Goal: Task Accomplishment & Management: Manage account settings

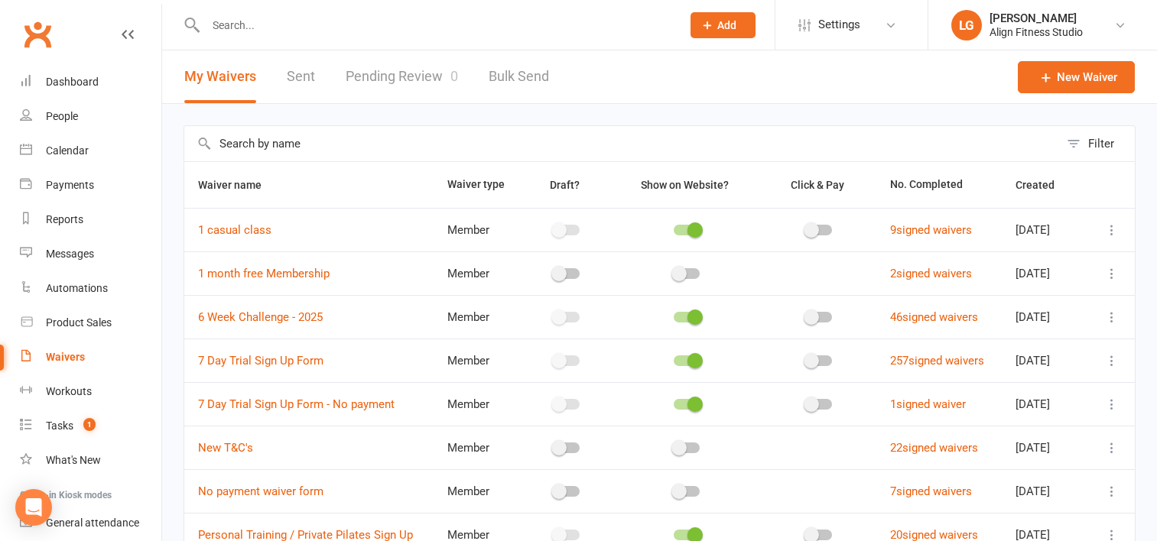
select select "100"
click at [71, 144] on link "Calendar" at bounding box center [90, 151] width 141 height 34
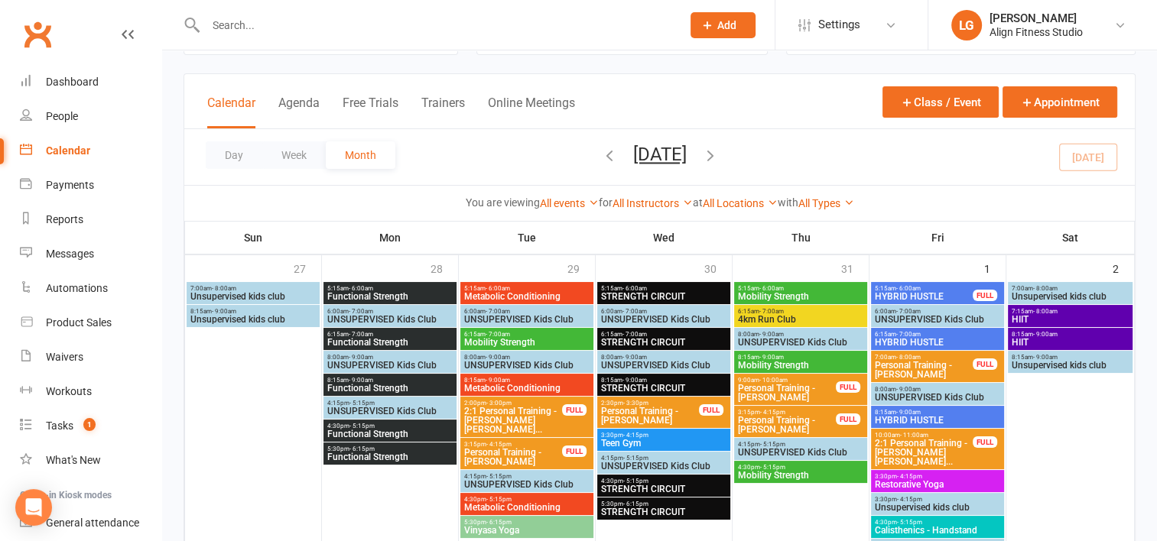
scroll to position [107, 0]
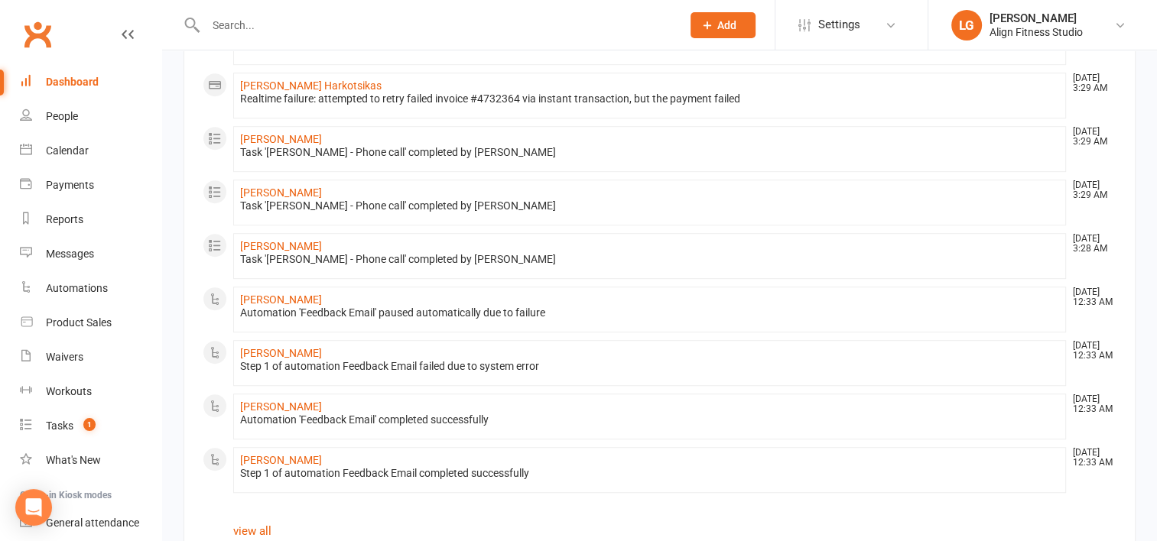
scroll to position [936, 0]
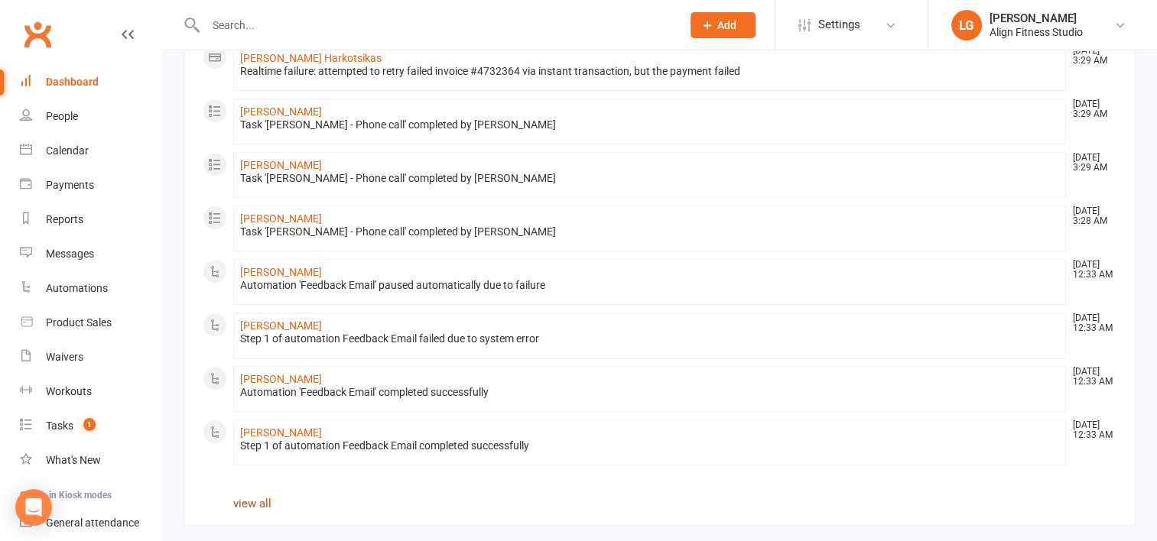
click at [261, 497] on link "view all" at bounding box center [252, 504] width 38 height 14
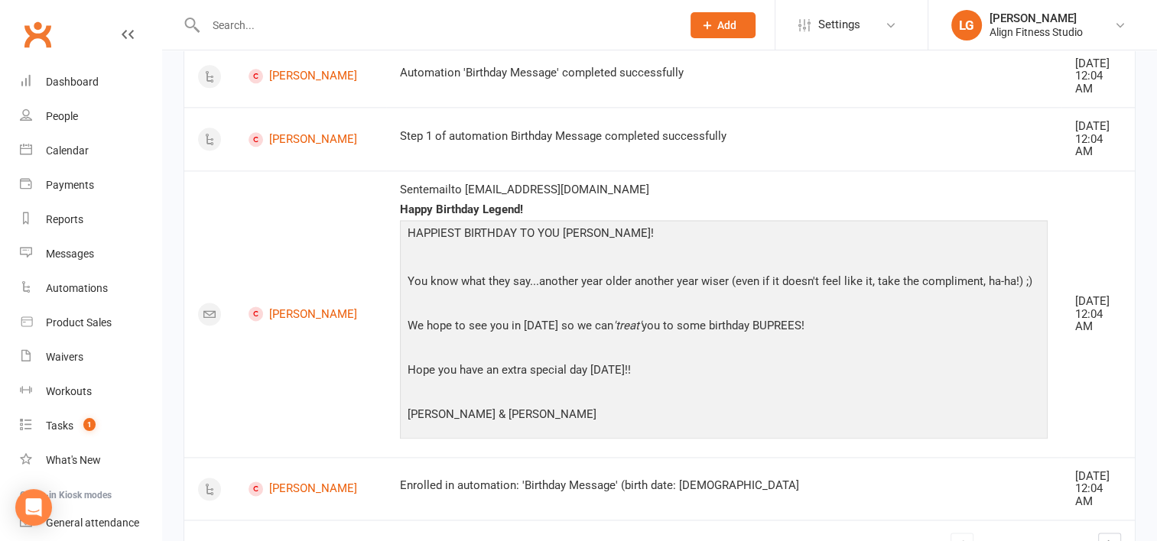
scroll to position [2086, 0]
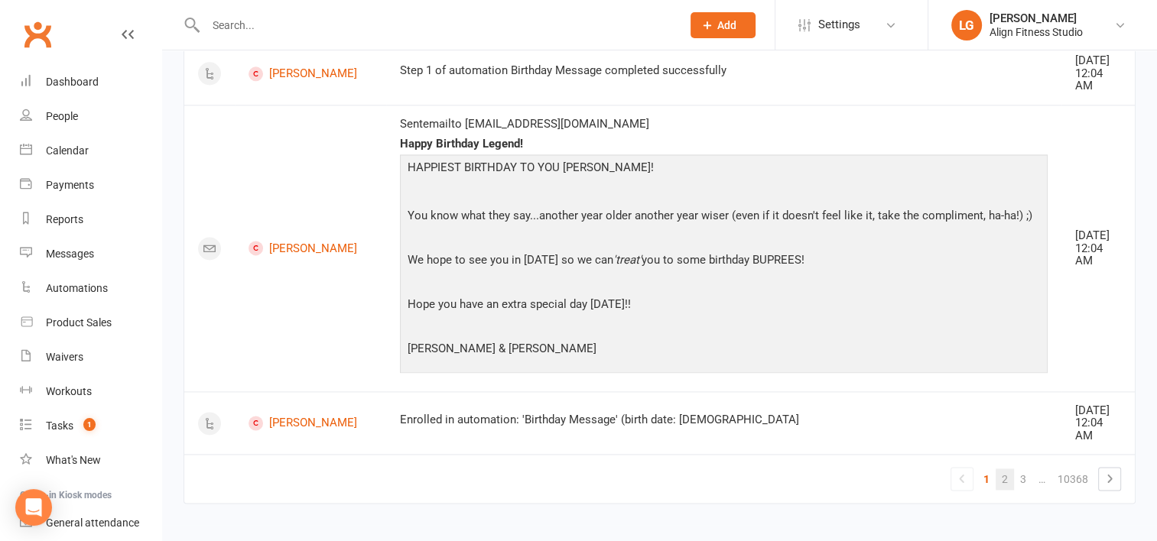
click at [1001, 474] on link "2" at bounding box center [1004, 479] width 18 height 21
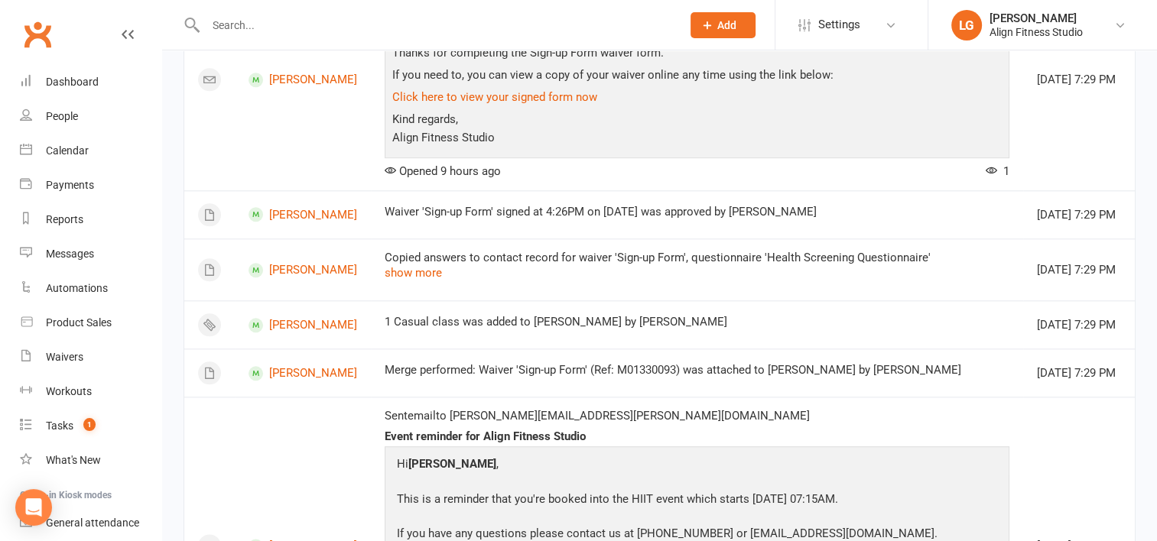
scroll to position [1666, 0]
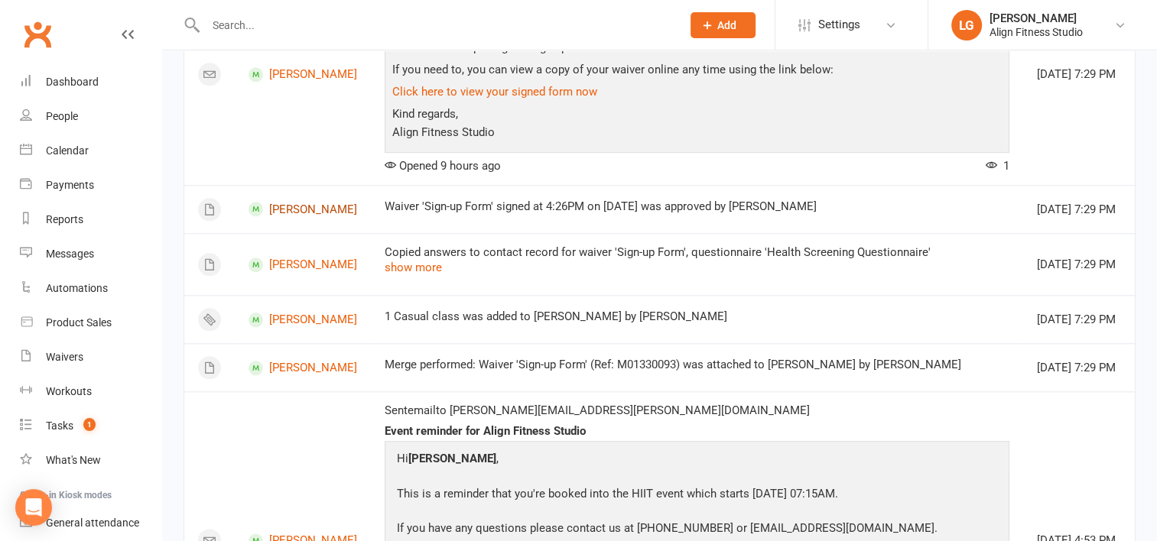
click at [317, 207] on link "[PERSON_NAME]" at bounding box center [302, 209] width 109 height 15
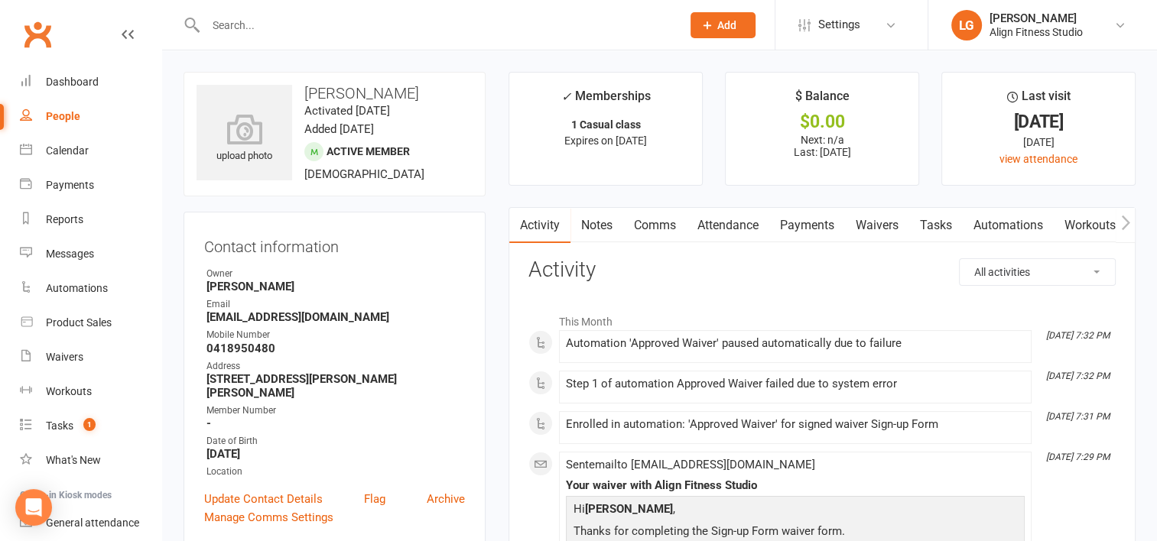
click at [1122, 221] on icon "button" at bounding box center [1125, 223] width 9 height 16
click at [906, 221] on link "Mobile App" at bounding box center [901, 225] width 83 height 35
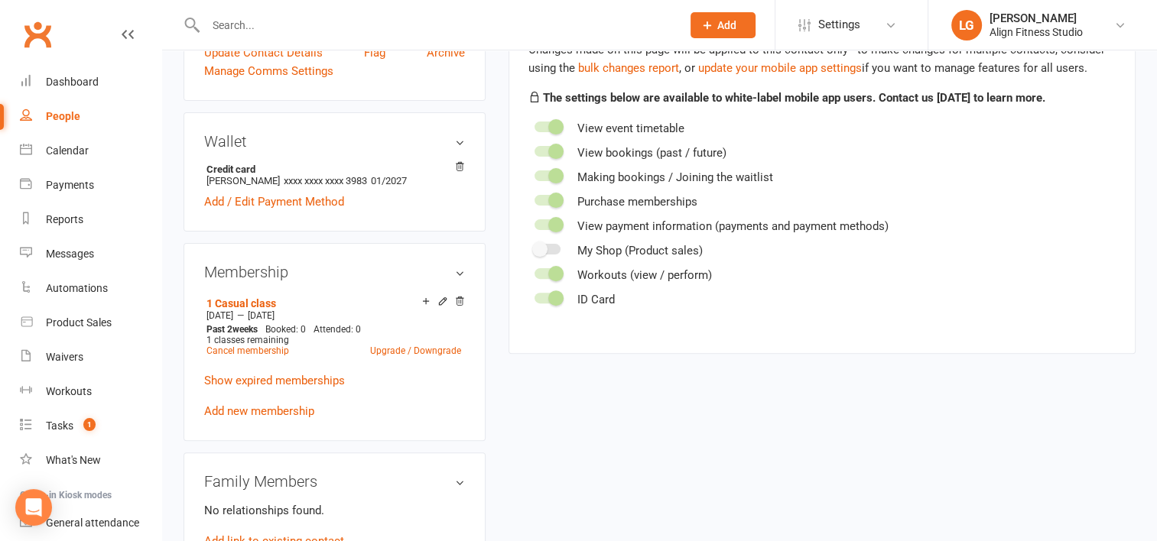
scroll to position [446, 0]
click at [232, 374] on link "Show expired memberships" at bounding box center [274, 381] width 141 height 14
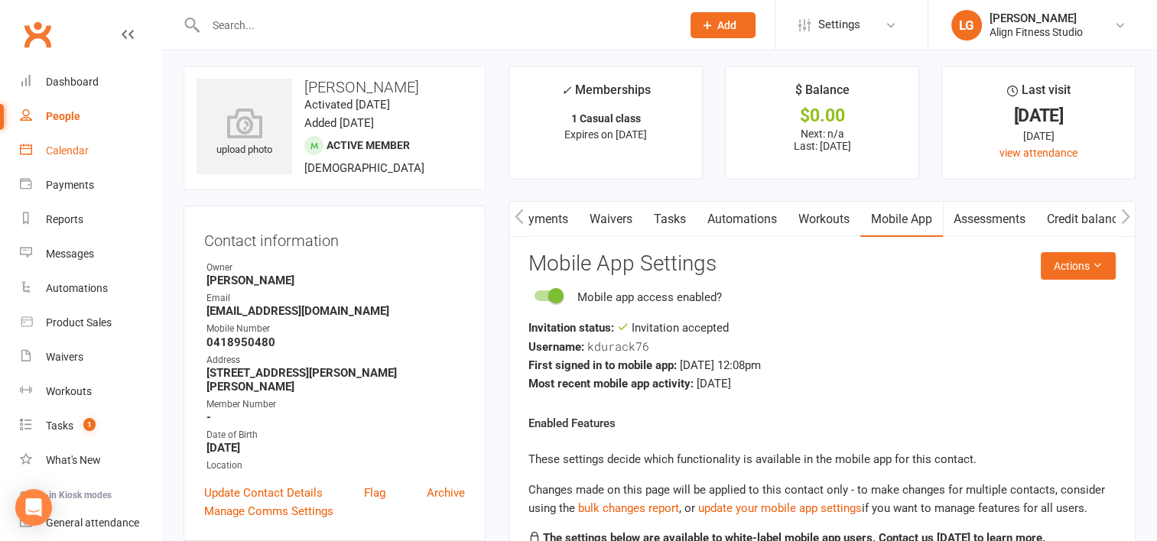
scroll to position [0, 0]
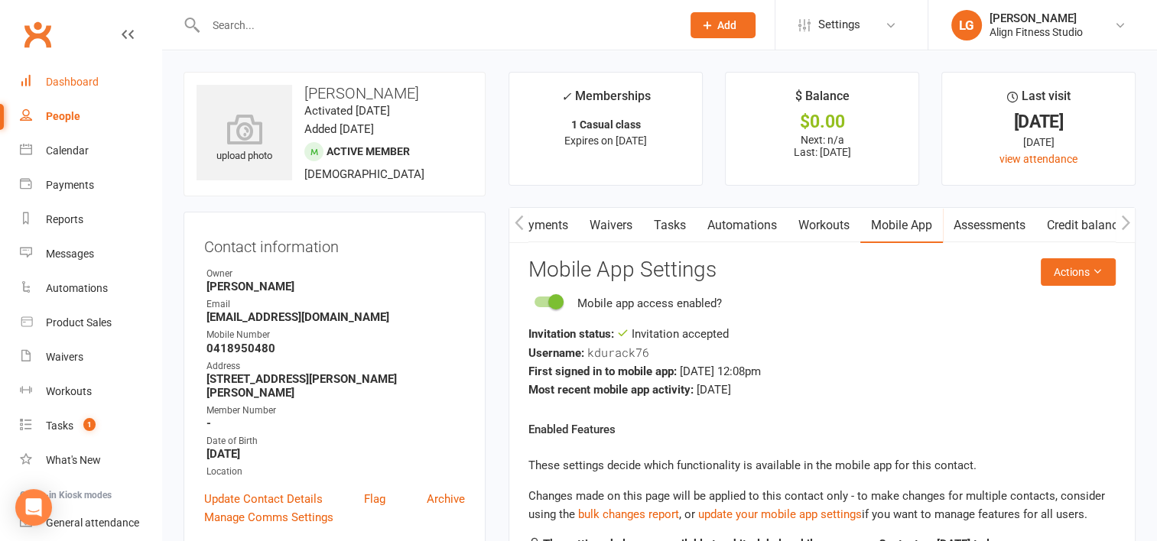
click at [87, 83] on div "Dashboard" at bounding box center [72, 82] width 53 height 12
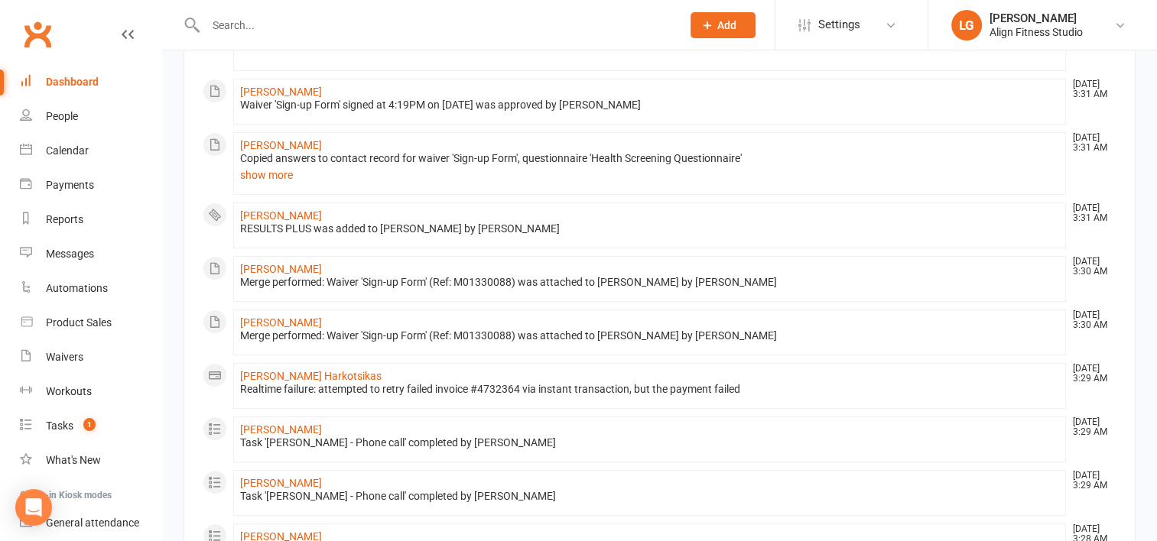
scroll to position [936, 0]
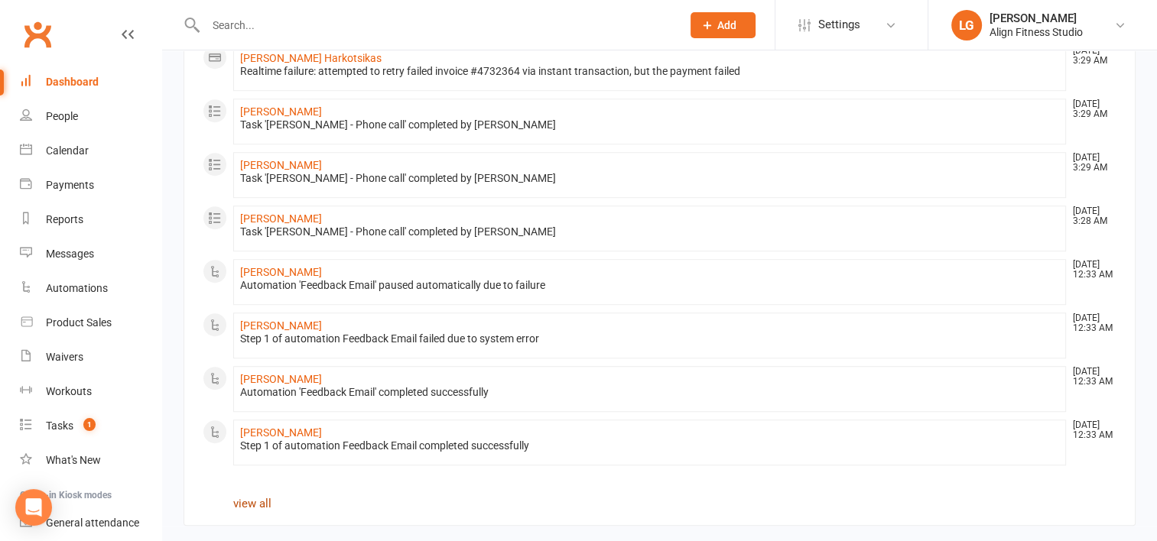
click at [262, 501] on link "view all" at bounding box center [252, 504] width 38 height 14
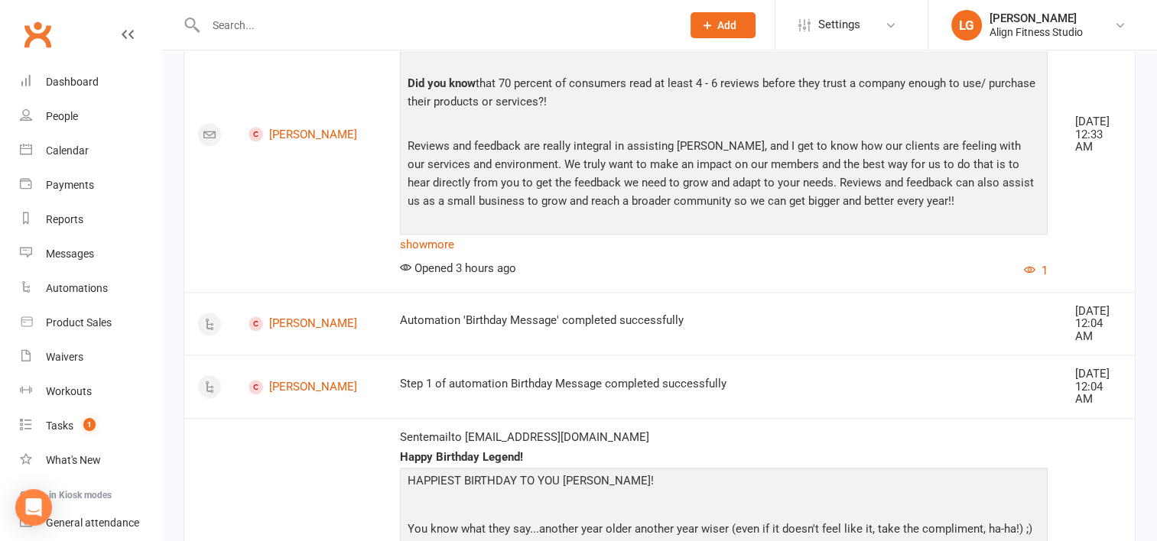
scroll to position [2086, 0]
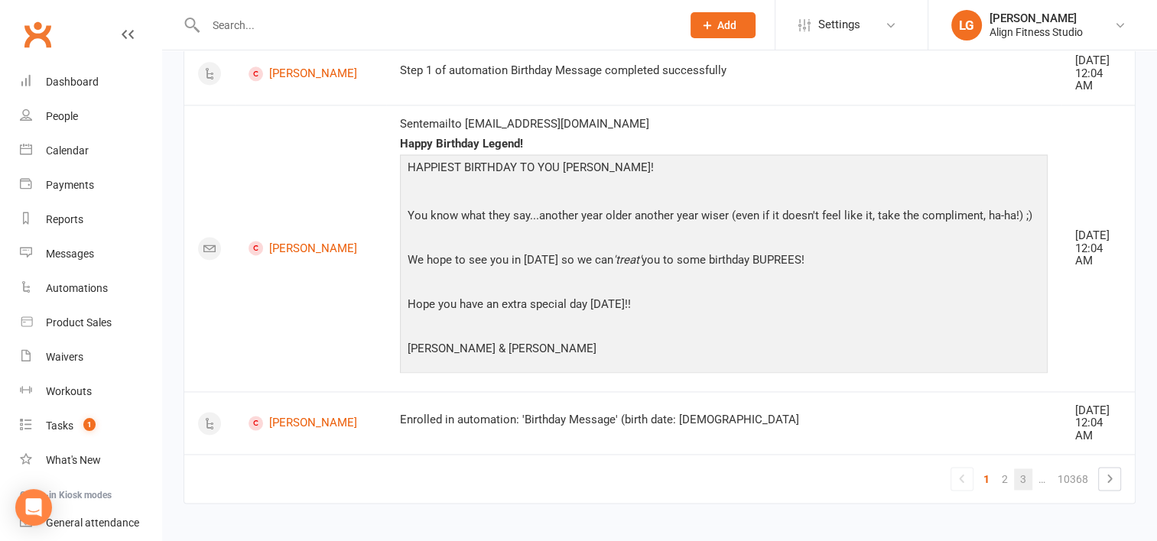
click at [1017, 470] on link "3" at bounding box center [1023, 479] width 18 height 21
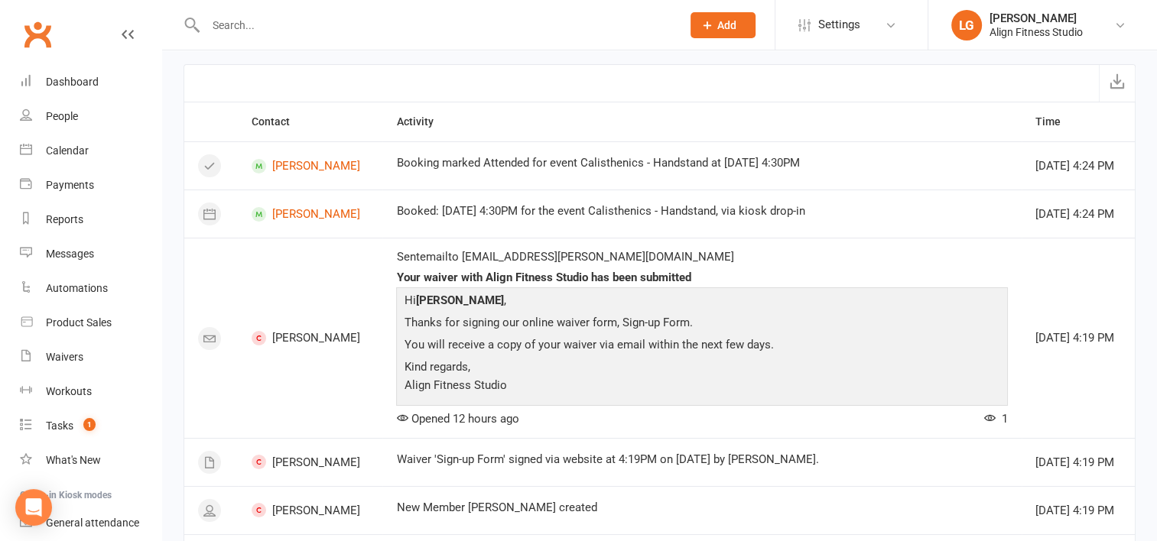
scroll to position [0, 0]
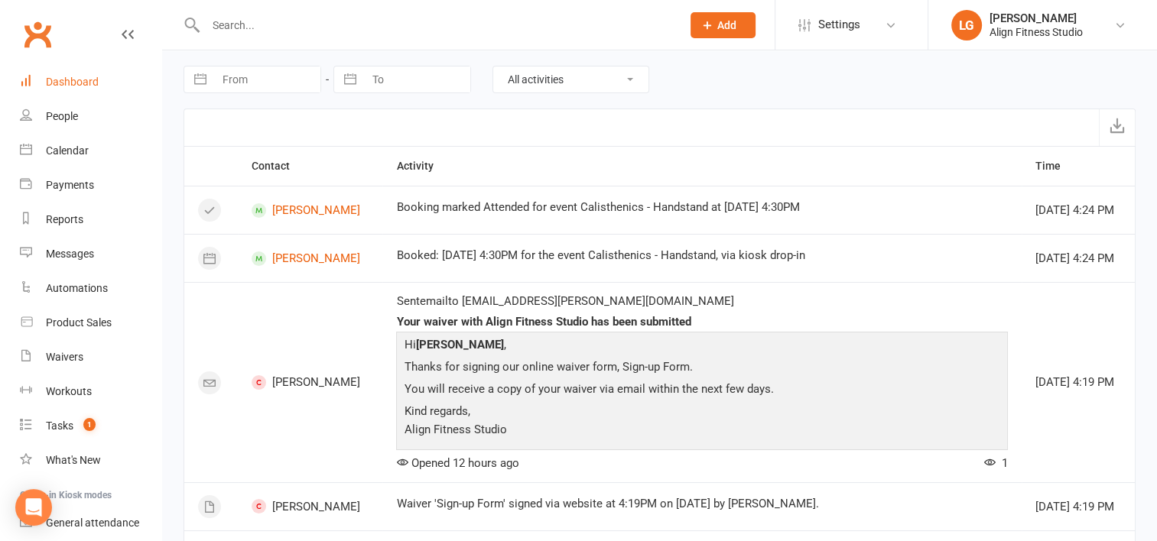
click at [73, 87] on div "Dashboard" at bounding box center [72, 82] width 53 height 12
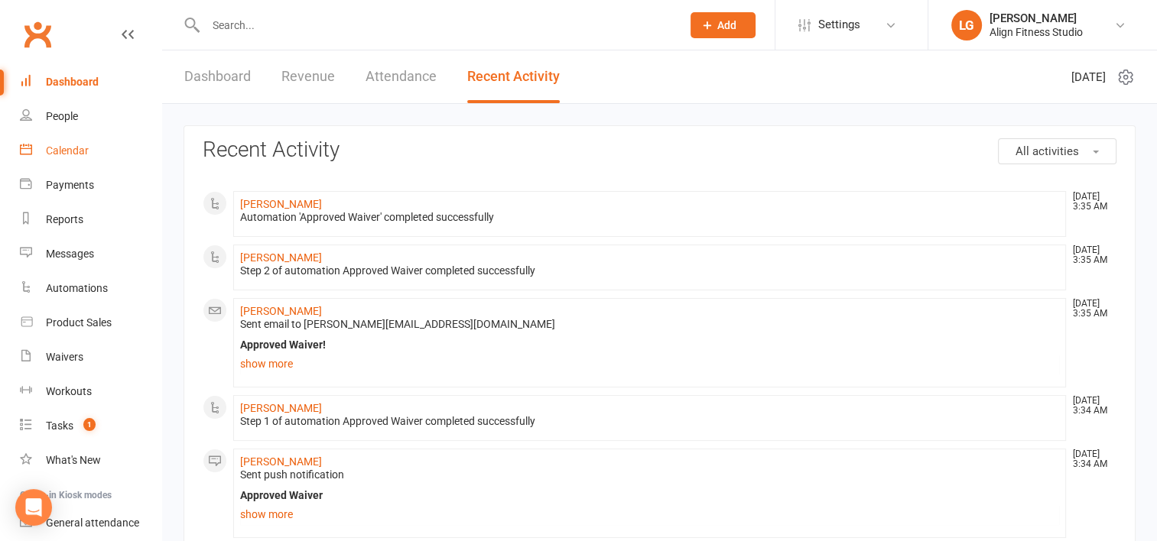
click at [44, 153] on link "Calendar" at bounding box center [90, 151] width 141 height 34
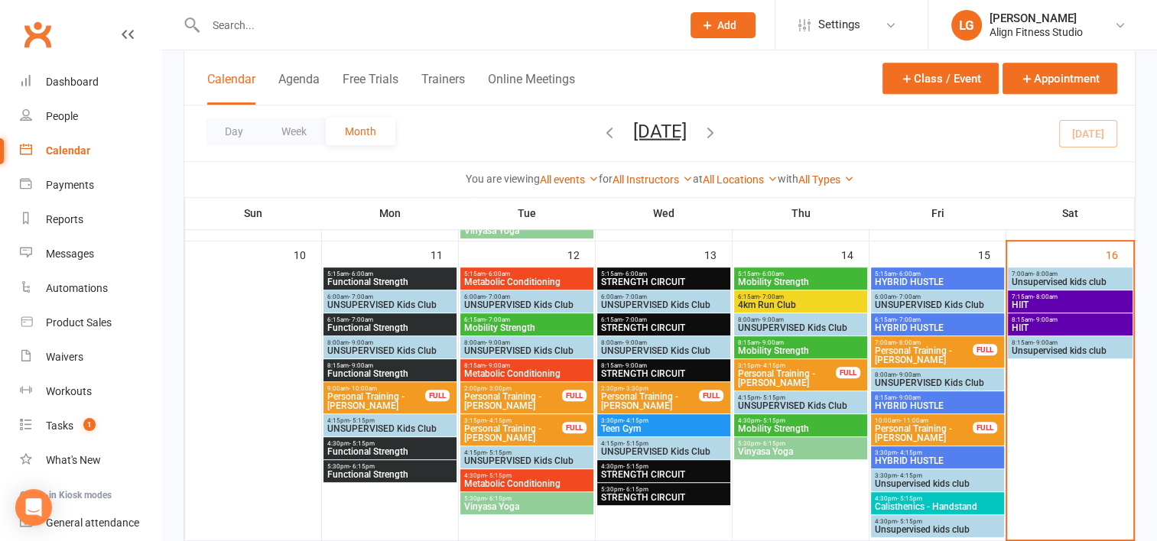
scroll to position [709, 0]
click at [393, 271] on span "5:15am - 6:00am" at bounding box center [389, 274] width 127 height 7
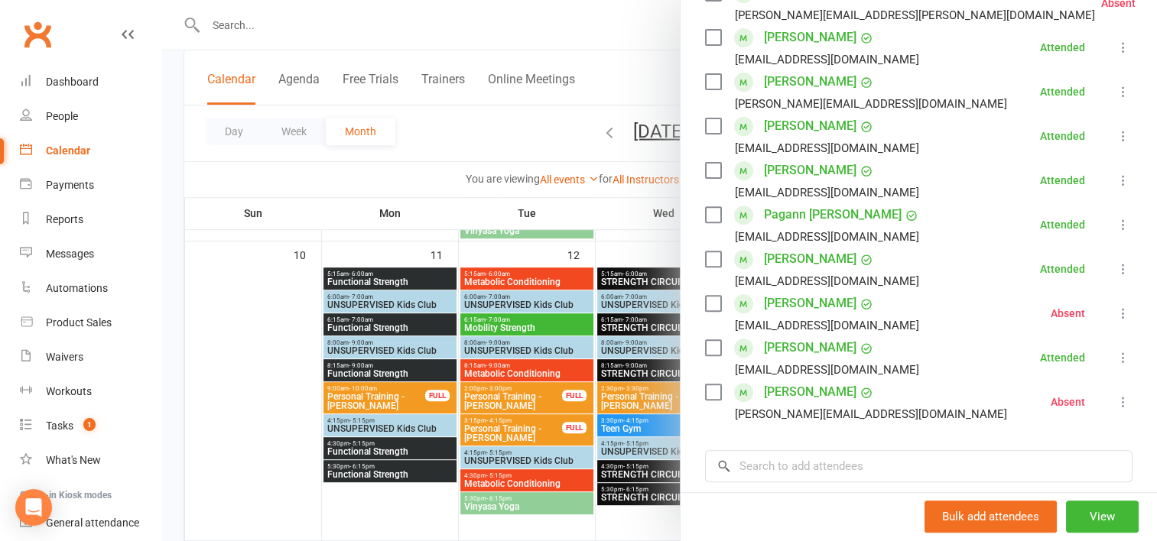
scroll to position [525, 0]
click at [434, 322] on div at bounding box center [659, 270] width 995 height 541
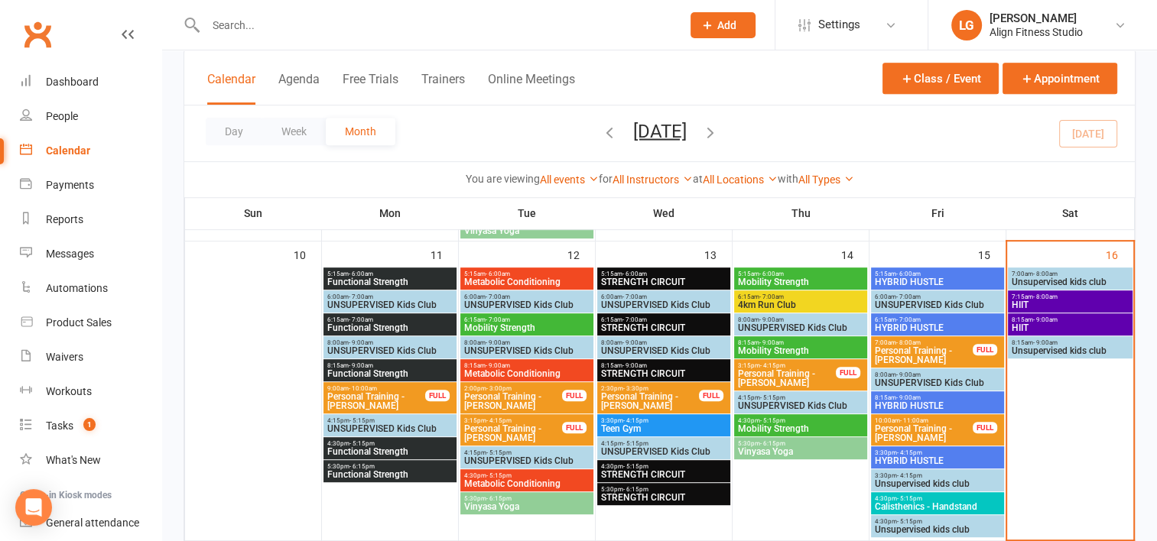
click at [434, 323] on span "Functional Strength" at bounding box center [389, 327] width 127 height 9
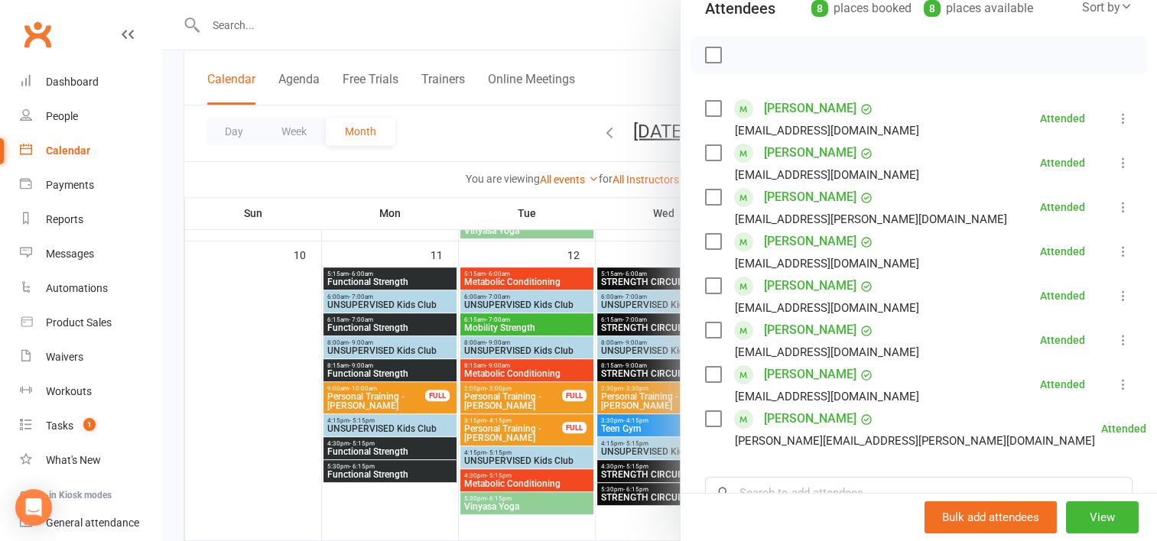
scroll to position [211, 0]
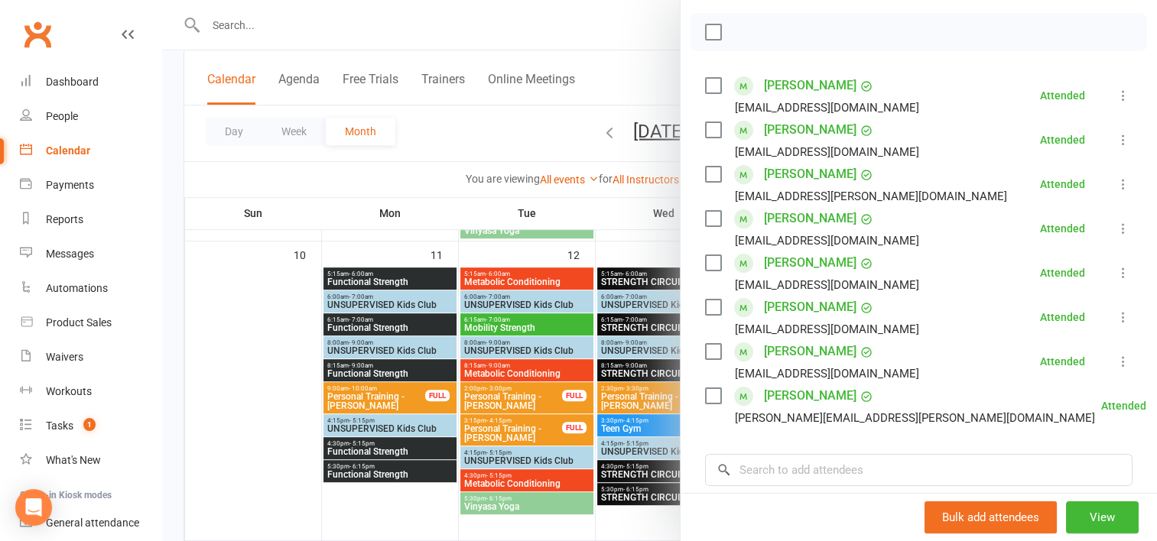
click at [383, 368] on div at bounding box center [659, 270] width 995 height 541
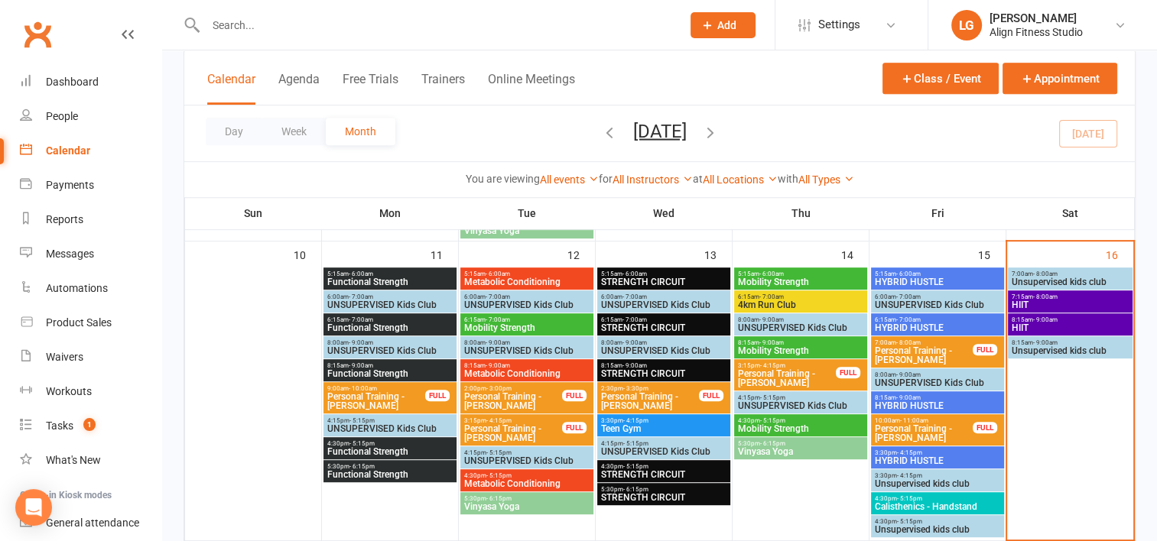
click at [383, 369] on span "Functional Strength" at bounding box center [389, 373] width 127 height 9
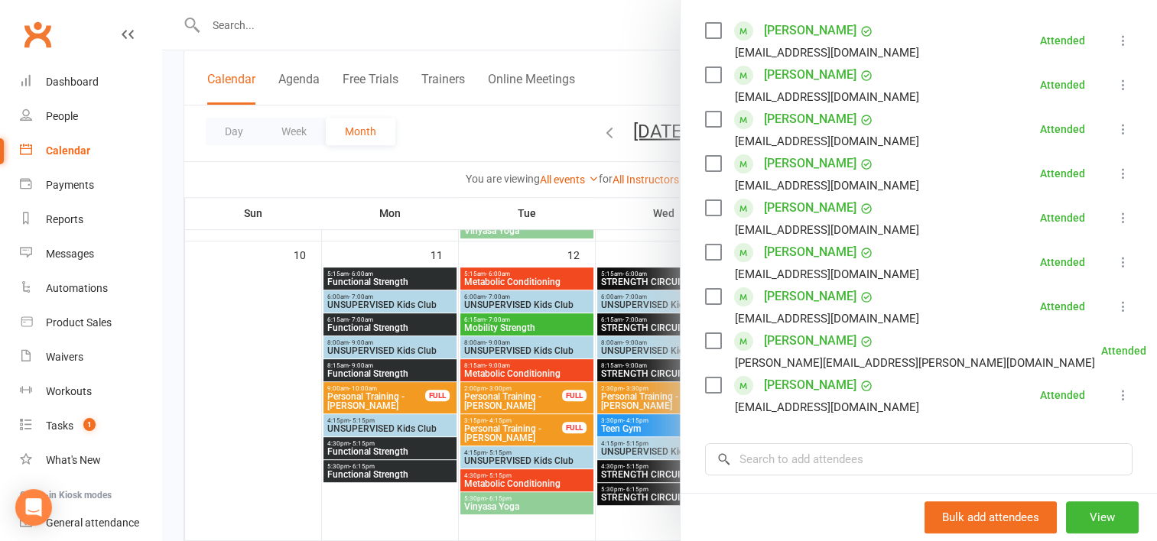
scroll to position [384, 0]
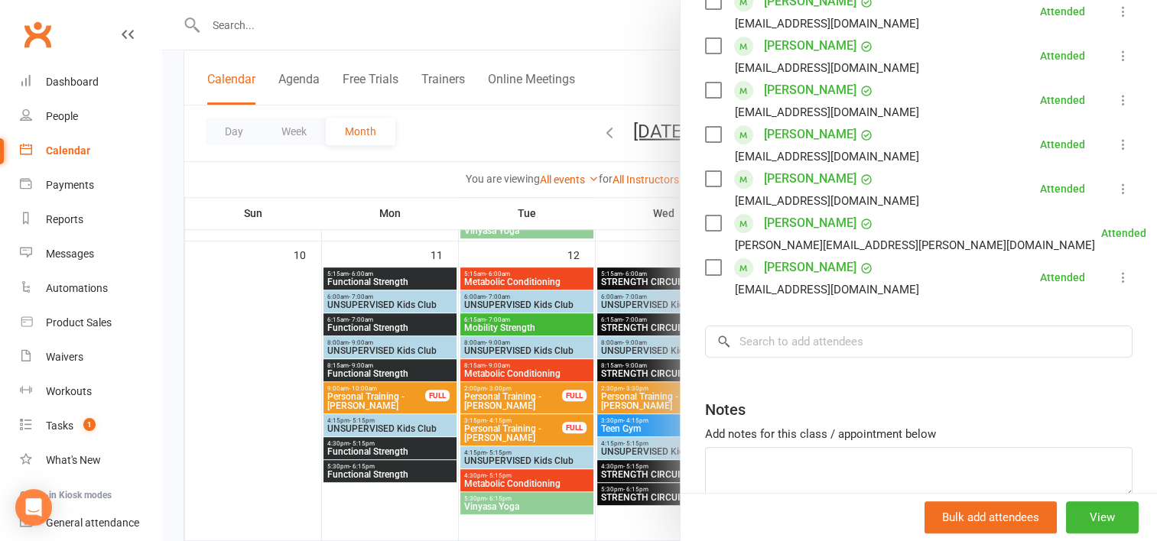
click at [391, 402] on div at bounding box center [659, 270] width 995 height 541
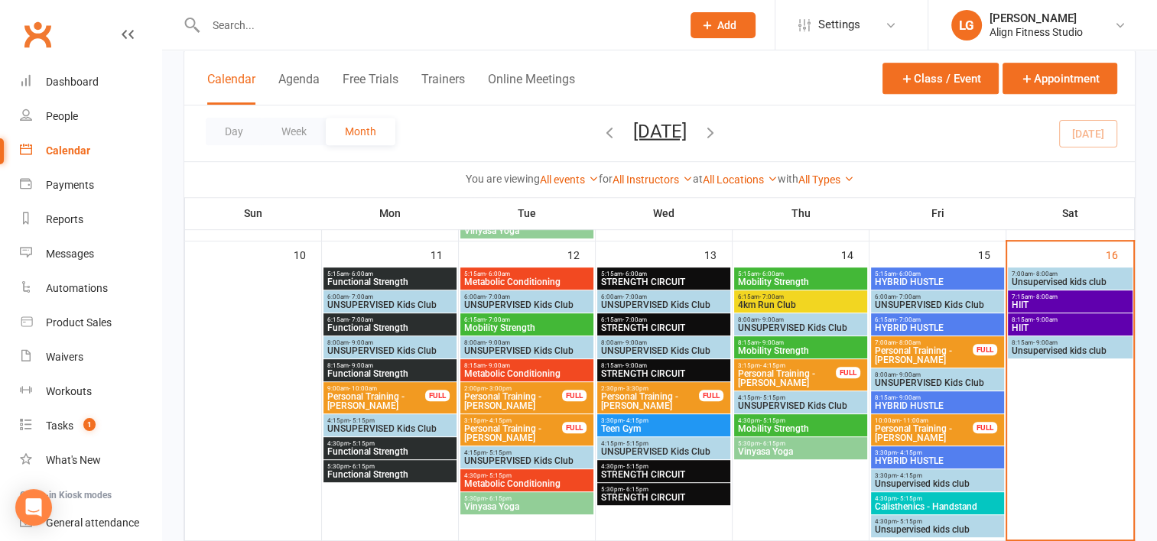
click at [391, 402] on span "Personal Training - [PERSON_NAME]" at bounding box center [375, 401] width 99 height 18
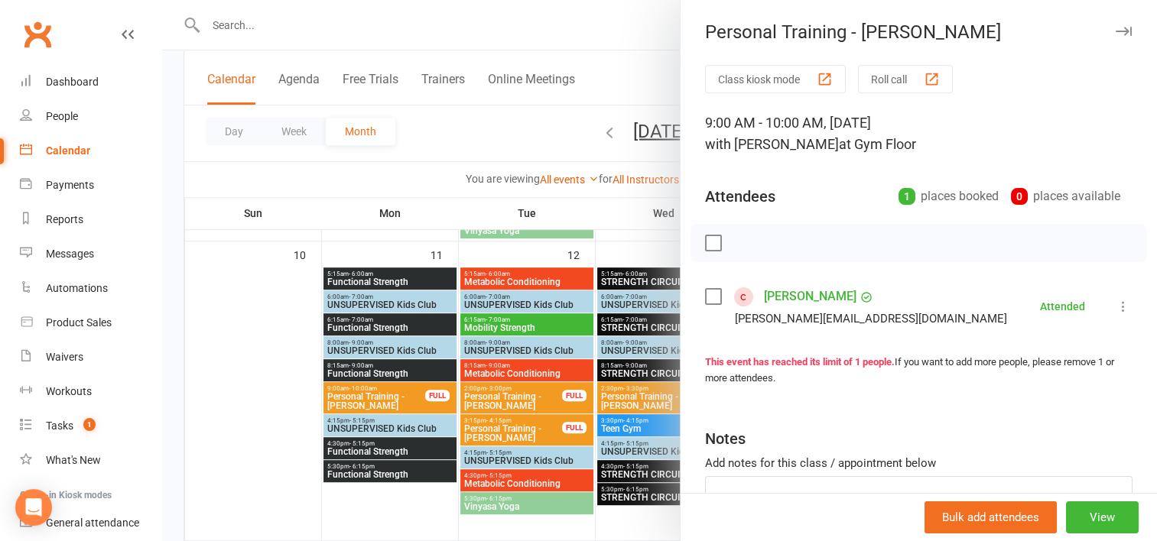
click at [371, 453] on div at bounding box center [659, 270] width 995 height 541
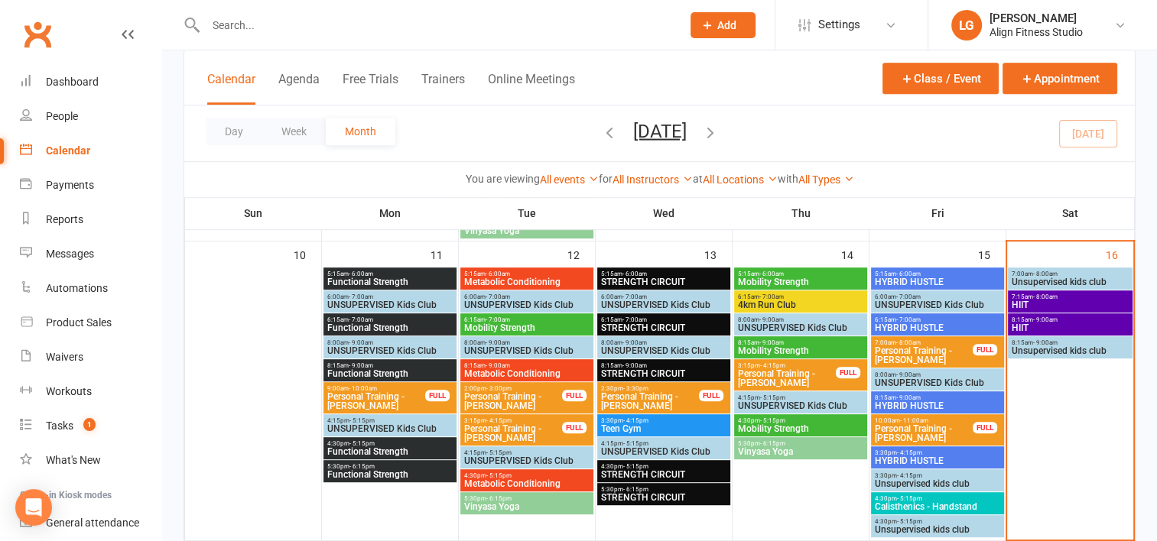
click at [371, 453] on span "Functional Strength" at bounding box center [389, 451] width 127 height 9
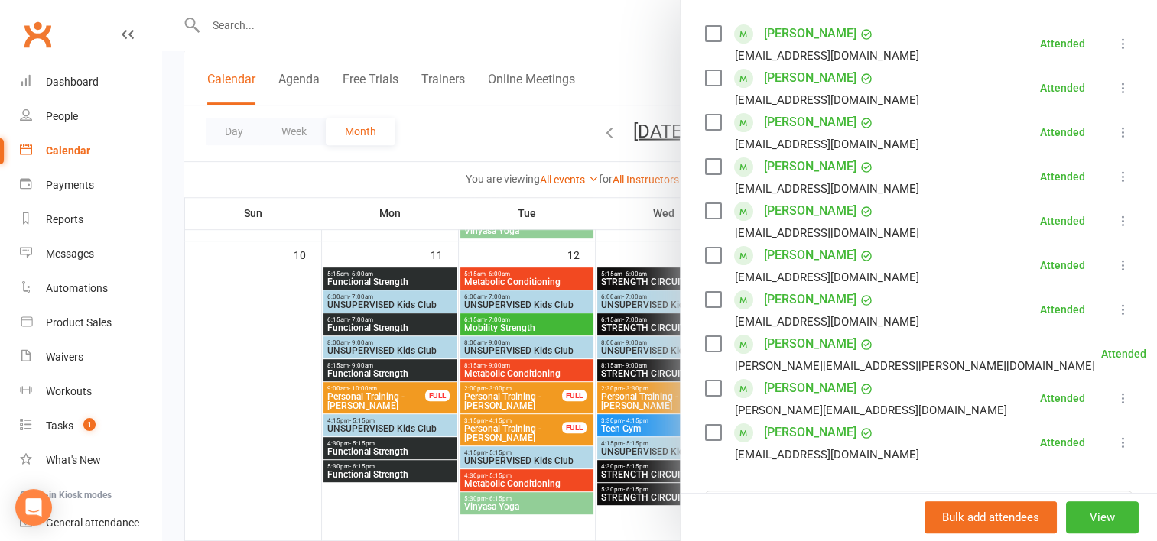
scroll to position [375, 0]
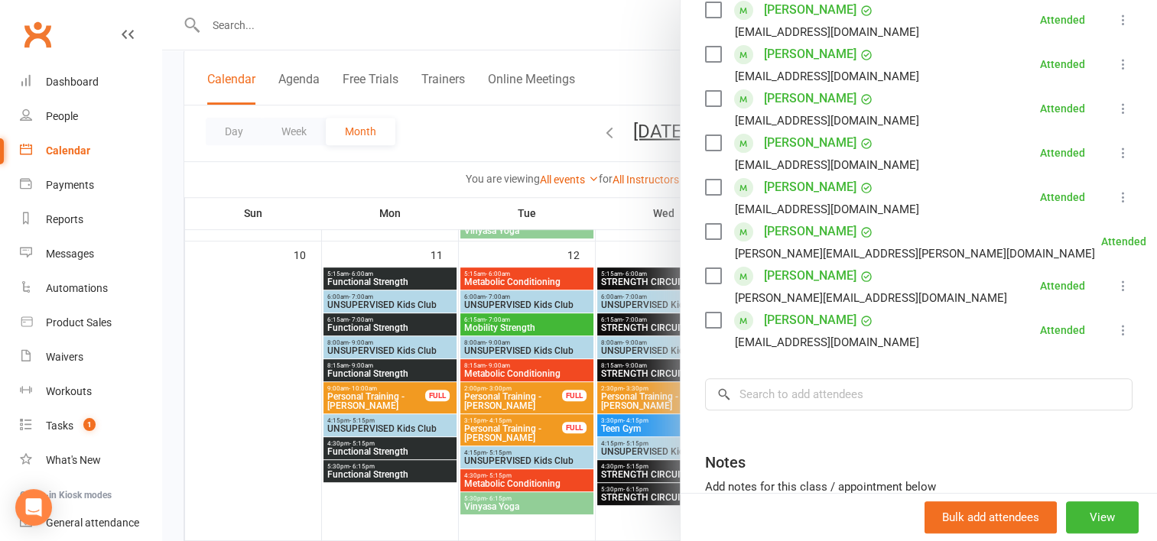
click at [379, 474] on div at bounding box center [659, 270] width 995 height 541
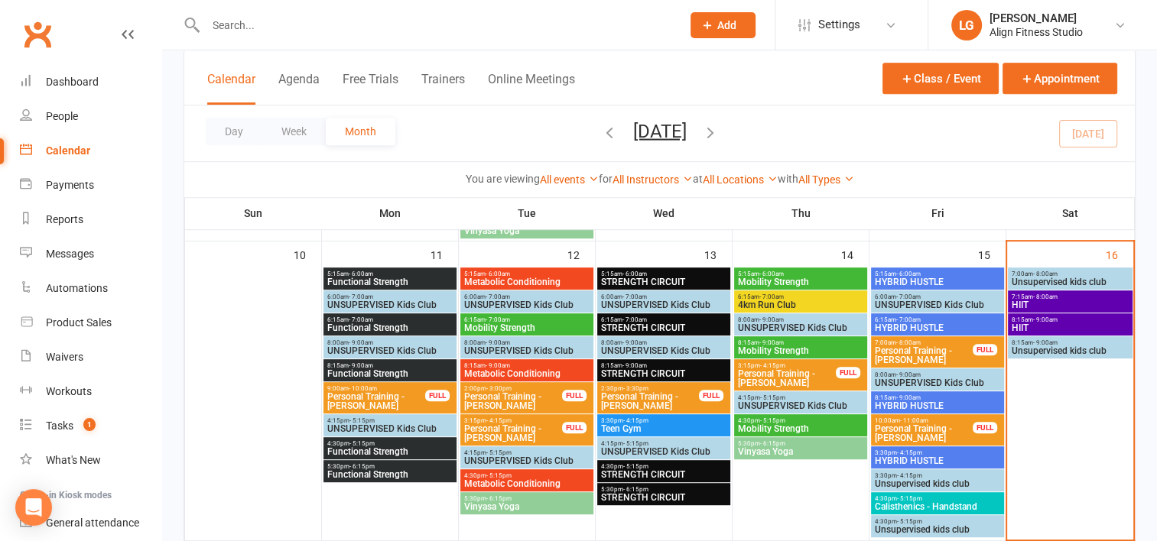
click at [379, 474] on span "Functional Strength" at bounding box center [389, 474] width 127 height 9
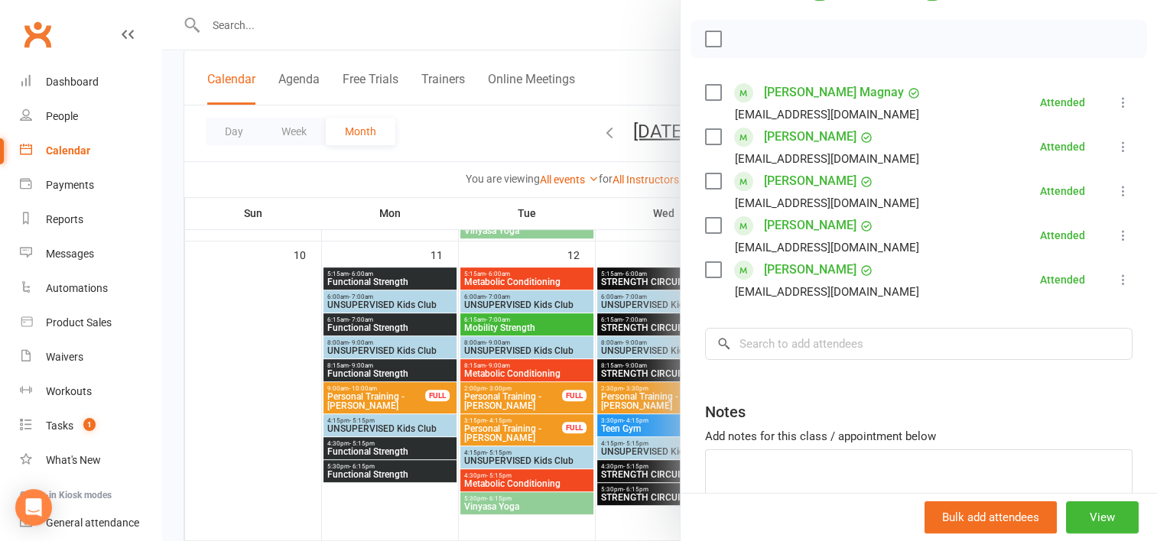
scroll to position [197, 0]
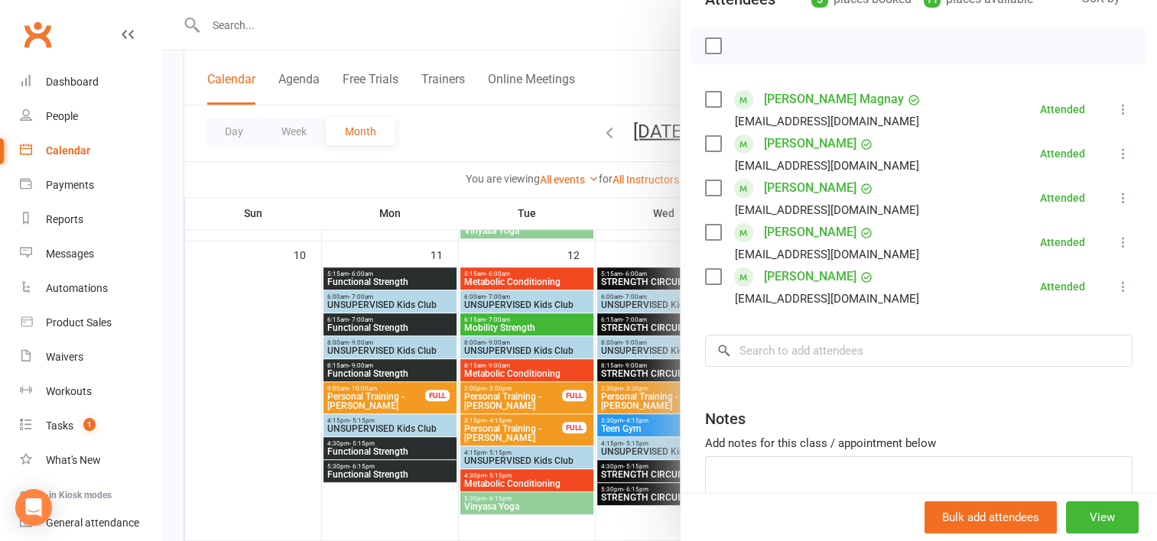
click at [510, 274] on div at bounding box center [659, 270] width 995 height 541
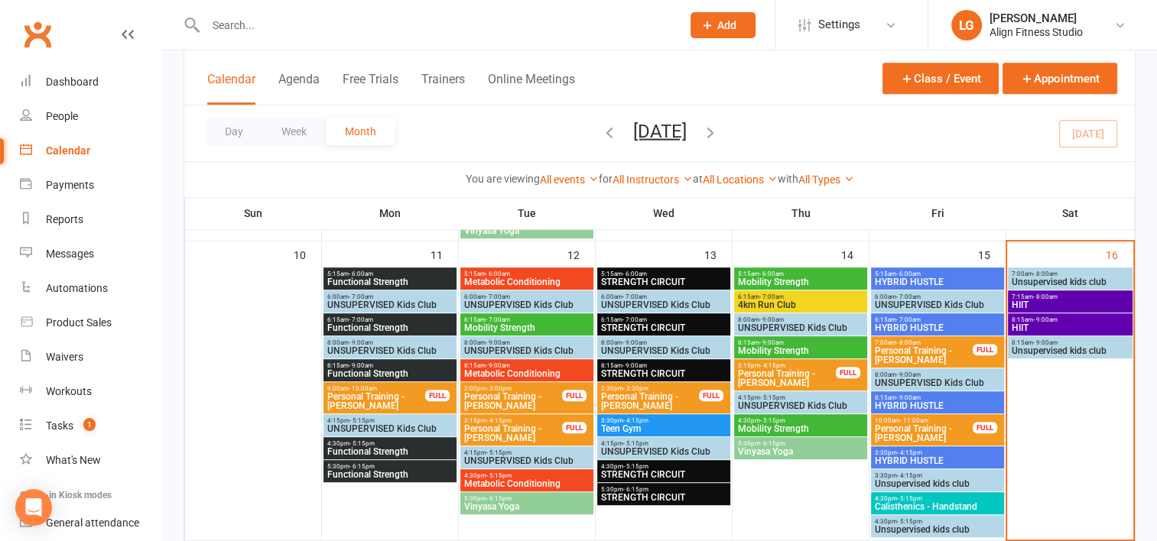
click at [510, 274] on span "5:15am - 6:00am" at bounding box center [526, 274] width 127 height 7
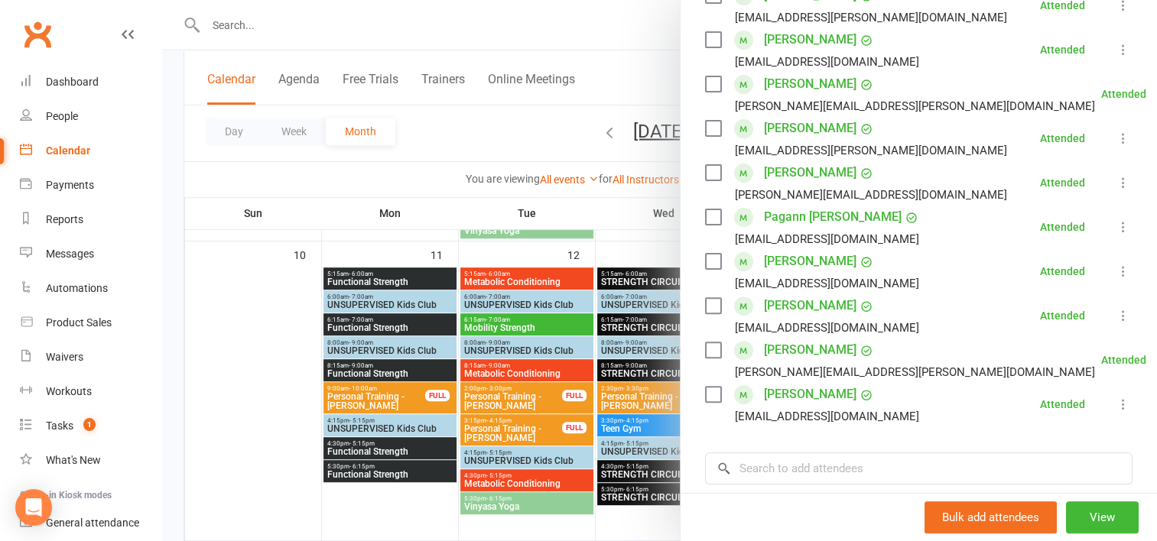
scroll to position [475, 0]
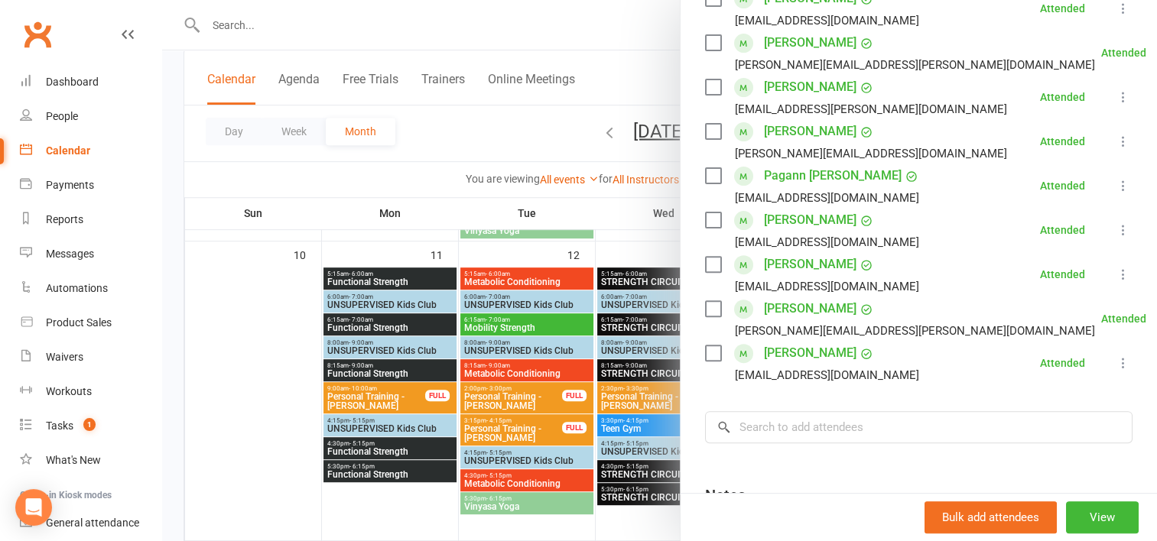
click at [524, 325] on div at bounding box center [659, 270] width 995 height 541
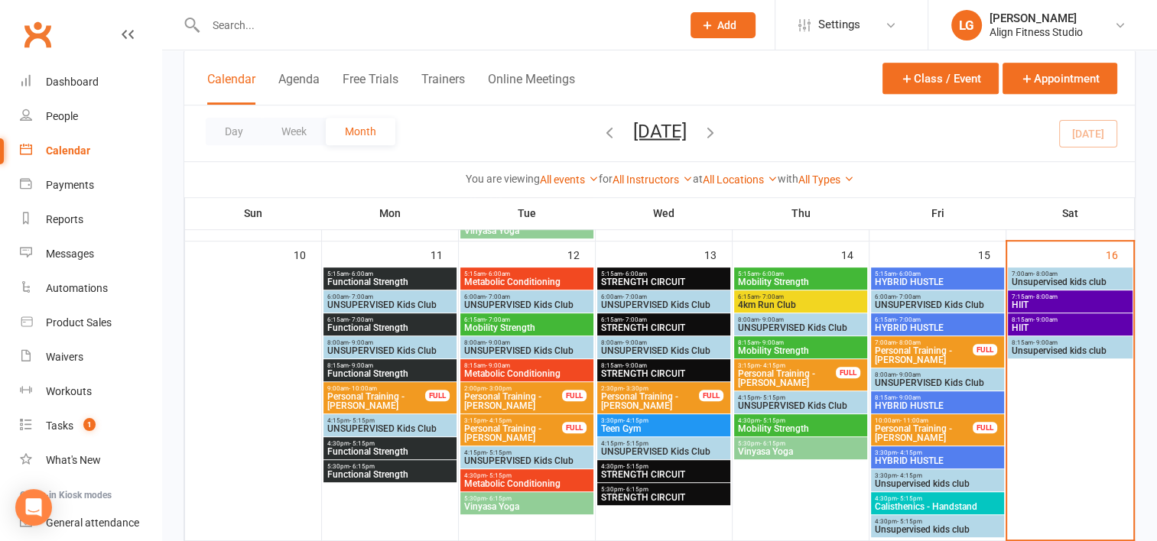
click at [524, 325] on span "Mobility Strength" at bounding box center [526, 327] width 127 height 9
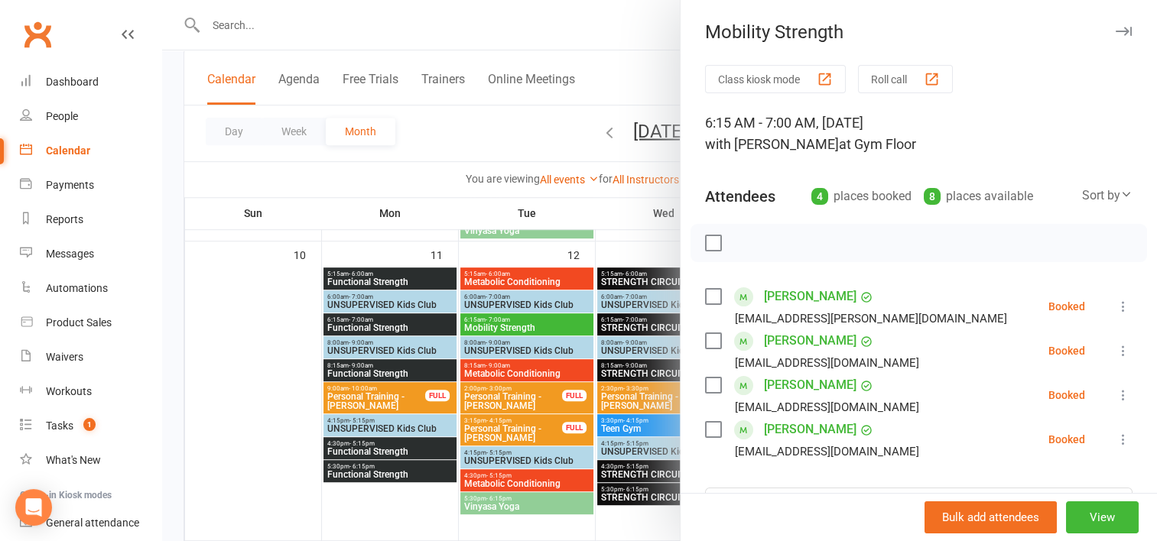
click at [1115, 306] on icon at bounding box center [1122, 306] width 15 height 15
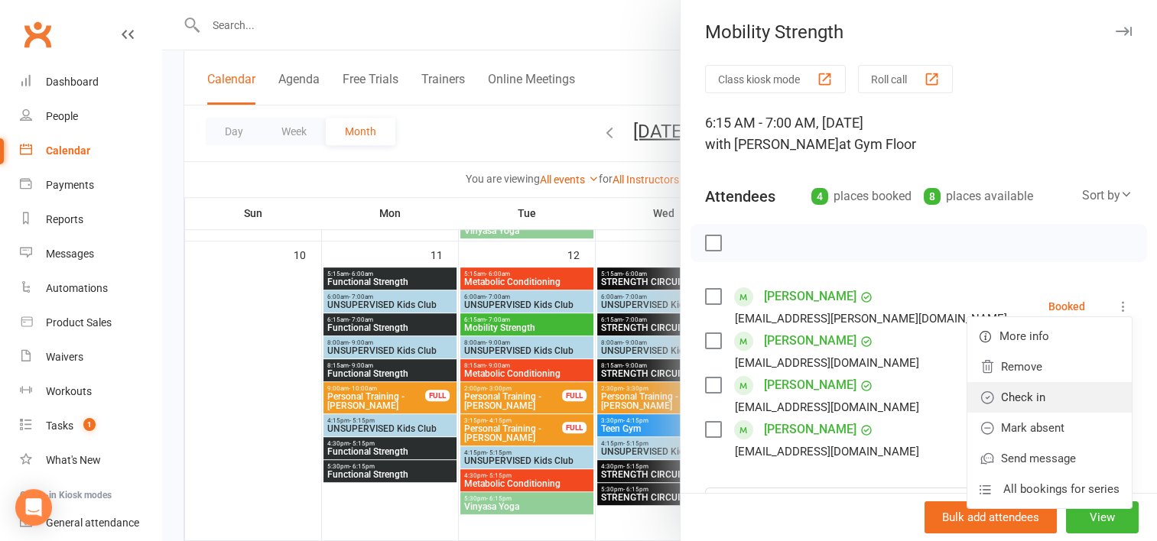
click at [1024, 393] on link "Check in" at bounding box center [1049, 397] width 164 height 31
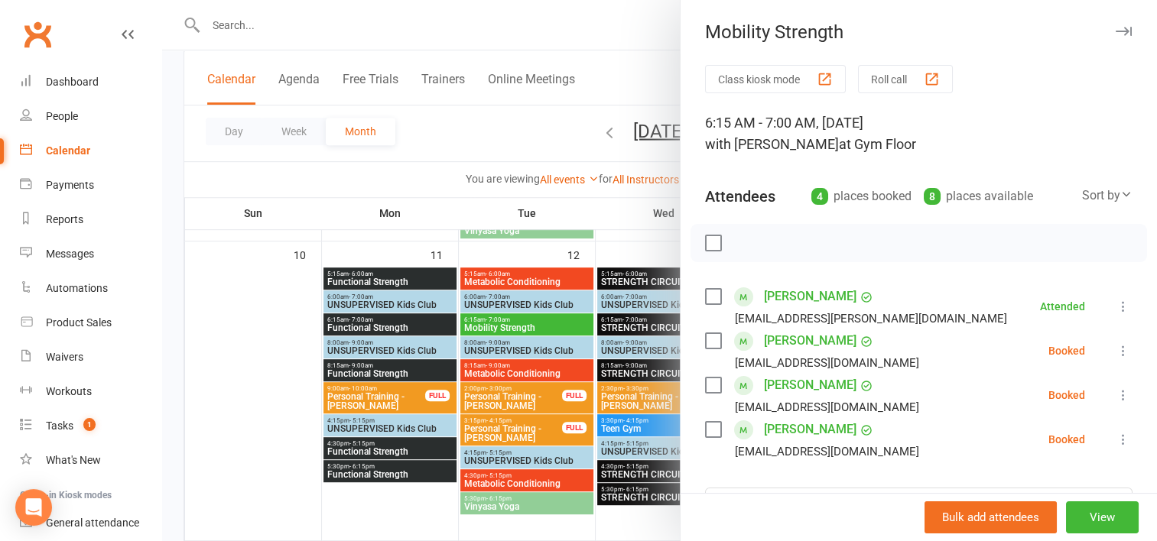
click at [1115, 349] on icon at bounding box center [1122, 350] width 15 height 15
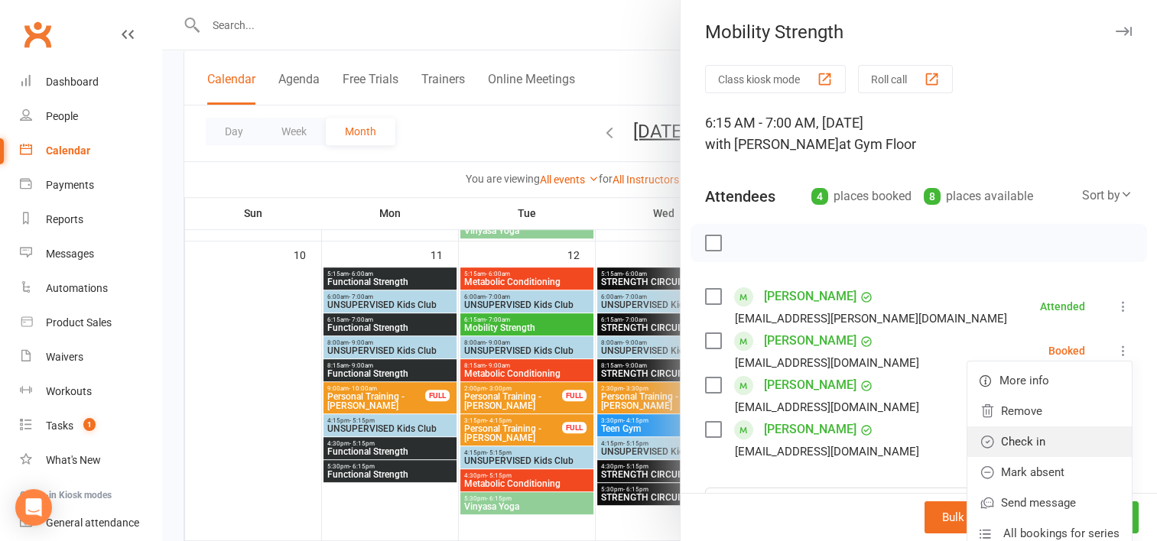
click at [1015, 440] on link "Check in" at bounding box center [1049, 442] width 164 height 31
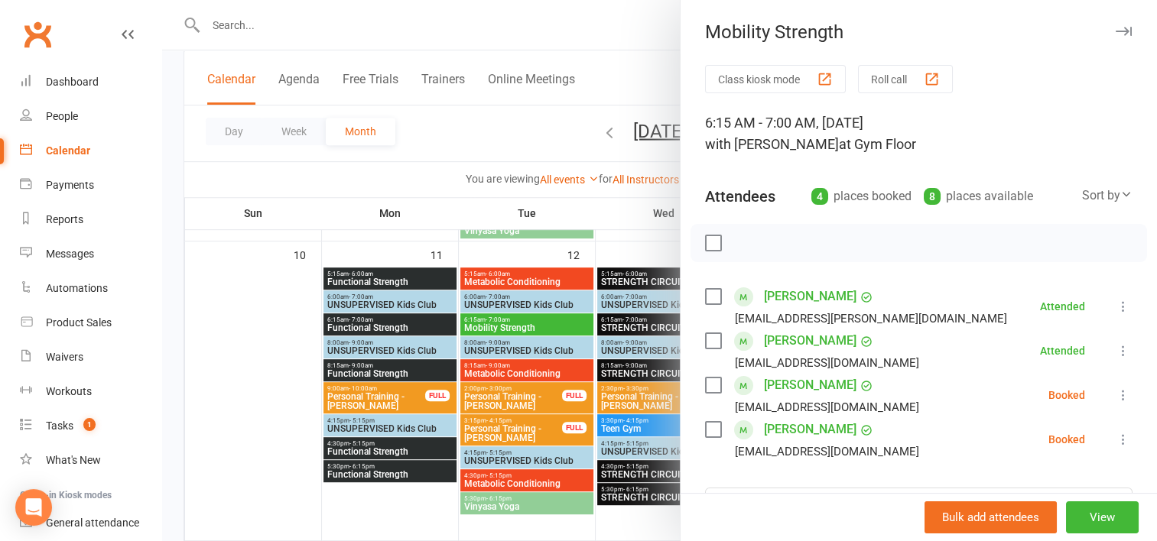
click at [1115, 401] on icon at bounding box center [1122, 395] width 15 height 15
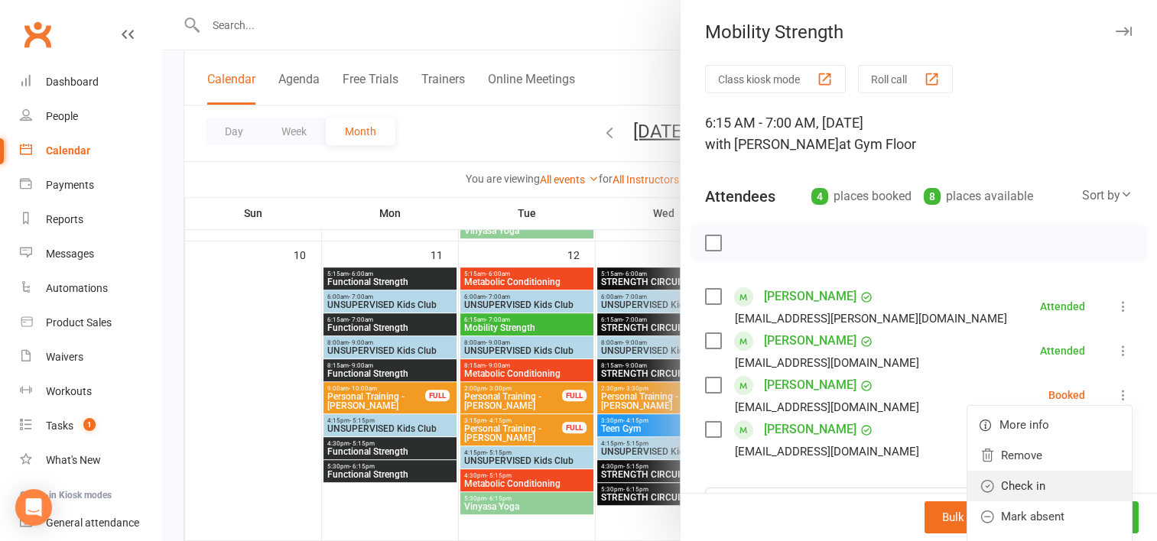
click at [1031, 482] on link "Check in" at bounding box center [1049, 486] width 164 height 31
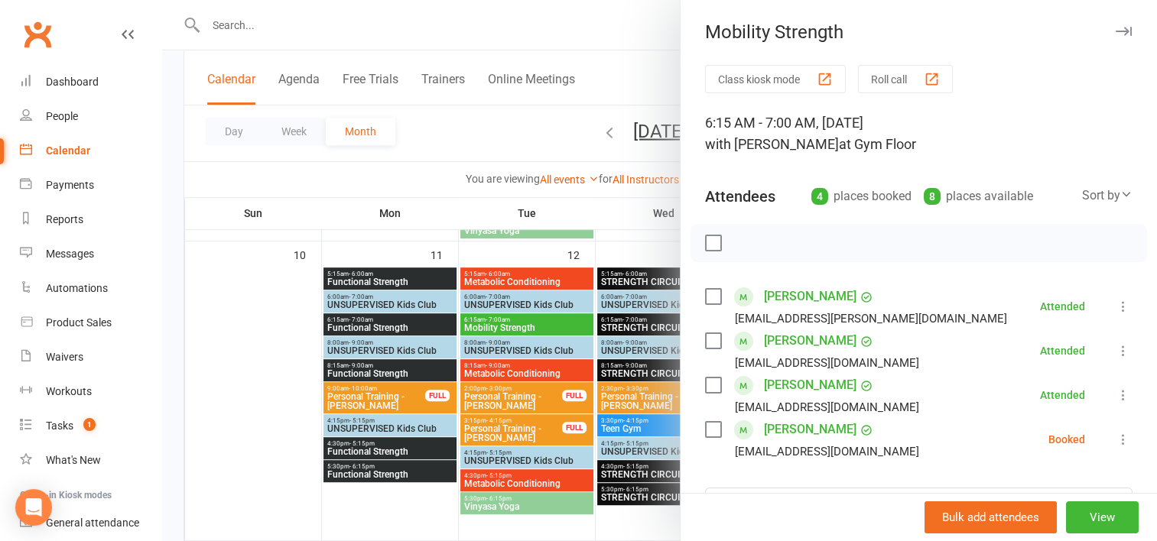
click at [1115, 440] on icon at bounding box center [1122, 439] width 15 height 15
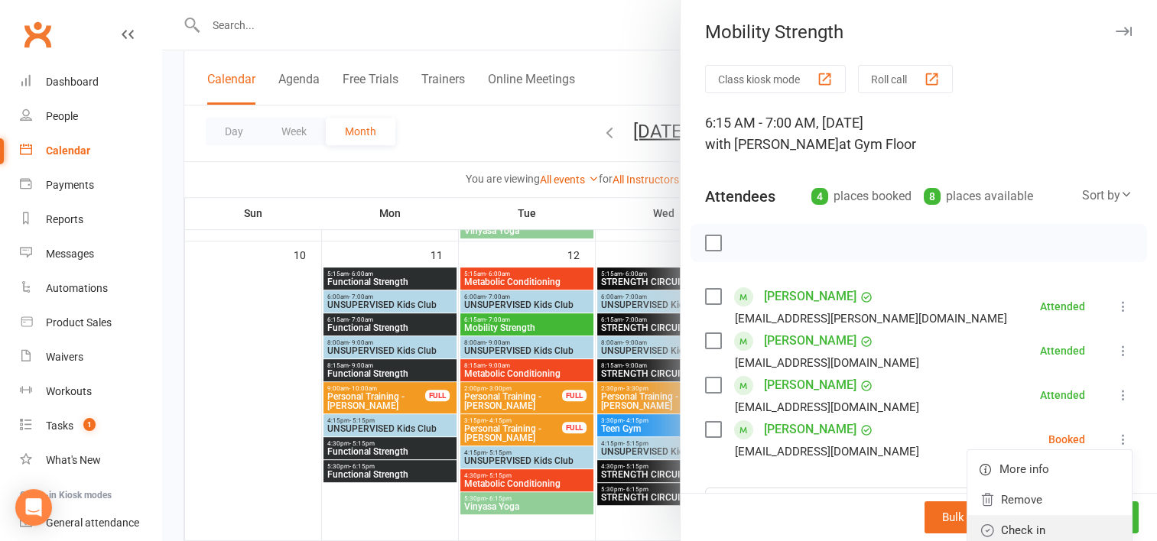
click at [1011, 528] on link "Check in" at bounding box center [1049, 530] width 164 height 31
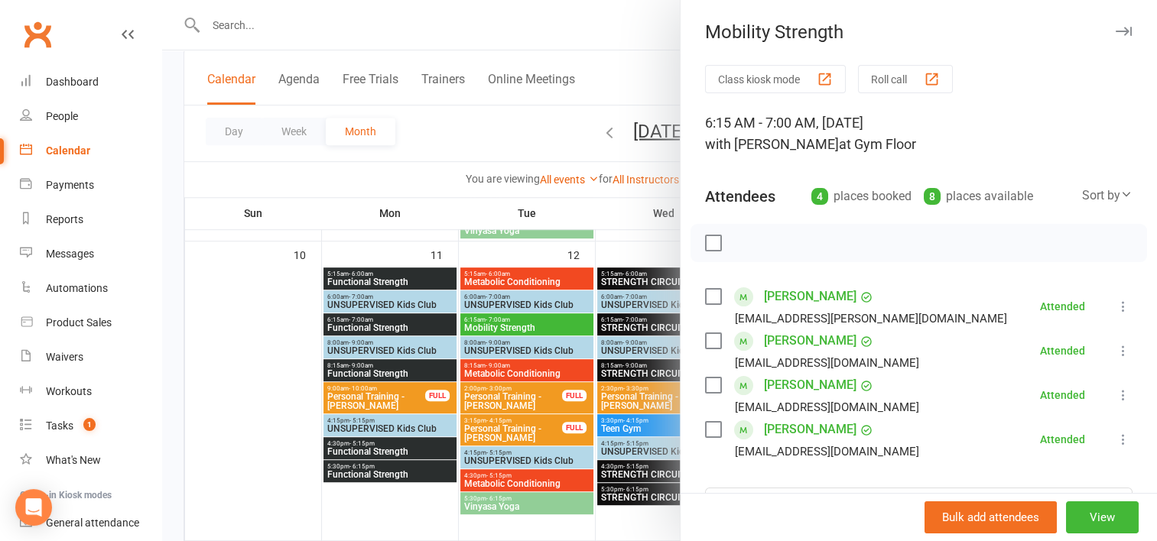
click at [488, 368] on div at bounding box center [659, 270] width 995 height 541
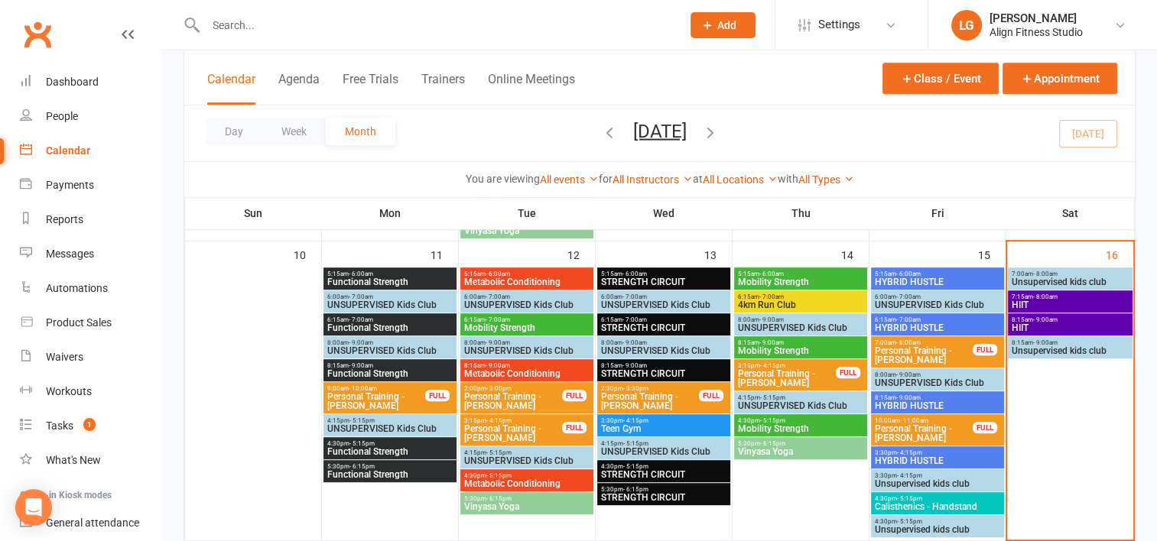
click at [488, 369] on span "Metabolic Conditioning" at bounding box center [526, 373] width 127 height 9
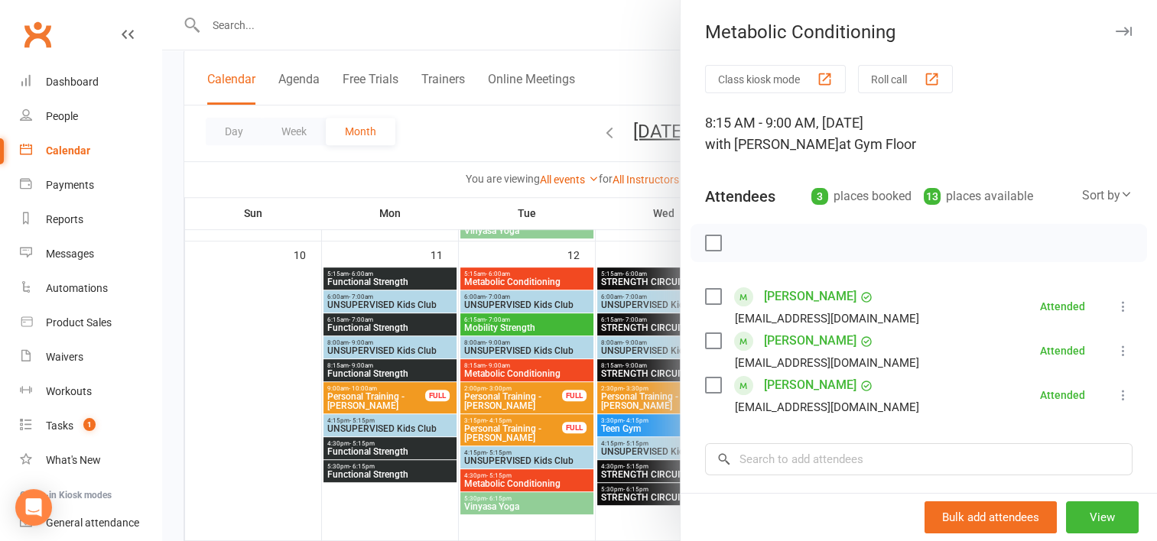
click at [526, 399] on div at bounding box center [659, 270] width 995 height 541
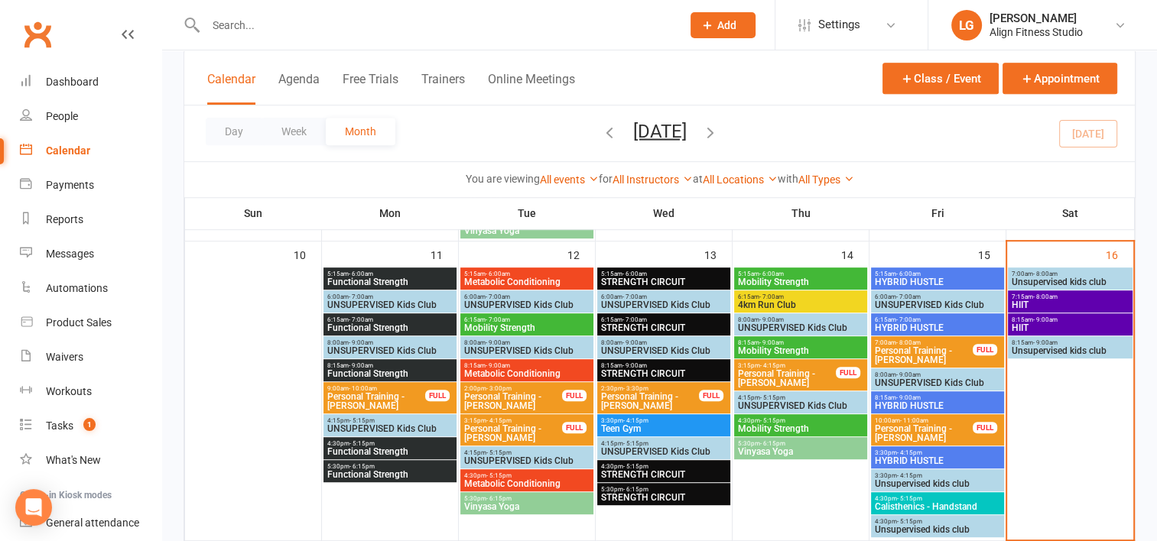
click at [526, 399] on span "Personal Training - [PERSON_NAME]" at bounding box center [512, 401] width 99 height 18
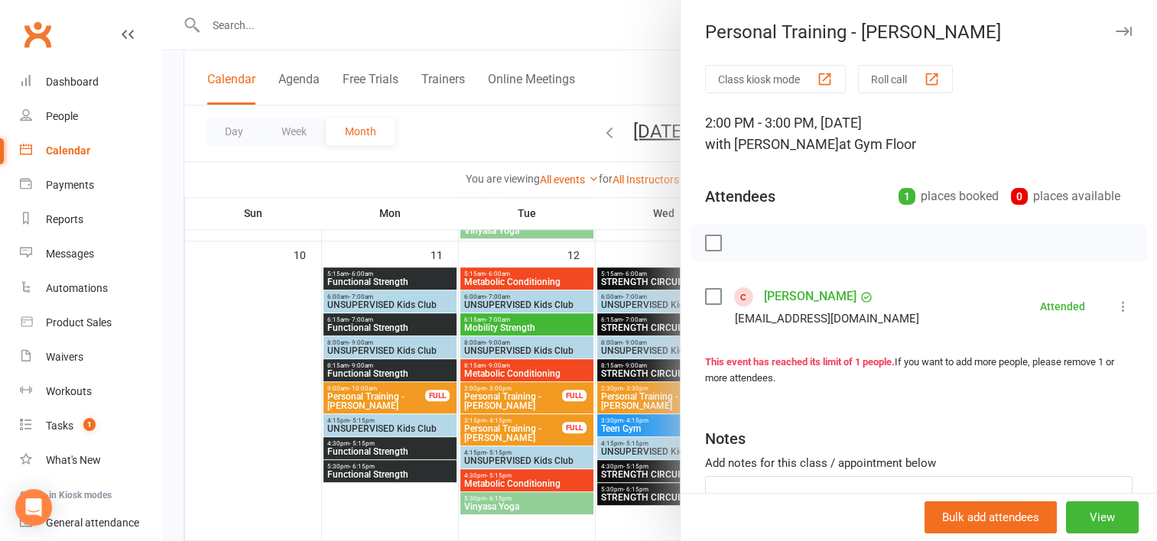
click at [519, 426] on div at bounding box center [659, 270] width 995 height 541
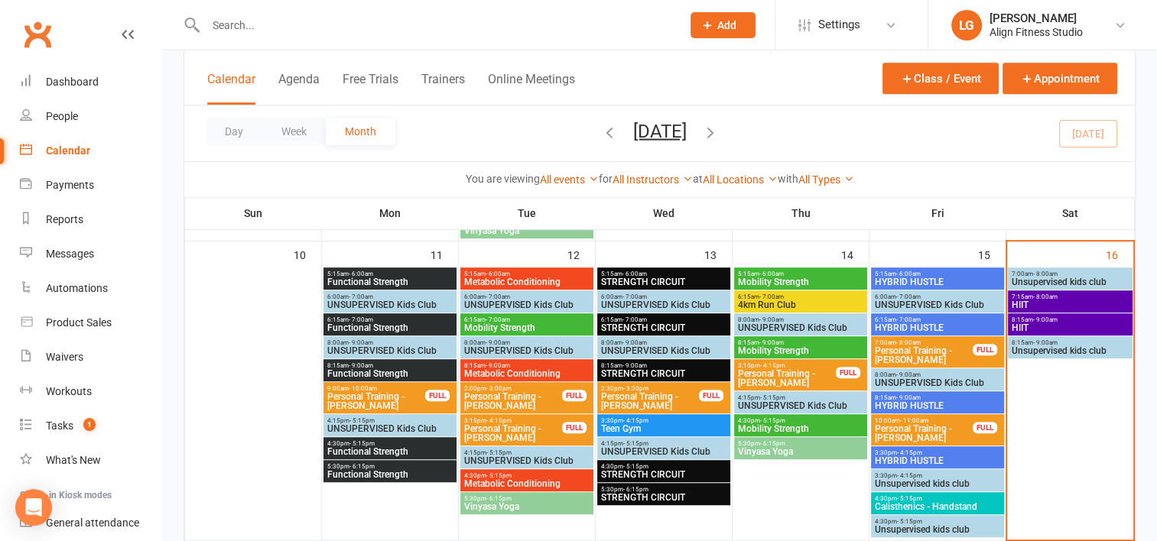
click at [519, 426] on span "Personal Training - [PERSON_NAME]" at bounding box center [512, 433] width 99 height 18
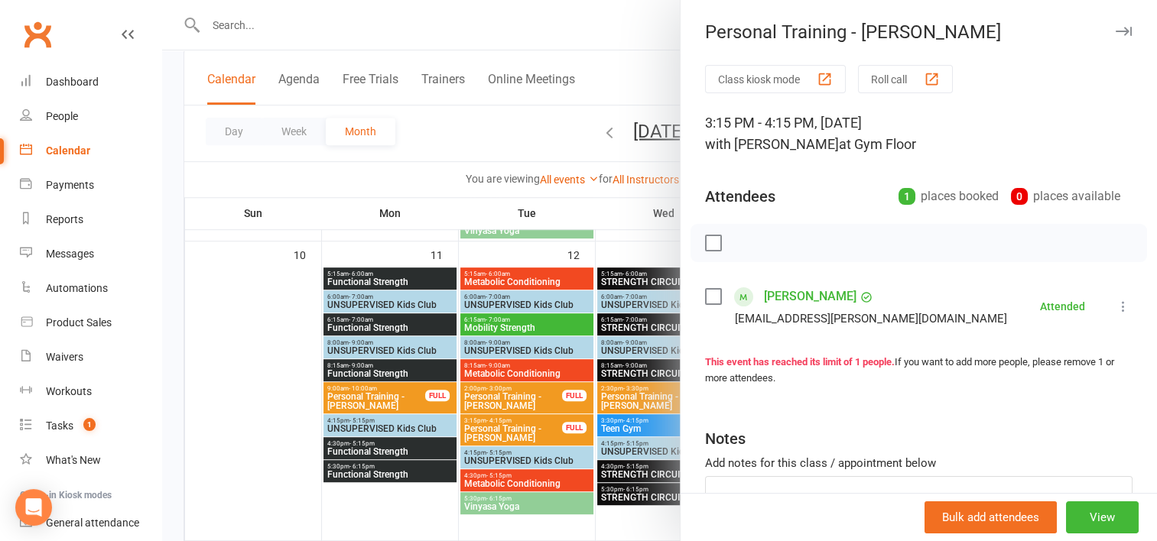
click at [515, 475] on div at bounding box center [659, 270] width 995 height 541
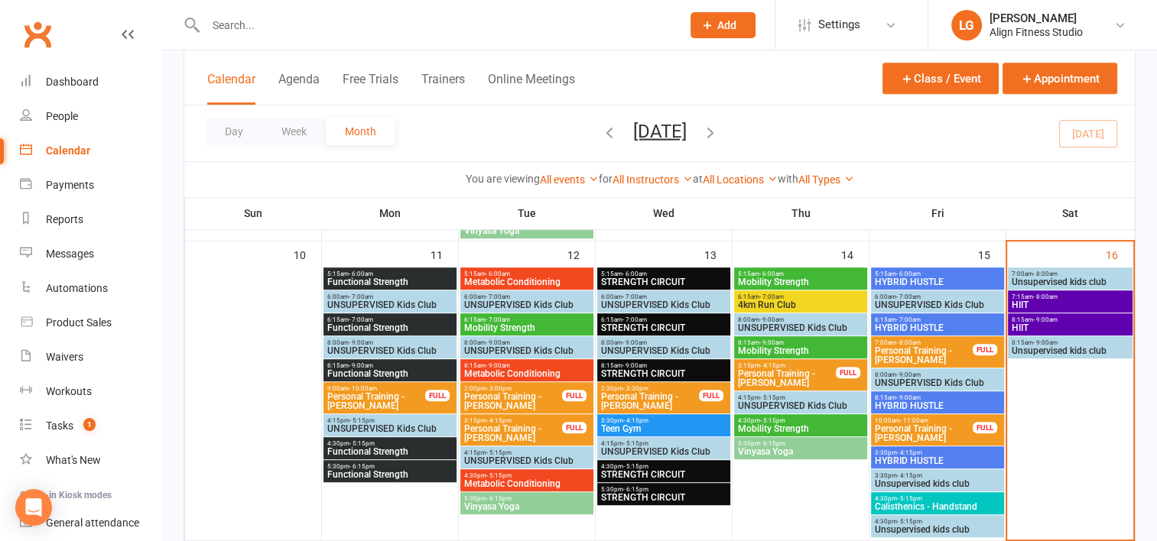
click at [515, 475] on span "4:30pm - 5:15pm" at bounding box center [526, 475] width 127 height 7
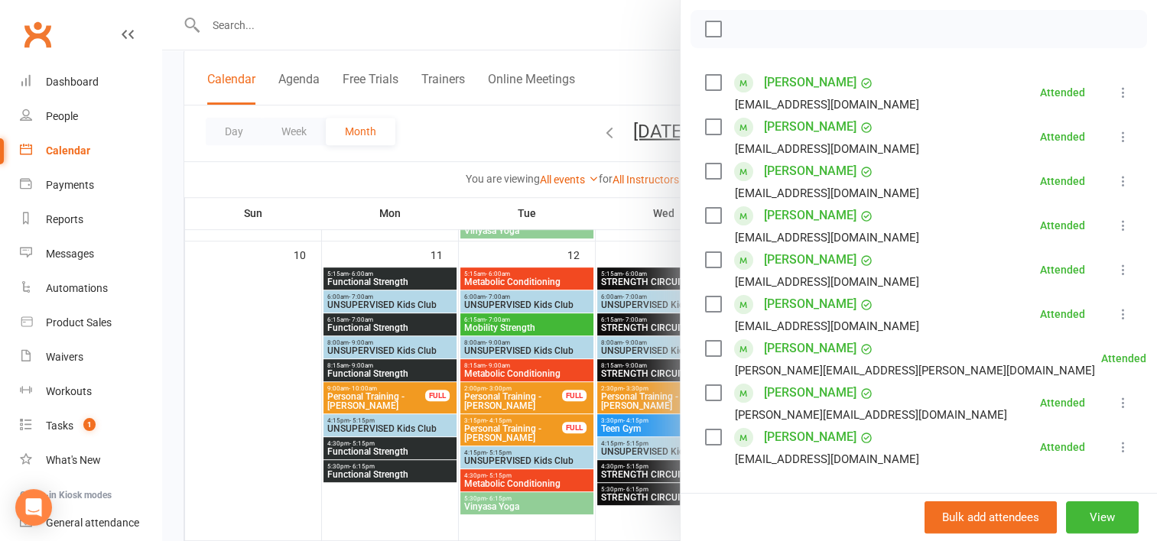
scroll to position [310, 0]
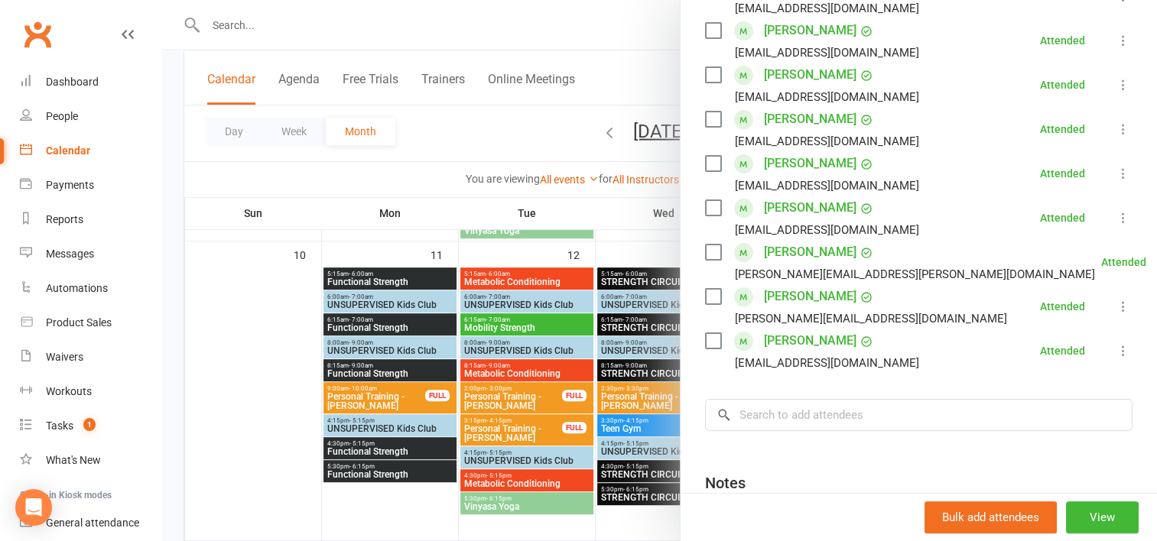
click at [525, 496] on div at bounding box center [659, 270] width 995 height 541
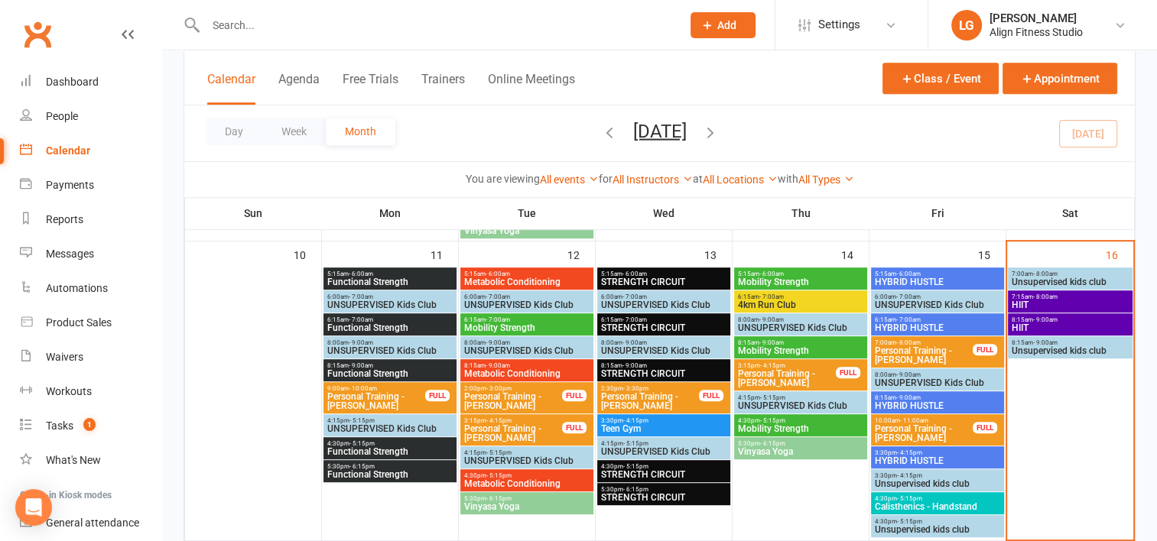
click at [525, 496] on span "5:30pm - 6:15pm" at bounding box center [526, 498] width 127 height 7
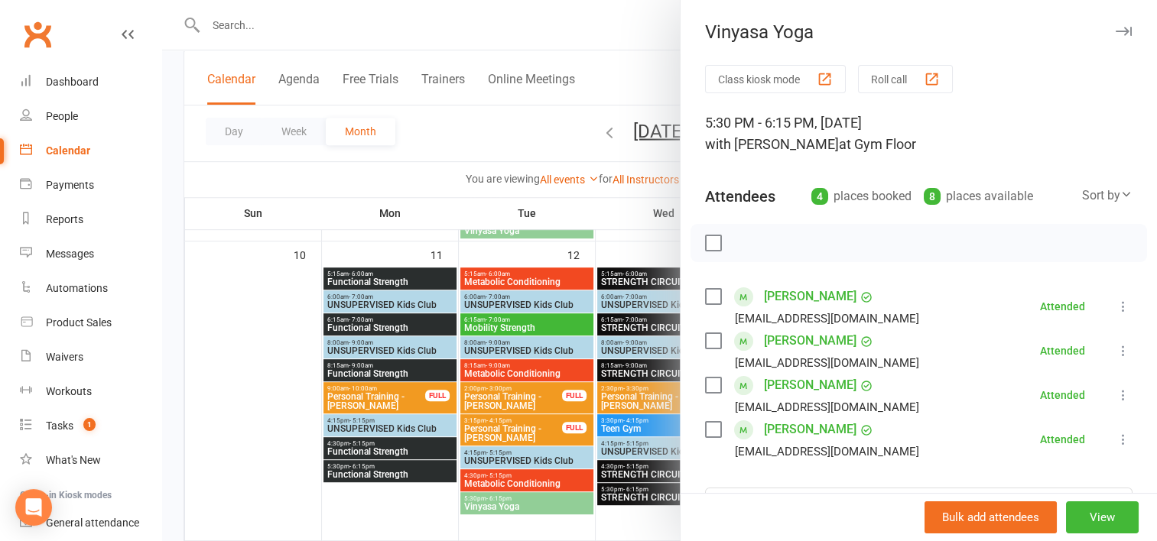
scroll to position [143, 0]
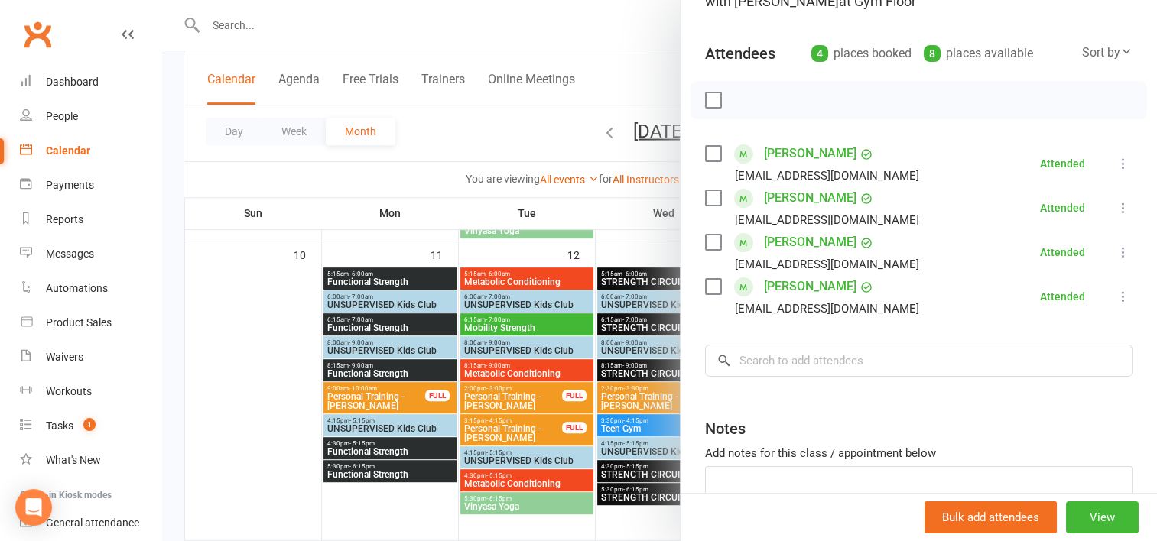
click at [619, 271] on div at bounding box center [659, 270] width 995 height 541
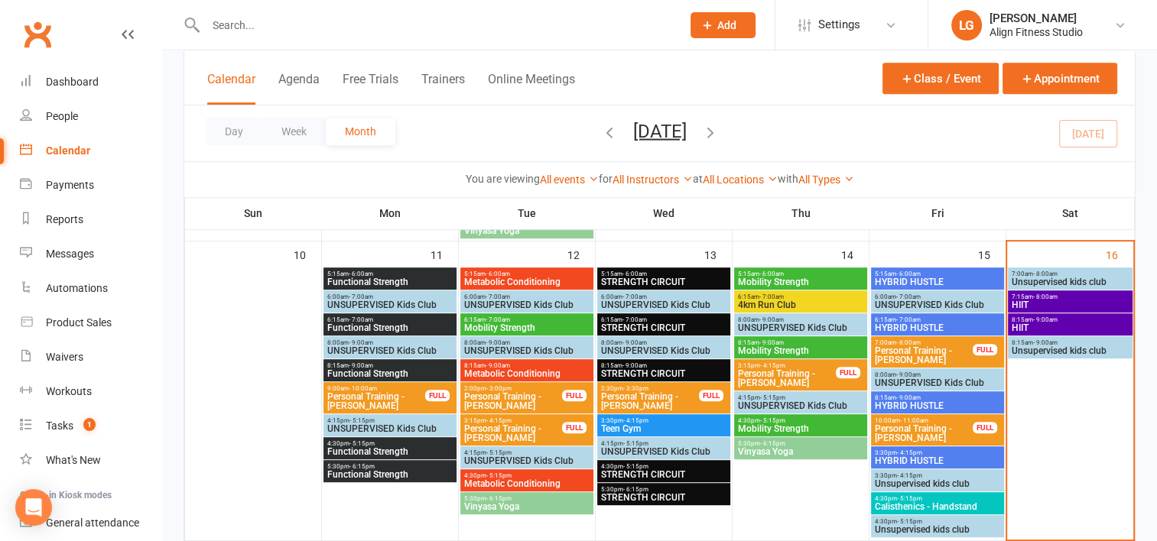
click at [619, 271] on span "5:15am - 6:00am" at bounding box center [663, 274] width 127 height 7
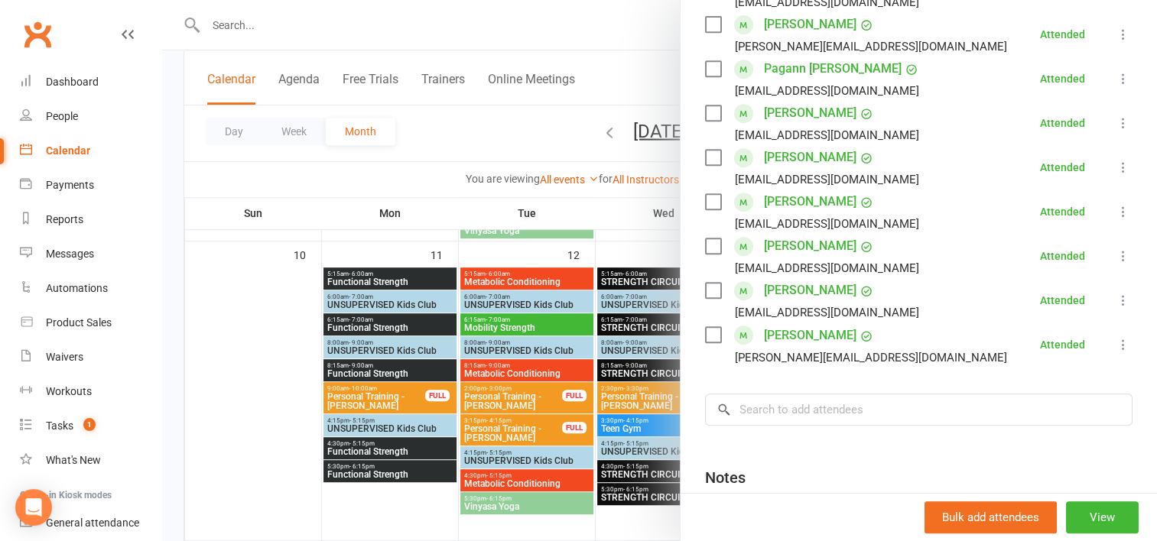
scroll to position [697, 0]
click at [622, 330] on div at bounding box center [659, 270] width 995 height 541
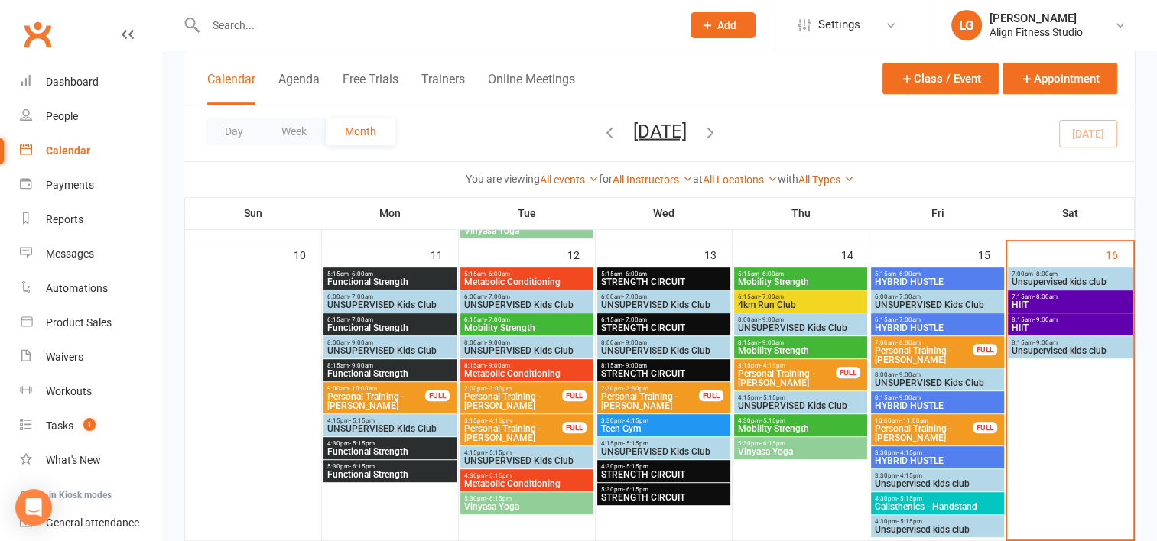
click at [622, 330] on span "STRENGTH CIRCUIT" at bounding box center [663, 327] width 127 height 9
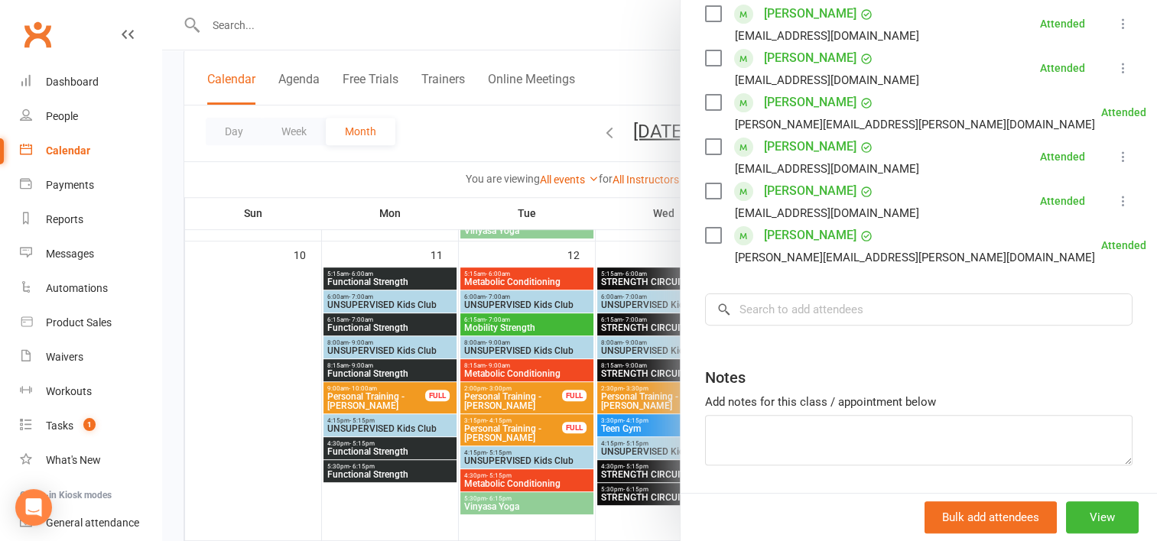
scroll to position [422, 0]
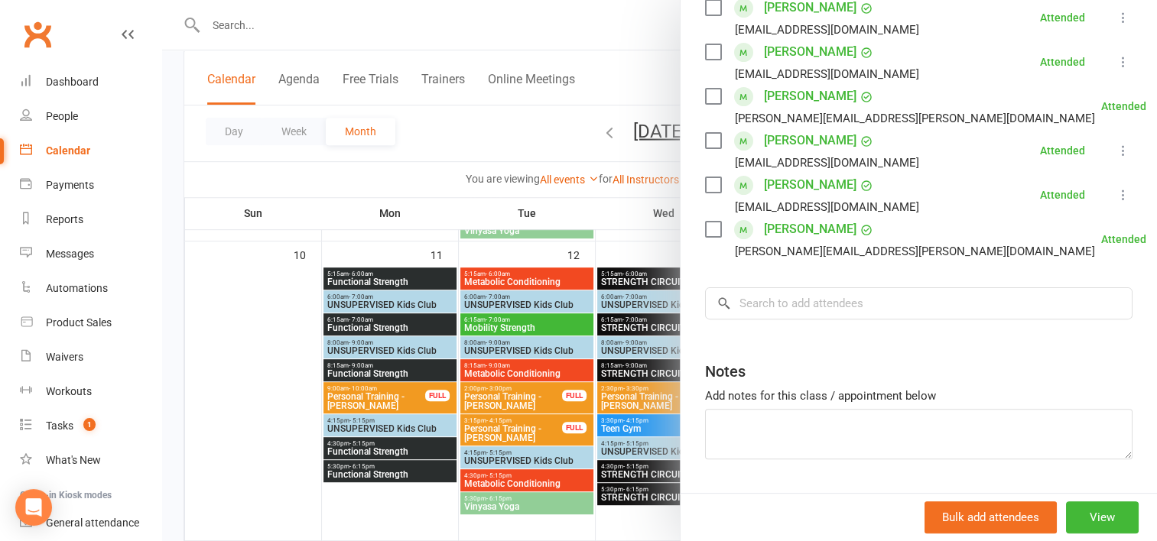
click at [637, 361] on div at bounding box center [659, 270] width 995 height 541
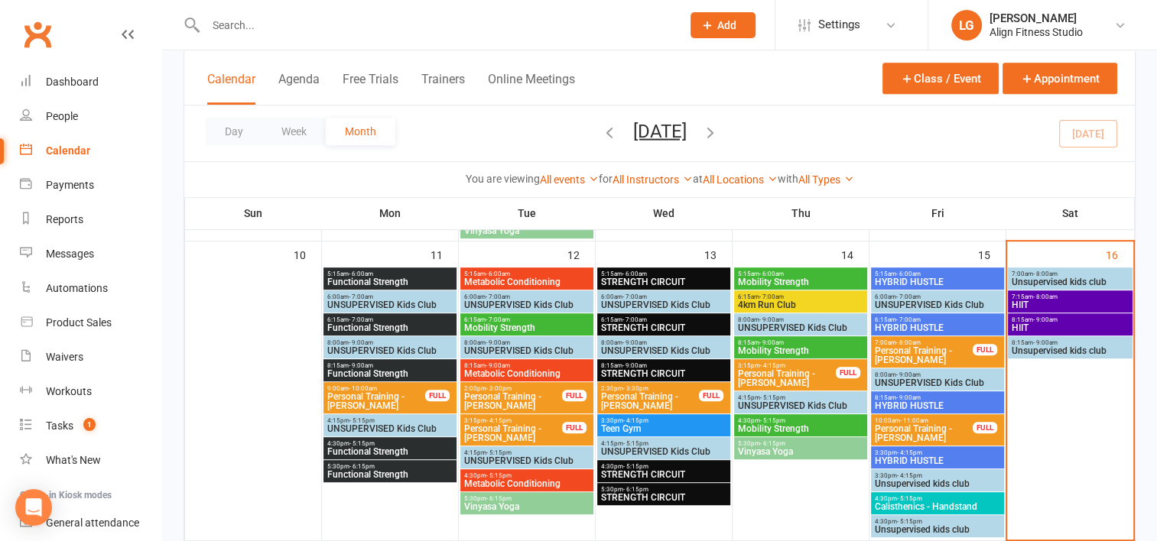
click at [637, 362] on span "- 9:00am" at bounding box center [634, 365] width 24 height 7
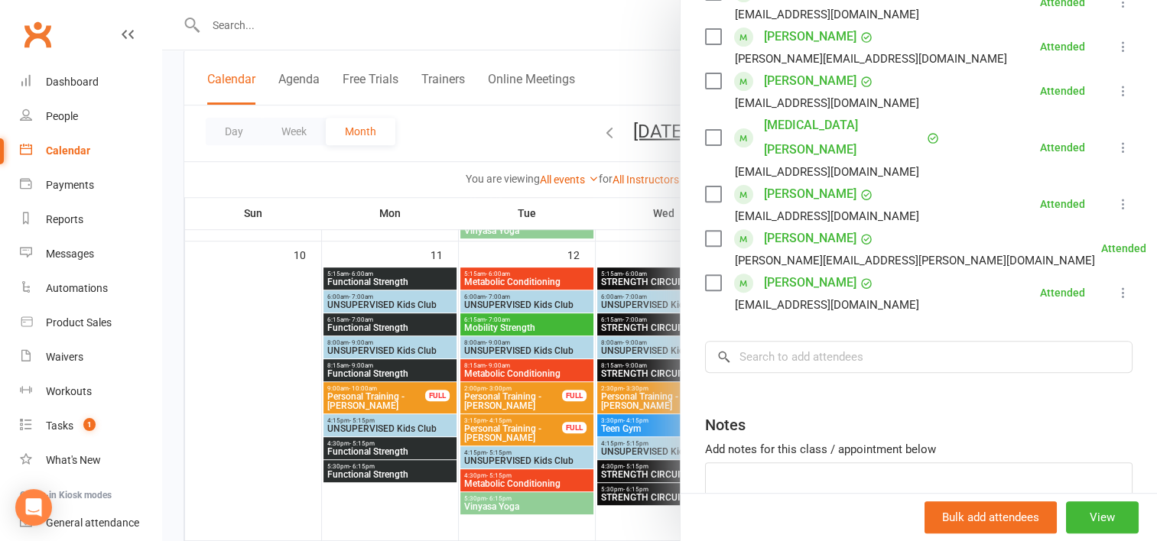
scroll to position [529, 0]
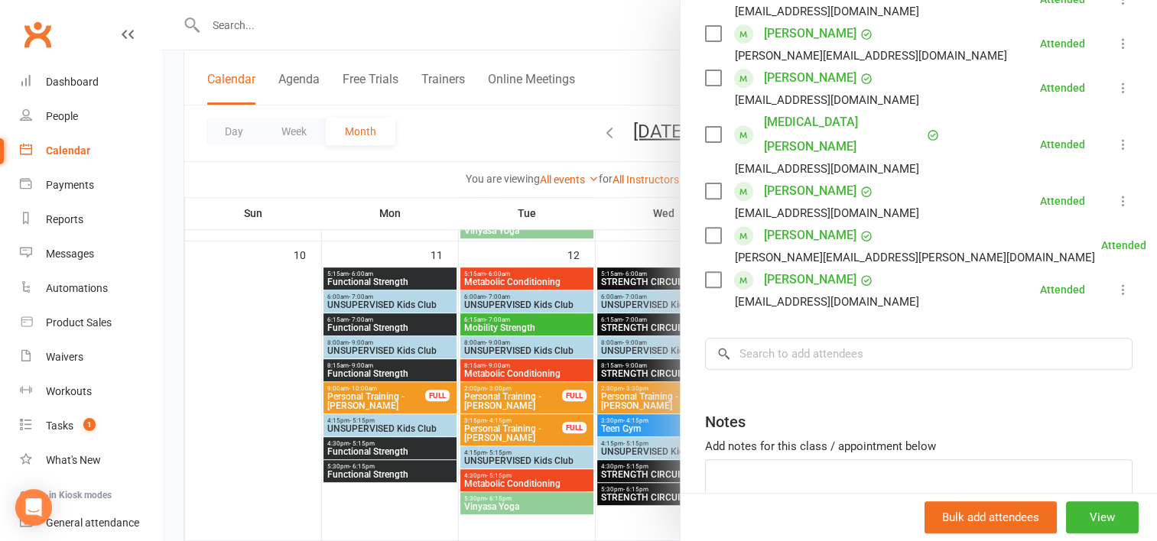
click at [639, 473] on div at bounding box center [659, 270] width 995 height 541
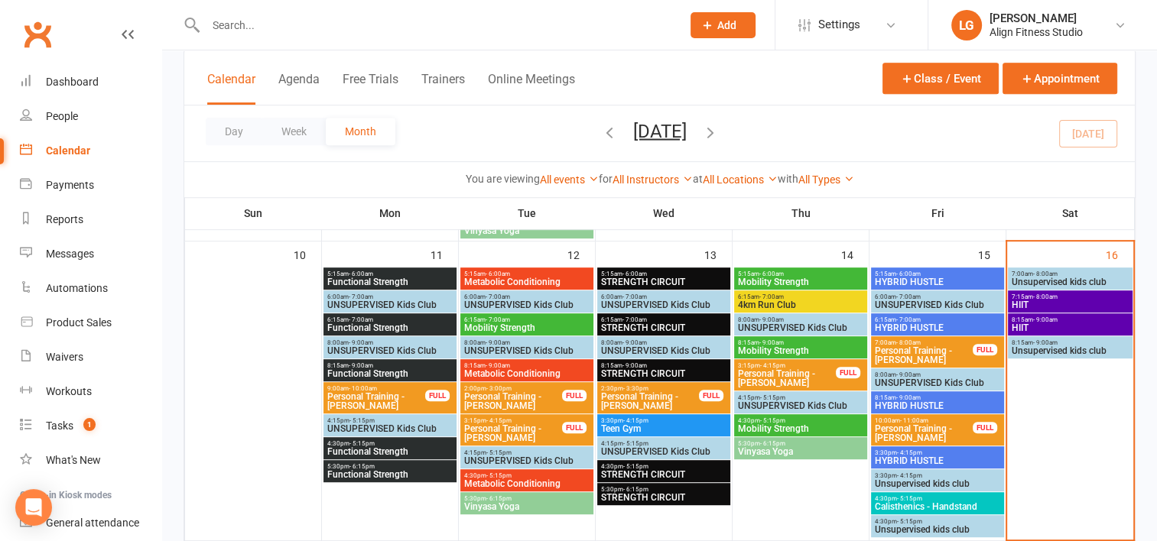
click at [639, 473] on span "STRENGTH CIRCUIT" at bounding box center [663, 474] width 127 height 9
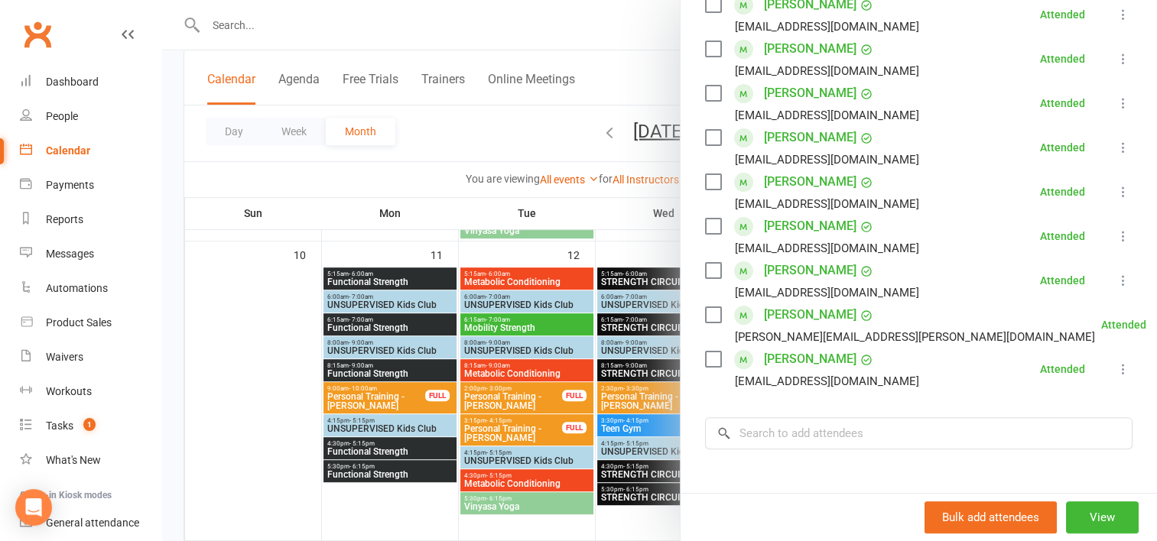
scroll to position [424, 0]
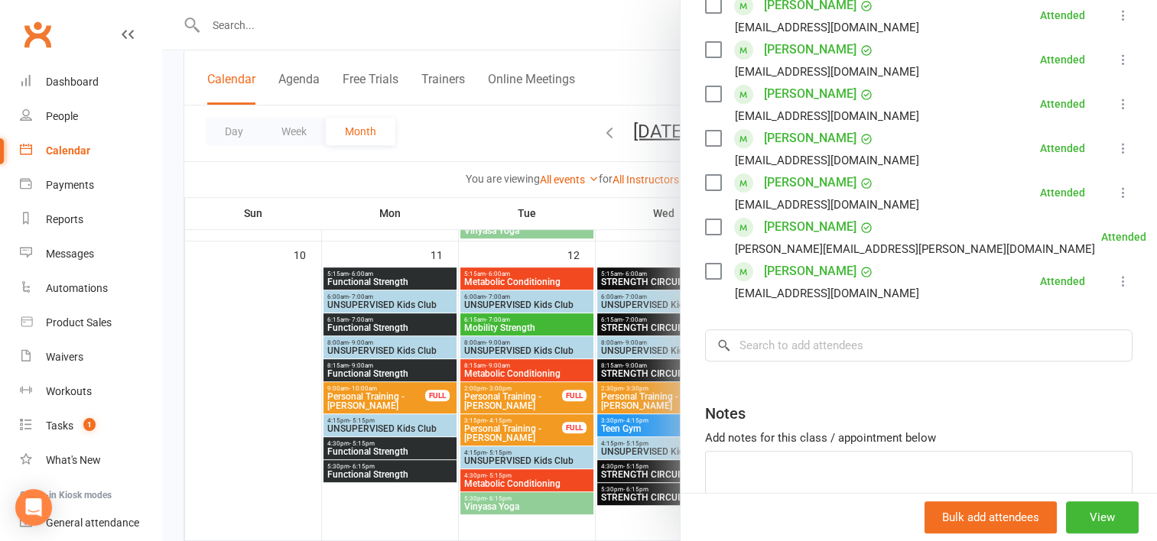
click at [618, 495] on div at bounding box center [659, 270] width 995 height 541
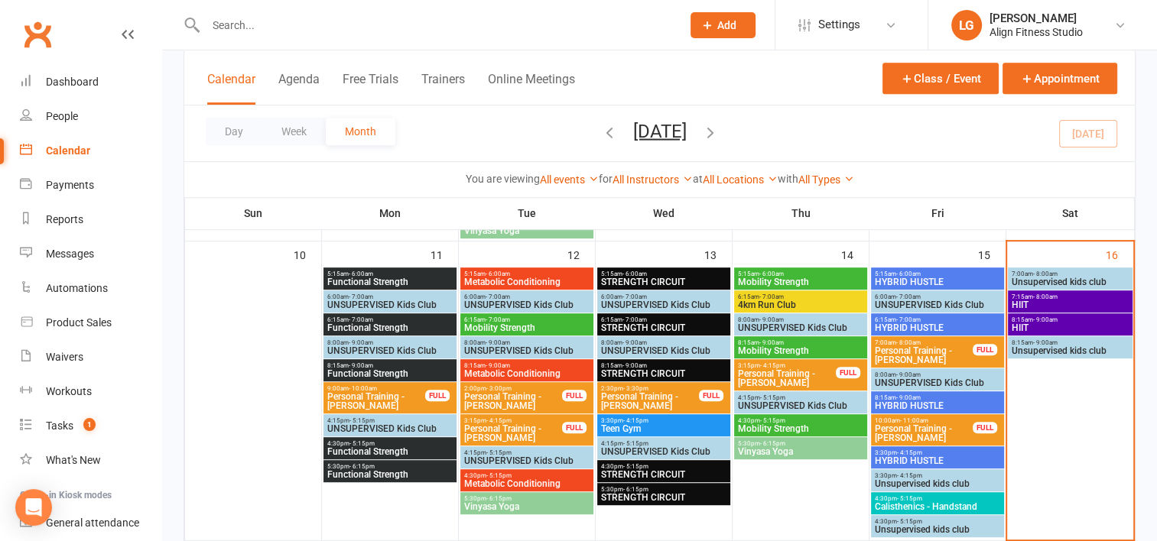
click at [618, 495] on span "STRENGTH CIRCUIT" at bounding box center [663, 497] width 127 height 9
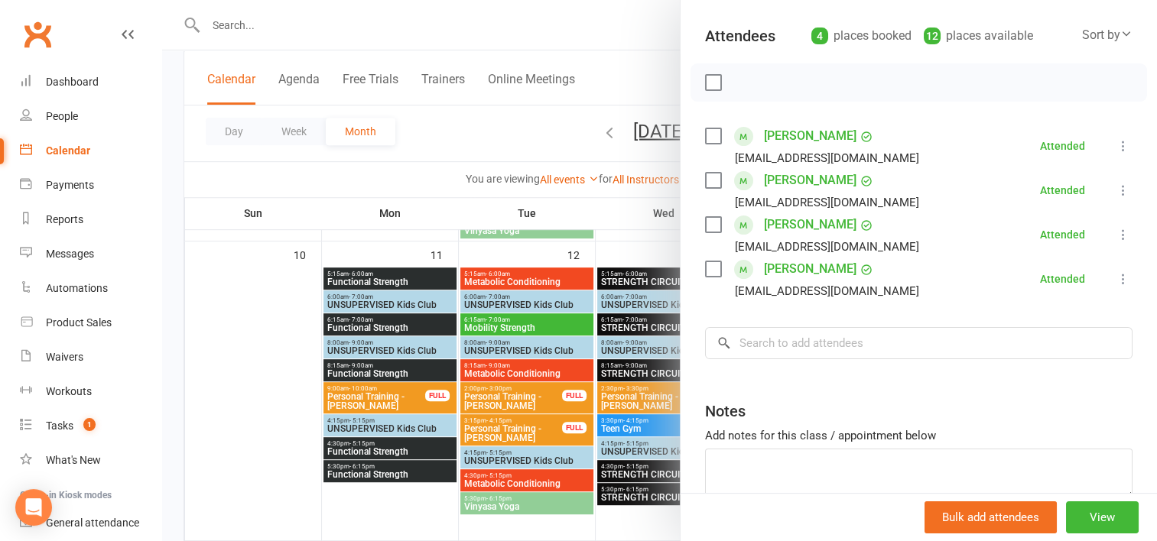
scroll to position [161, 0]
click at [625, 211] on div at bounding box center [659, 270] width 995 height 541
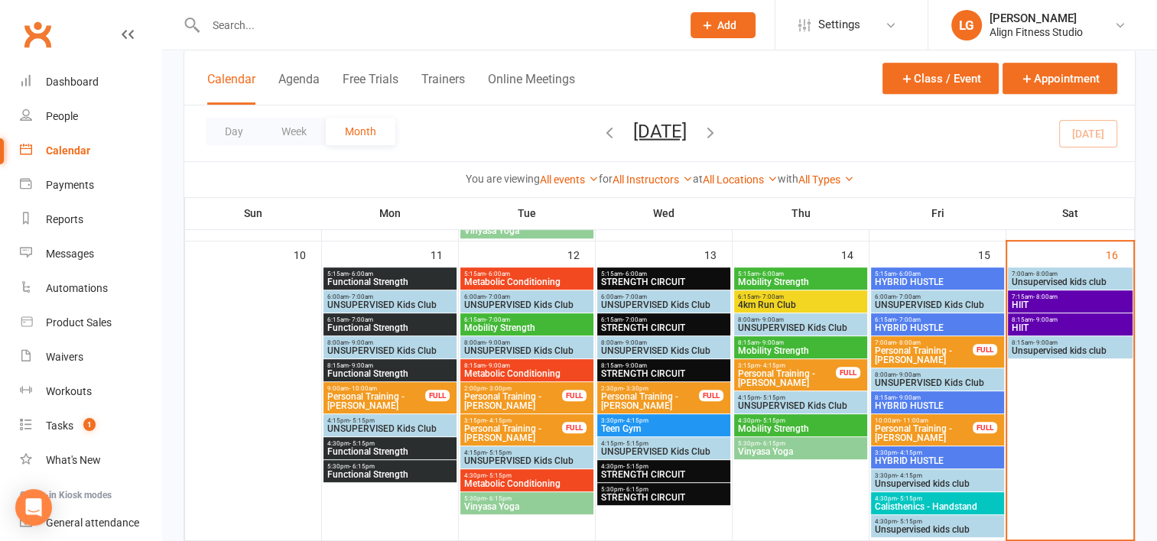
click at [783, 274] on span "5:15am - 6:00am" at bounding box center [800, 274] width 127 height 7
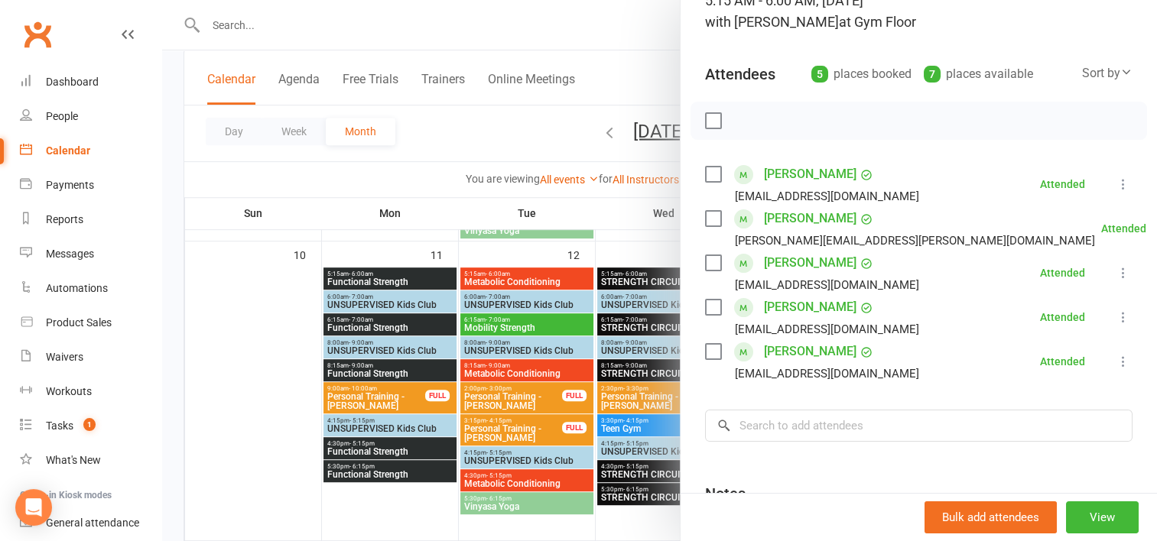
scroll to position [122, 0]
click at [643, 257] on div at bounding box center [659, 270] width 995 height 541
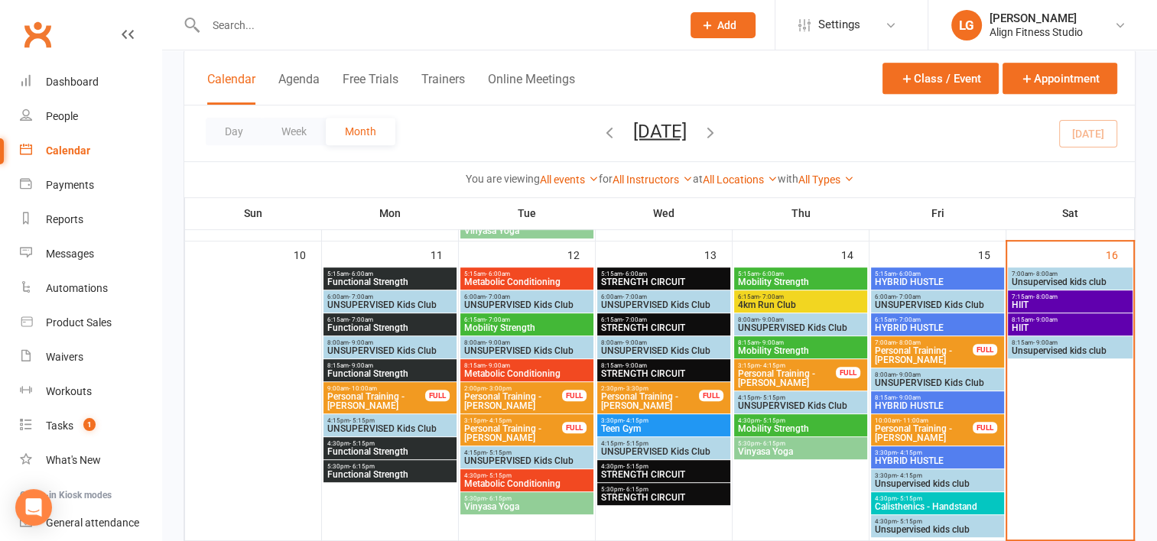
click at [795, 300] on span "4km Run Club" at bounding box center [800, 304] width 127 height 9
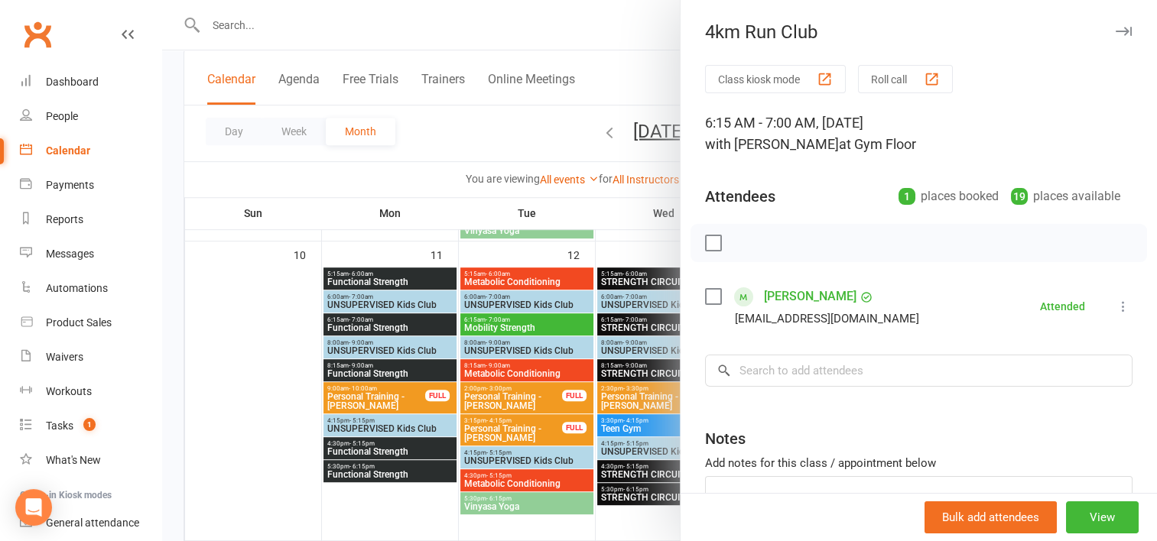
click at [641, 254] on div at bounding box center [659, 270] width 995 height 541
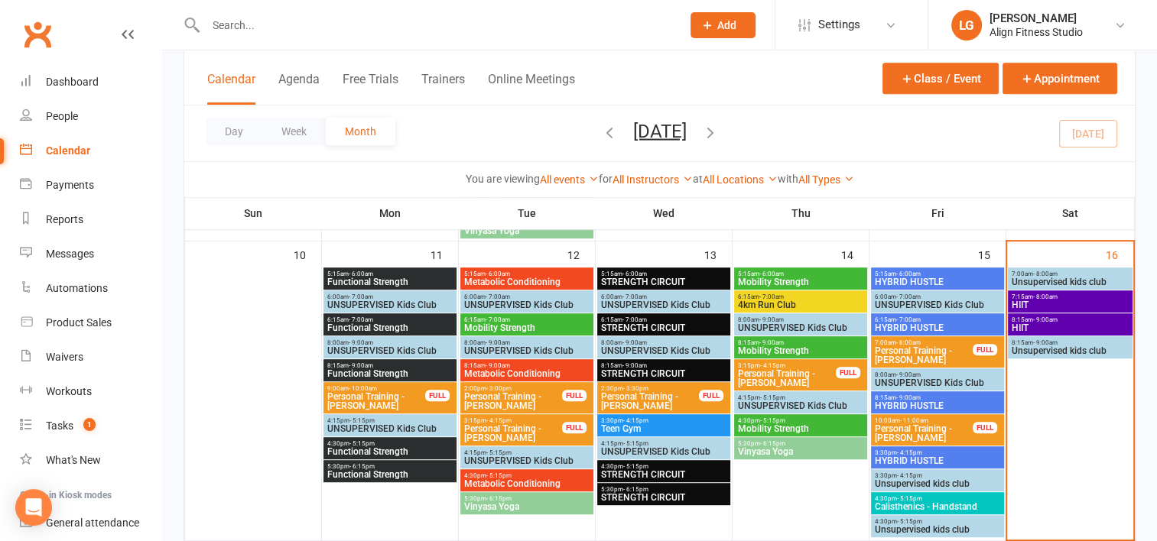
click at [784, 348] on span "Mobility Strength" at bounding box center [800, 350] width 127 height 9
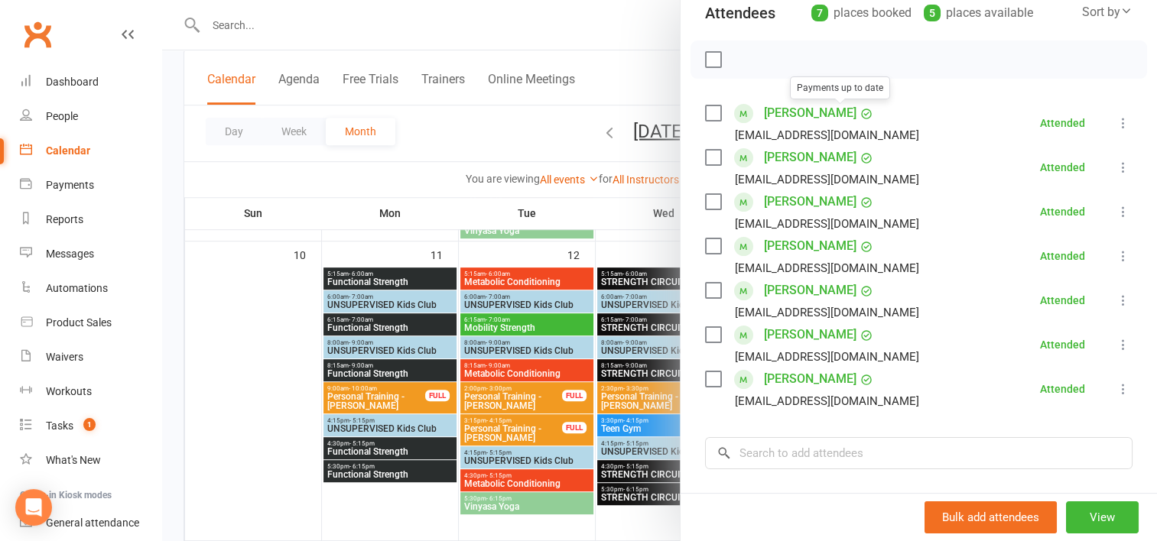
scroll to position [185, 0]
click at [623, 253] on div at bounding box center [659, 270] width 995 height 541
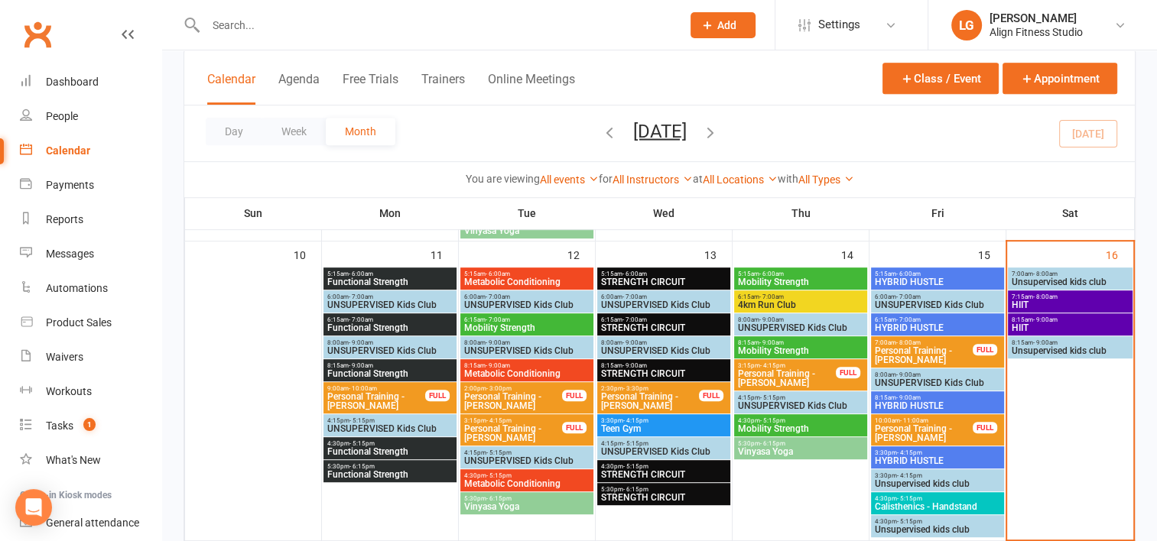
click at [754, 373] on span "Personal Training - [PERSON_NAME]" at bounding box center [786, 378] width 99 height 18
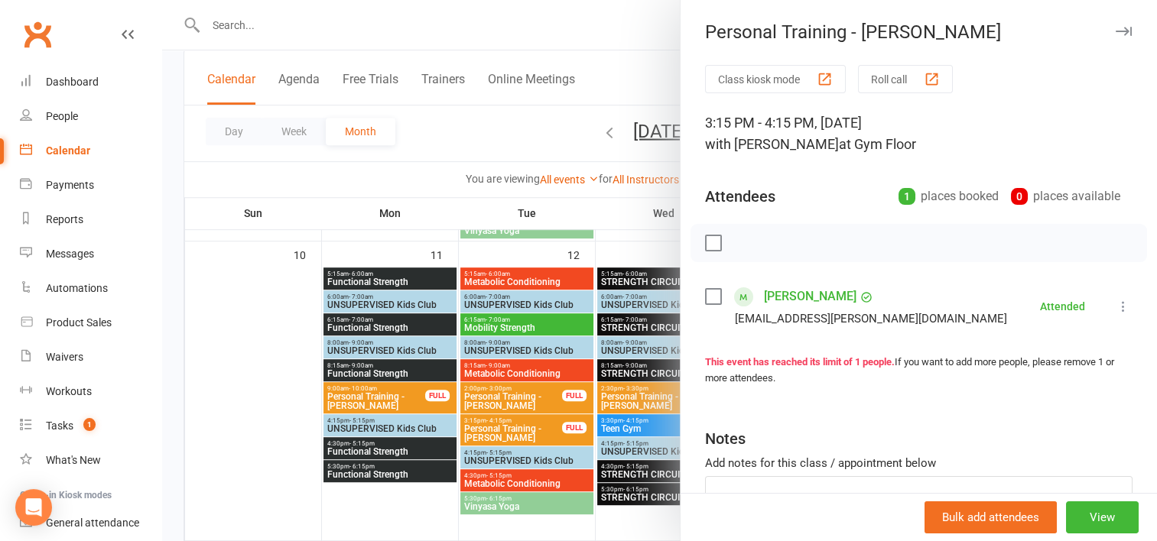
click at [621, 245] on div at bounding box center [659, 270] width 995 height 541
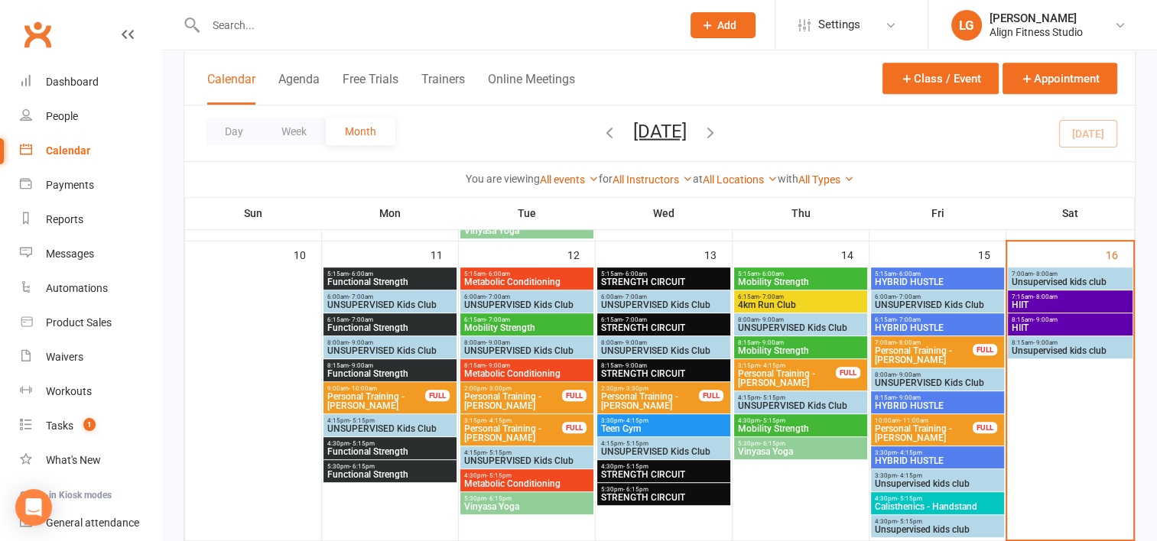
click at [789, 419] on span "4:30pm - 5:15pm" at bounding box center [800, 420] width 127 height 7
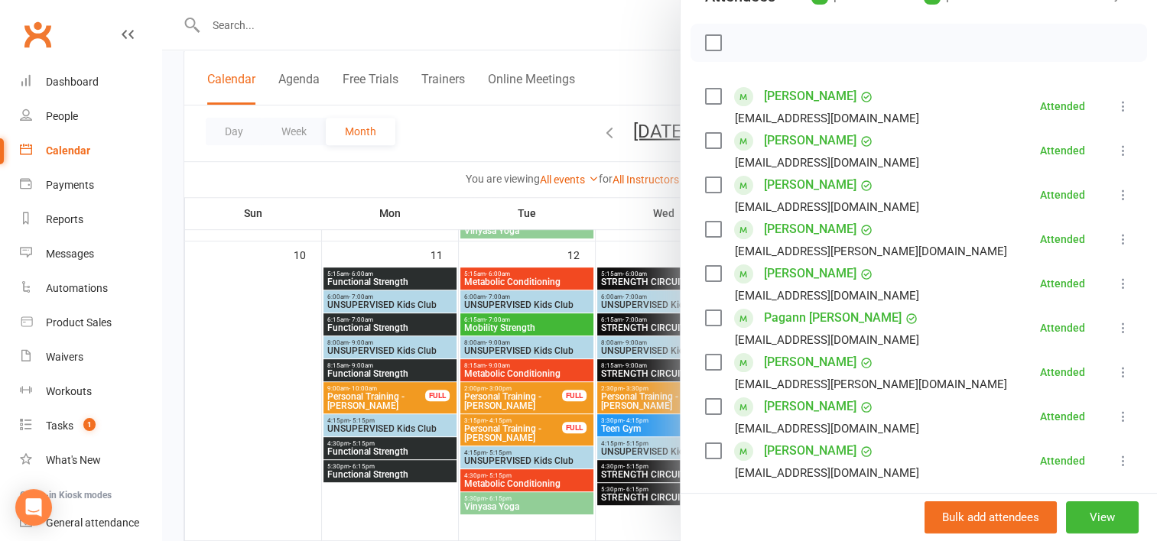
scroll to position [373, 0]
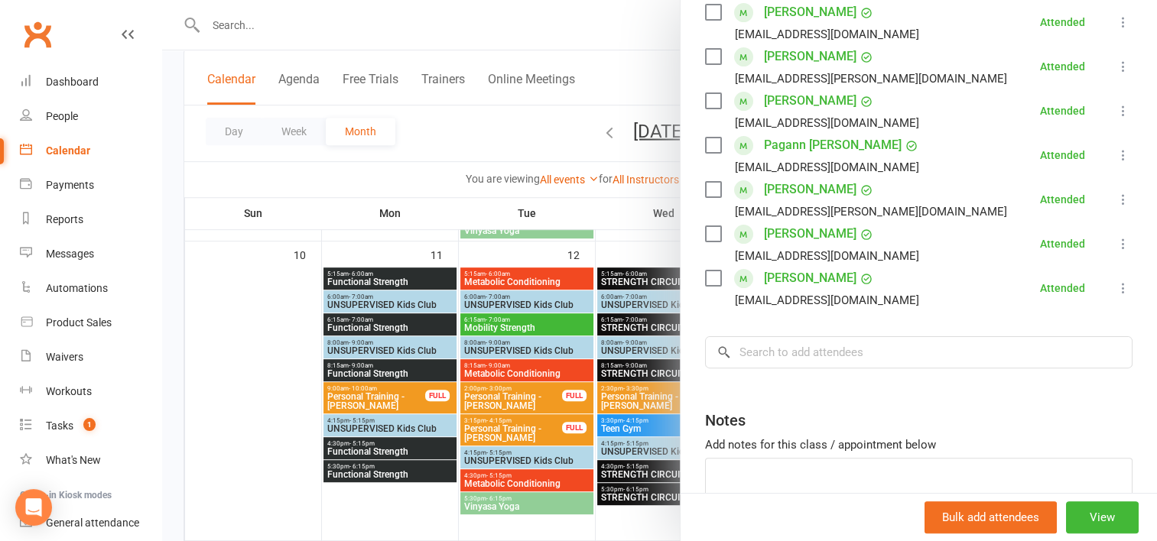
click at [666, 255] on div at bounding box center [659, 270] width 995 height 541
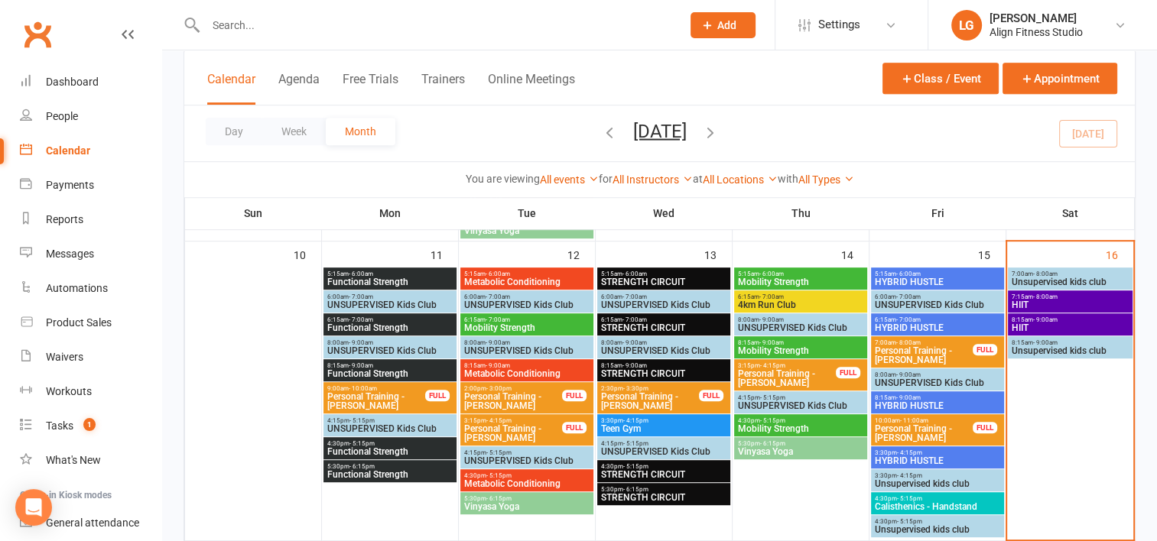
click at [797, 443] on span "5:30pm - 6:15pm" at bounding box center [800, 443] width 127 height 7
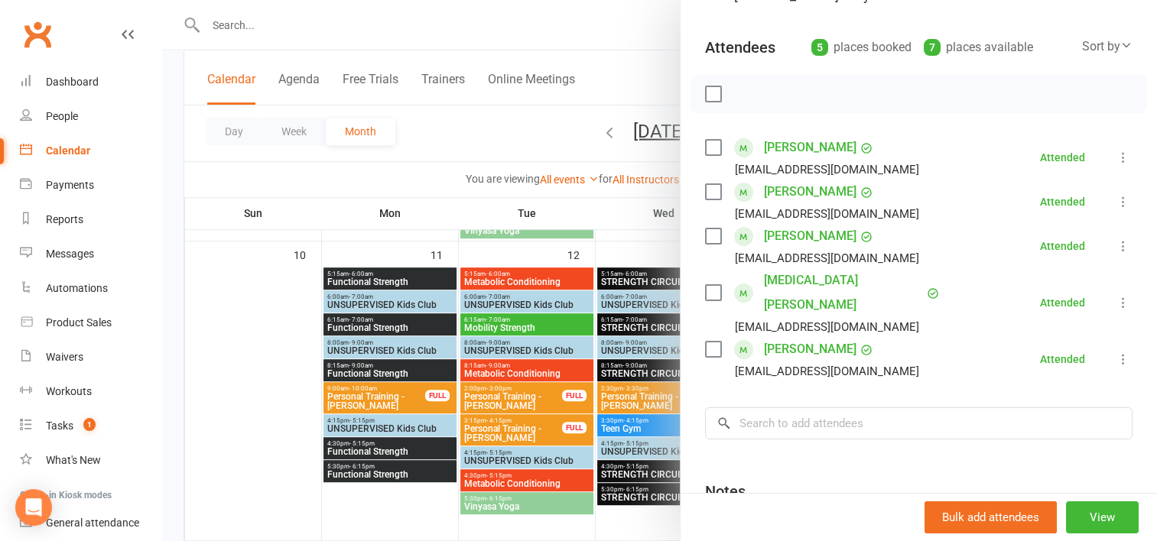
scroll to position [150, 0]
click at [495, 317] on div at bounding box center [659, 270] width 995 height 541
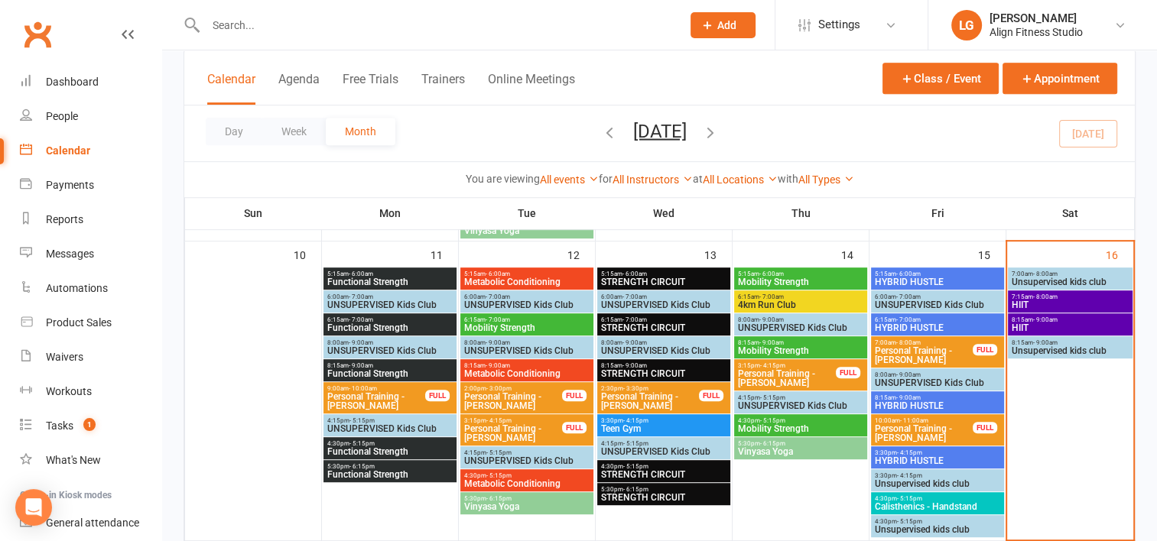
click at [495, 317] on span "- 7:00am" at bounding box center [497, 319] width 24 height 7
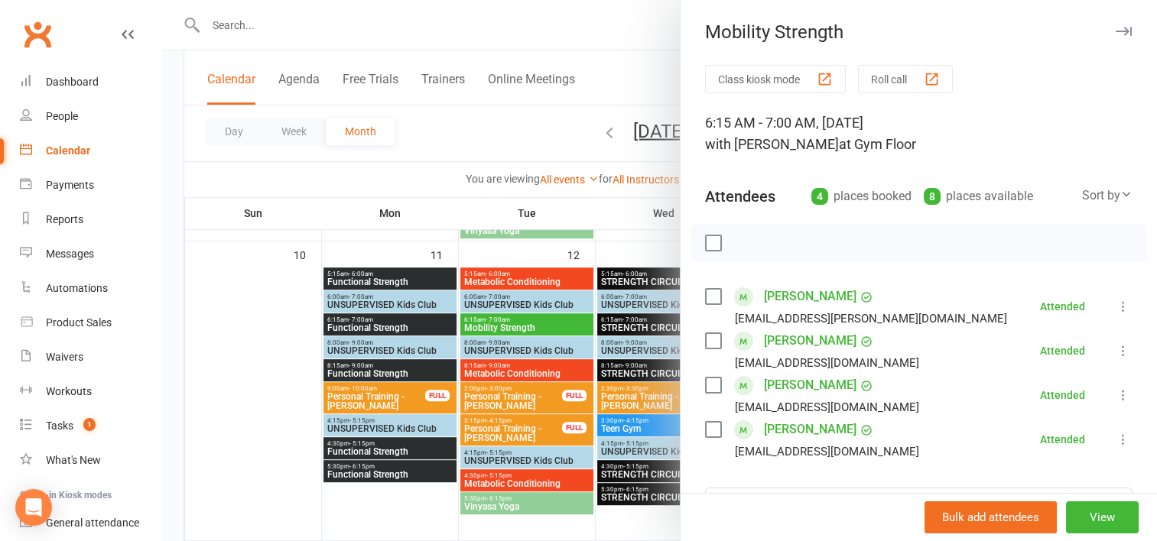
click at [764, 336] on link "Elizabeth Brennan" at bounding box center [810, 341] width 92 height 24
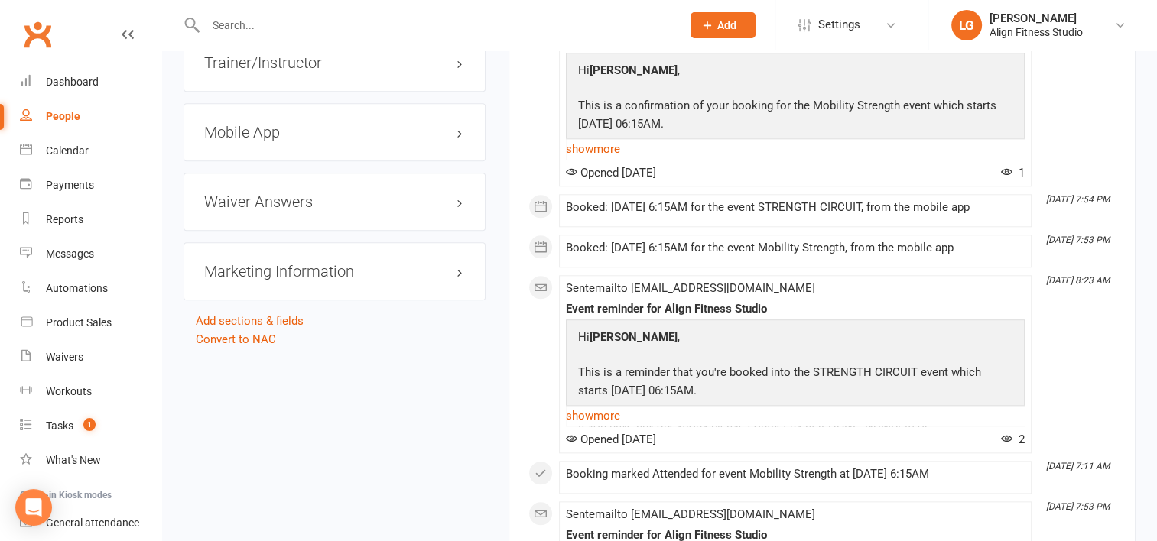
scroll to position [1579, 0]
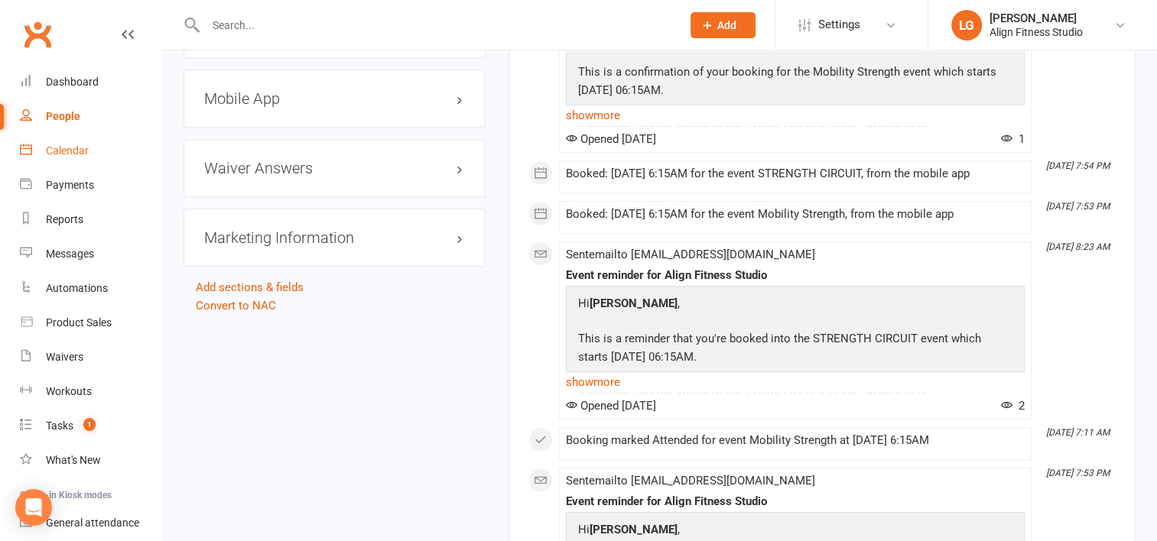
click at [60, 151] on div "Calendar" at bounding box center [67, 150] width 43 height 12
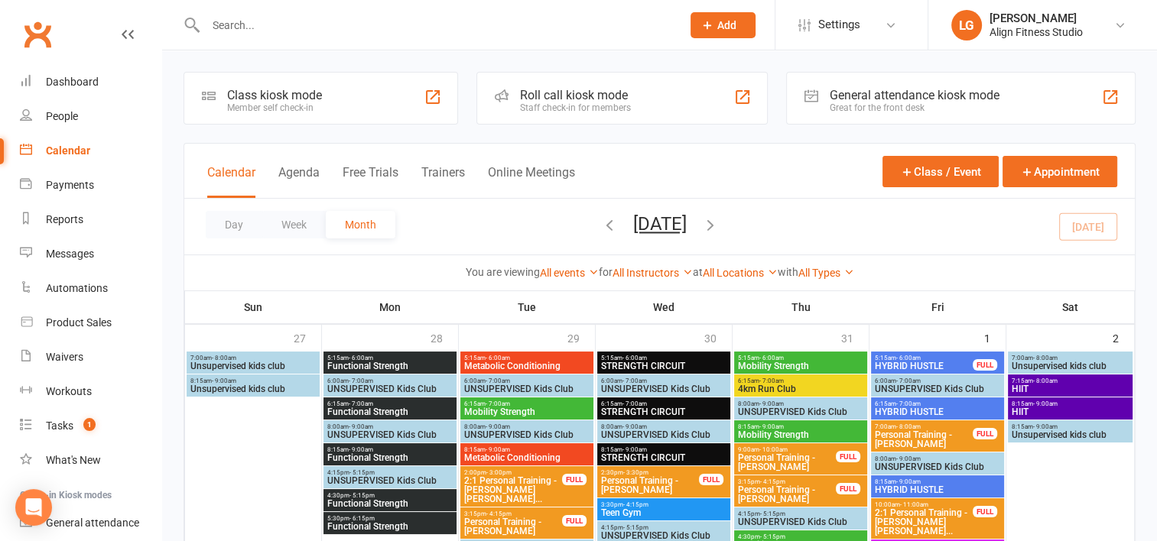
click at [601, 223] on icon "button" at bounding box center [609, 224] width 17 height 17
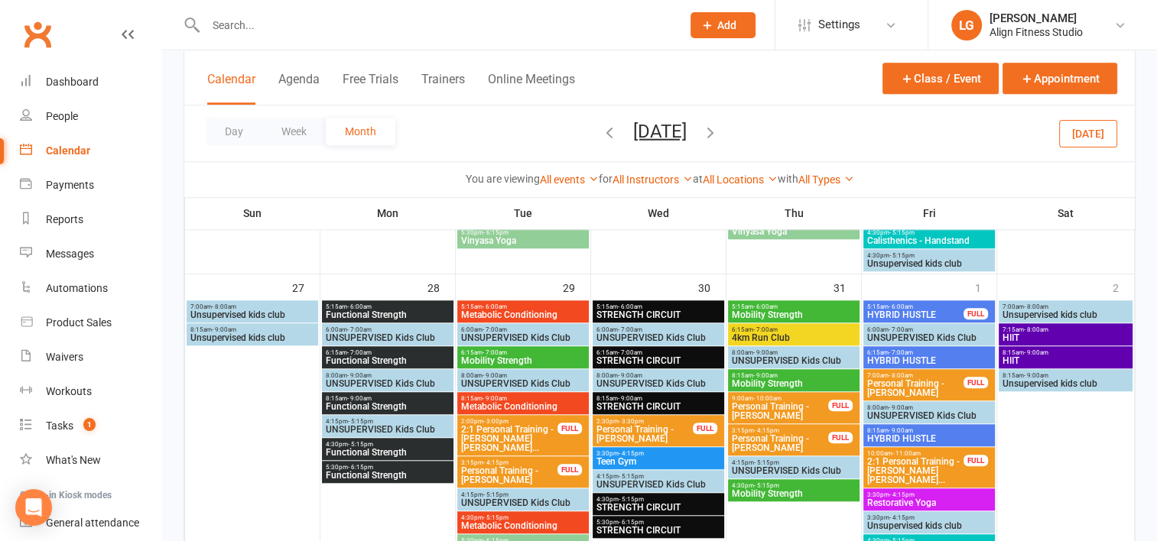
scroll to position [1313, 0]
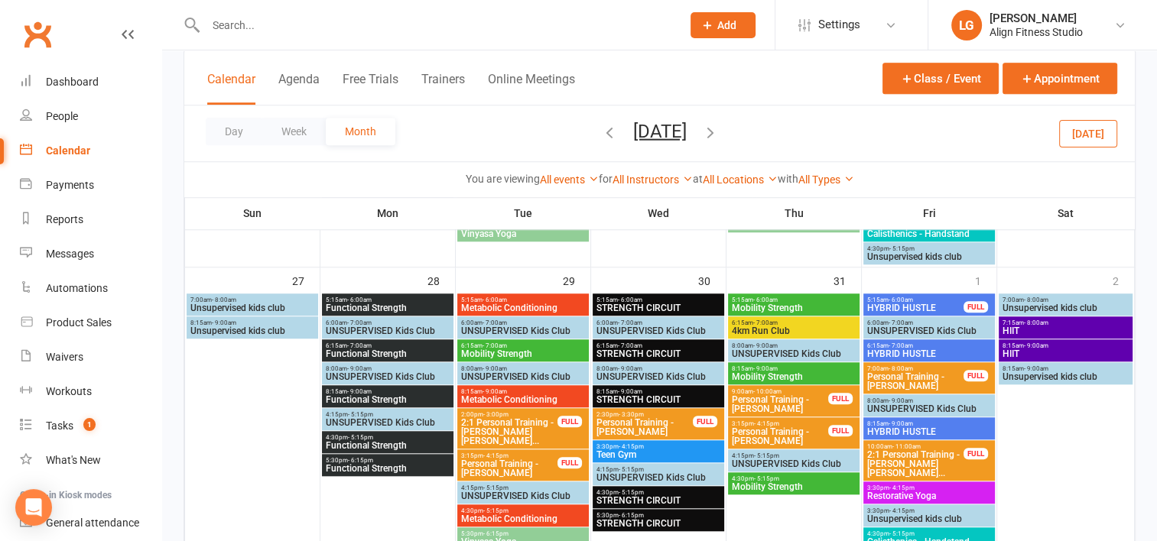
click at [522, 353] on span "Mobility Strength" at bounding box center [522, 353] width 125 height 9
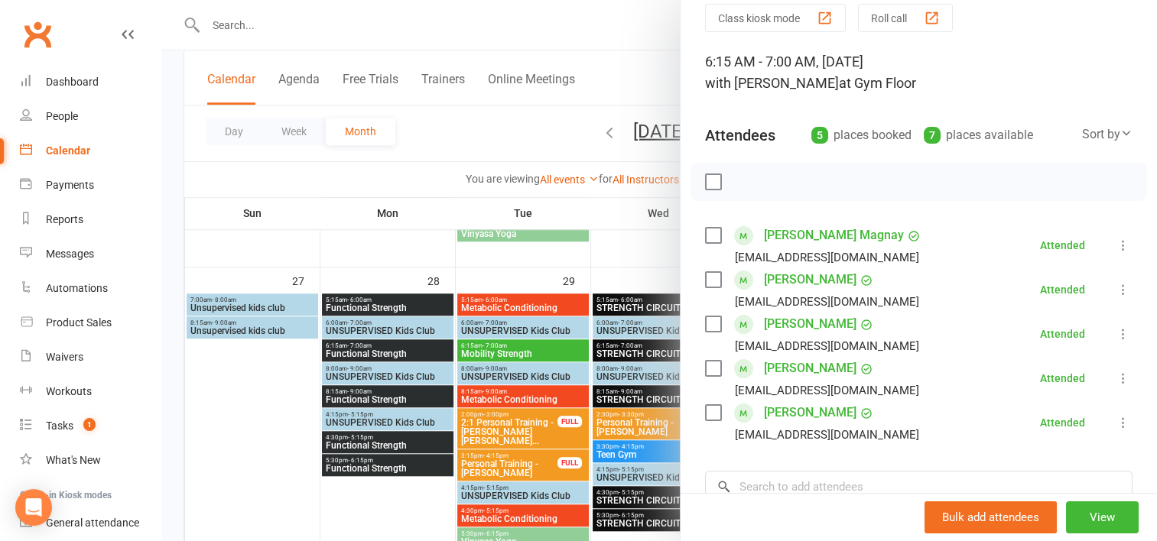
scroll to position [61, 0]
click at [625, 351] on div at bounding box center [659, 270] width 995 height 541
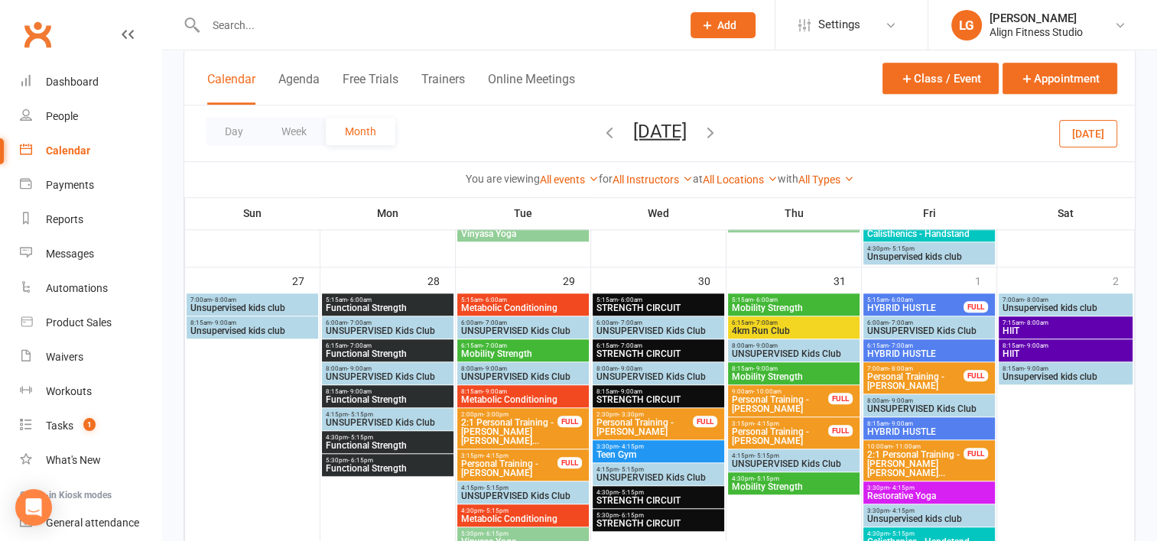
click at [625, 351] on span "STRENGTH CIRCUIT" at bounding box center [657, 353] width 125 height 9
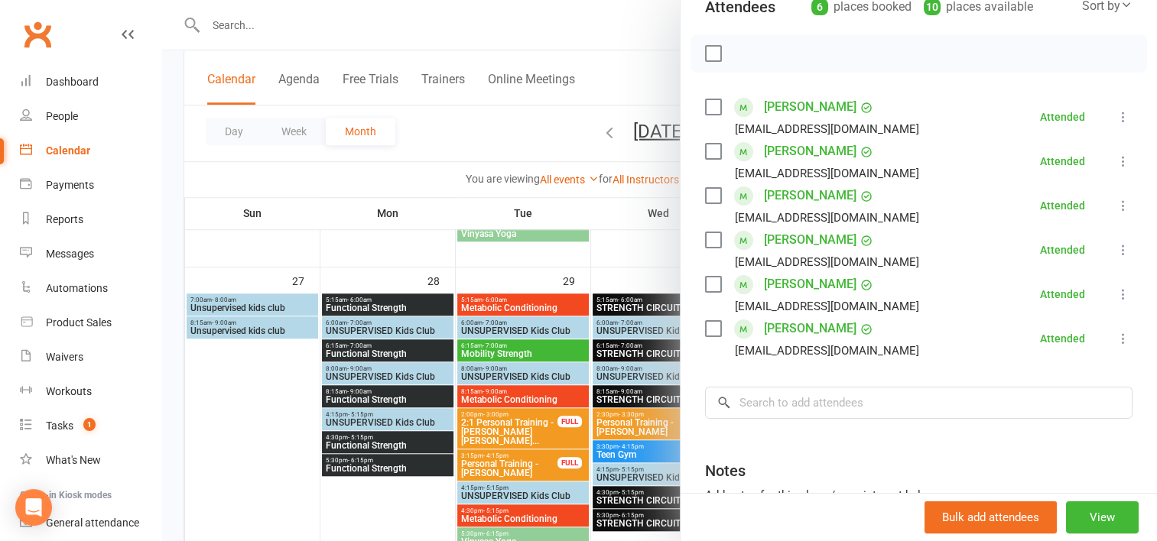
scroll to position [115, 0]
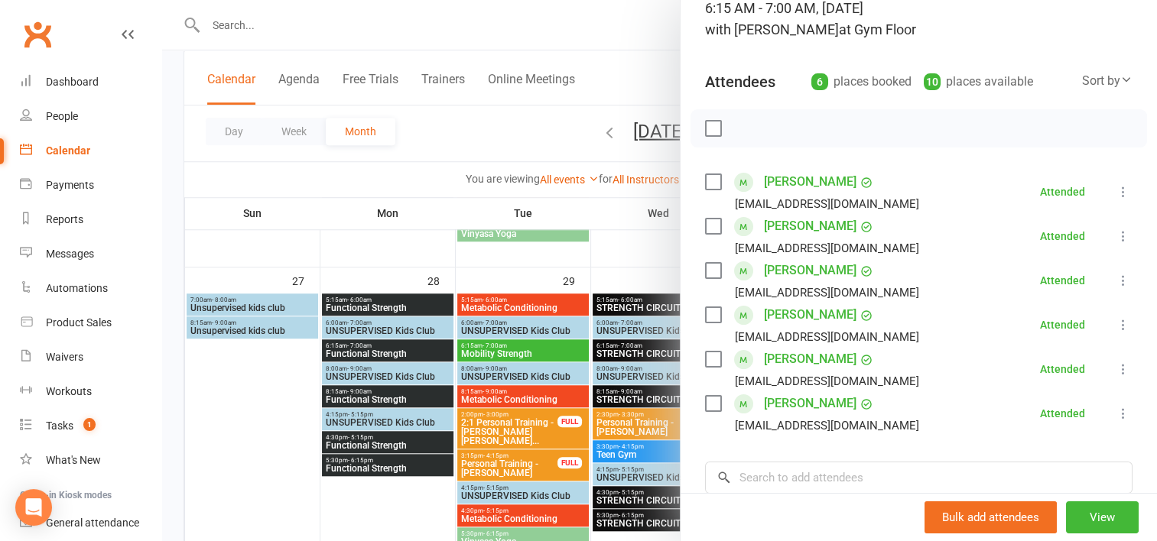
click at [645, 260] on div at bounding box center [659, 270] width 995 height 541
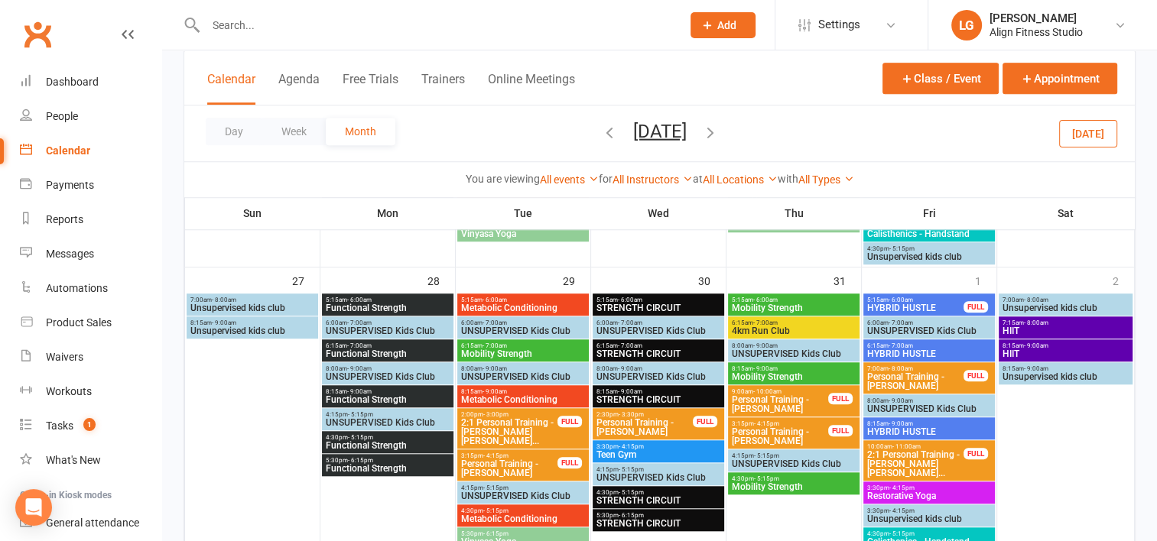
click at [638, 298] on span "- 6:00am" at bounding box center [630, 300] width 24 height 7
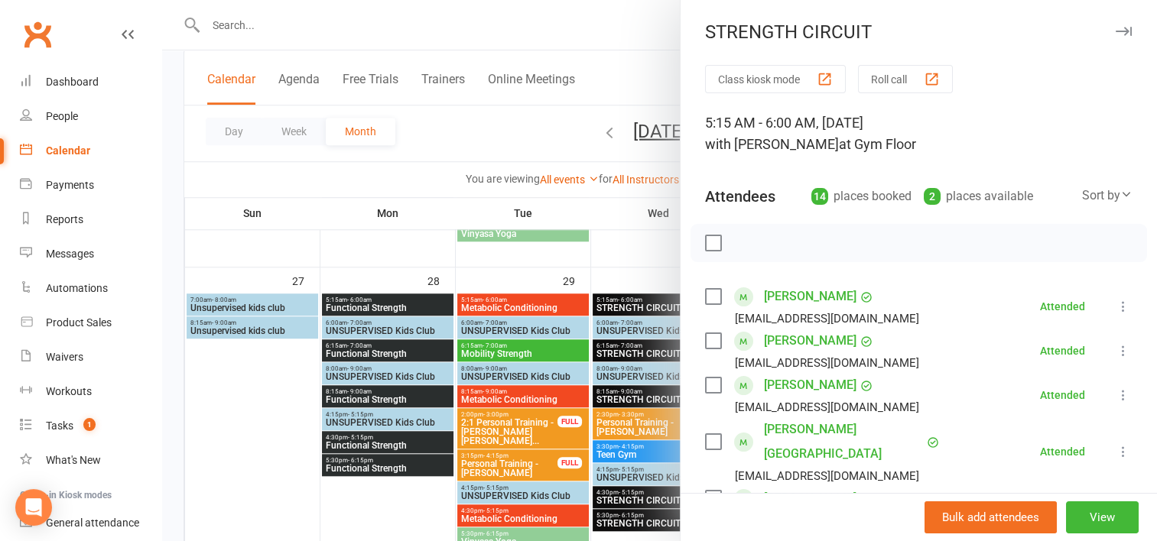
click at [601, 235] on div at bounding box center [659, 270] width 995 height 541
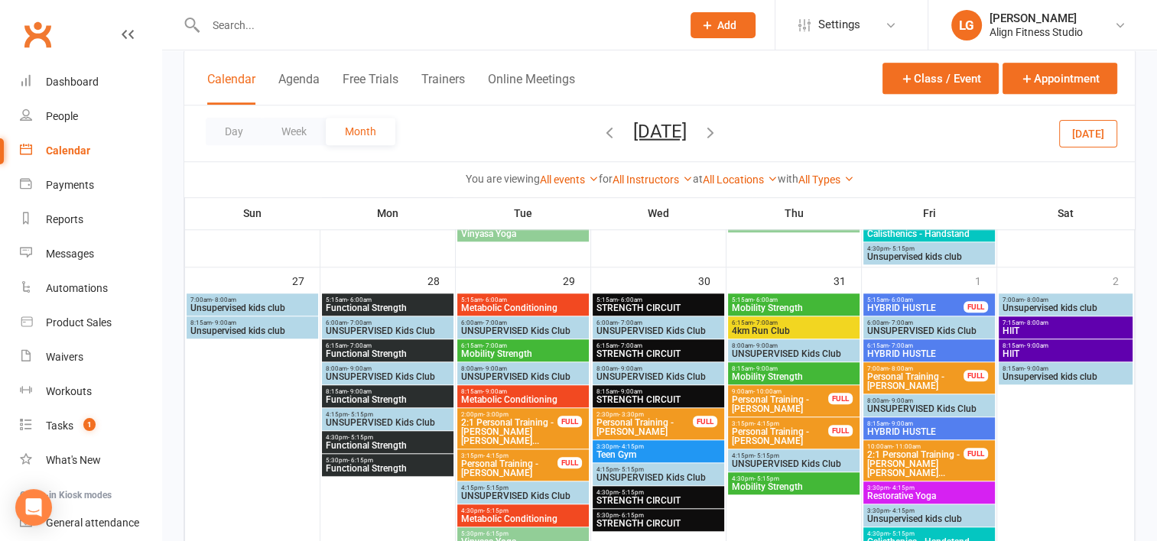
click at [294, 32] on input "text" at bounding box center [435, 25] width 469 height 21
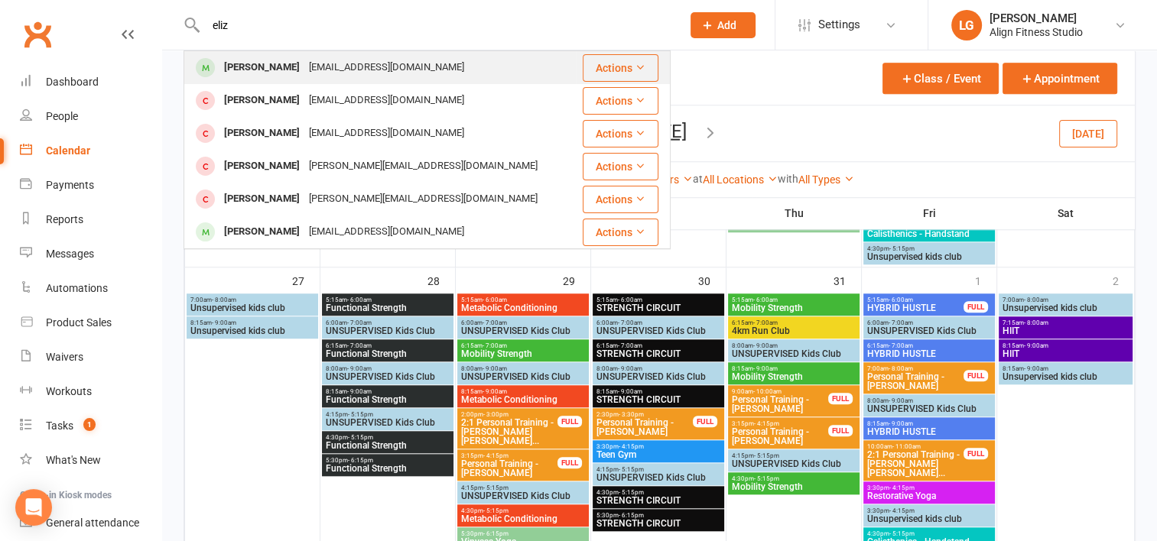
type input "eliz"
click at [294, 63] on div "Elizabeth Brennan" at bounding box center [261, 68] width 85 height 22
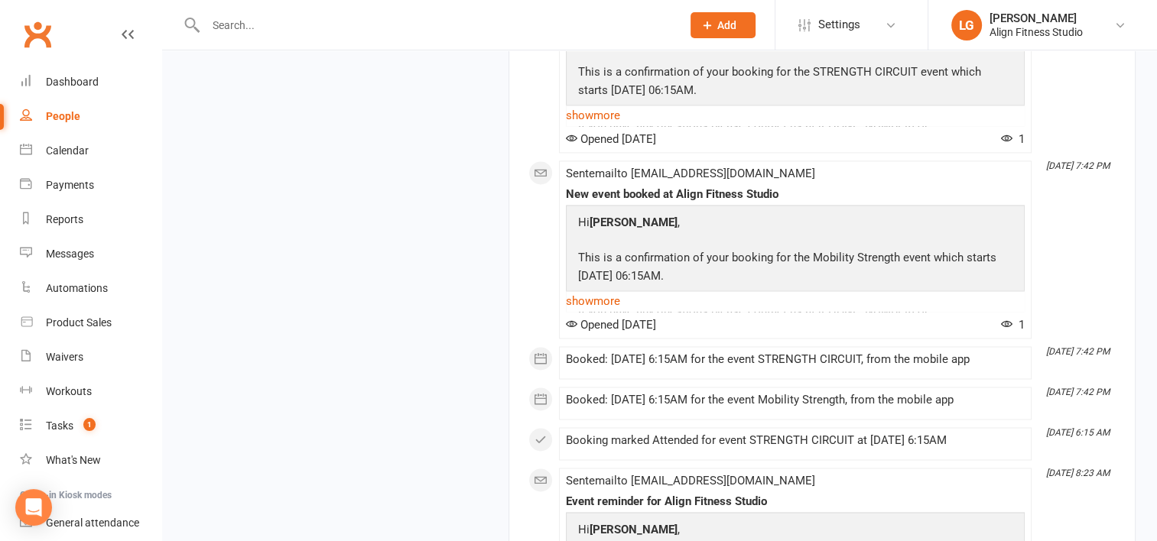
scroll to position [2257, 0]
click at [80, 151] on div "Calendar" at bounding box center [67, 150] width 43 height 12
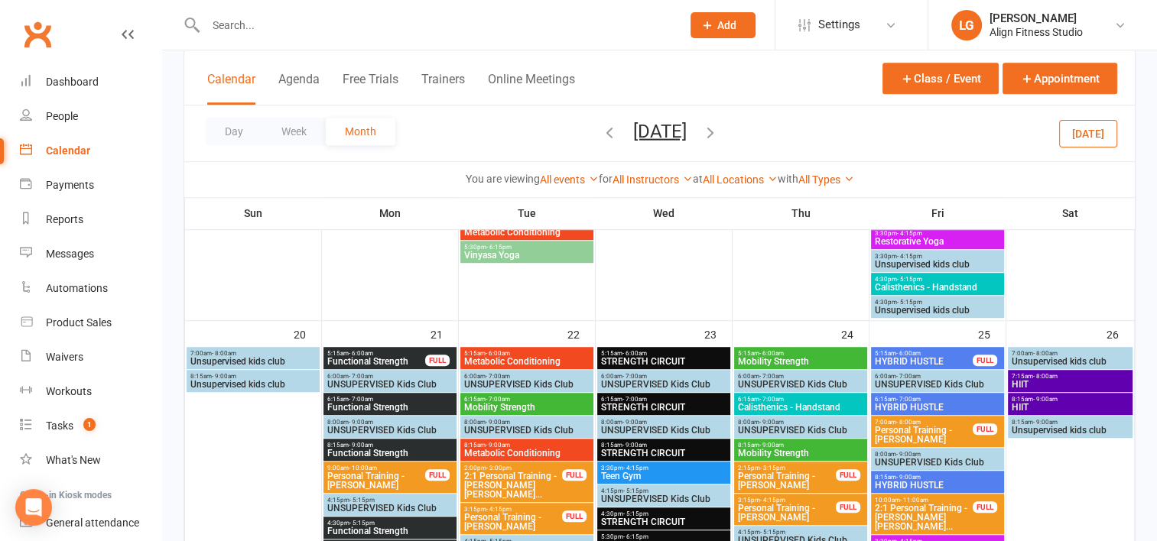
scroll to position [952, 0]
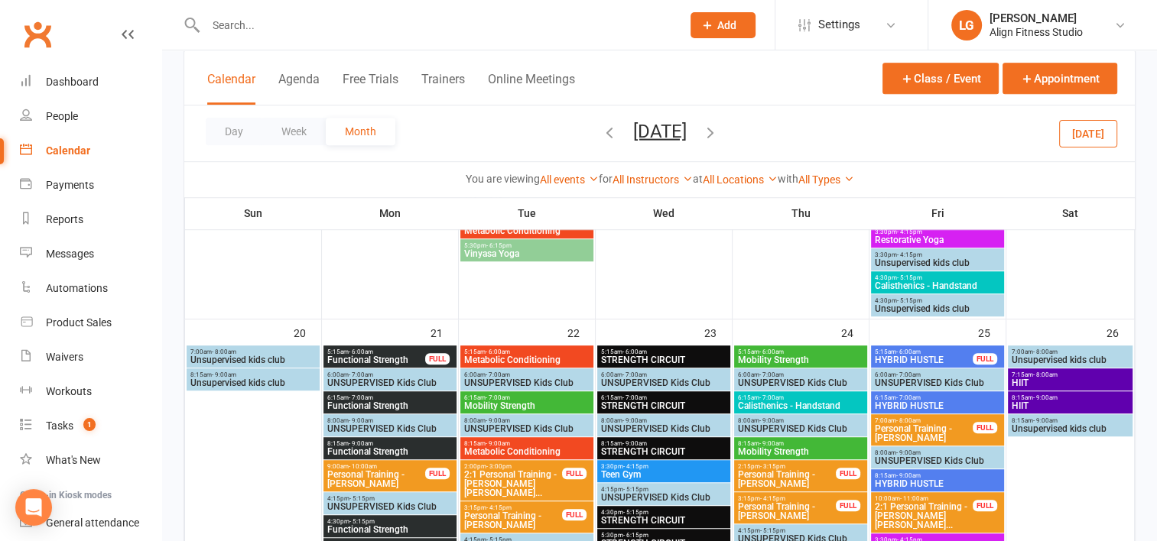
click at [524, 397] on span "6:15am - 7:00am" at bounding box center [526, 397] width 127 height 7
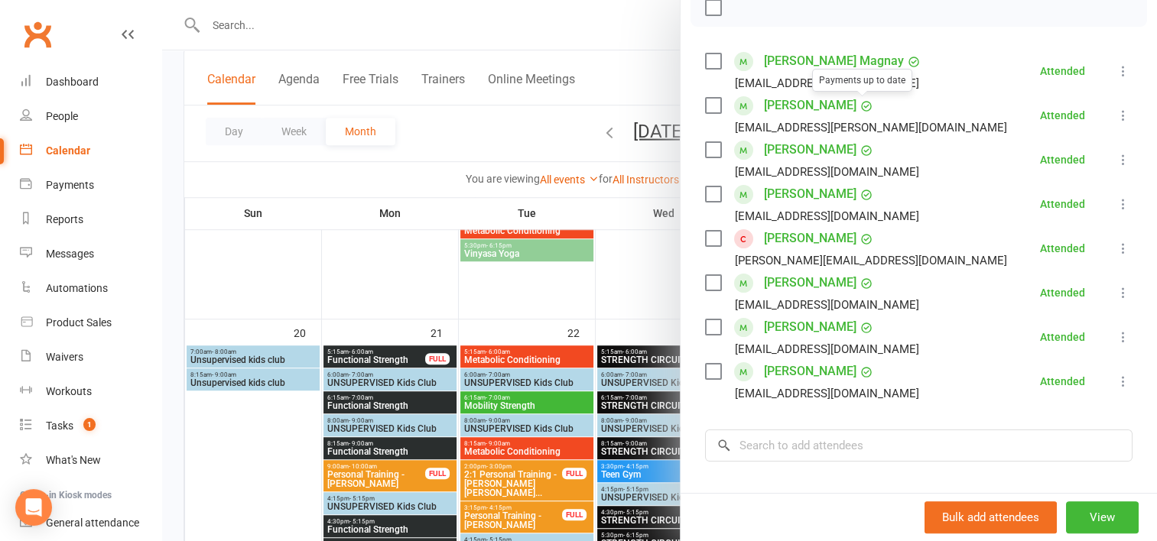
scroll to position [248, 0]
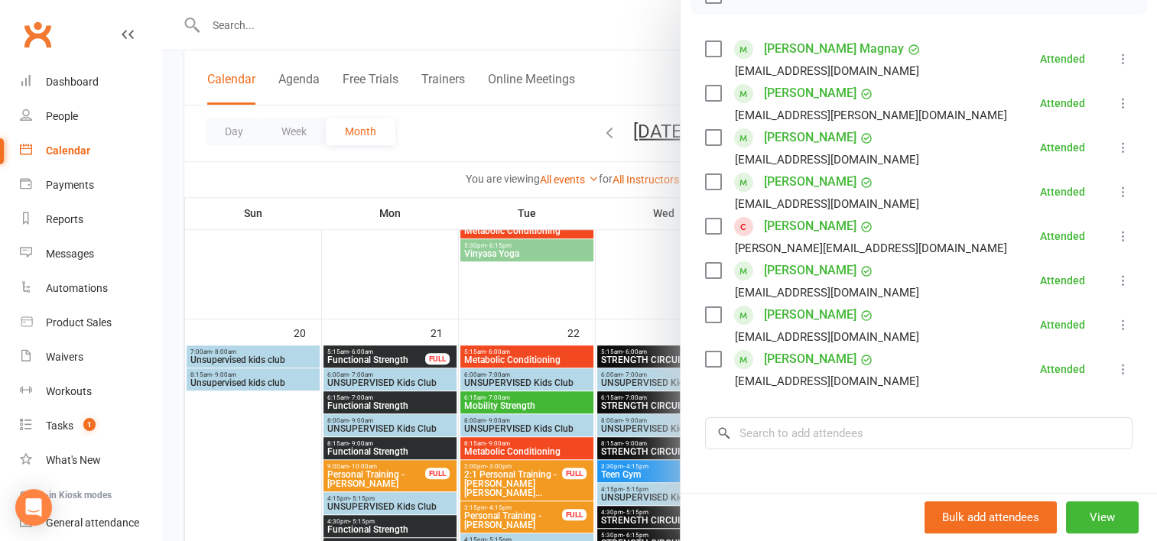
click at [641, 401] on div at bounding box center [659, 270] width 995 height 541
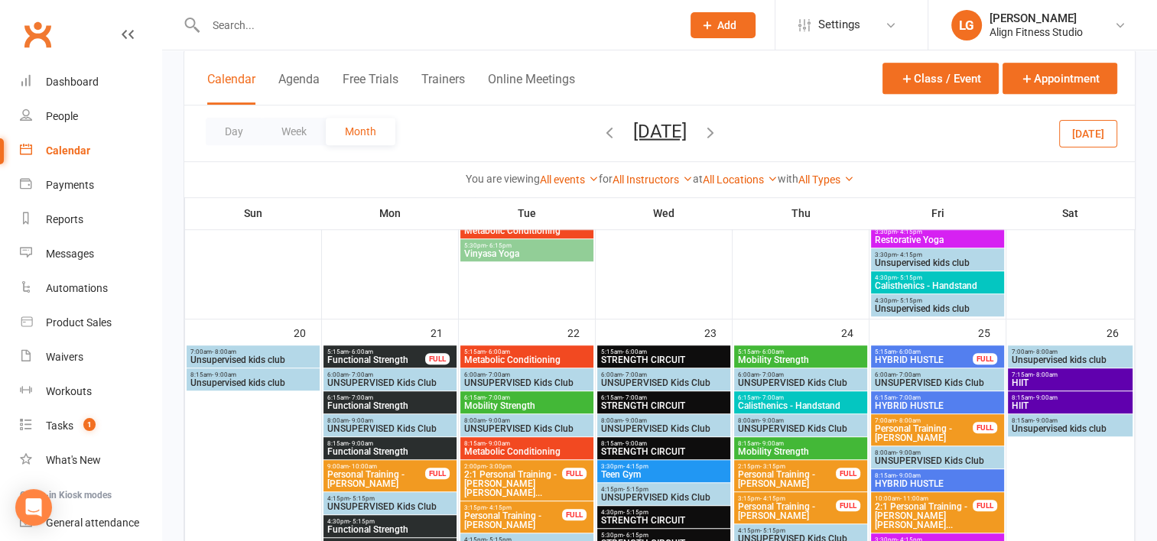
click at [641, 401] on span "STRENGTH CIRCUIT" at bounding box center [663, 405] width 127 height 9
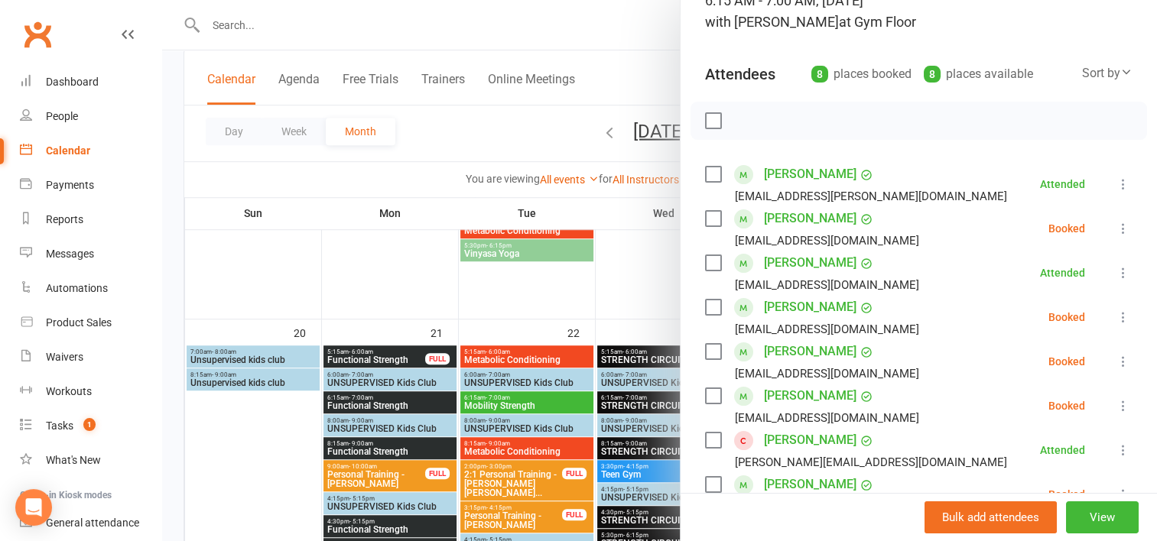
scroll to position [122, 0]
click at [1115, 317] on icon at bounding box center [1122, 317] width 15 height 15
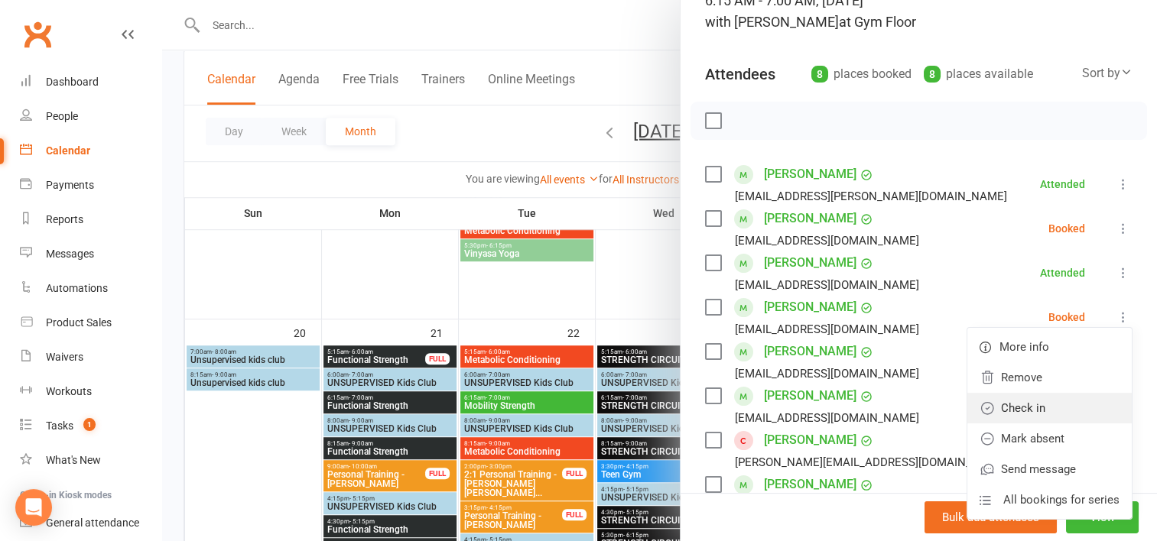
click at [1017, 401] on link "Check in" at bounding box center [1049, 408] width 164 height 31
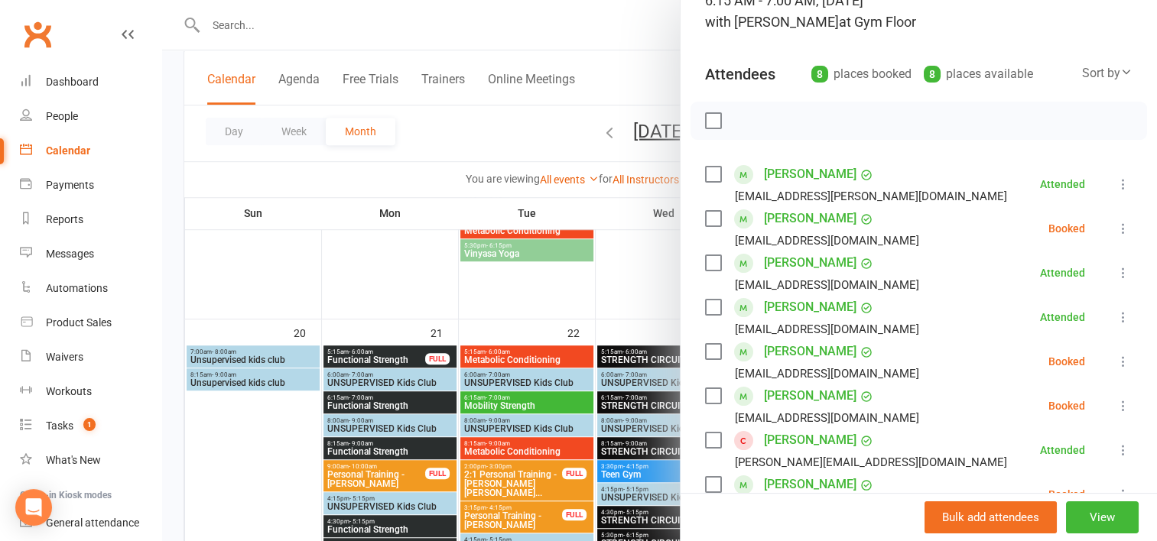
click at [1115, 360] on icon at bounding box center [1122, 361] width 15 height 15
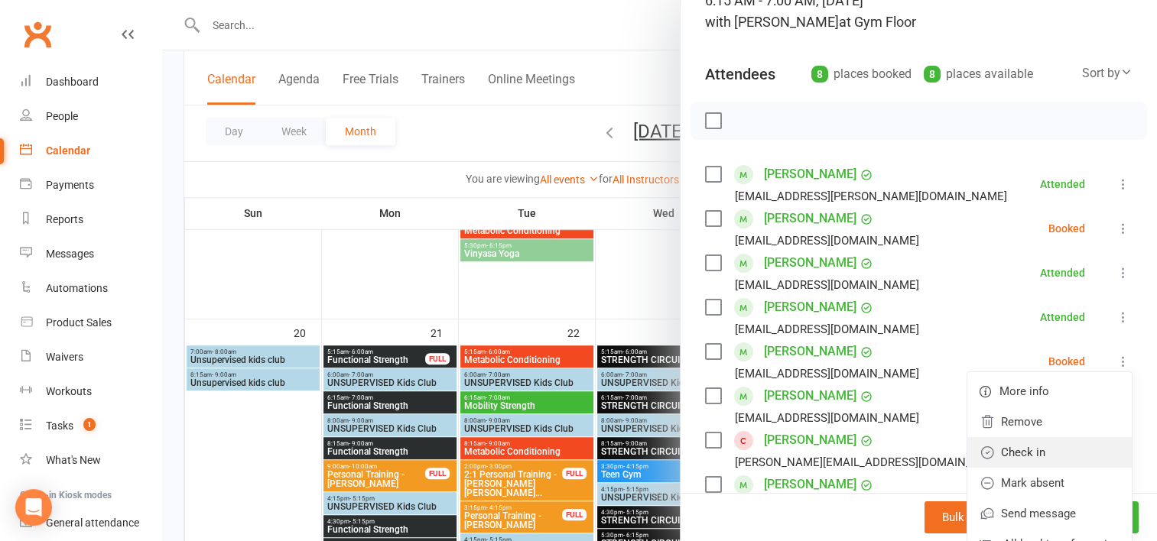
click at [1034, 449] on link "Check in" at bounding box center [1049, 452] width 164 height 31
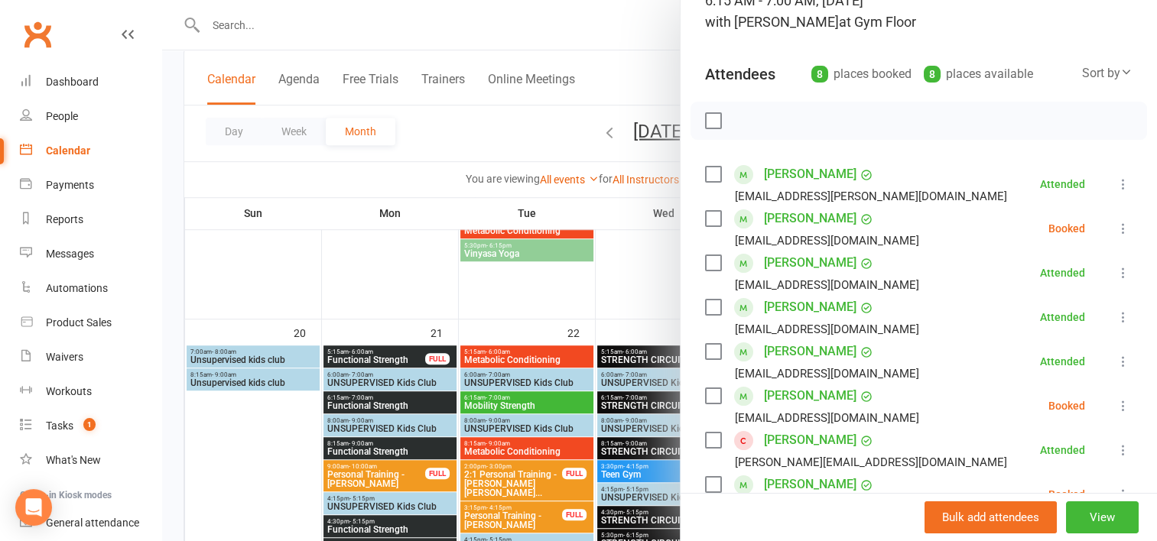
click at [1115, 401] on icon at bounding box center [1122, 405] width 15 height 15
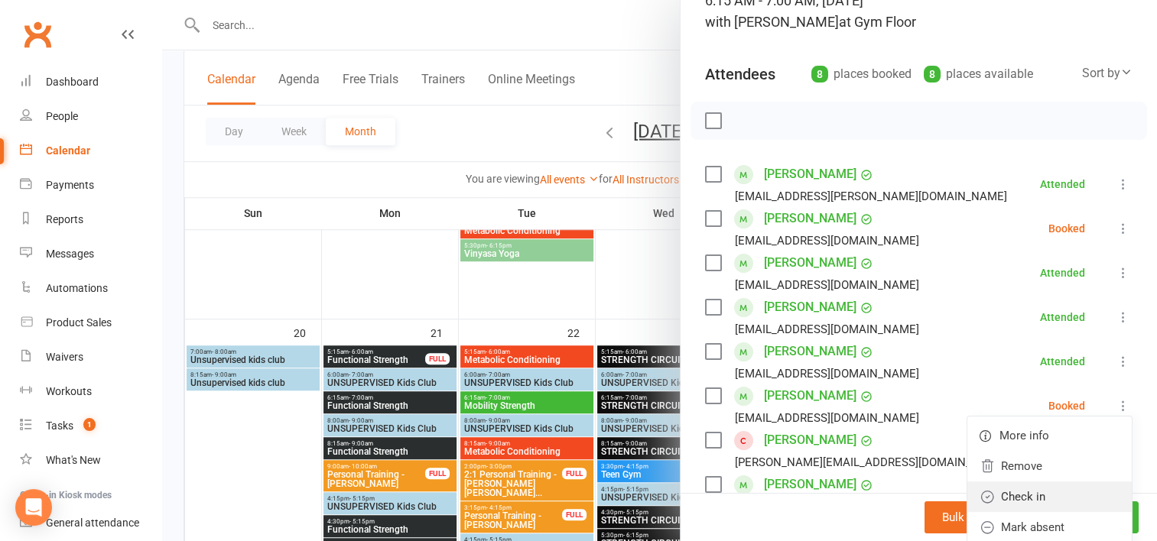
click at [1008, 496] on link "Check in" at bounding box center [1049, 497] width 164 height 31
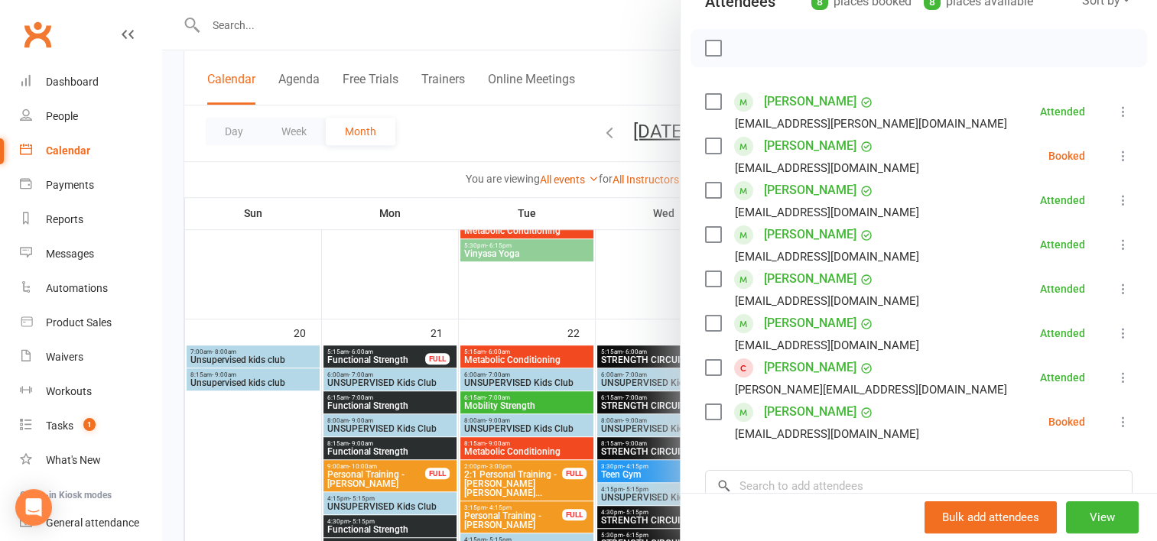
scroll to position [196, 0]
click at [1115, 423] on icon at bounding box center [1122, 421] width 15 height 15
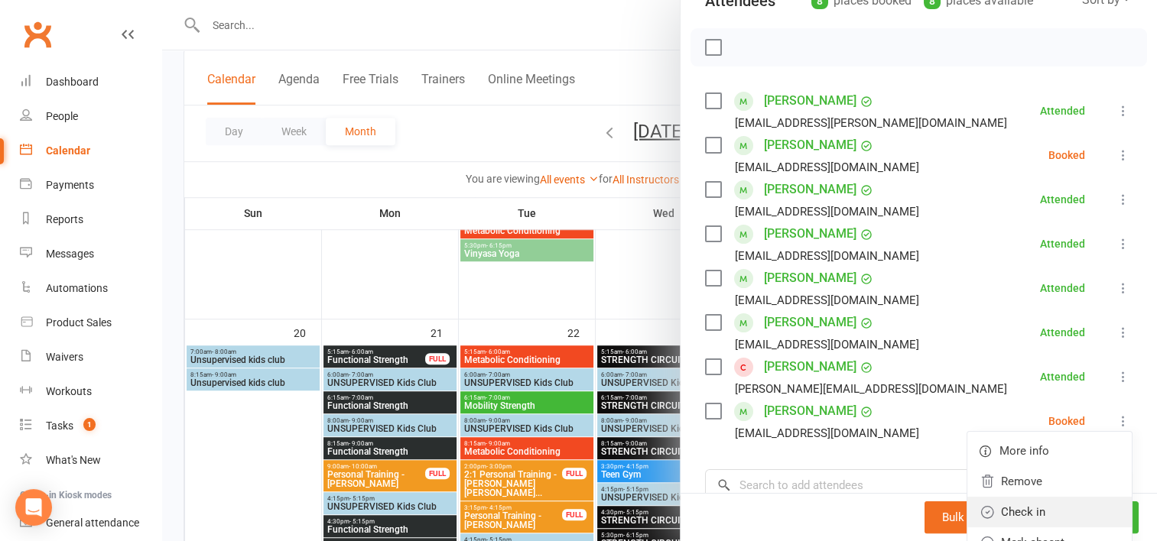
click at [1010, 507] on link "Check in" at bounding box center [1049, 512] width 164 height 31
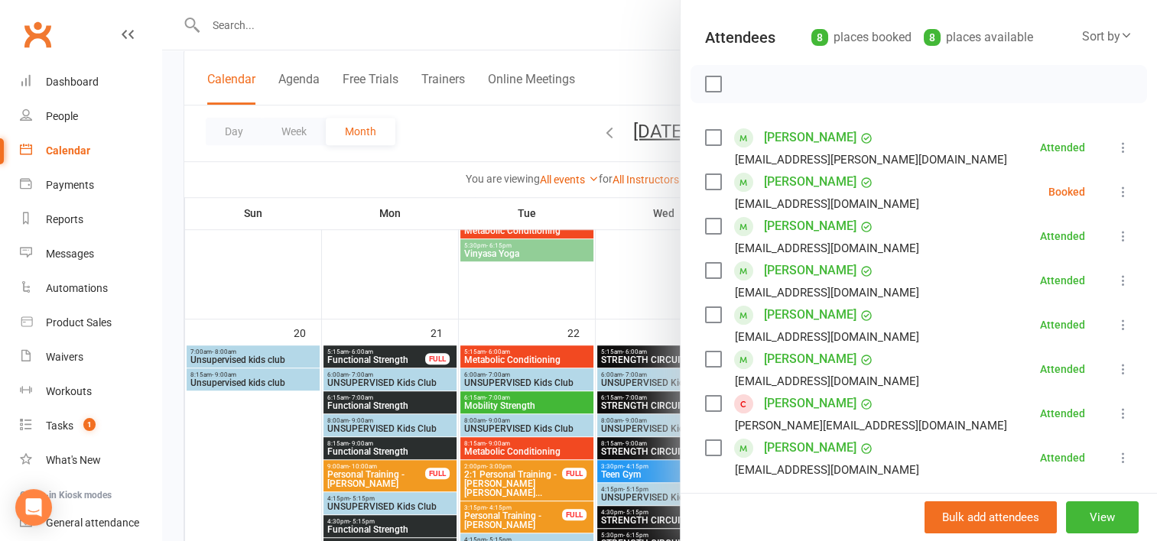
scroll to position [159, 0]
click at [1115, 193] on icon at bounding box center [1122, 191] width 15 height 15
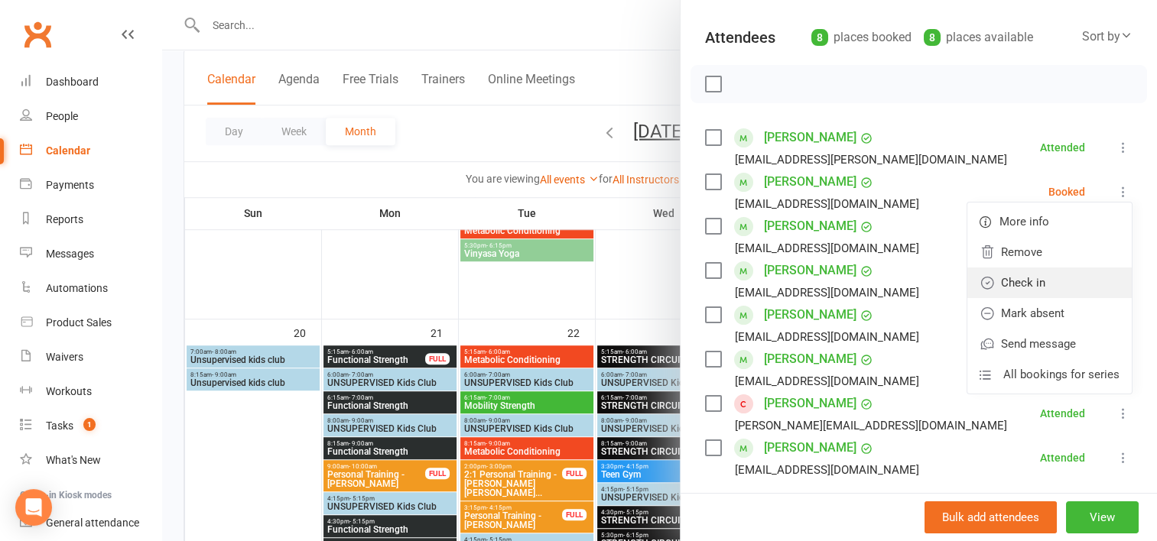
click at [1023, 290] on link "Check in" at bounding box center [1049, 283] width 164 height 31
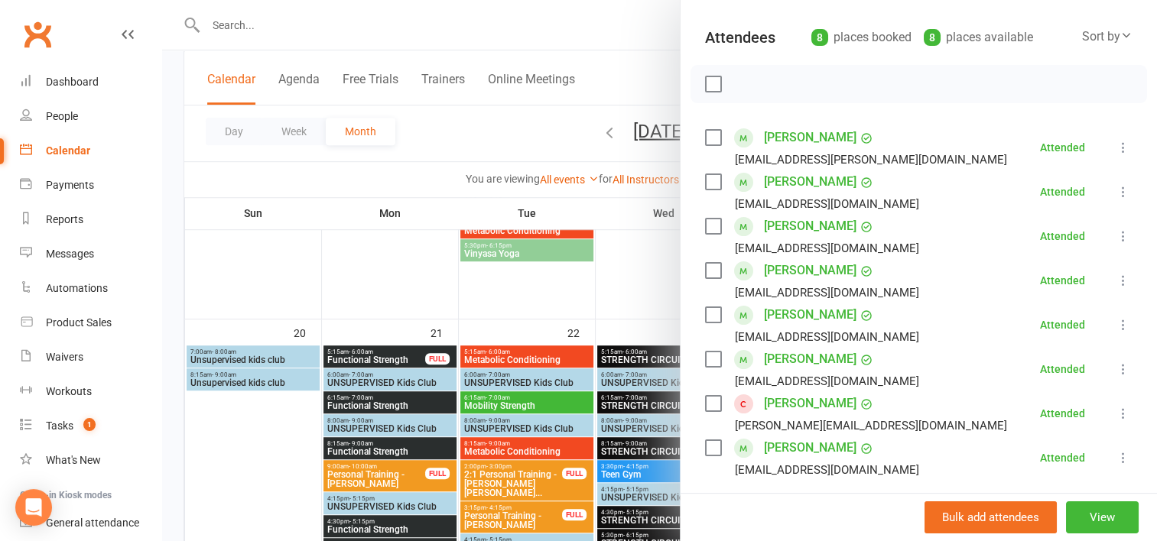
scroll to position [294, 0]
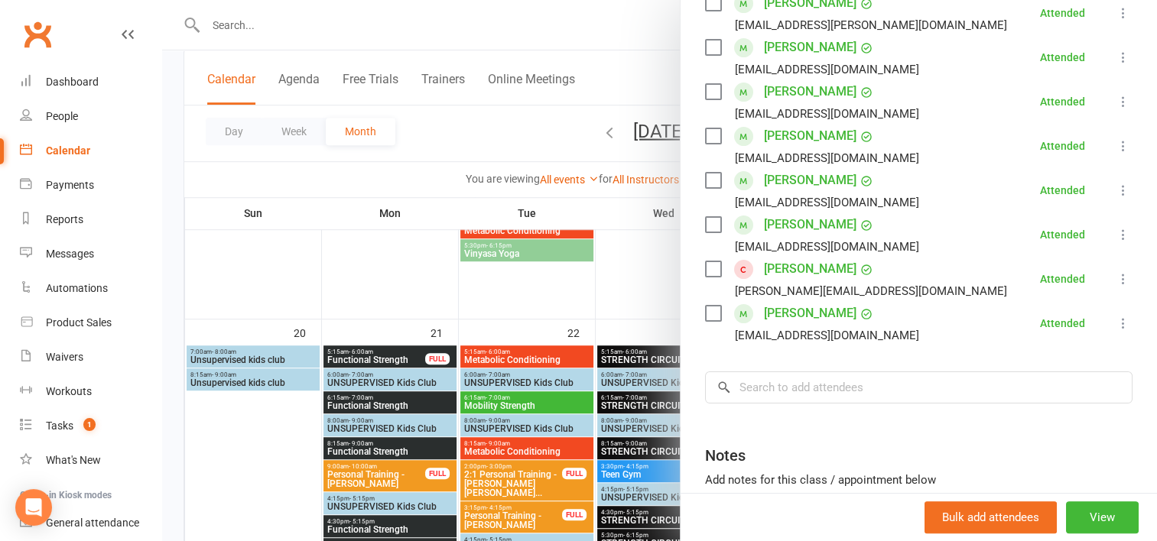
click at [793, 315] on link "Eleanor Lang" at bounding box center [810, 313] width 92 height 24
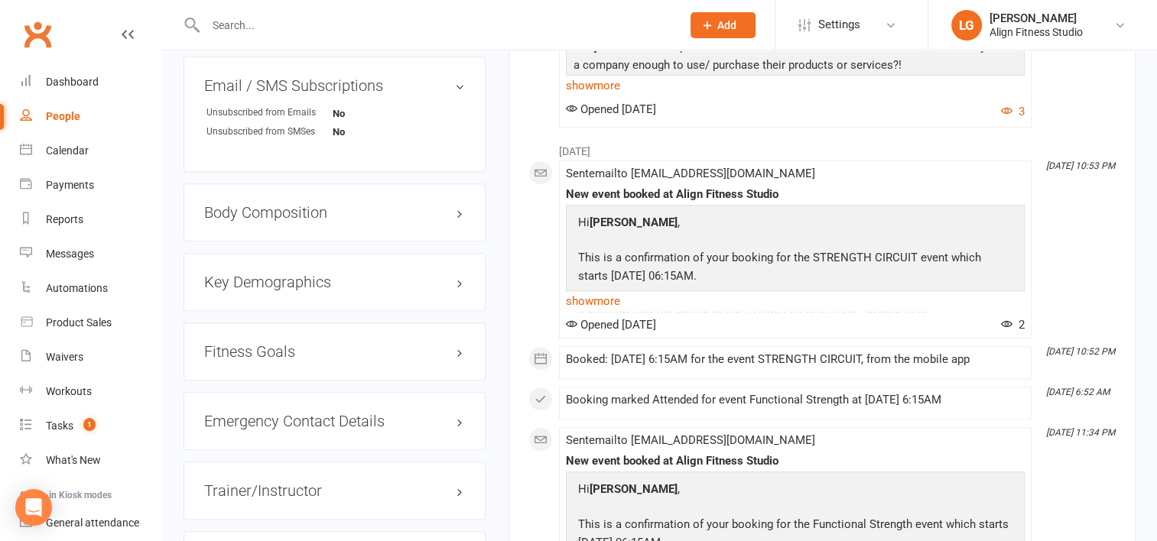
scroll to position [1011, 0]
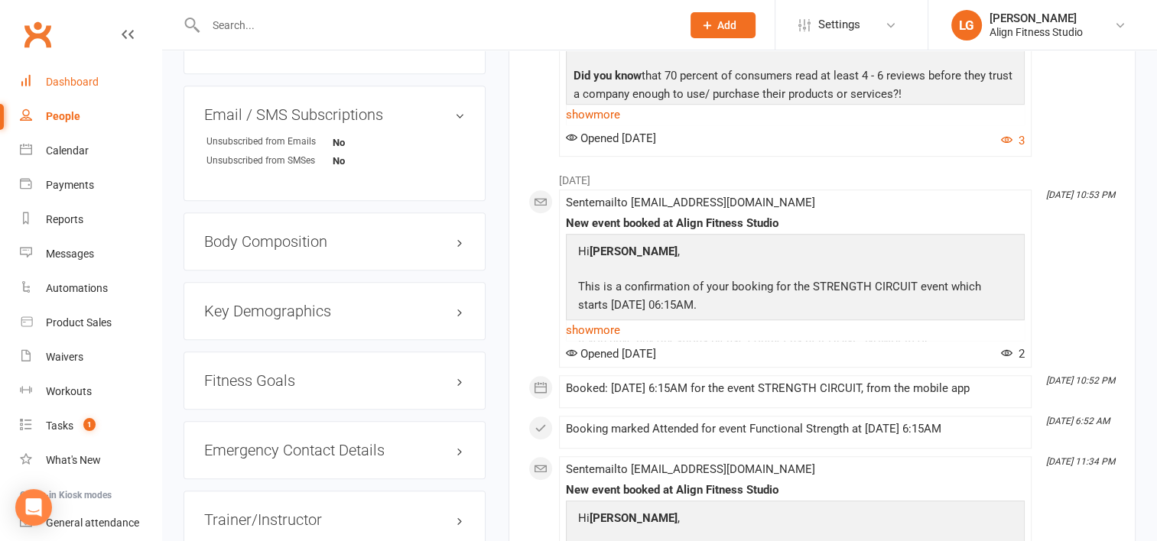
click at [86, 79] on div "Dashboard" at bounding box center [72, 82] width 53 height 12
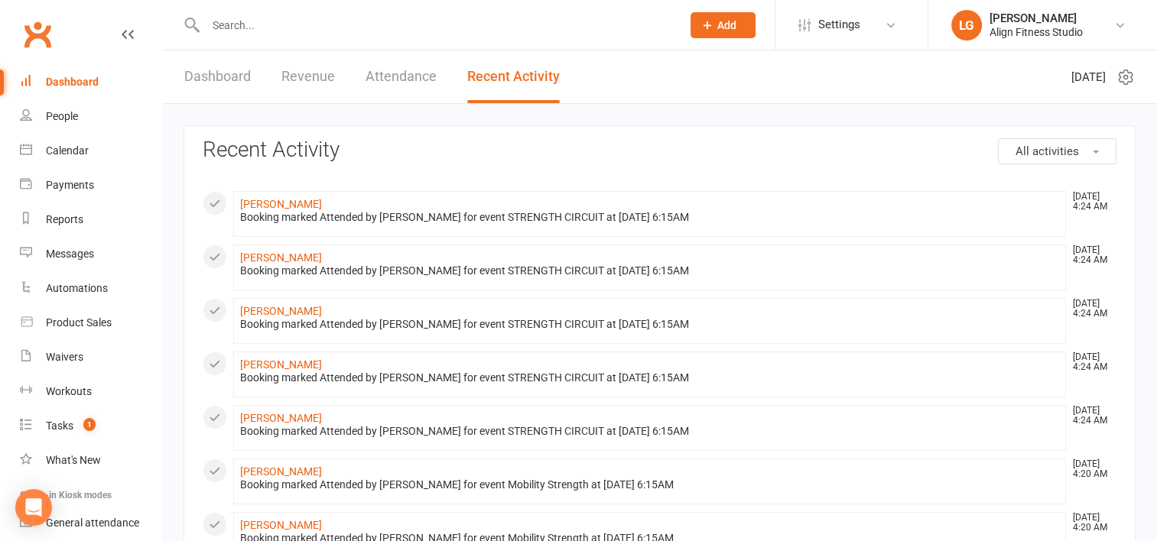
click at [306, 70] on link "Revenue" at bounding box center [308, 76] width 54 height 53
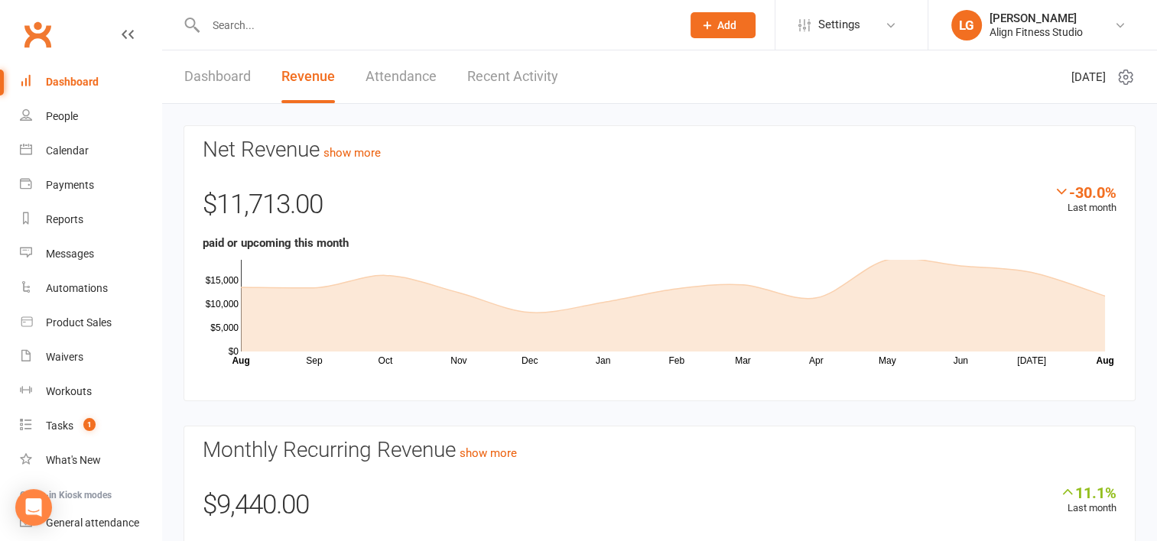
click at [401, 76] on link "Attendance" at bounding box center [400, 76] width 71 height 53
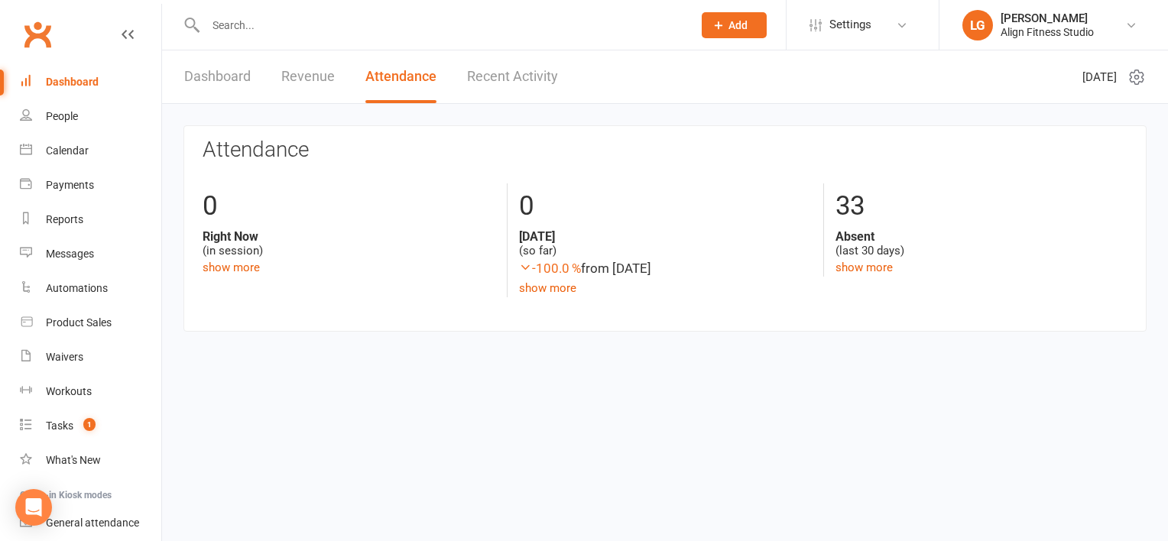
click at [501, 80] on link "Recent Activity" at bounding box center [512, 76] width 91 height 53
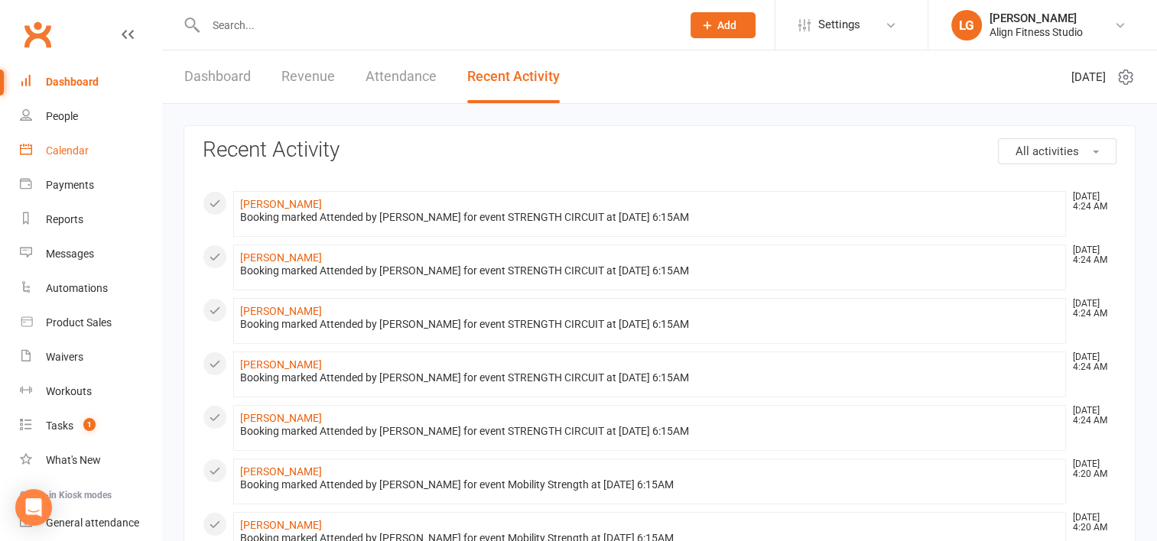
click at [61, 156] on div "Calendar" at bounding box center [67, 150] width 43 height 12
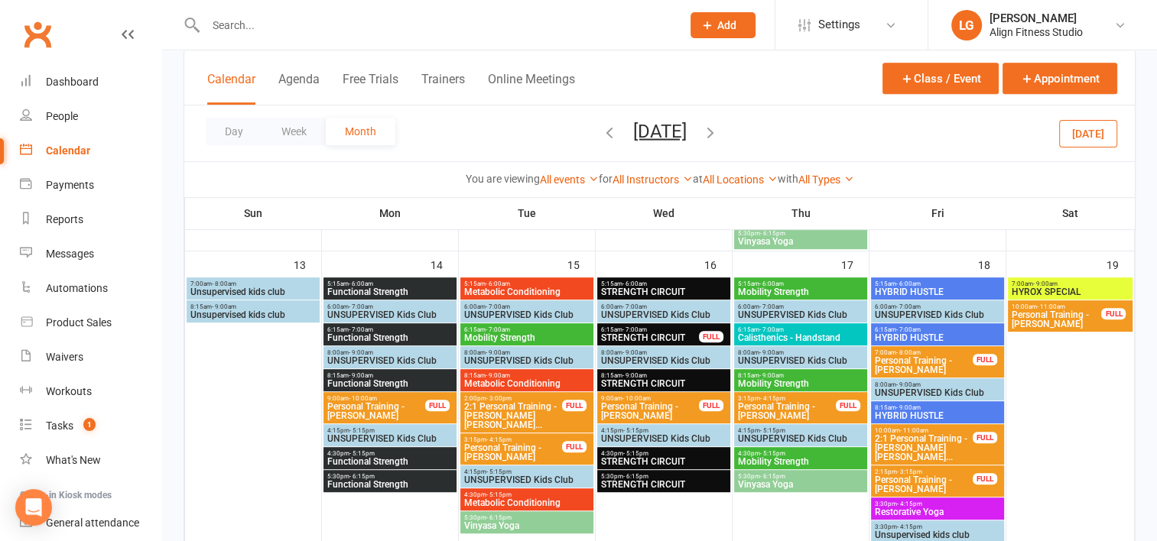
scroll to position [660, 0]
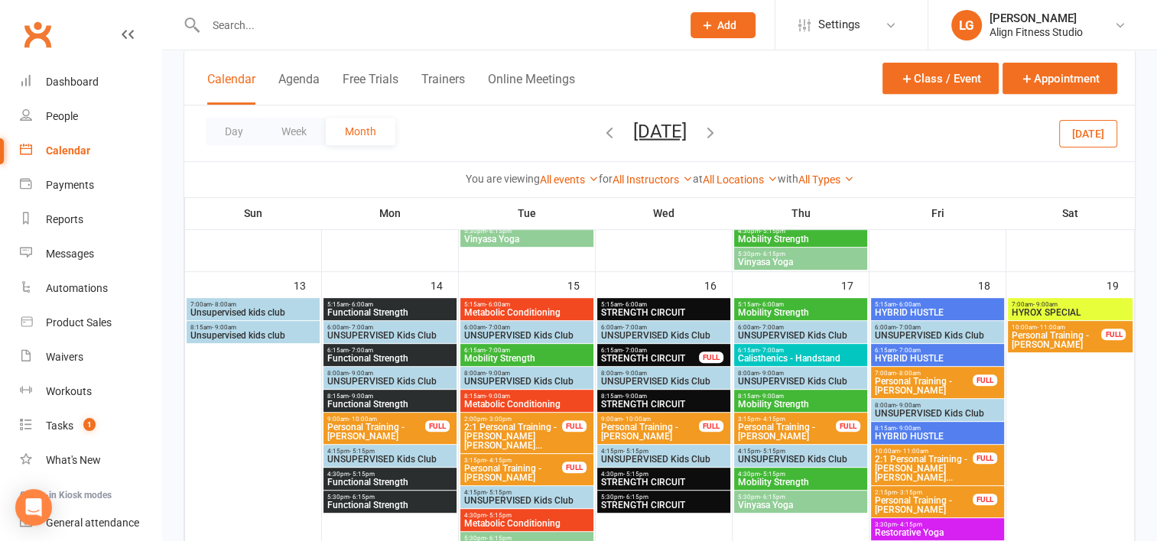
click at [1049, 301] on span "- 9:00am" at bounding box center [1045, 304] width 24 height 7
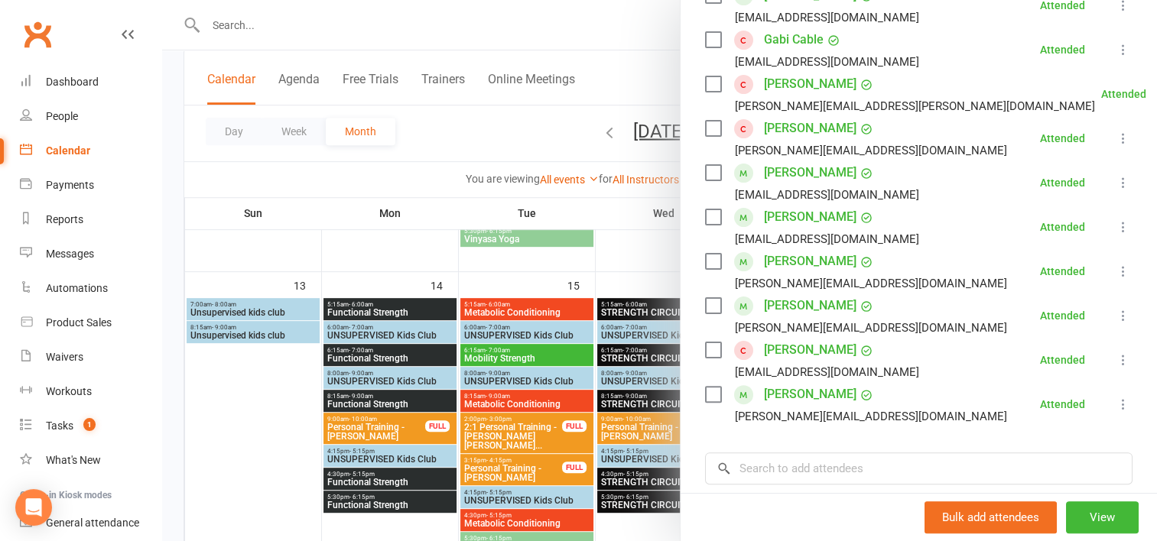
scroll to position [347, 0]
click at [786, 168] on link "Rachel duffy" at bounding box center [810, 171] width 92 height 24
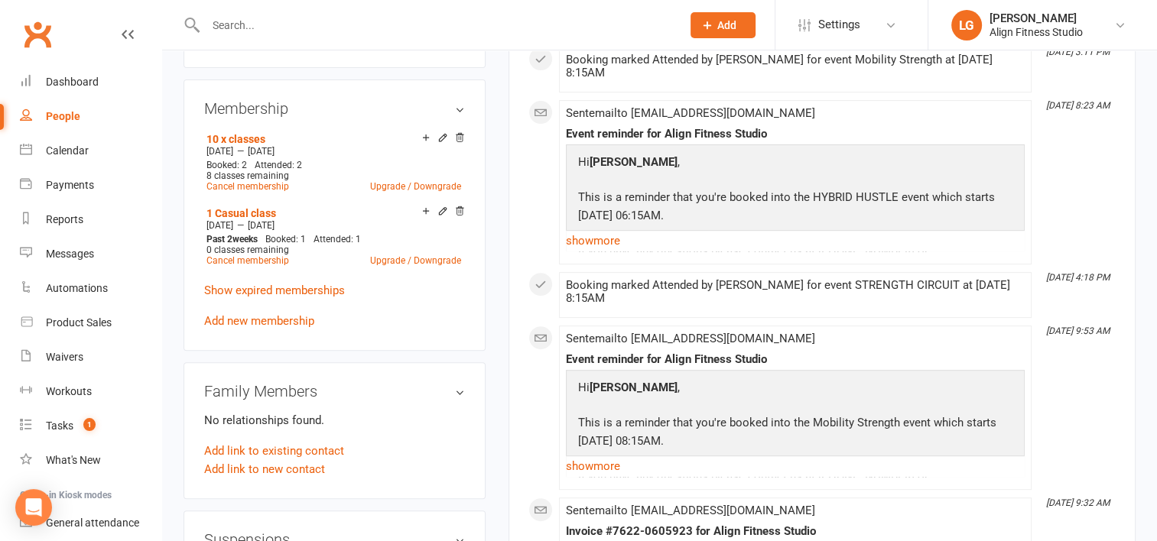
scroll to position [578, 0]
click at [74, 153] on div "Calendar" at bounding box center [67, 150] width 43 height 12
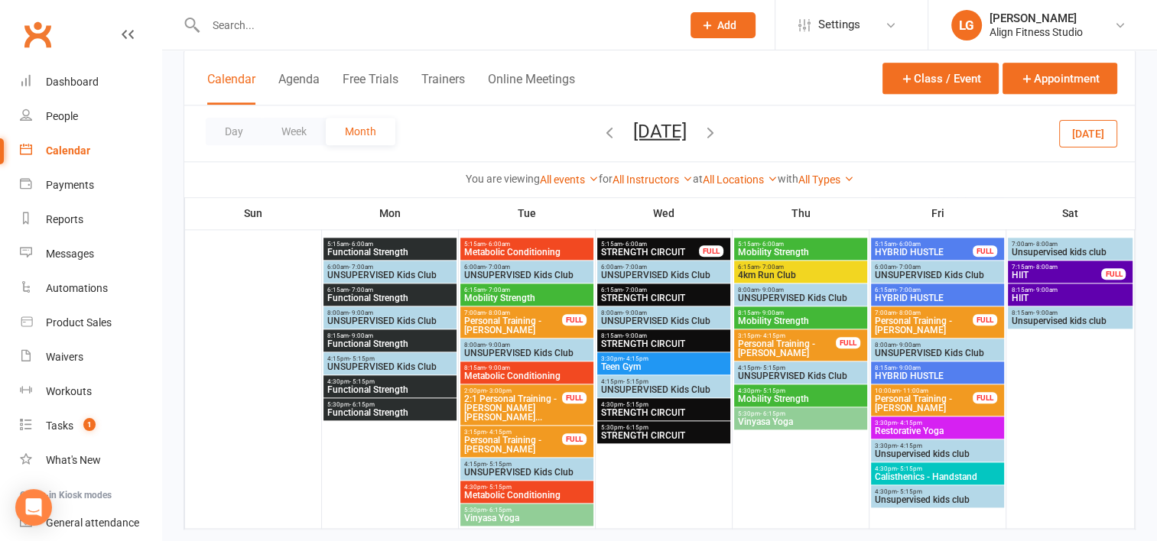
scroll to position [1678, 0]
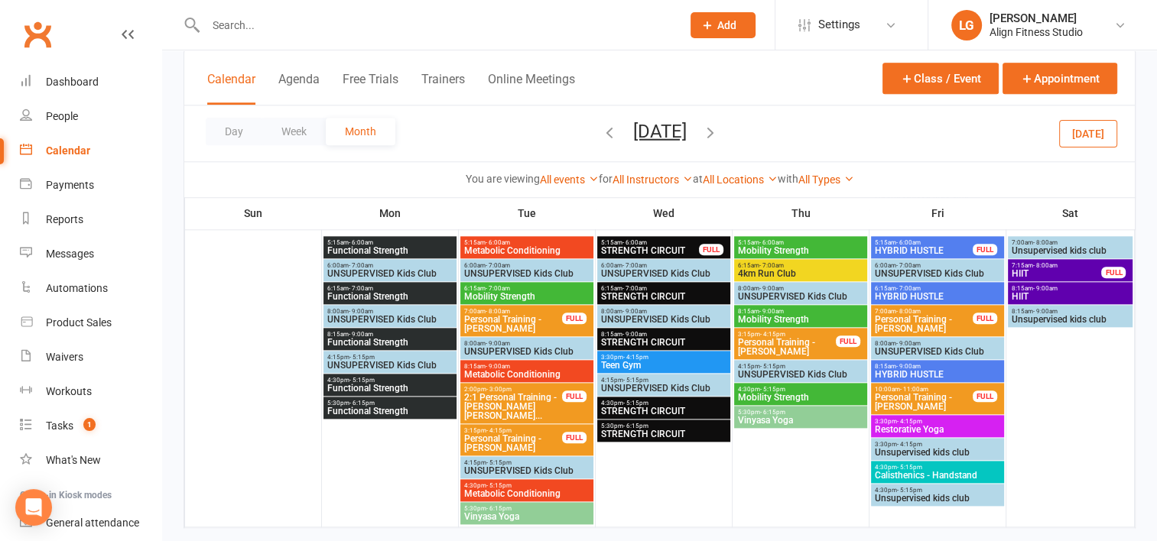
click at [719, 133] on icon "button" at bounding box center [710, 131] width 17 height 17
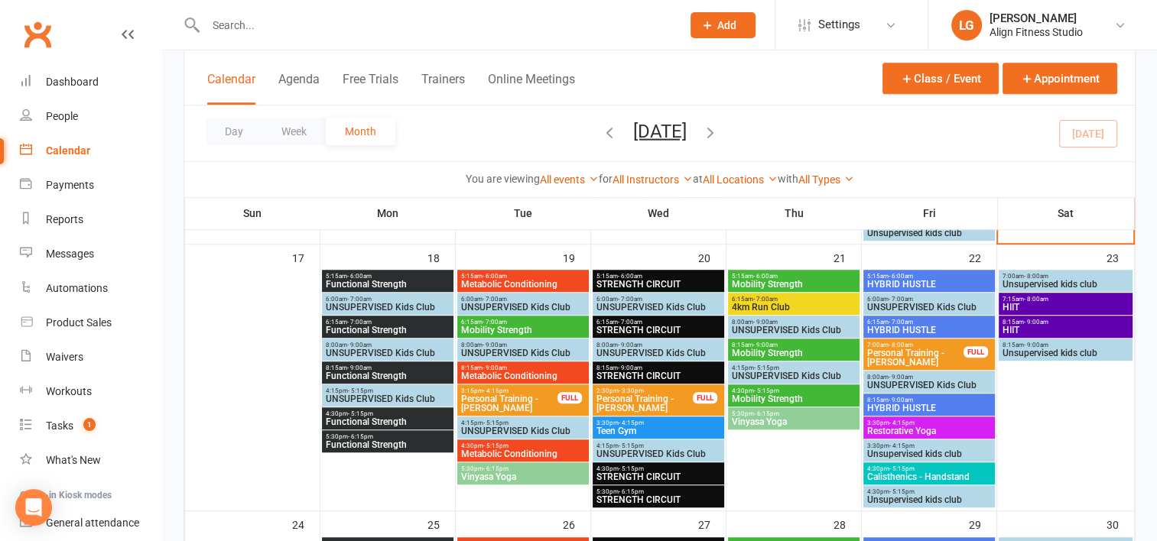
scroll to position [1007, 0]
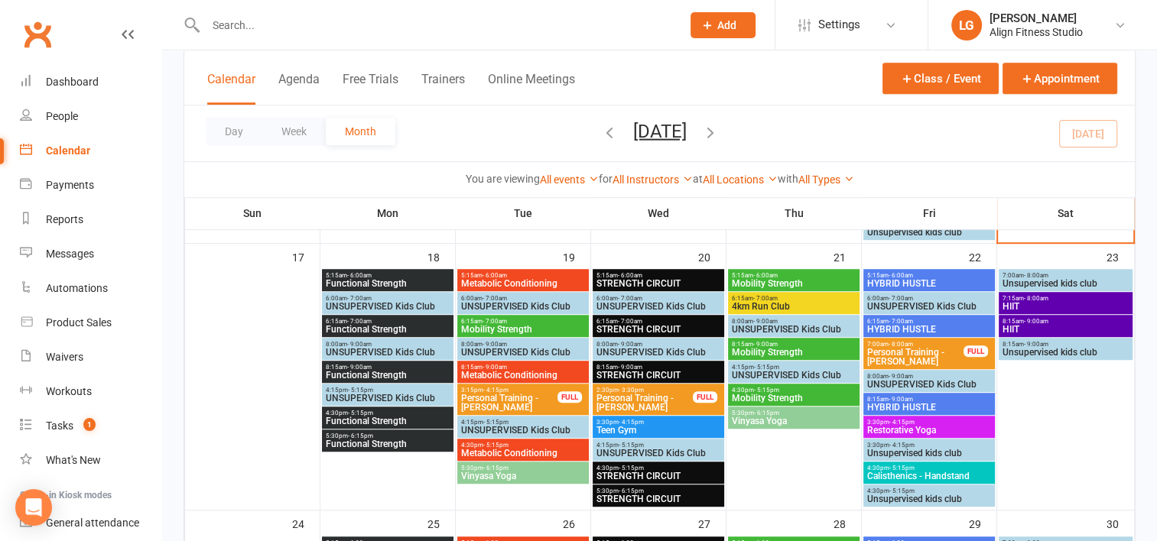
click at [367, 277] on span "- 6:00am" at bounding box center [359, 275] width 24 height 7
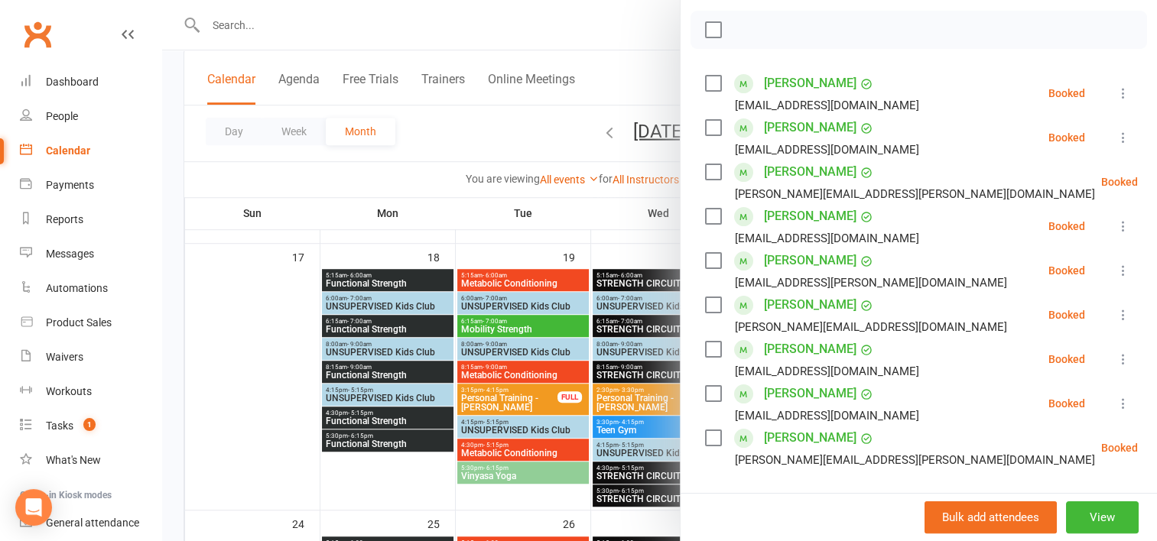
scroll to position [214, 0]
click at [511, 272] on div at bounding box center [659, 270] width 995 height 541
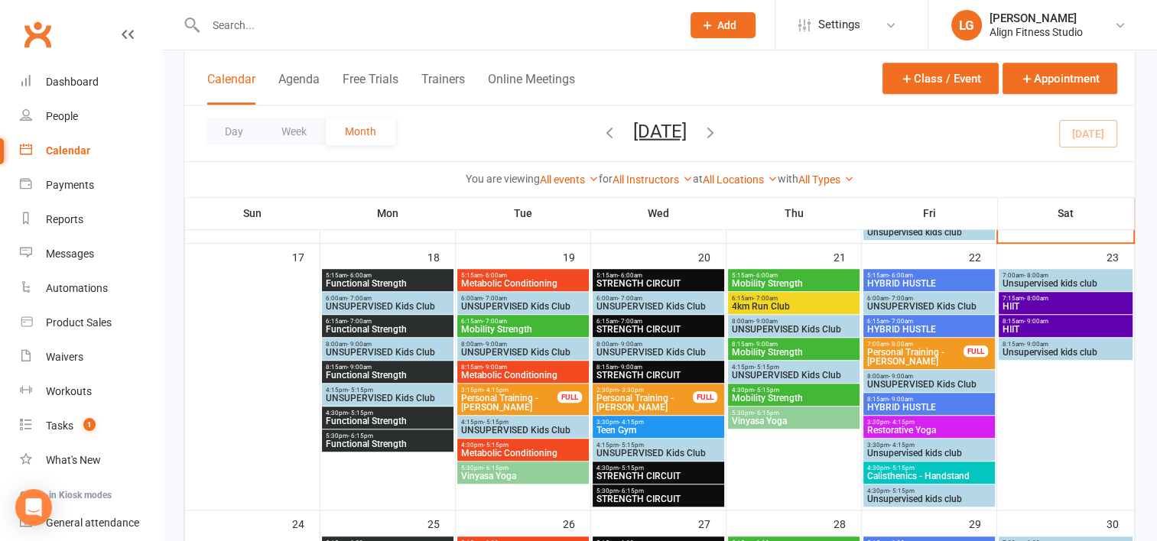
click at [511, 272] on span "5:15am - 6:00am" at bounding box center [522, 275] width 125 height 7
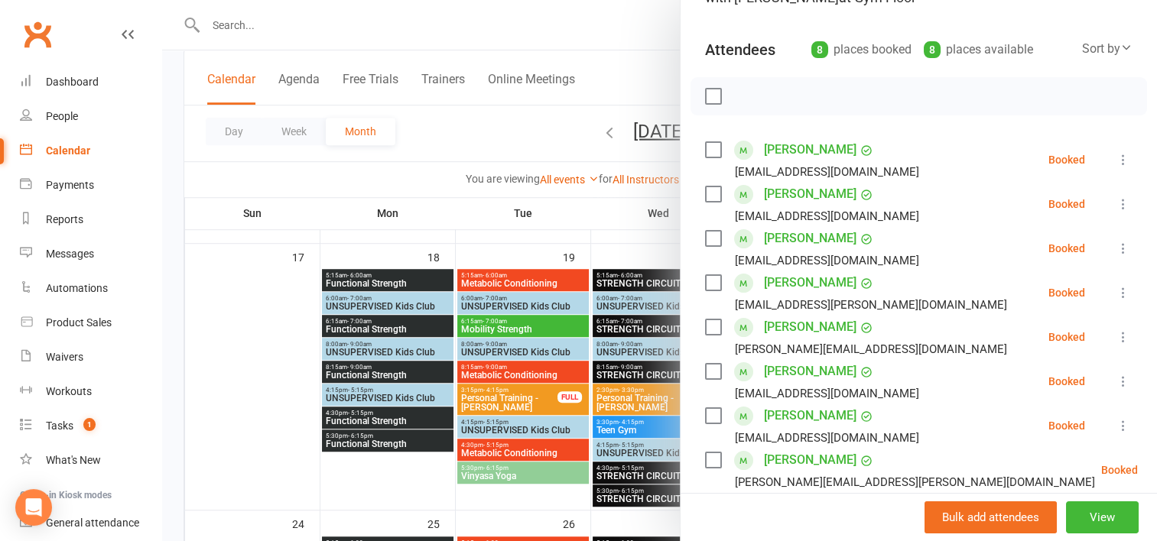
scroll to position [161, 0]
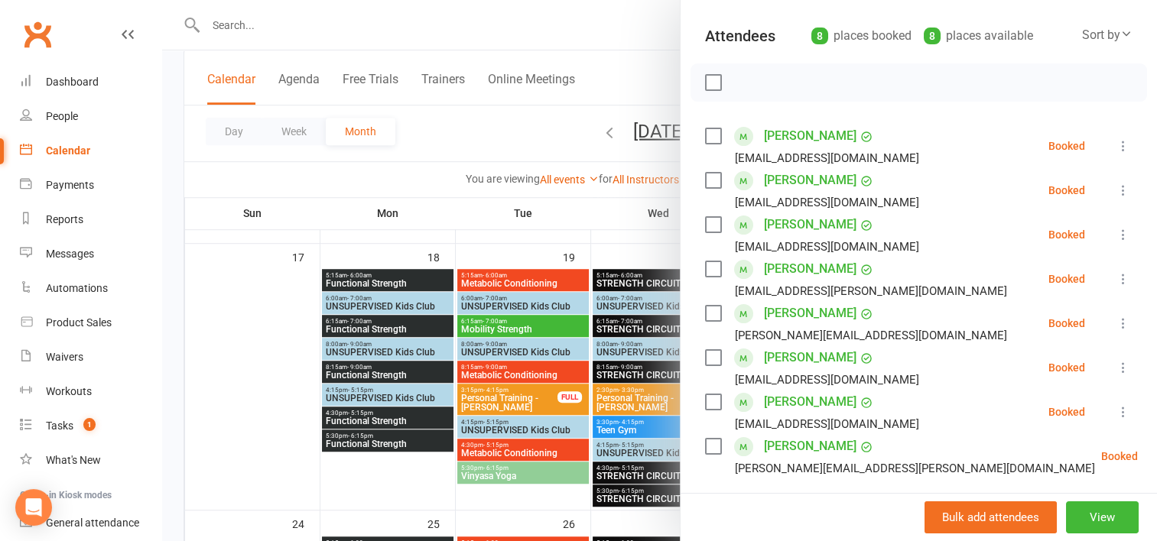
click at [612, 255] on div at bounding box center [659, 270] width 995 height 541
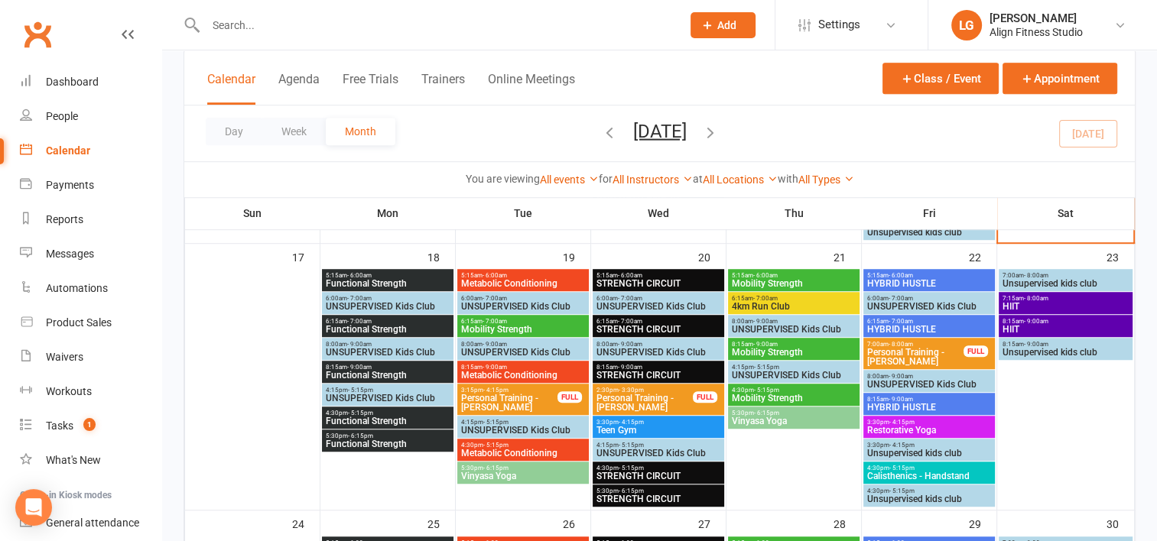
click at [751, 275] on span "5:15am - 6:00am" at bounding box center [793, 275] width 125 height 7
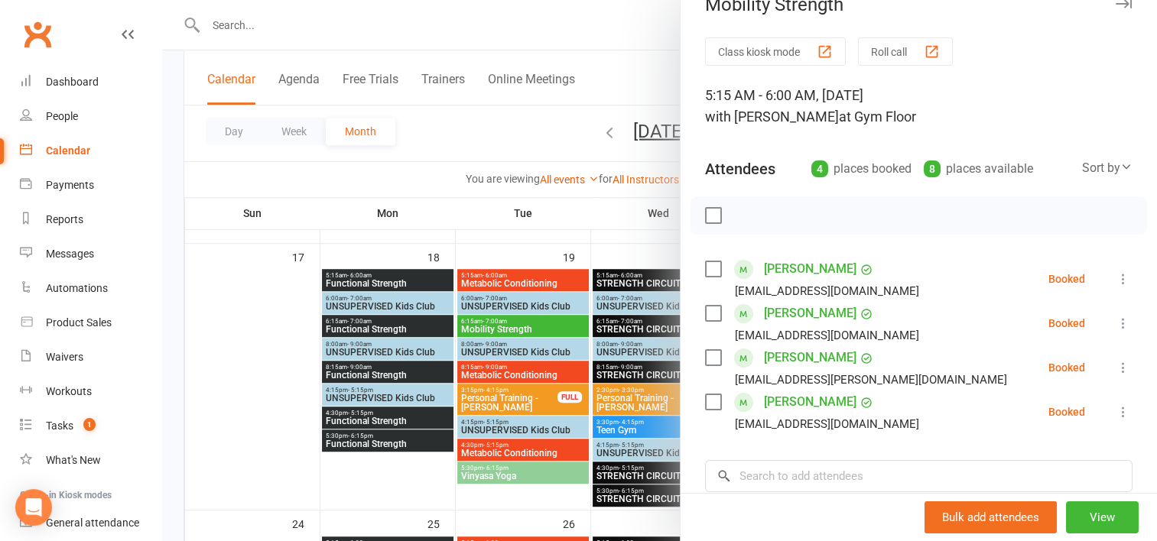
scroll to position [113, 0]
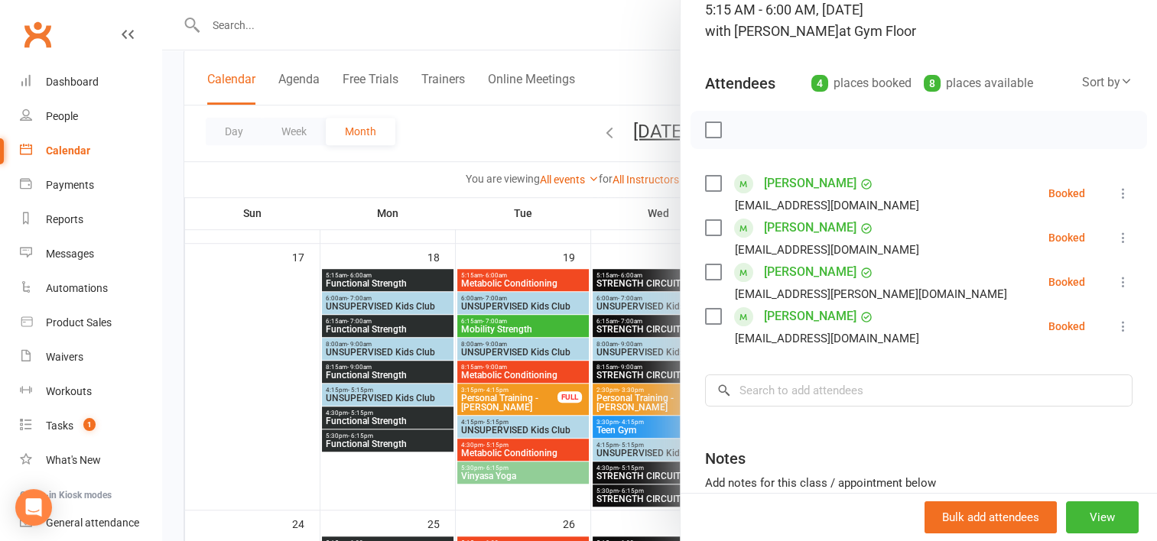
click at [608, 224] on div at bounding box center [659, 270] width 995 height 541
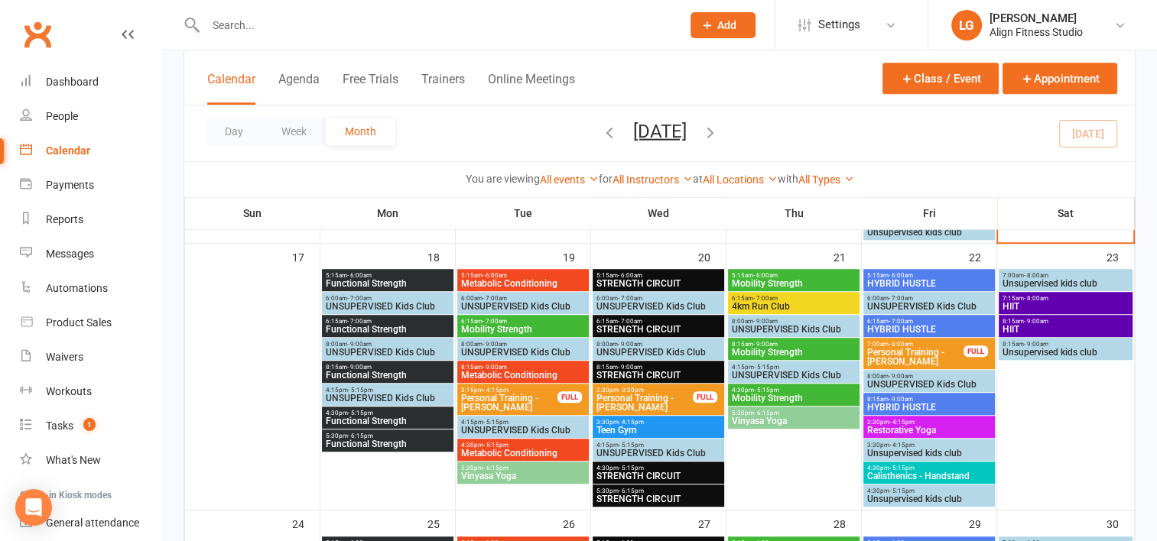
click at [893, 275] on span "- 6:00am" at bounding box center [900, 275] width 24 height 7
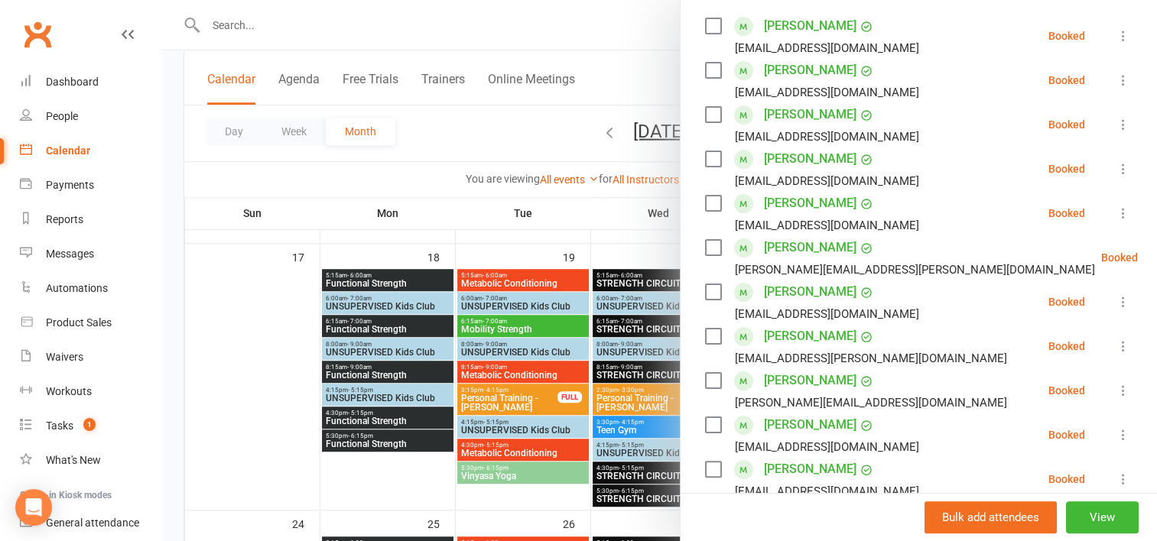
scroll to position [269, 0]
click at [619, 252] on div at bounding box center [659, 270] width 995 height 541
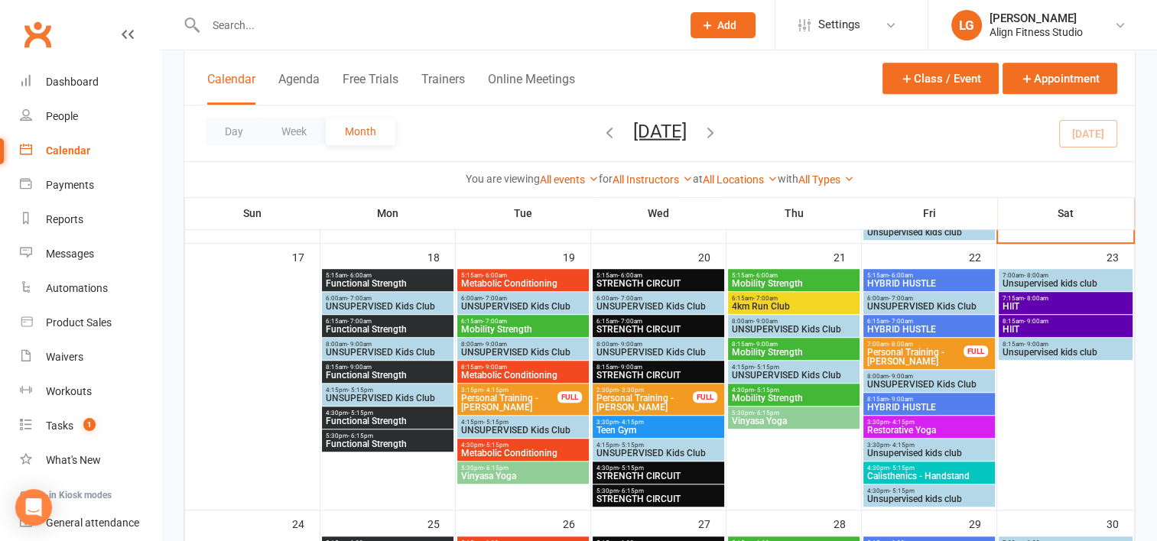
click at [787, 303] on span "4km Run Club" at bounding box center [793, 306] width 125 height 9
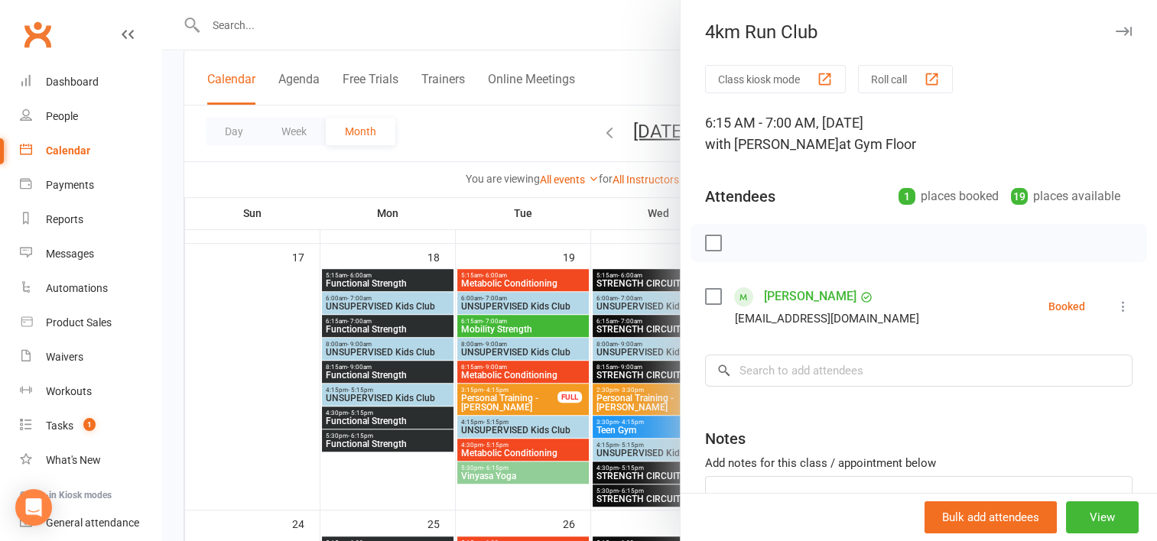
click at [595, 226] on div at bounding box center [659, 270] width 995 height 541
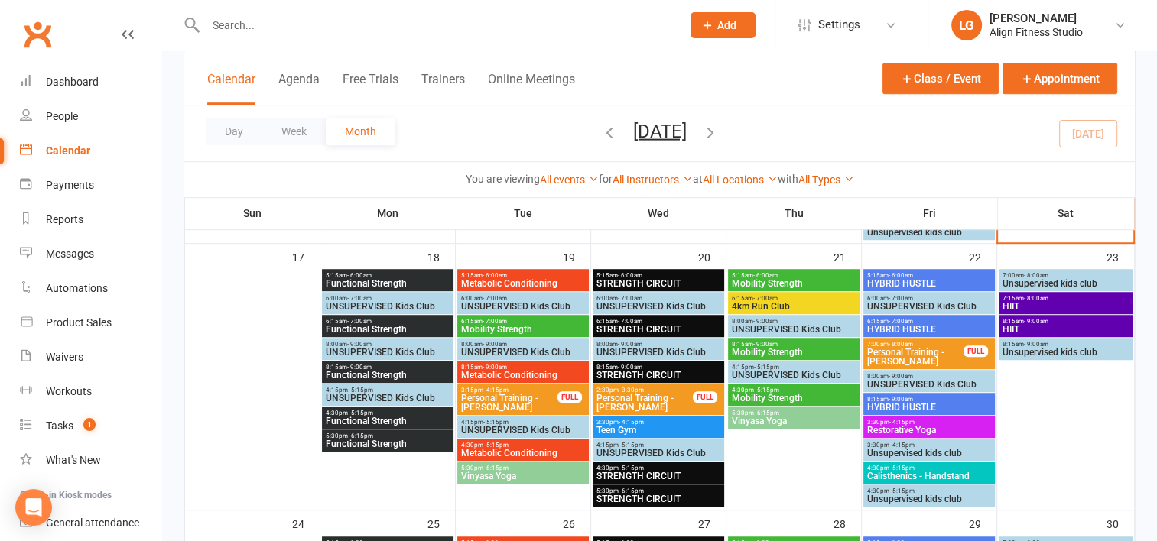
click at [348, 325] on span "Functional Strength" at bounding box center [387, 329] width 125 height 9
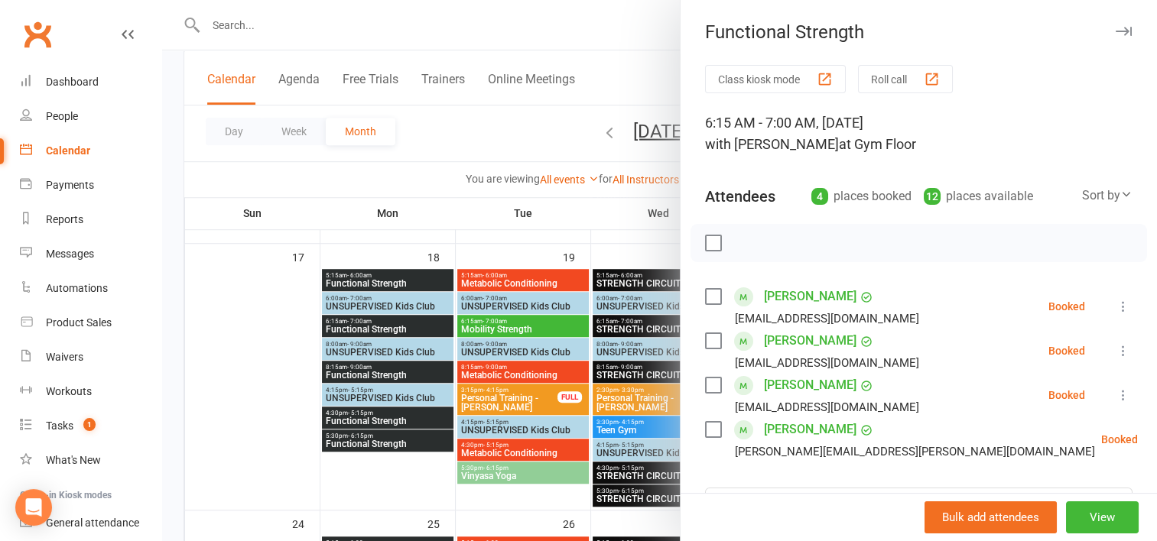
click at [514, 324] on div at bounding box center [659, 270] width 995 height 541
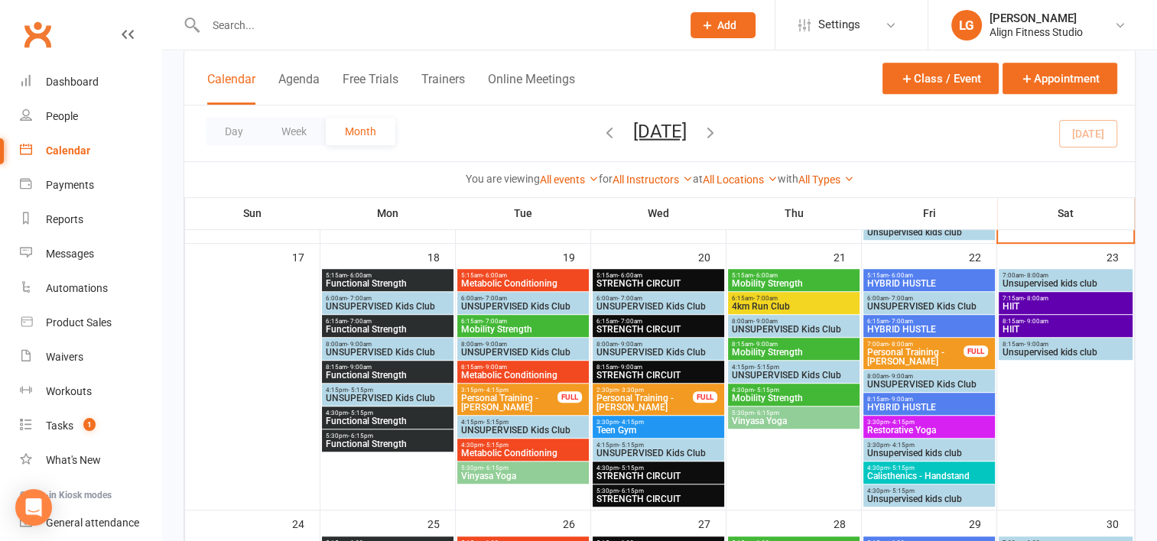
click at [514, 325] on span "Mobility Strength" at bounding box center [522, 329] width 125 height 9
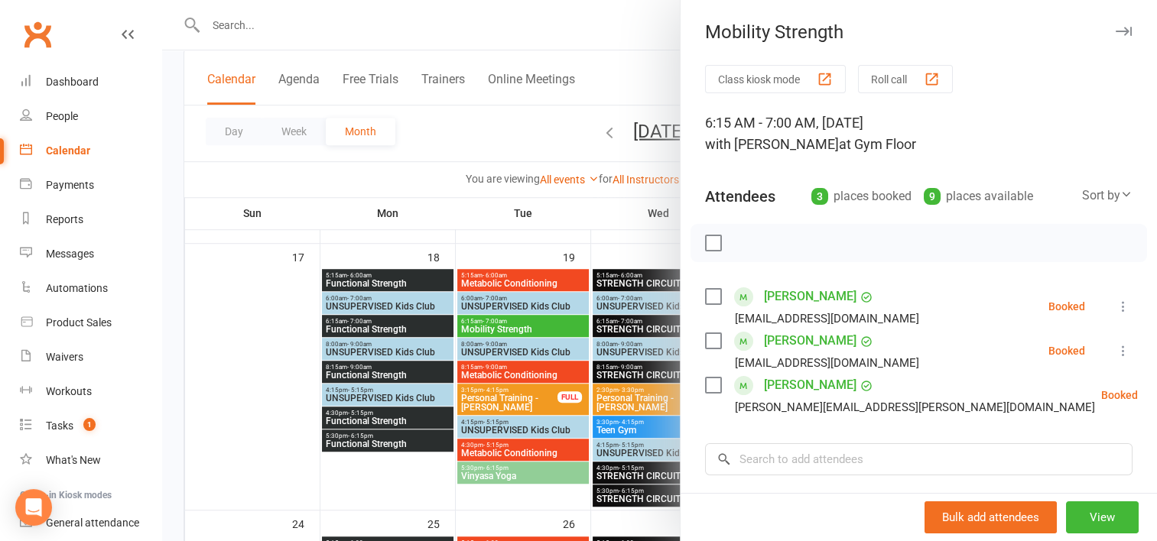
click at [636, 324] on div at bounding box center [659, 270] width 995 height 541
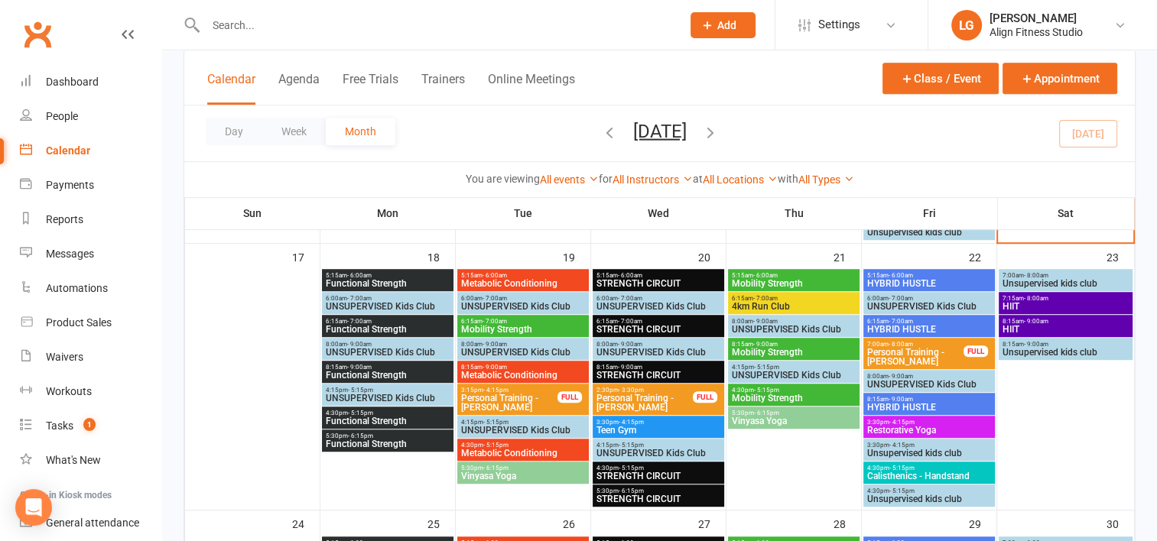
click at [636, 325] on span "STRENGTH CIRCUIT" at bounding box center [657, 329] width 125 height 9
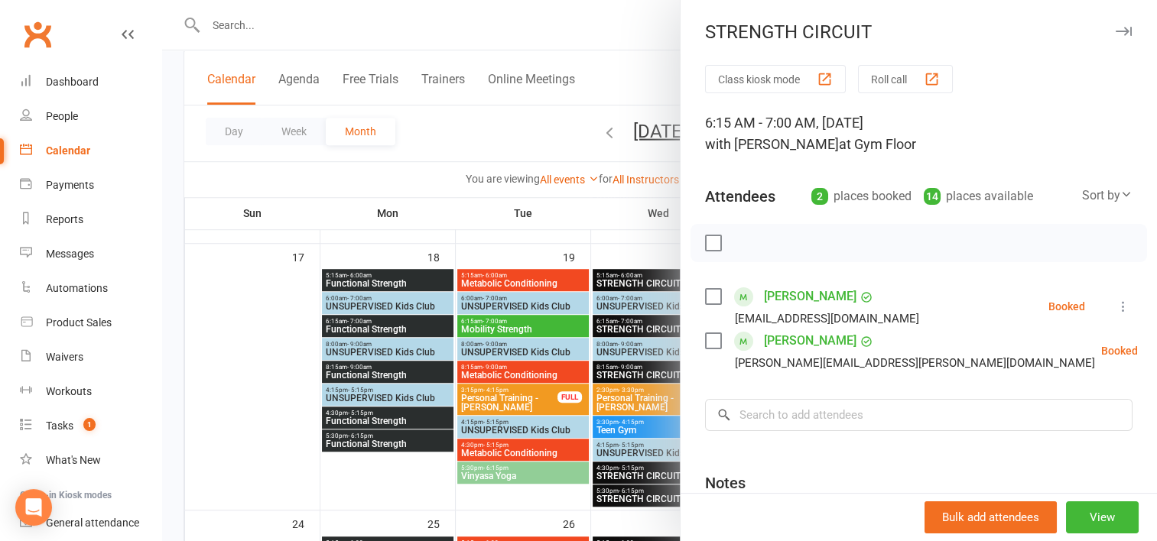
click at [608, 239] on div at bounding box center [659, 270] width 995 height 541
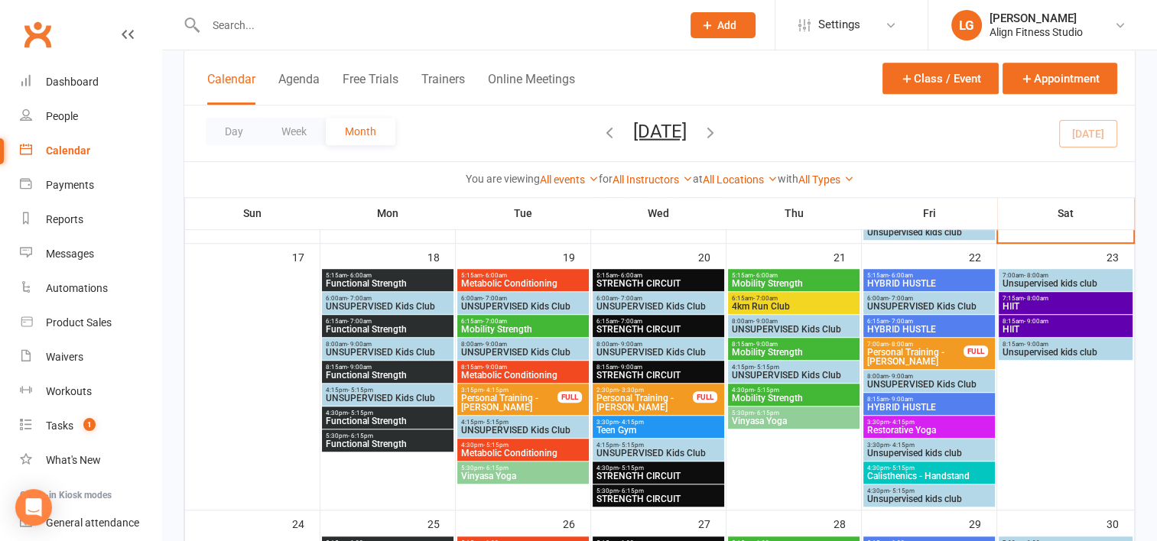
click at [896, 325] on span "HYBRID HUSTLE" at bounding box center [928, 329] width 125 height 9
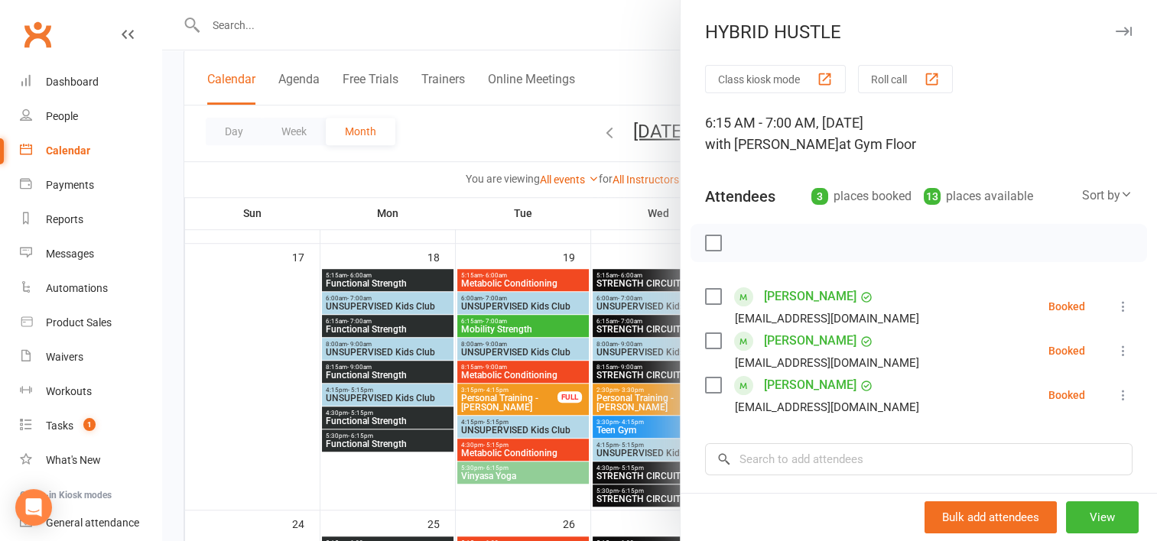
click at [624, 226] on div at bounding box center [659, 270] width 995 height 541
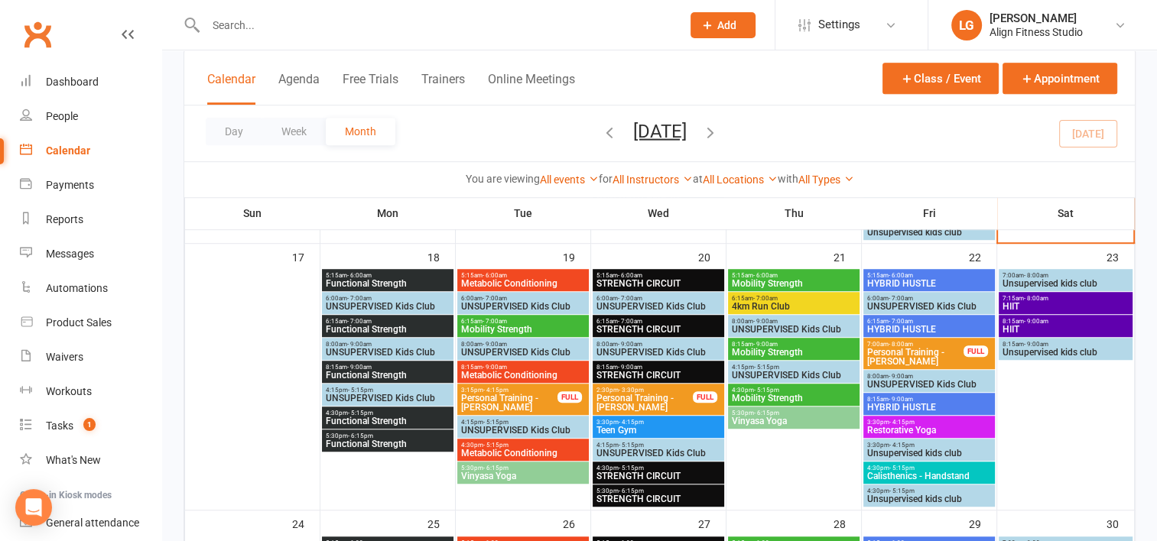
click at [903, 404] on span "HYBRID HUSTLE" at bounding box center [928, 407] width 125 height 9
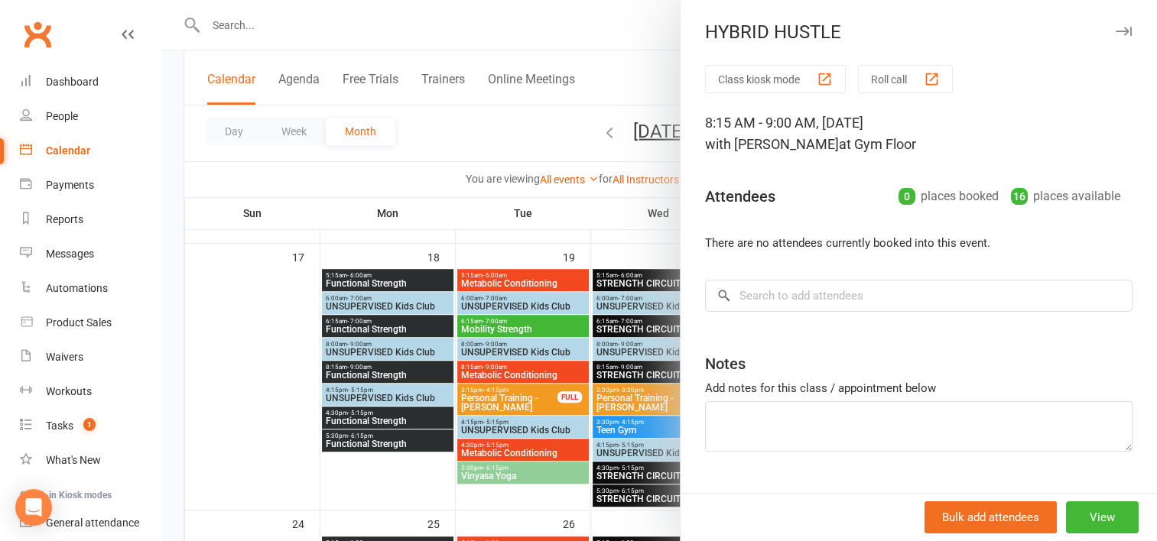
click at [612, 200] on div at bounding box center [659, 270] width 995 height 541
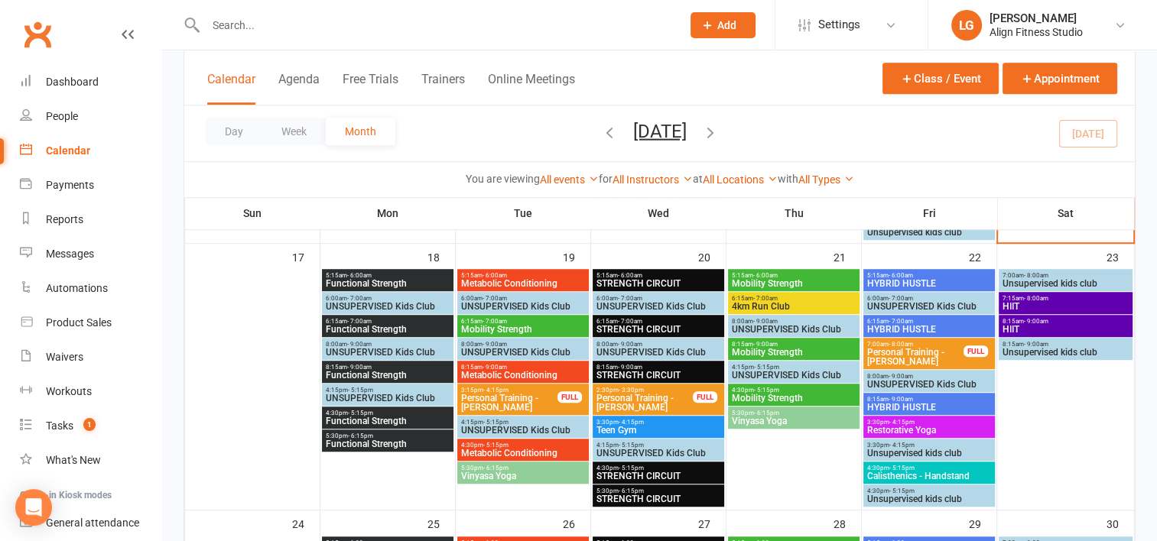
click at [921, 423] on span "3:30pm - 4:15pm" at bounding box center [928, 422] width 125 height 7
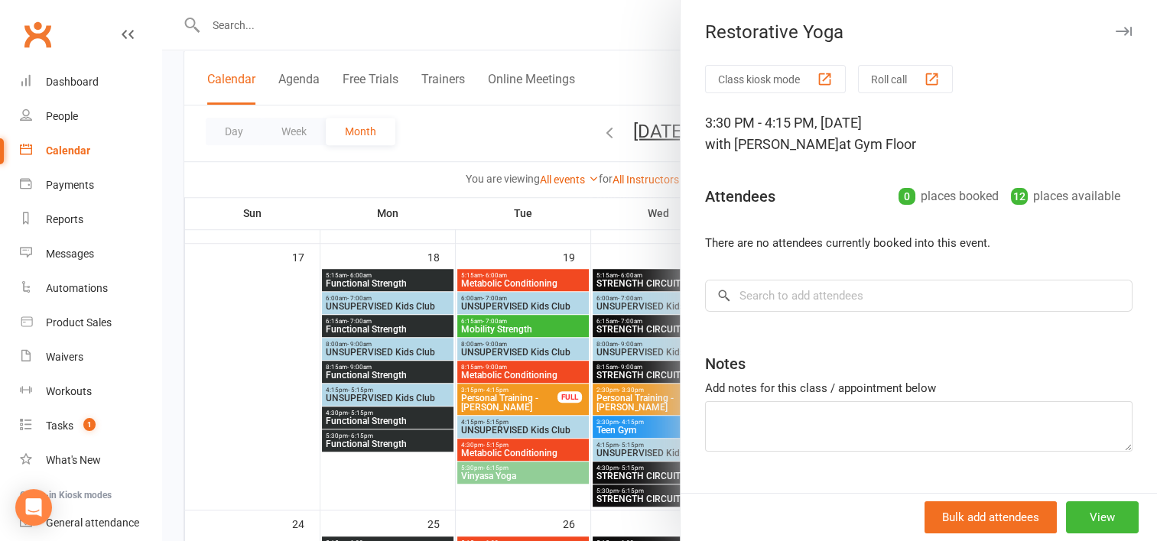
click at [629, 220] on div at bounding box center [659, 270] width 995 height 541
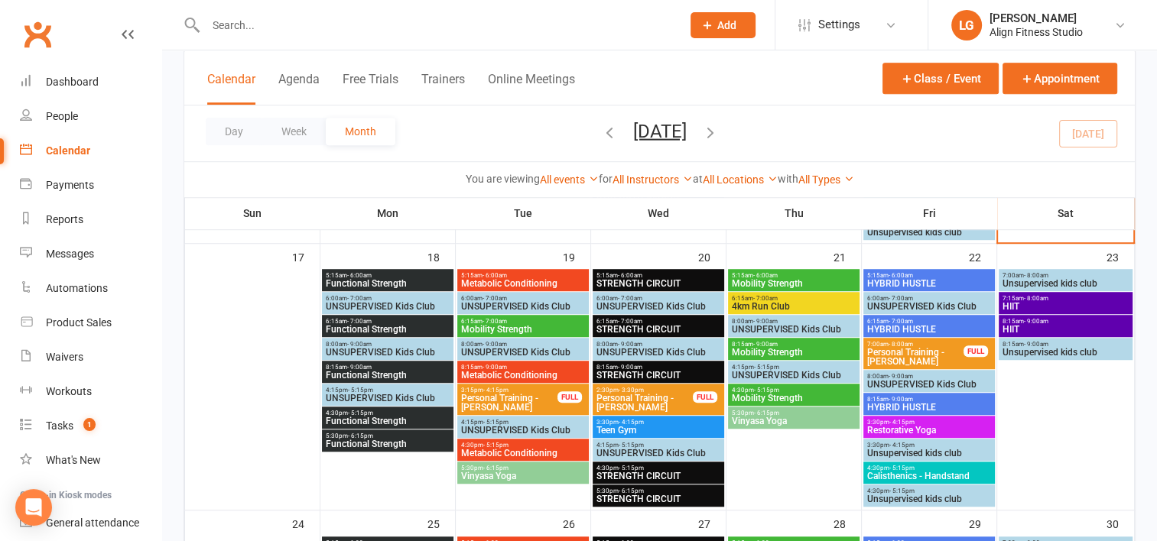
click at [759, 414] on span "- 6:15pm" at bounding box center [766, 413] width 25 height 7
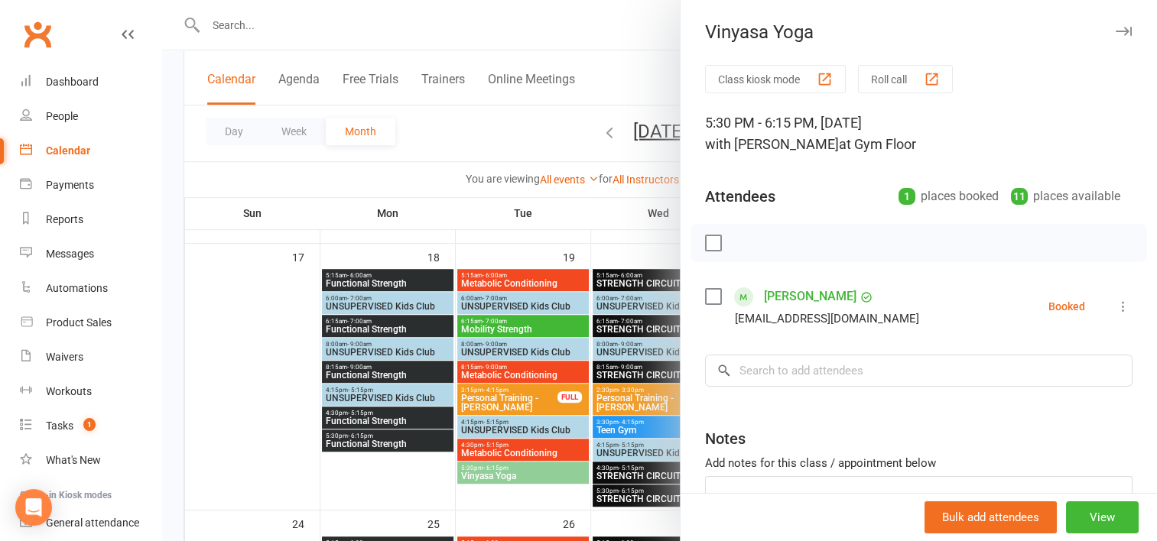
click at [528, 214] on div at bounding box center [659, 270] width 995 height 541
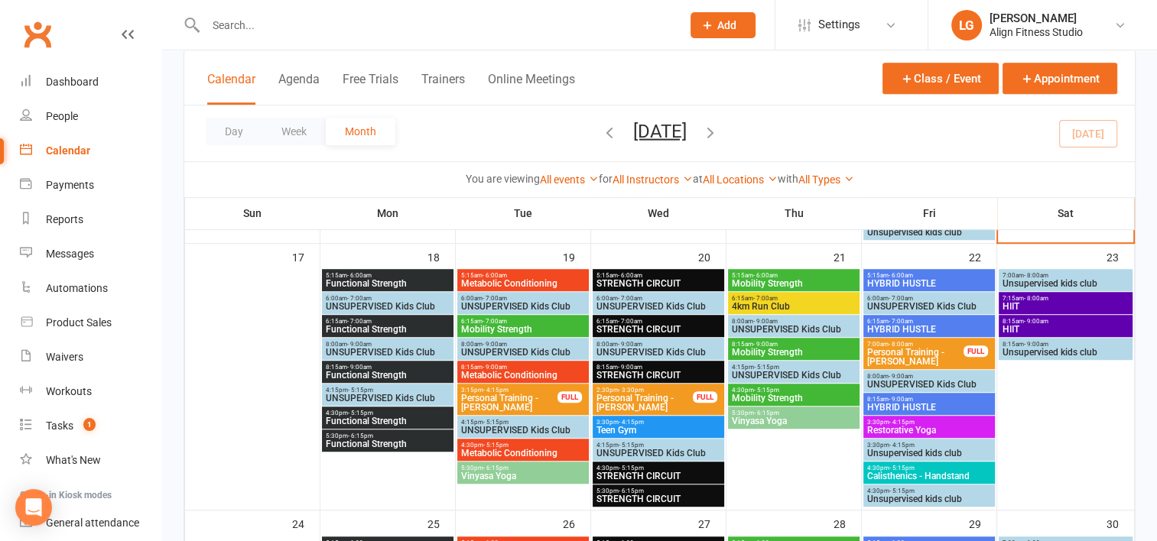
click at [637, 495] on span "STRENGTH CIRCUIT" at bounding box center [657, 499] width 125 height 9
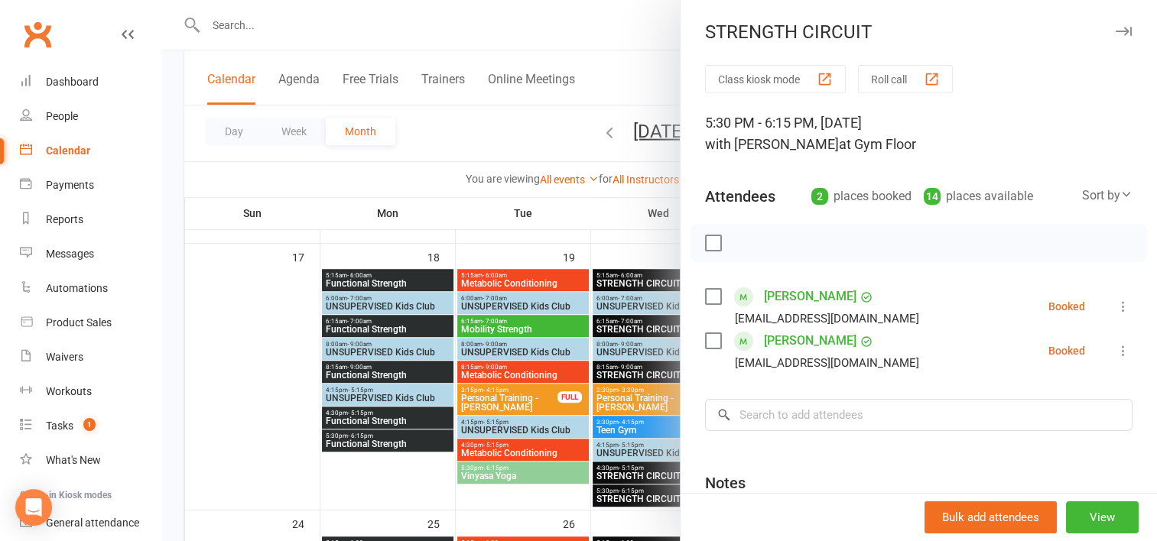
click at [492, 474] on div at bounding box center [659, 270] width 995 height 541
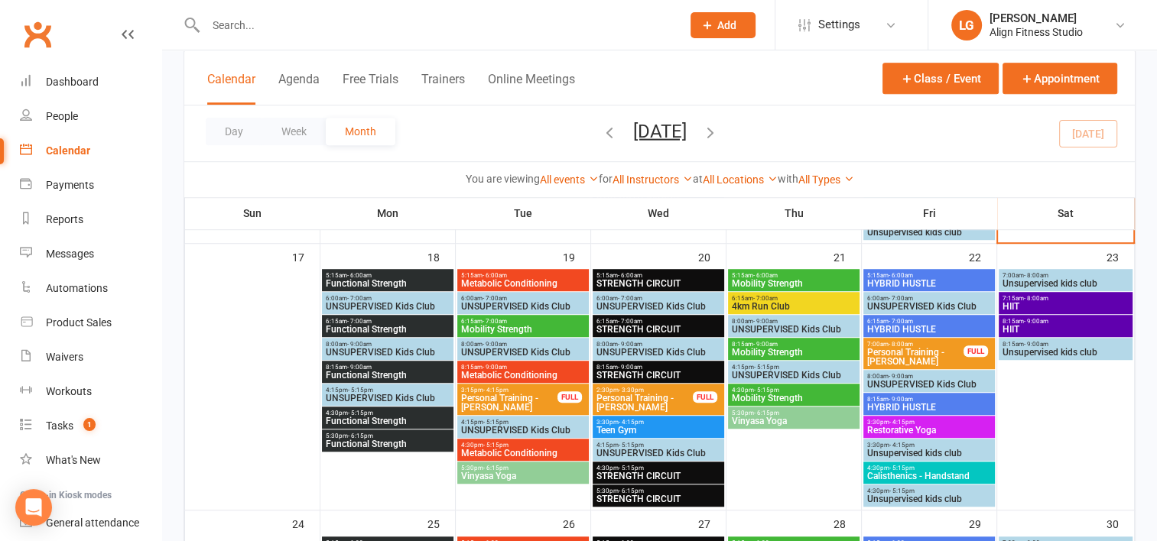
click at [492, 474] on span "Vinyasa Yoga" at bounding box center [522, 476] width 125 height 9
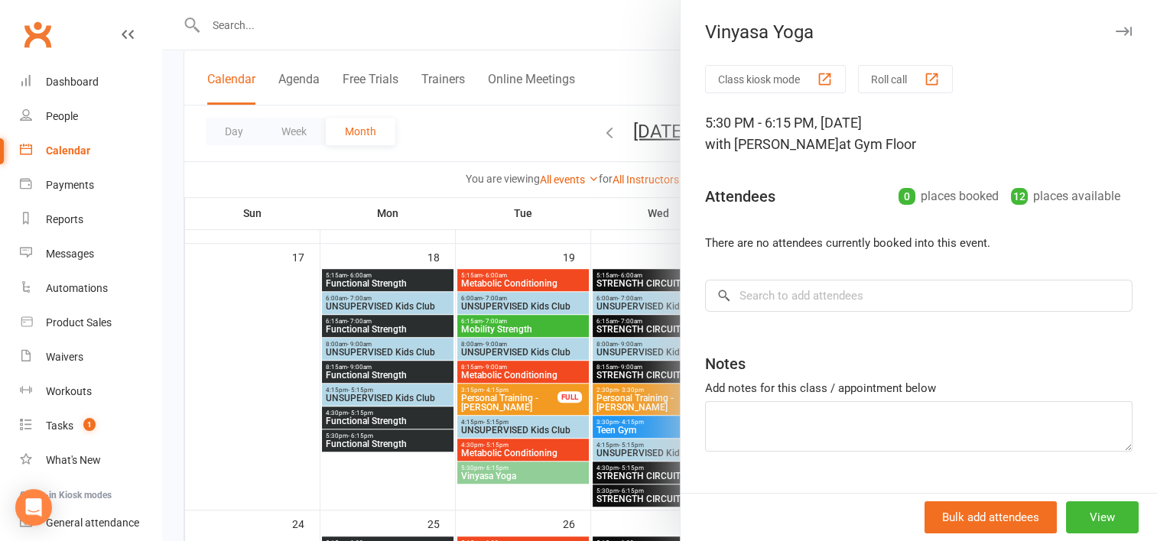
click at [396, 441] on div at bounding box center [659, 270] width 995 height 541
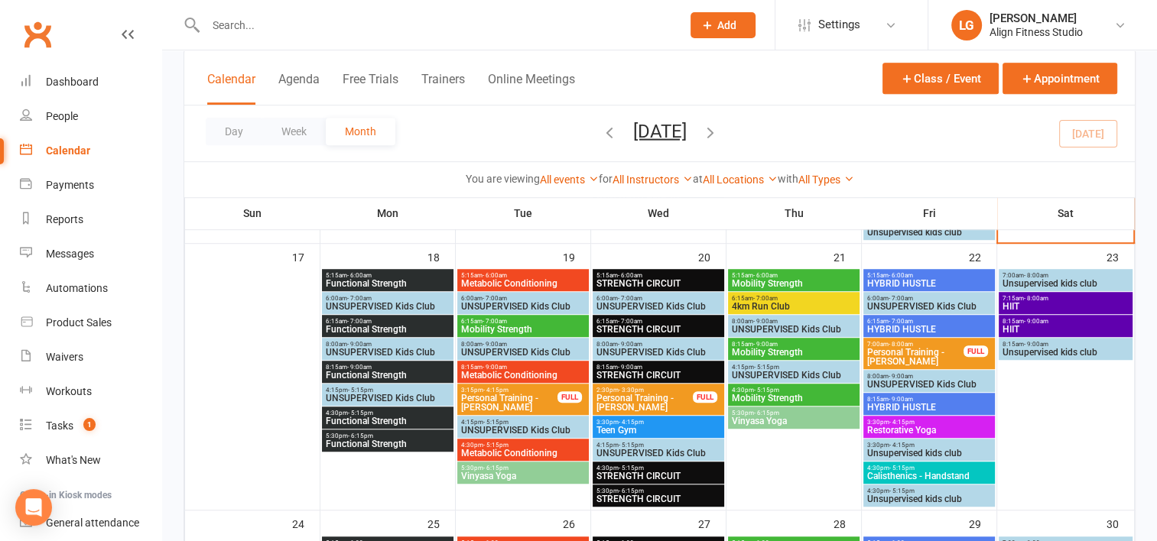
click at [396, 441] on span "Functional Strength" at bounding box center [387, 444] width 125 height 9
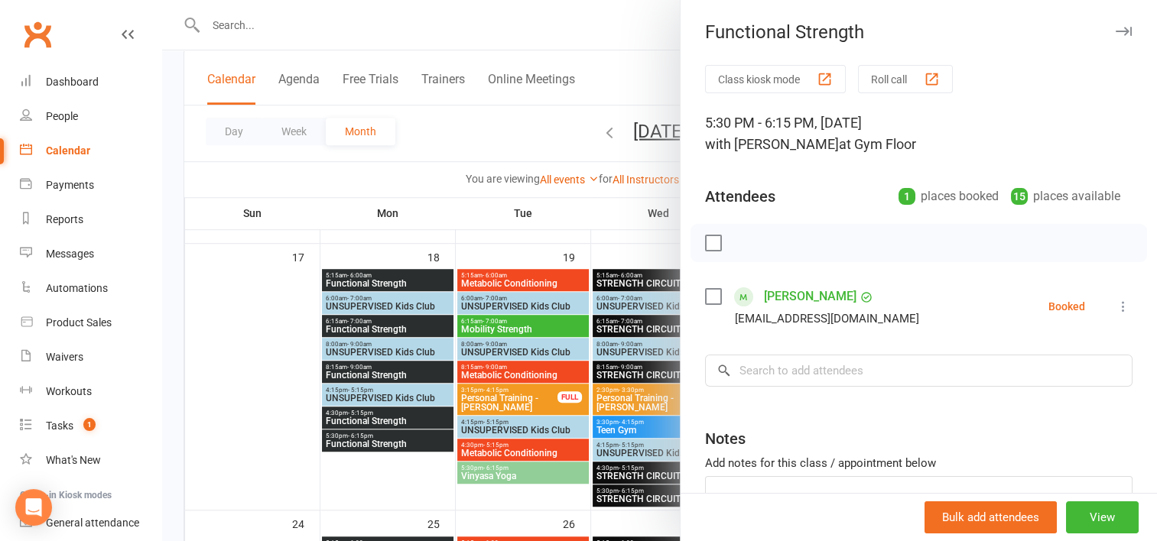
click at [384, 414] on div at bounding box center [659, 270] width 995 height 541
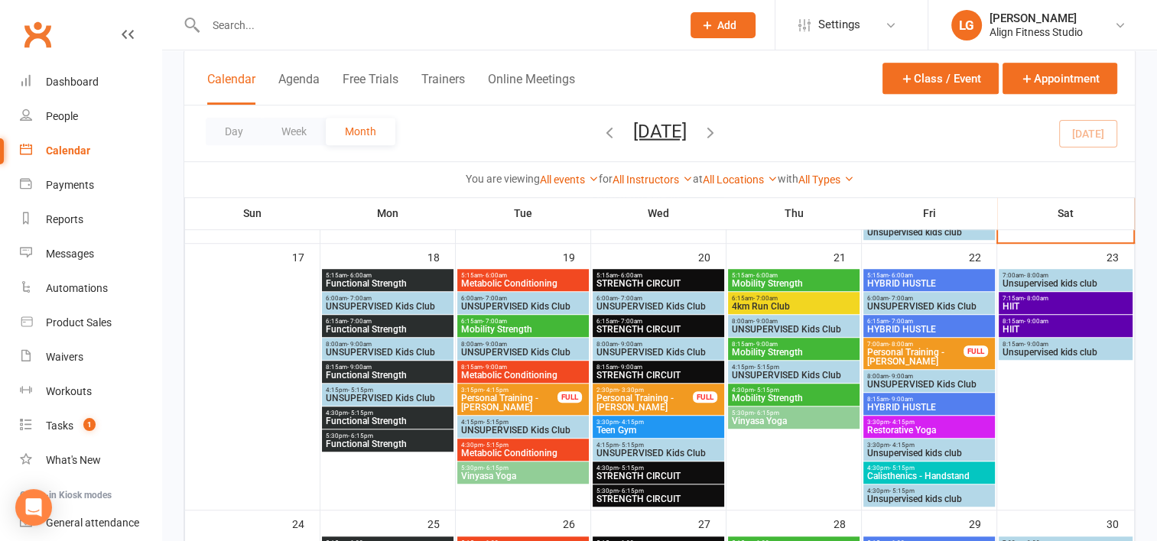
click at [384, 414] on span "4:30pm - 5:15pm" at bounding box center [387, 413] width 125 height 7
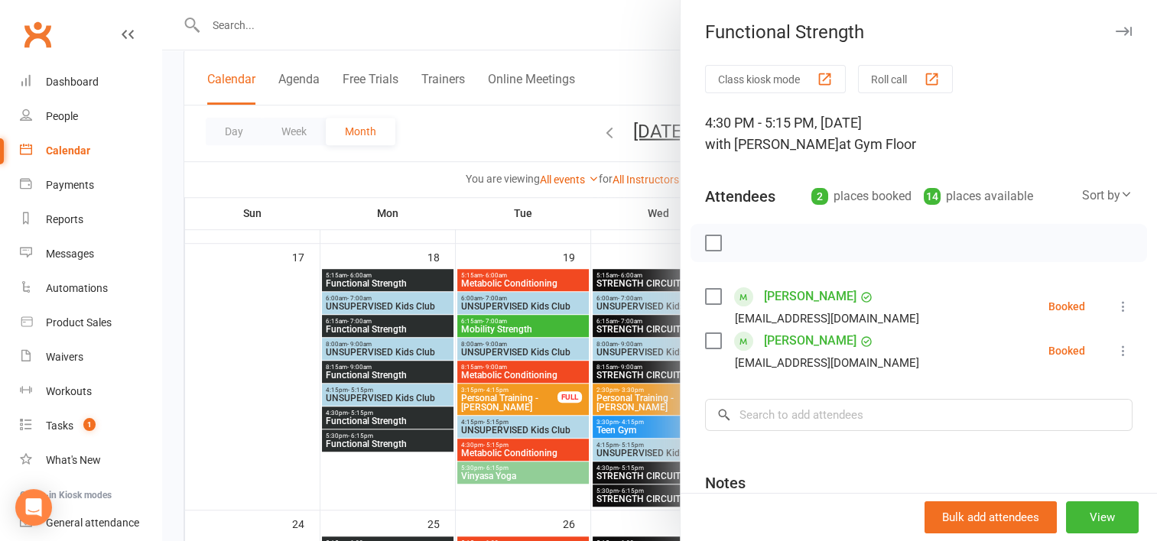
click at [823, 299] on link "Jennifer Cabezas" at bounding box center [810, 296] width 92 height 24
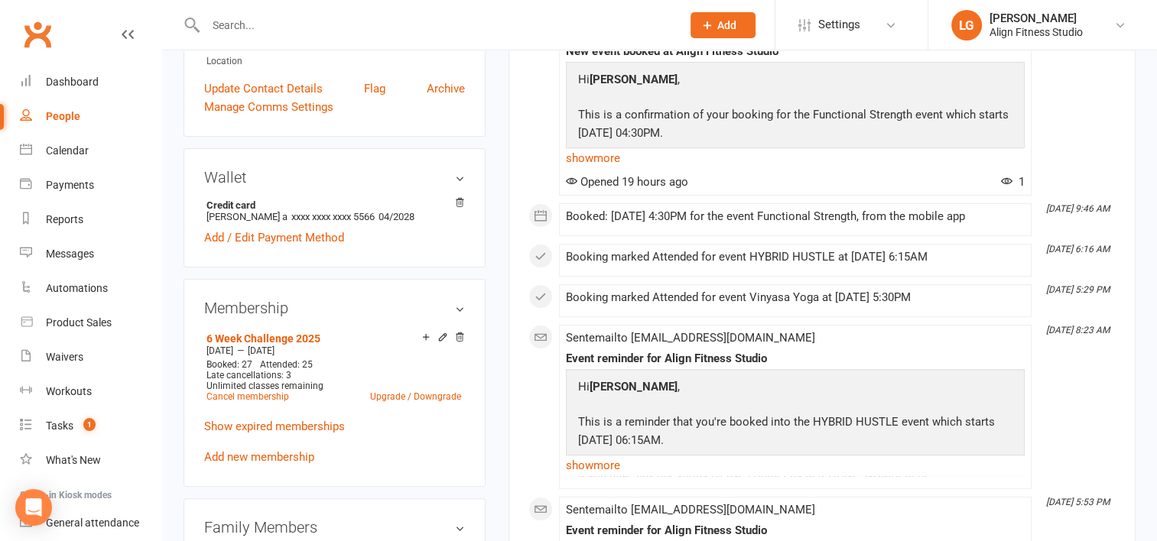
scroll to position [367, 0]
click at [72, 151] on div "Calendar" at bounding box center [67, 150] width 43 height 12
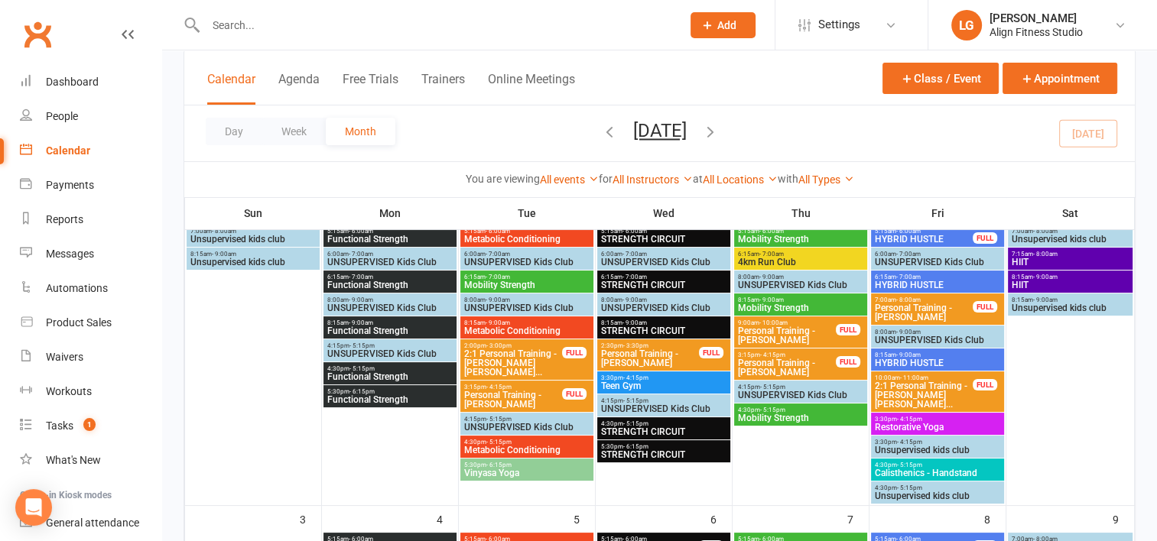
scroll to position [125, 0]
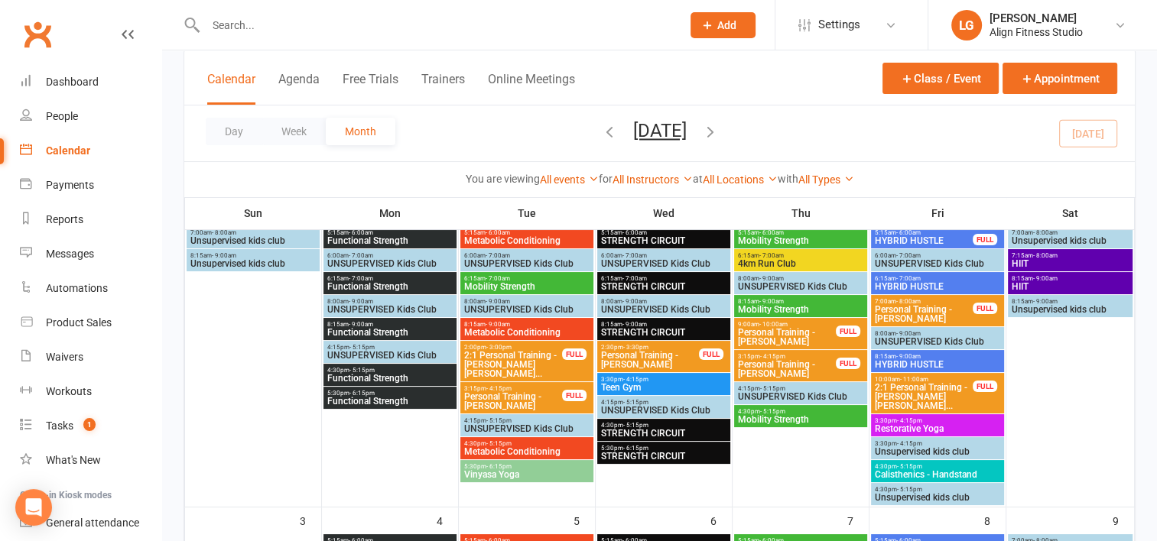
click at [522, 447] on span "Metabolic Conditioning" at bounding box center [526, 451] width 127 height 9
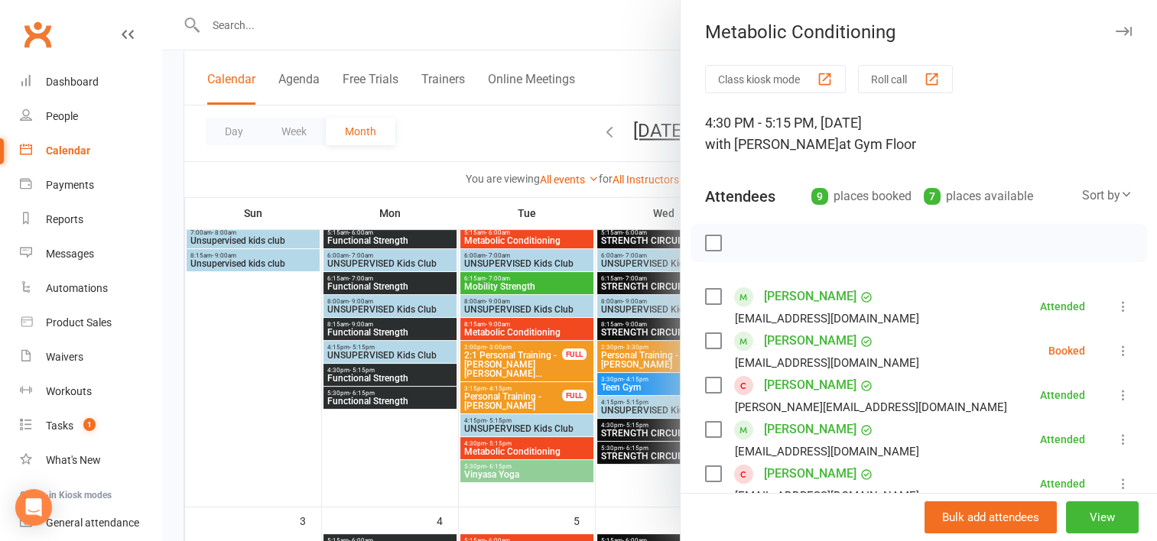
click at [310, 456] on div at bounding box center [659, 270] width 995 height 541
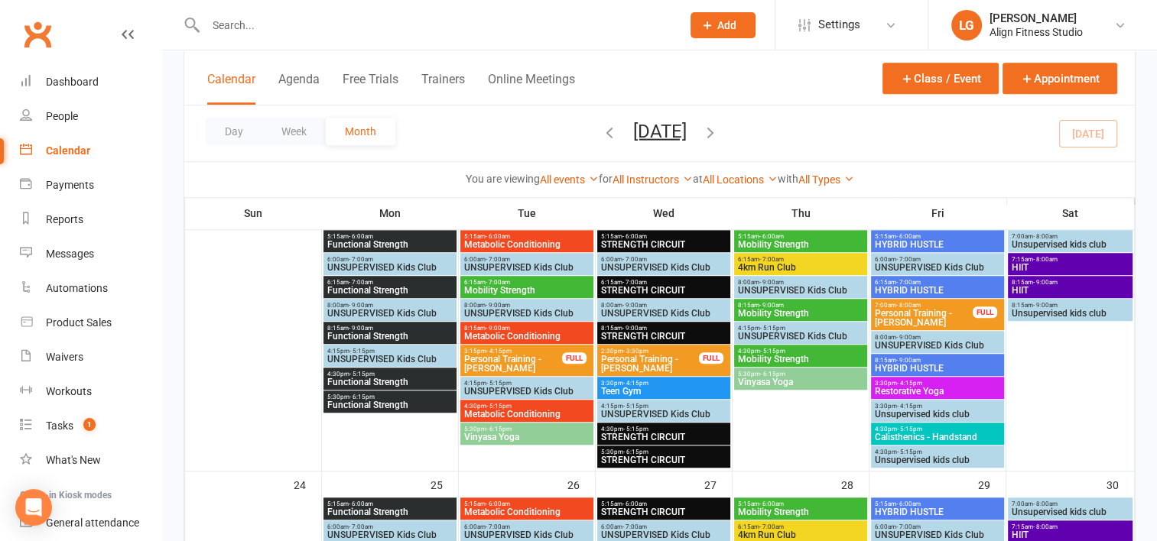
scroll to position [1046, 0]
click at [502, 404] on span "- 5:15pm" at bounding box center [498, 406] width 25 height 7
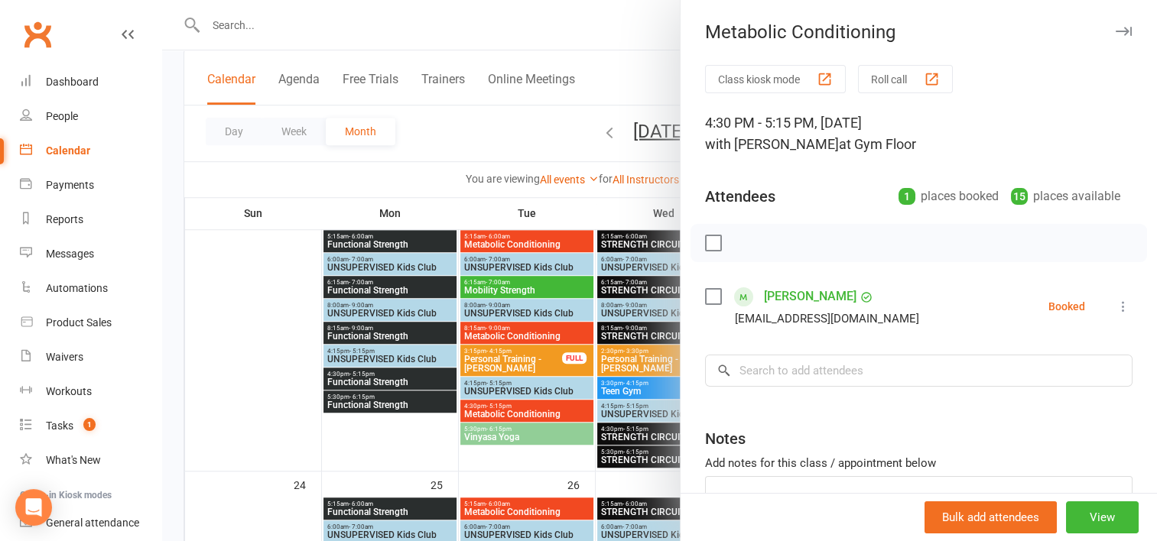
click at [407, 430] on div at bounding box center [659, 270] width 995 height 541
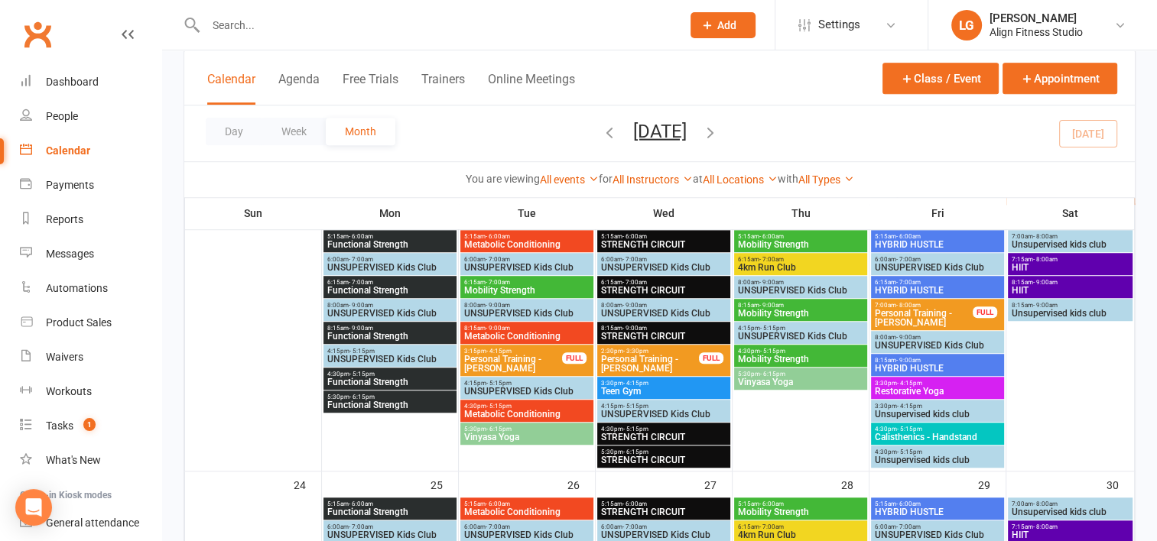
click at [658, 430] on span "4:30pm - 5:15pm" at bounding box center [663, 429] width 127 height 7
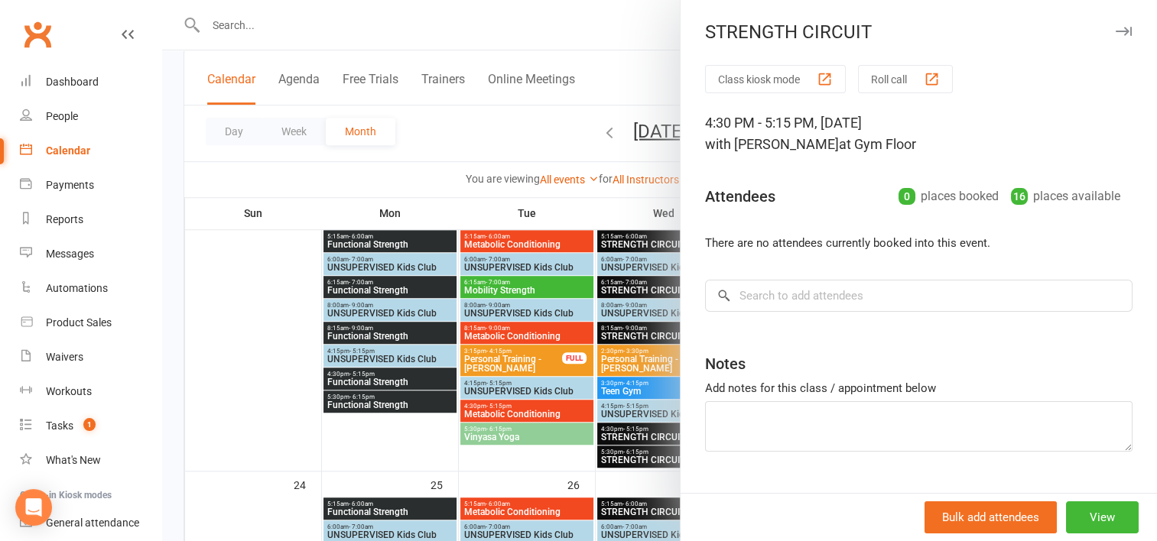
click at [504, 465] on div at bounding box center [659, 270] width 995 height 541
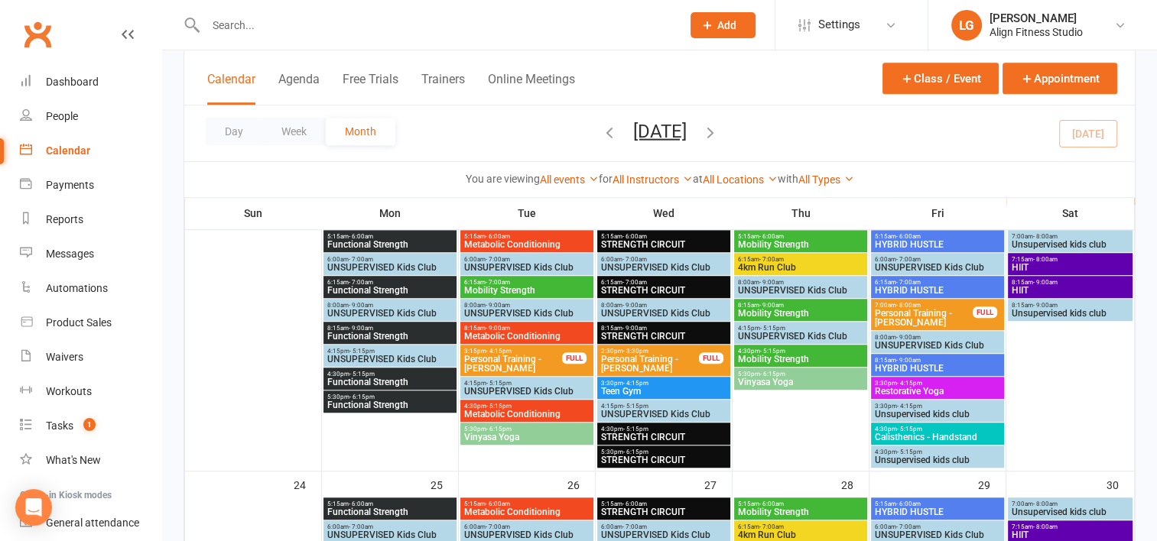
click at [797, 355] on span "Mobility Strength" at bounding box center [800, 359] width 127 height 9
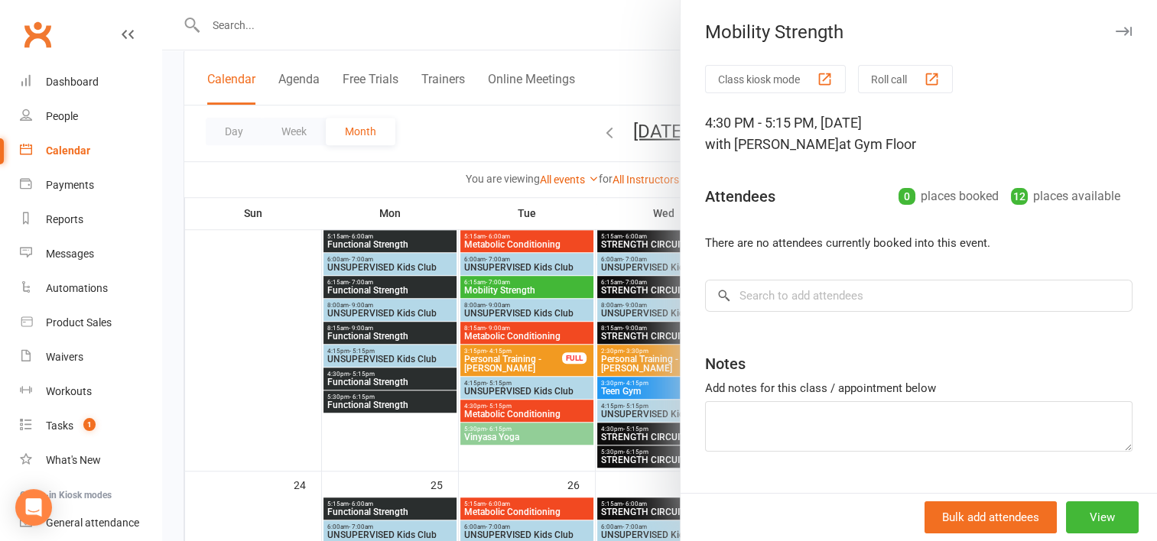
click at [581, 213] on div at bounding box center [659, 270] width 995 height 541
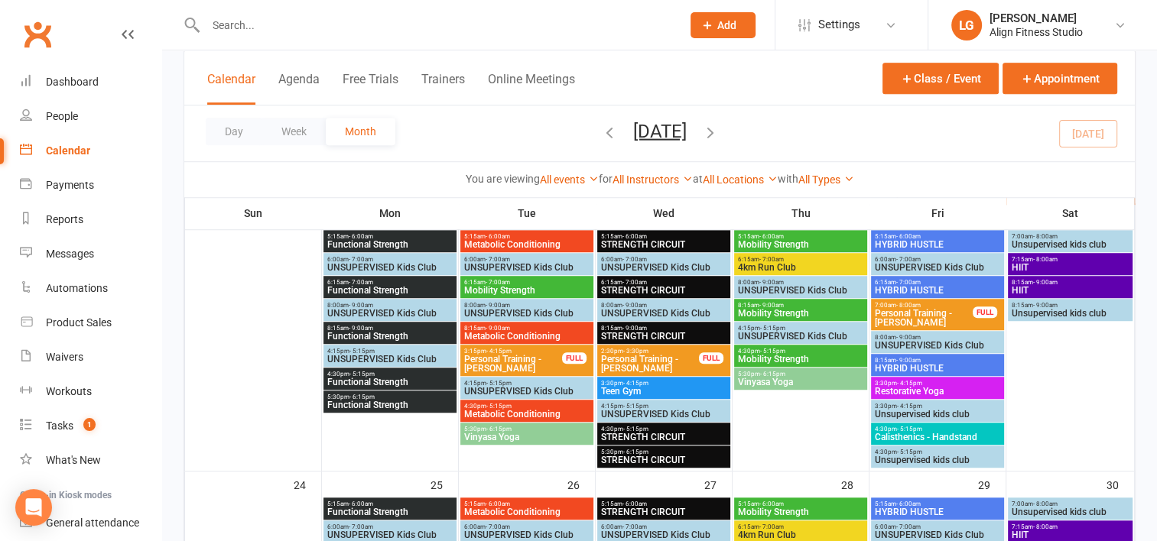
click at [505, 245] on span "Metabolic Conditioning" at bounding box center [526, 244] width 127 height 9
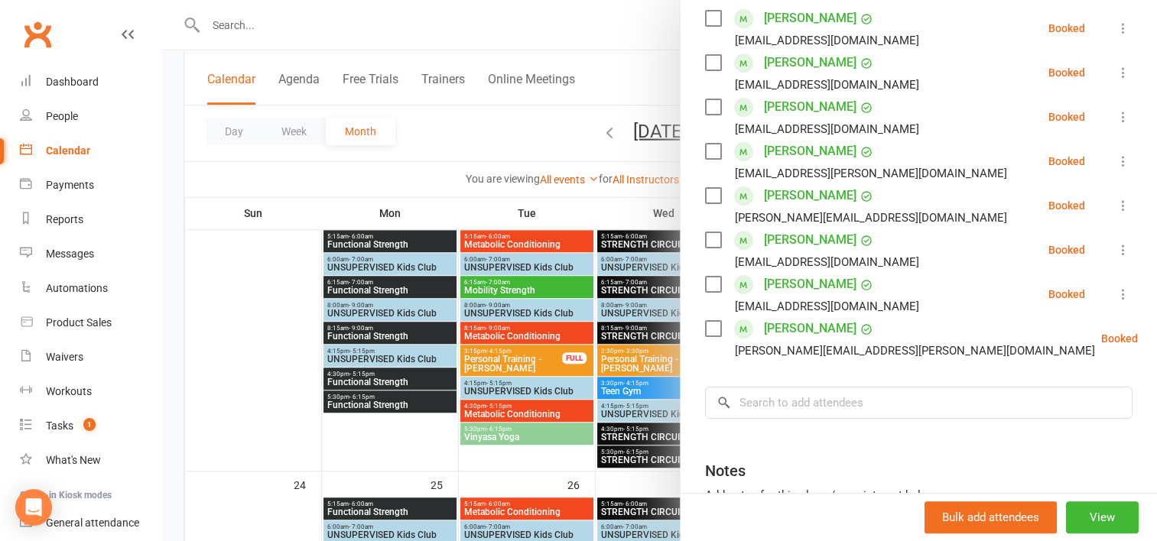
scroll to position [295, 0]
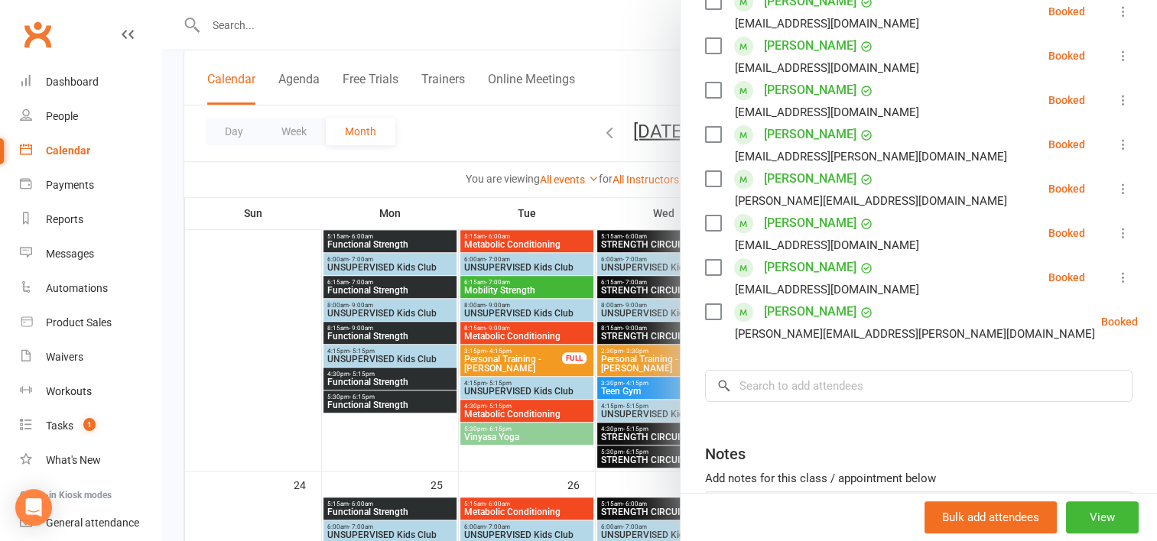
click at [620, 232] on div at bounding box center [659, 270] width 995 height 541
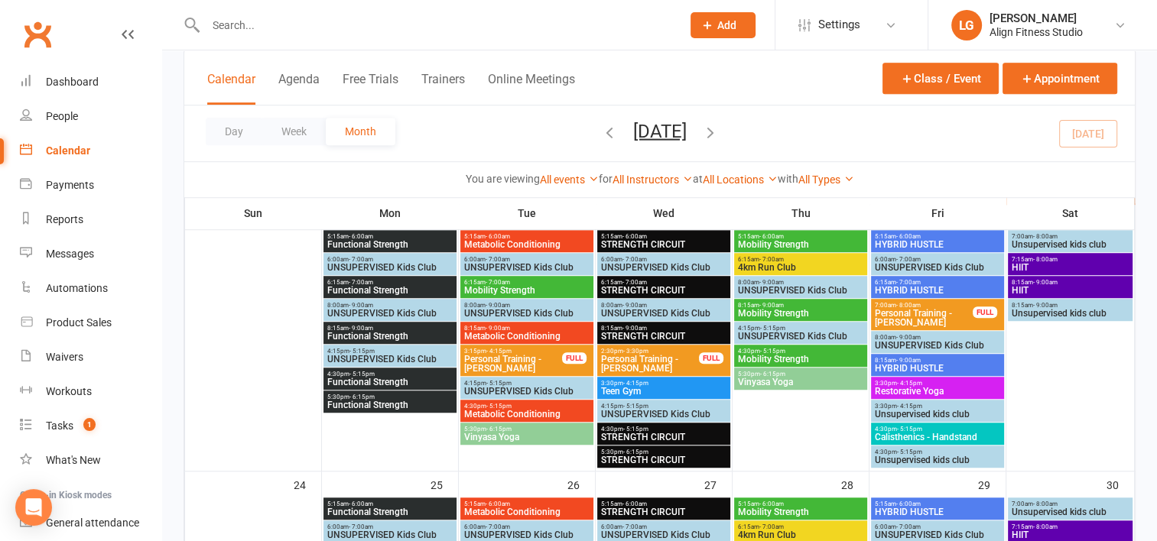
click at [620, 233] on span "5:15am - 6:00am" at bounding box center [663, 236] width 127 height 7
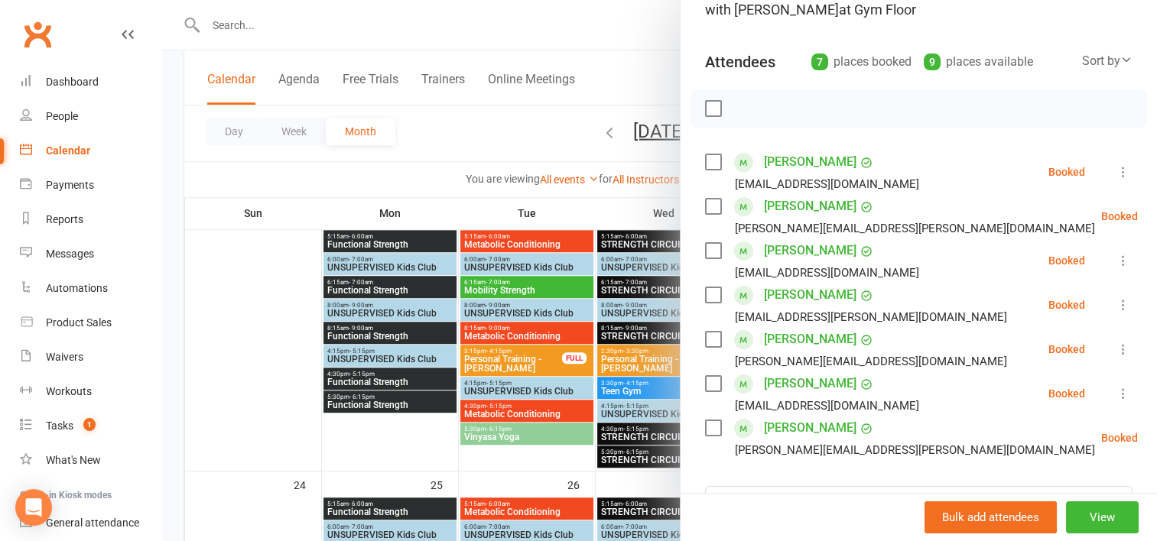
scroll to position [136, 0]
click at [611, 283] on div at bounding box center [659, 270] width 995 height 541
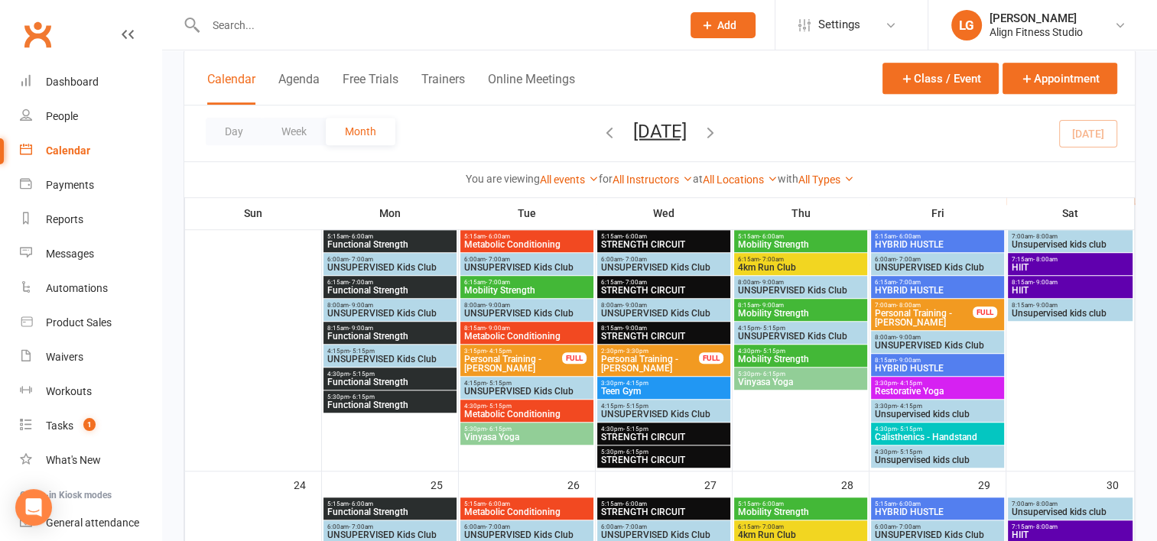
click at [611, 283] on span "6:15am - 7:00am" at bounding box center [663, 282] width 127 height 7
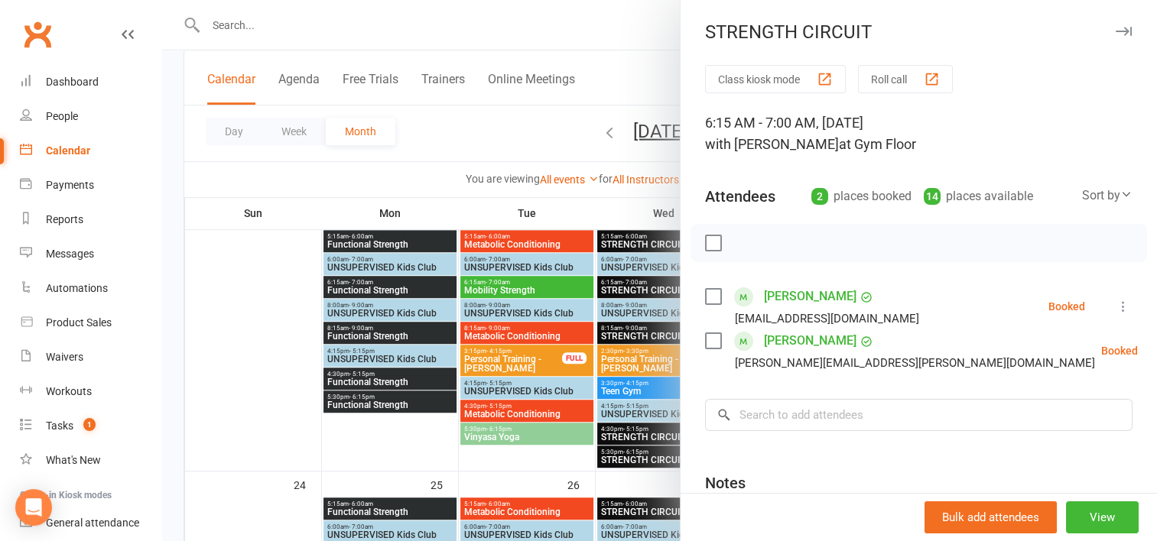
click at [580, 199] on div at bounding box center [659, 270] width 995 height 541
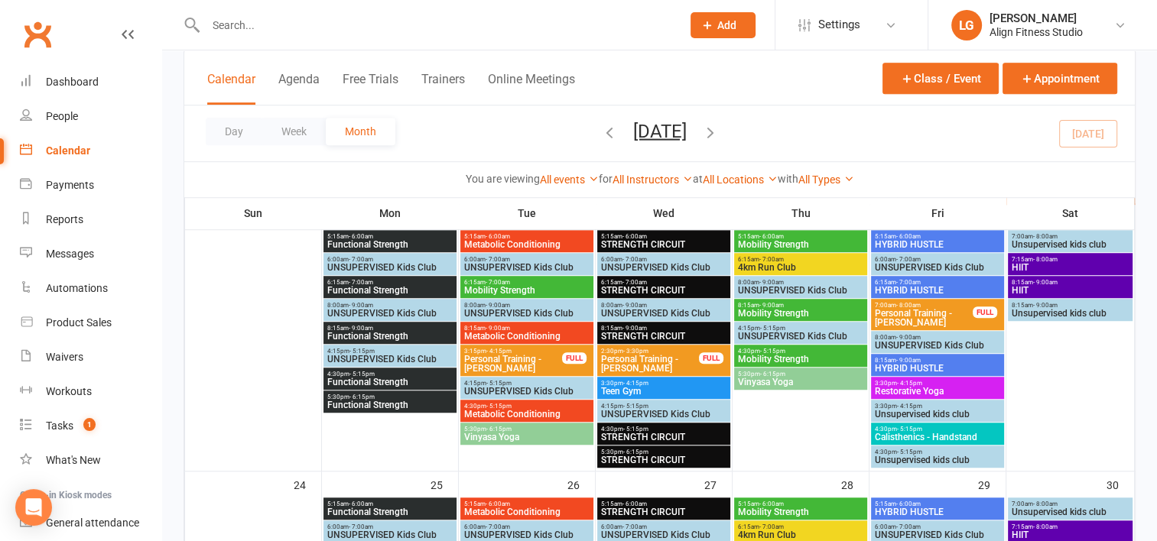
click at [787, 235] on span "5:15am - 6:00am" at bounding box center [800, 236] width 127 height 7
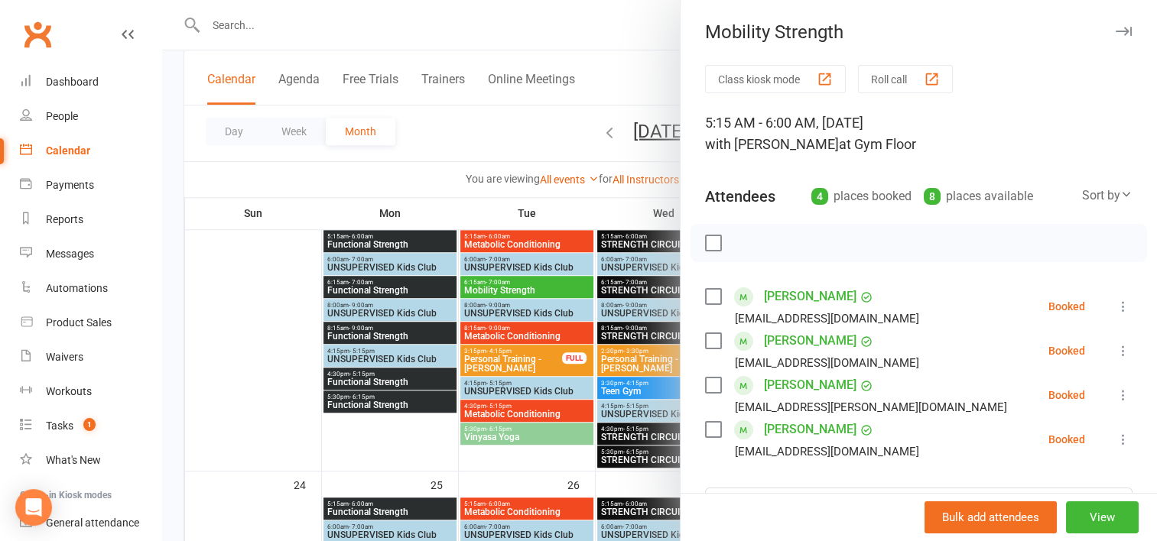
click at [605, 183] on div at bounding box center [659, 270] width 995 height 541
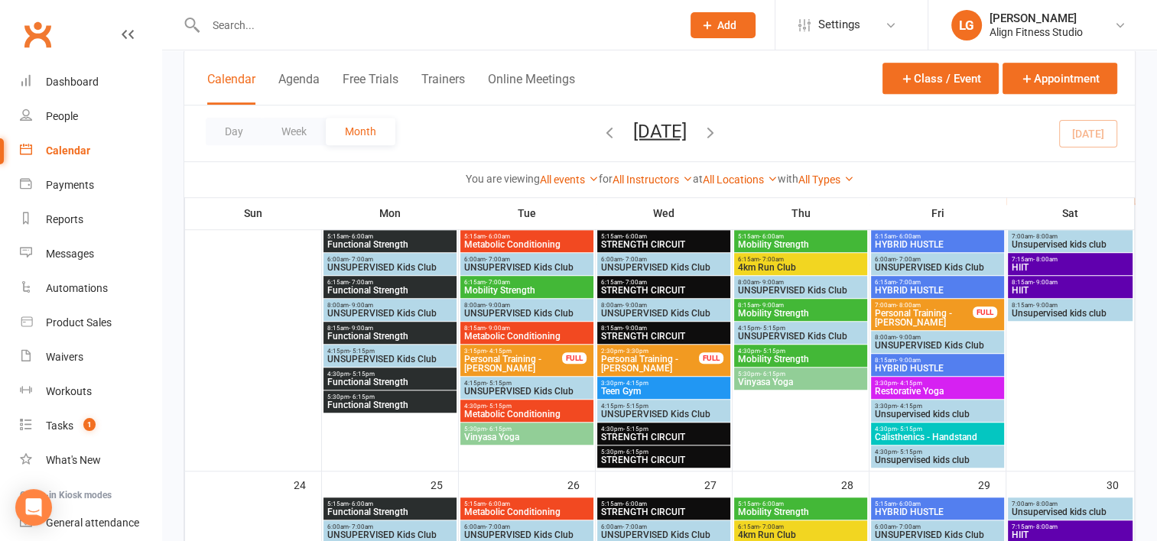
click at [789, 269] on span "4km Run Club" at bounding box center [800, 267] width 127 height 9
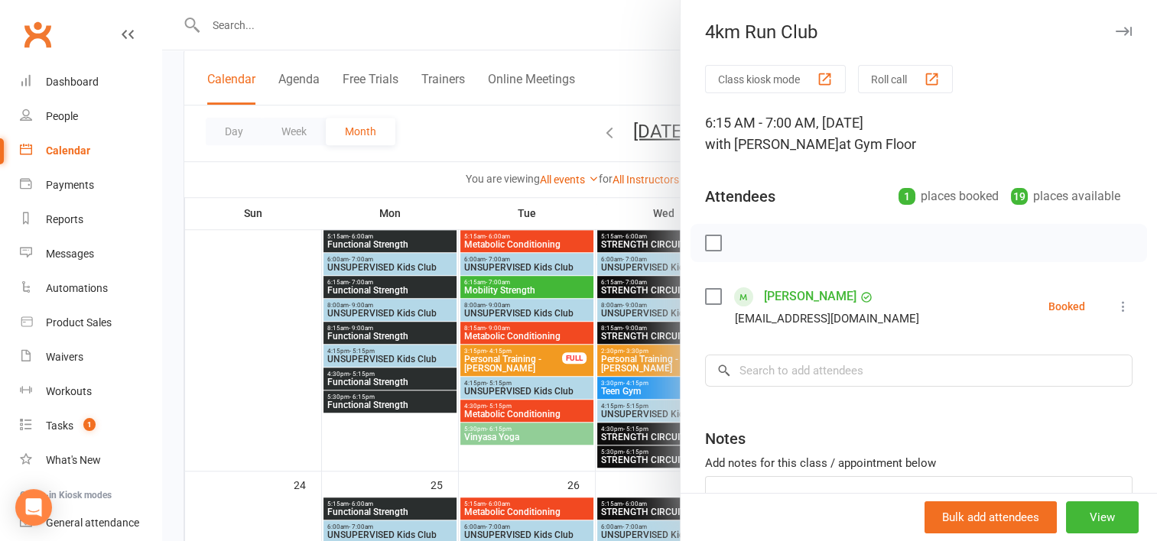
click at [589, 179] on div at bounding box center [659, 270] width 995 height 541
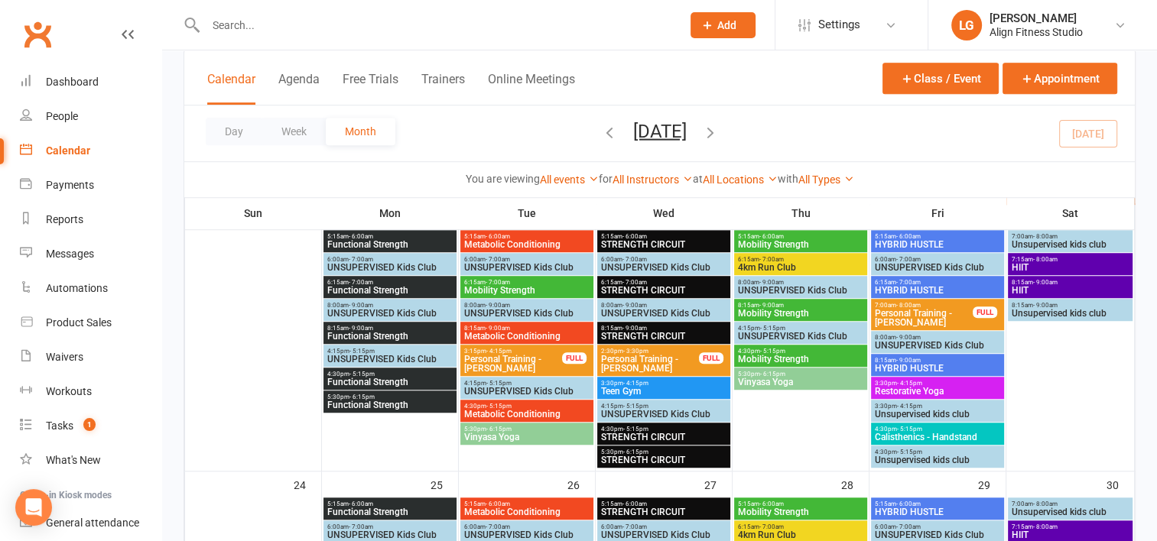
click at [904, 240] on span "HYBRID HUSTLE" at bounding box center [937, 244] width 127 height 9
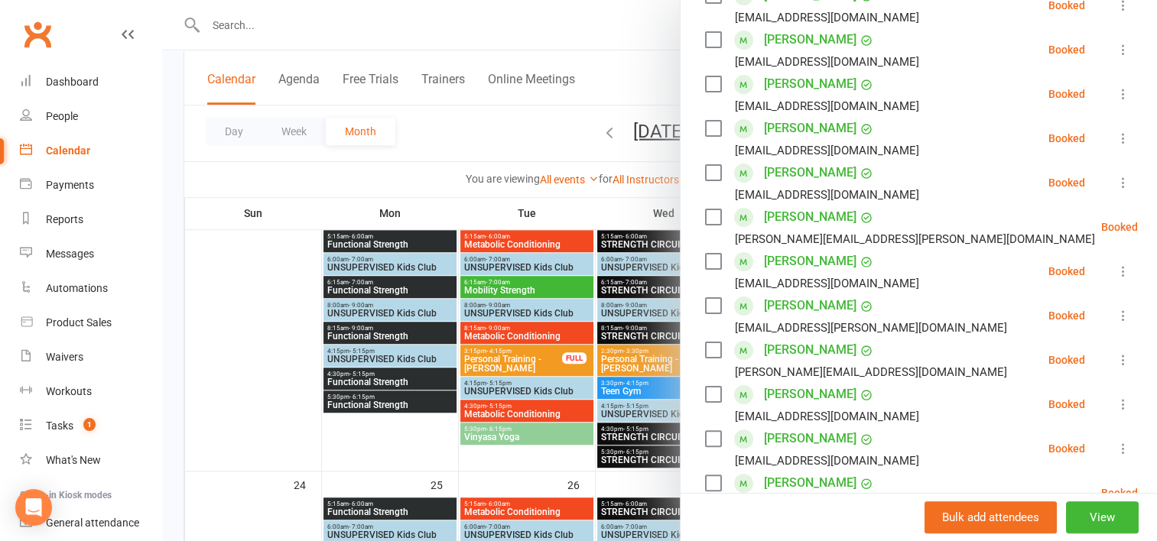
scroll to position [364, 0]
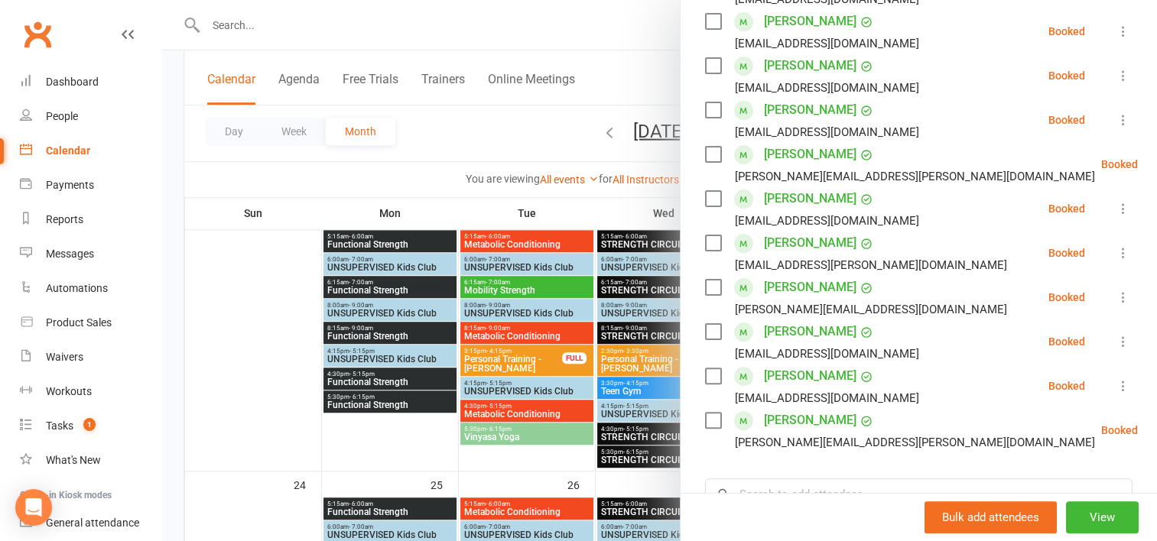
click at [615, 77] on div at bounding box center [659, 270] width 995 height 541
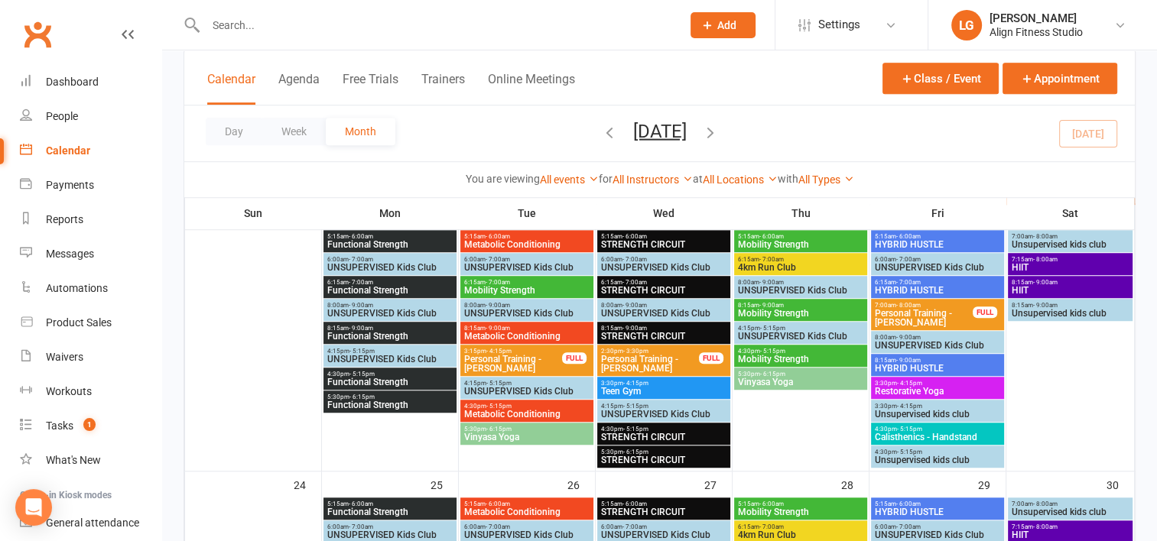
click at [1024, 267] on span "HIIT" at bounding box center [1070, 267] width 118 height 9
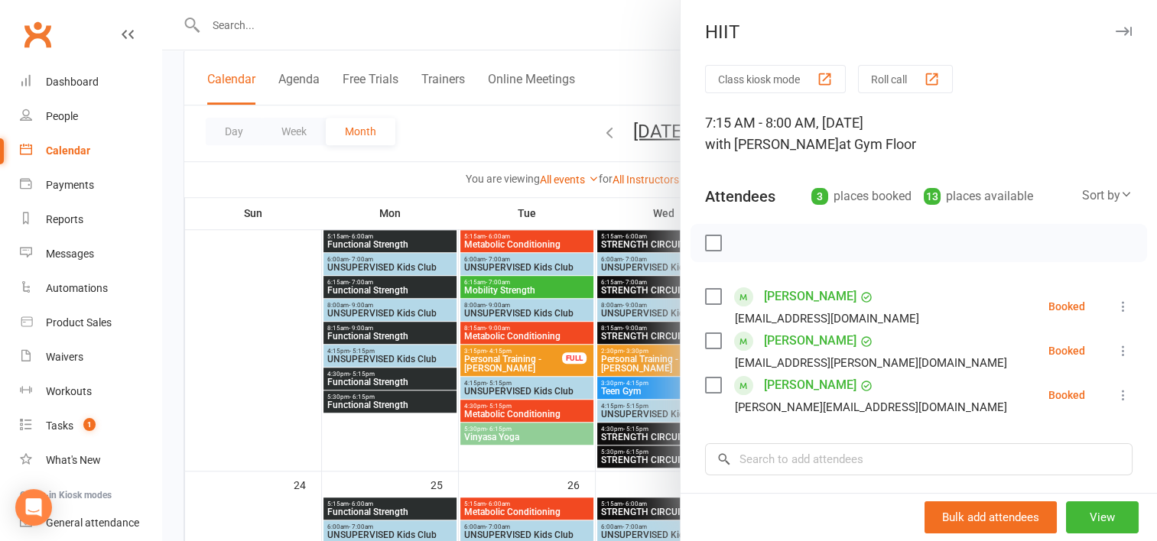
click at [485, 107] on div at bounding box center [659, 270] width 995 height 541
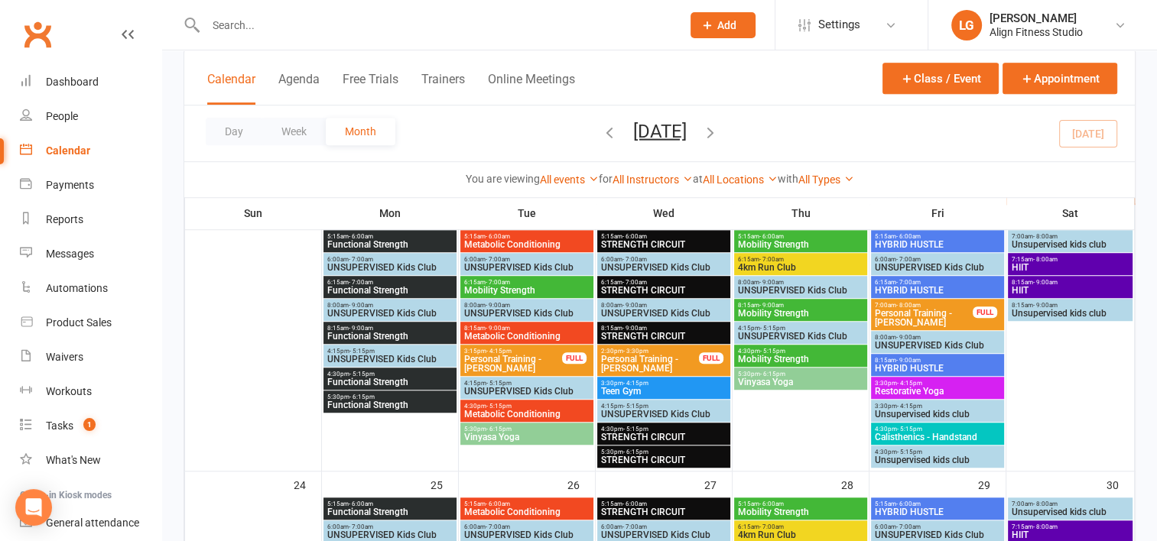
click at [1033, 284] on span "- 9:00am" at bounding box center [1045, 282] width 24 height 7
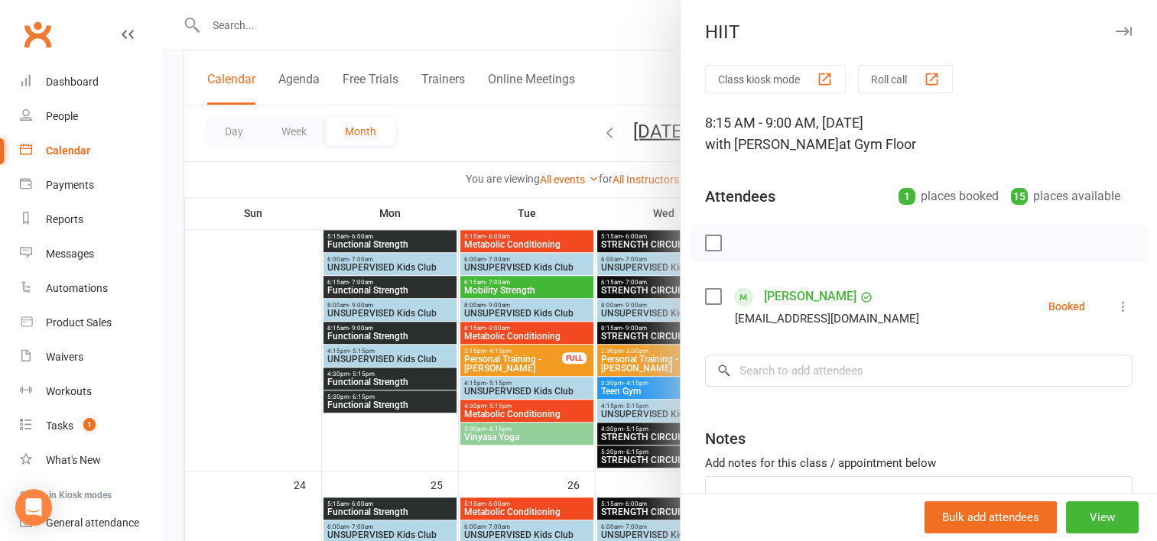
click at [608, 154] on div at bounding box center [659, 270] width 995 height 541
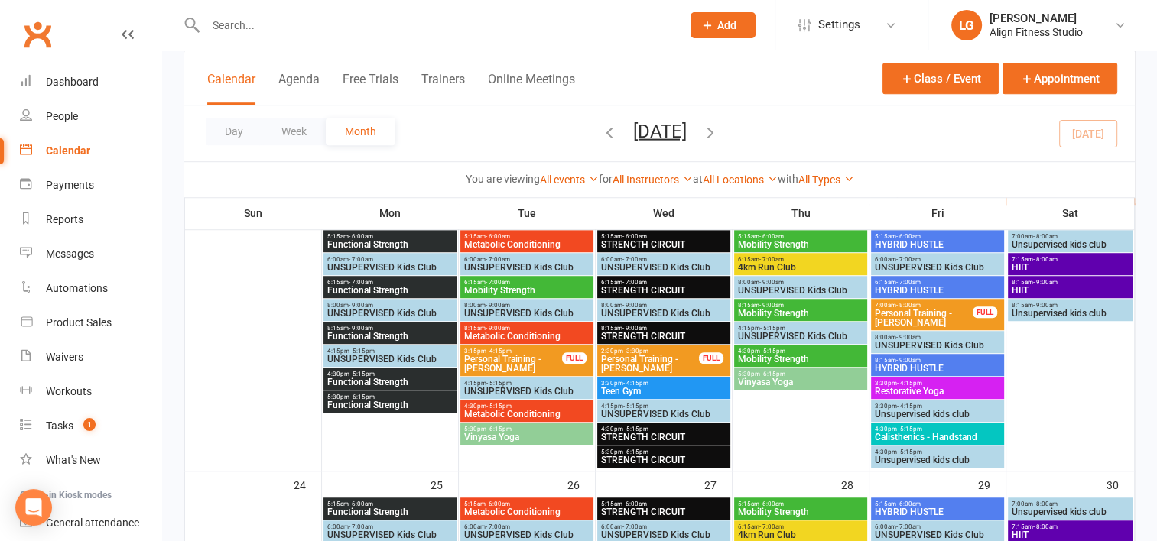
click at [1029, 303] on span "8:15am - 9:00am" at bounding box center [1070, 305] width 118 height 7
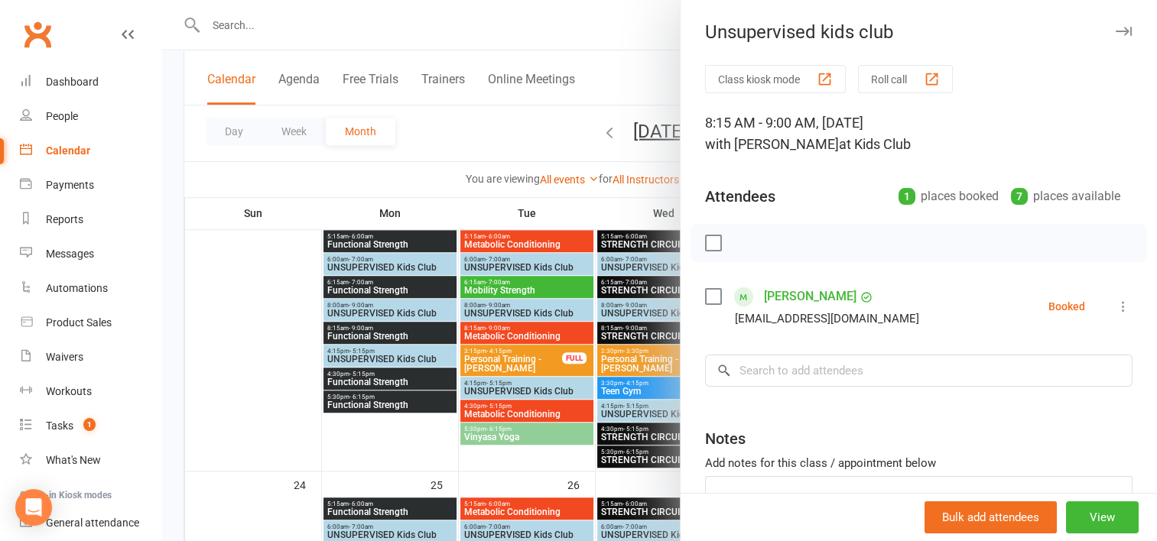
click at [547, 147] on div at bounding box center [659, 270] width 995 height 541
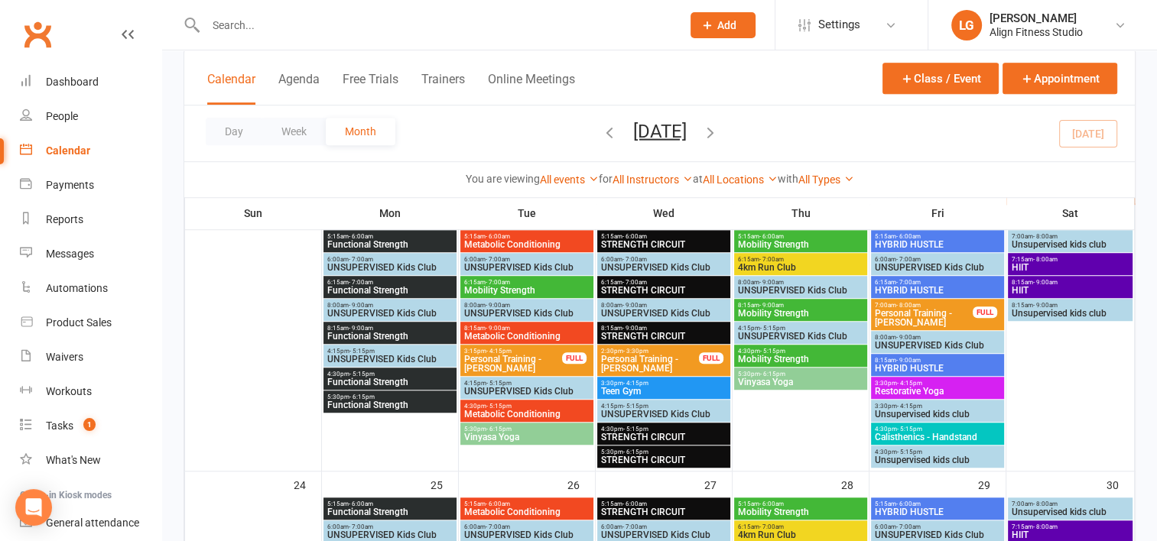
click at [368, 332] on span "Functional Strength" at bounding box center [389, 336] width 127 height 9
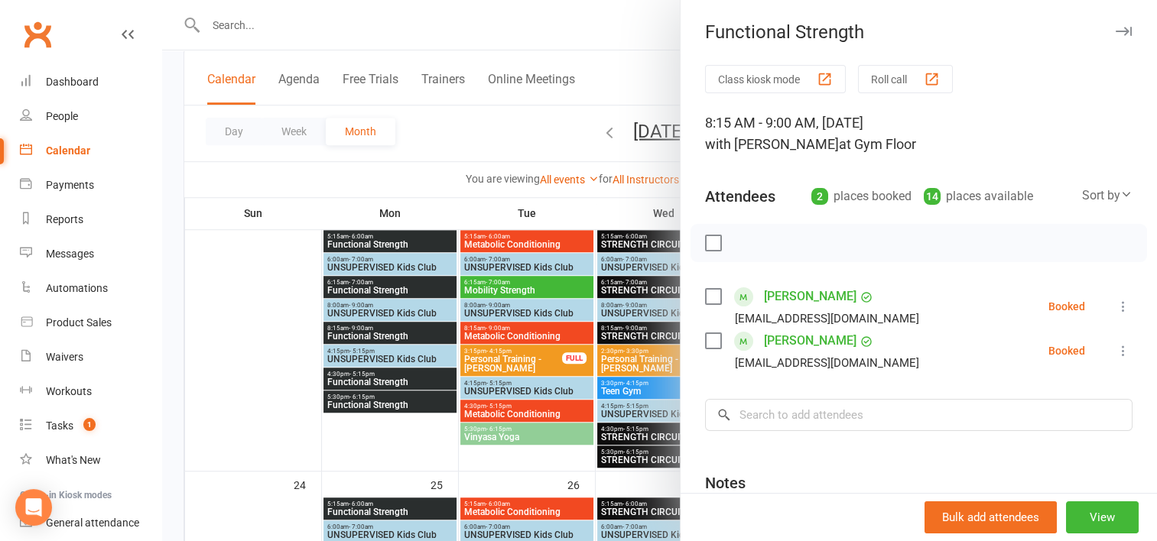
click at [360, 351] on div at bounding box center [659, 270] width 995 height 541
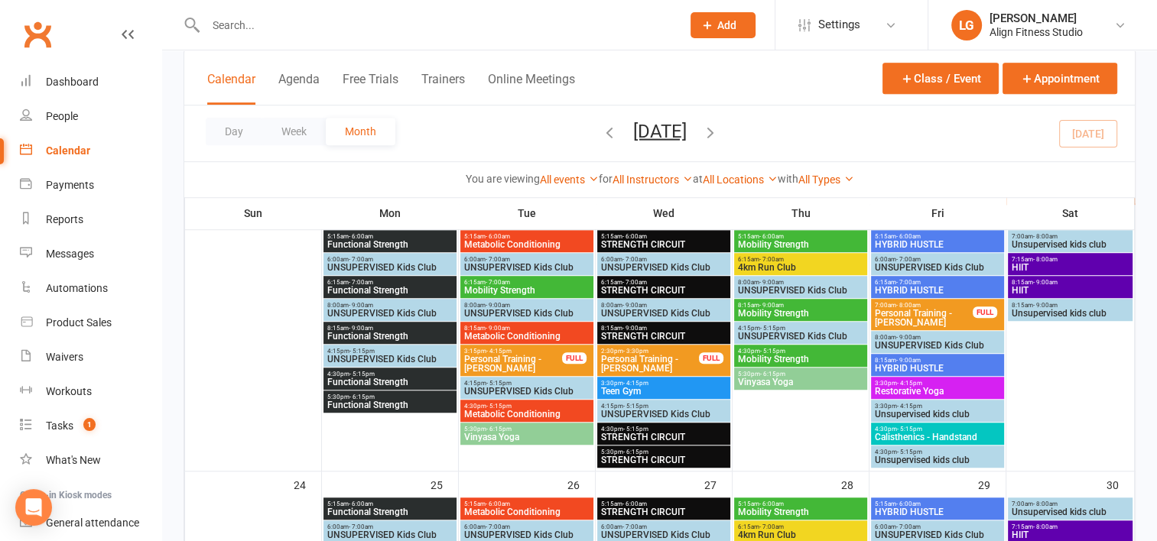
click at [360, 351] on span "- 5:15pm" at bounding box center [361, 351] width 25 height 7
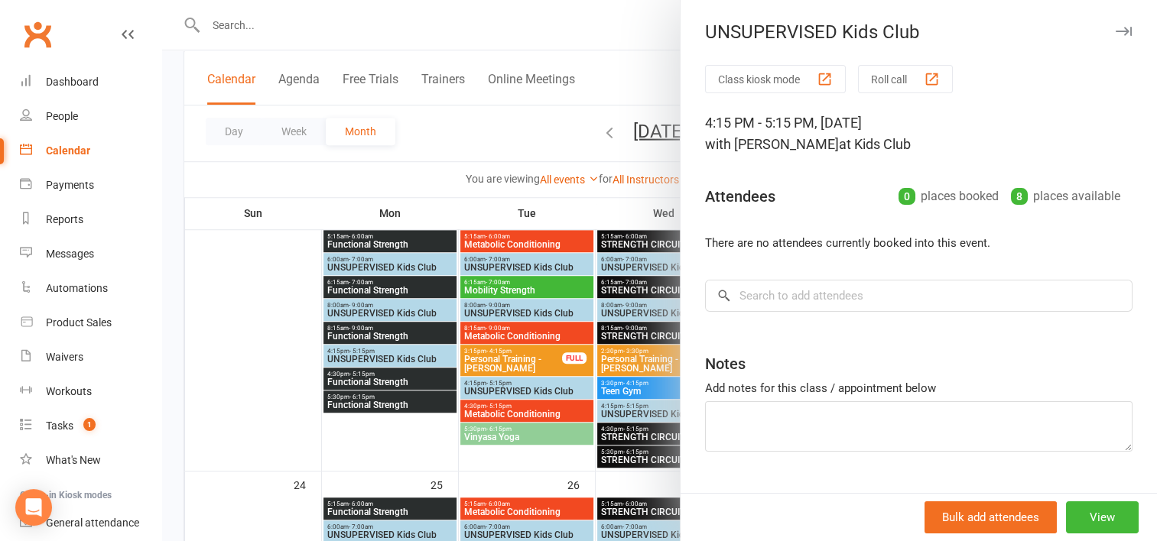
click at [363, 306] on div at bounding box center [659, 270] width 995 height 541
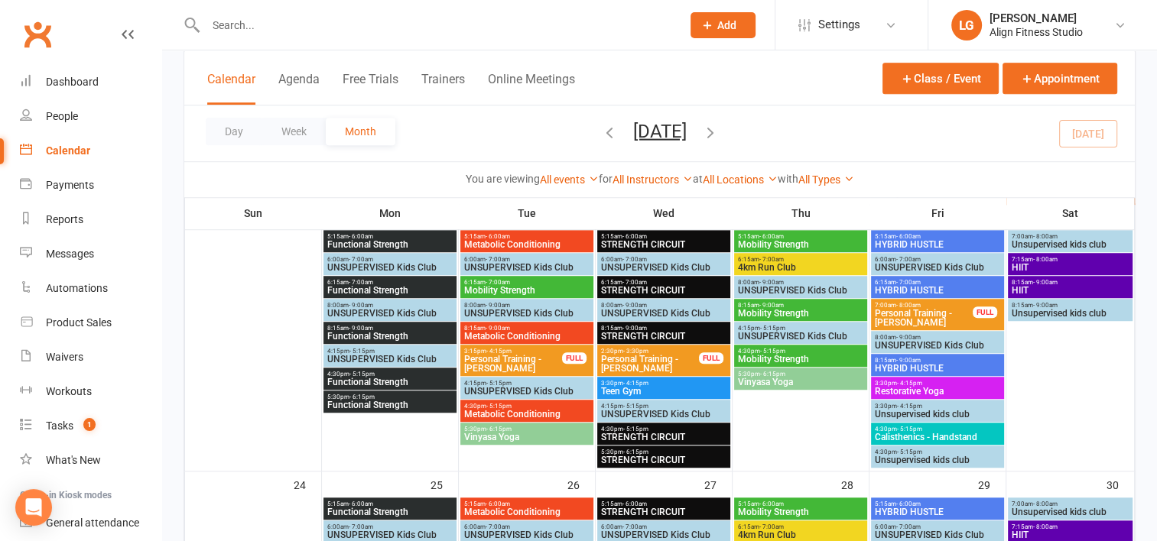
click at [363, 306] on span "- 9:00am" at bounding box center [361, 305] width 24 height 7
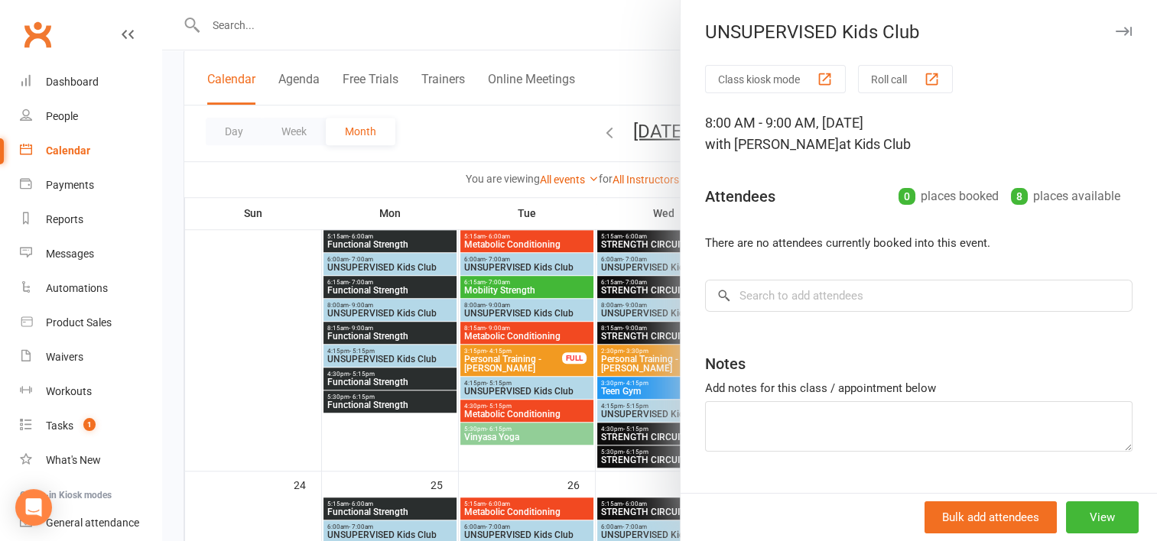
click at [380, 266] on div at bounding box center [659, 270] width 995 height 541
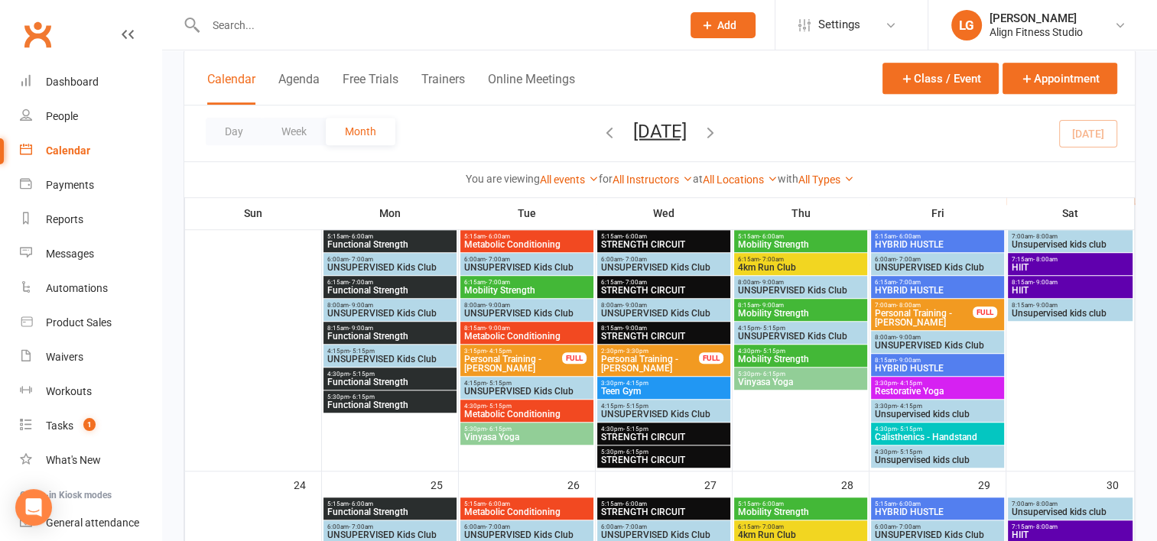
click at [380, 266] on span "UNSUPERVISED Kids Club" at bounding box center [389, 267] width 127 height 9
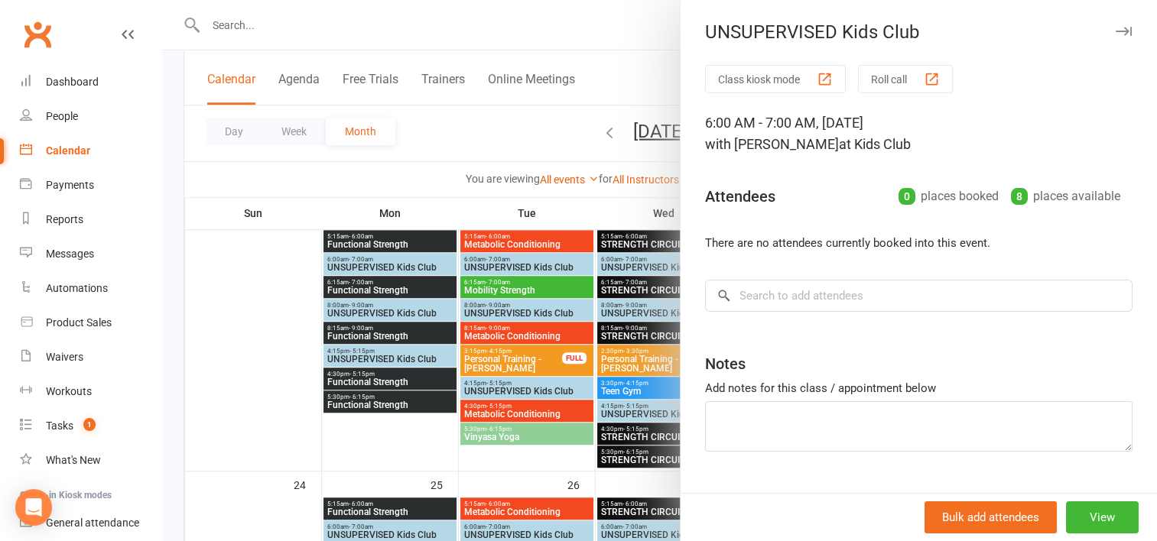
click at [486, 257] on div at bounding box center [659, 270] width 995 height 541
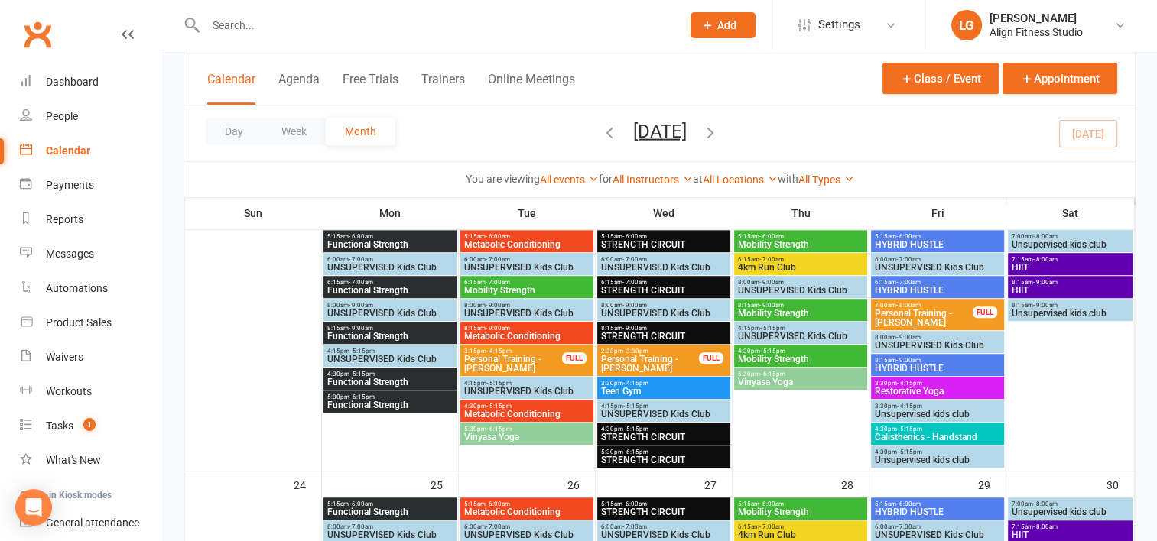
click at [486, 257] on span "- 7:00am" at bounding box center [497, 259] width 24 height 7
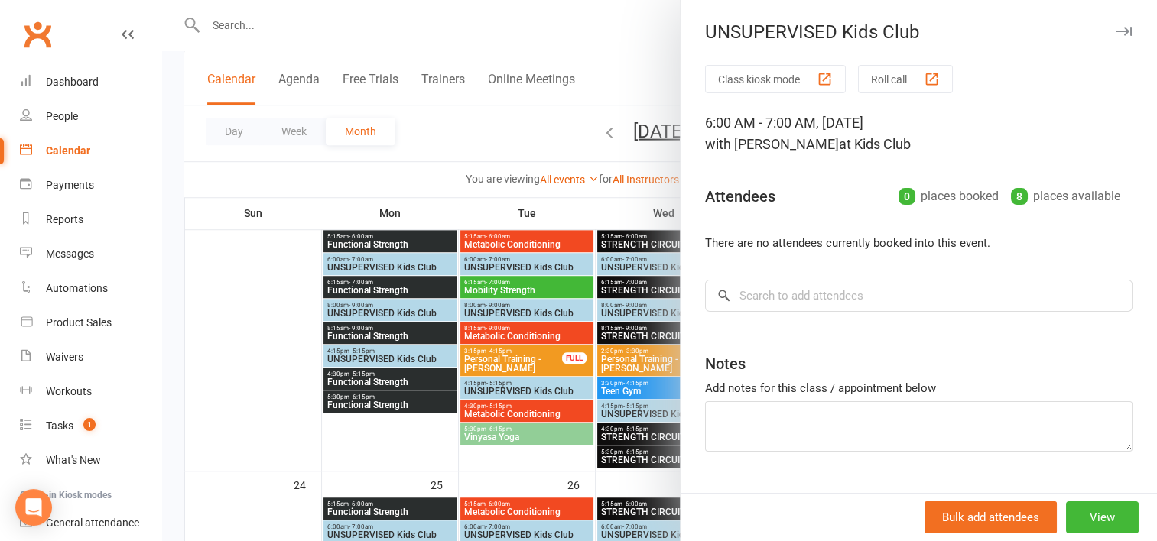
click at [511, 177] on div at bounding box center [659, 270] width 995 height 541
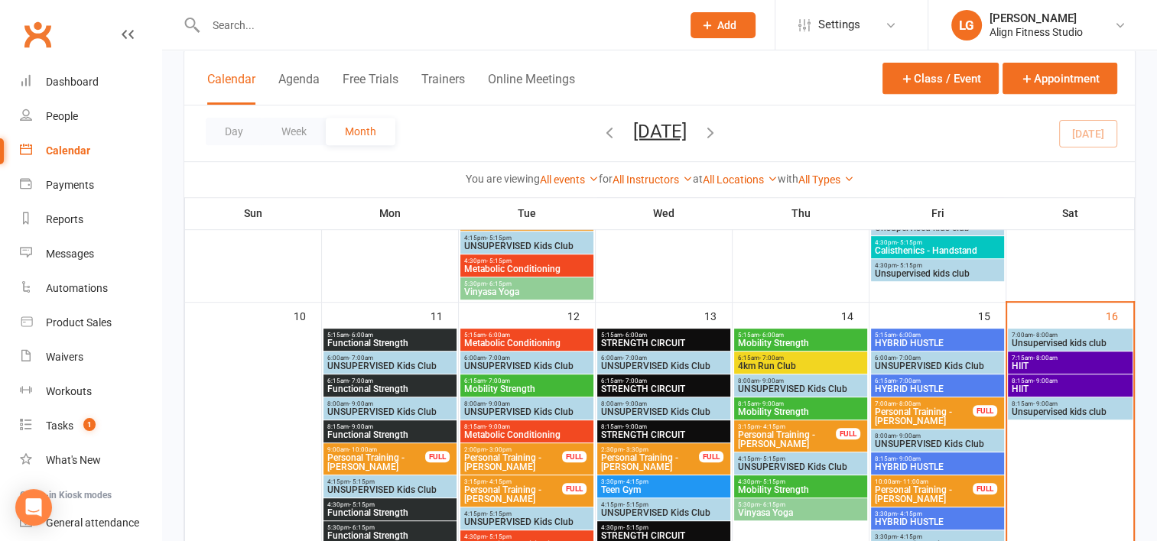
scroll to position [722, 0]
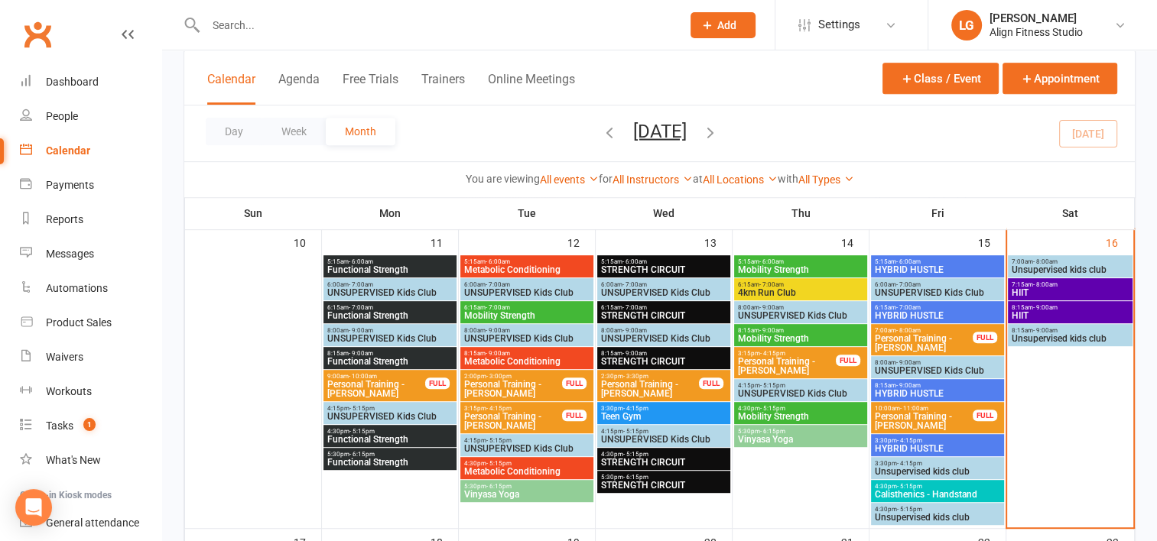
click at [368, 285] on span "- 7:00am" at bounding box center [361, 284] width 24 height 7
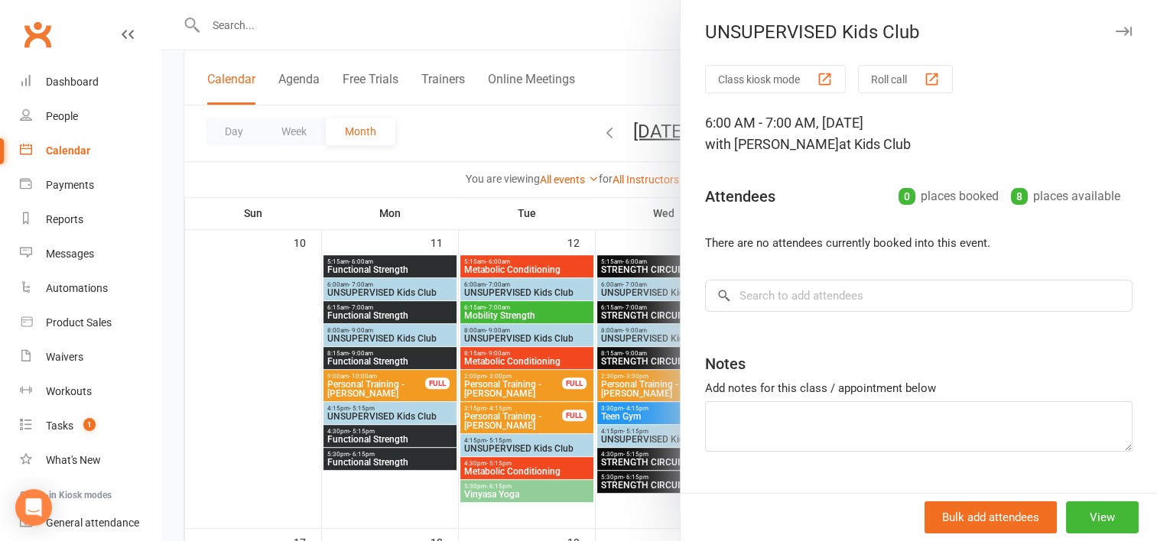
click at [365, 329] on div at bounding box center [659, 270] width 995 height 541
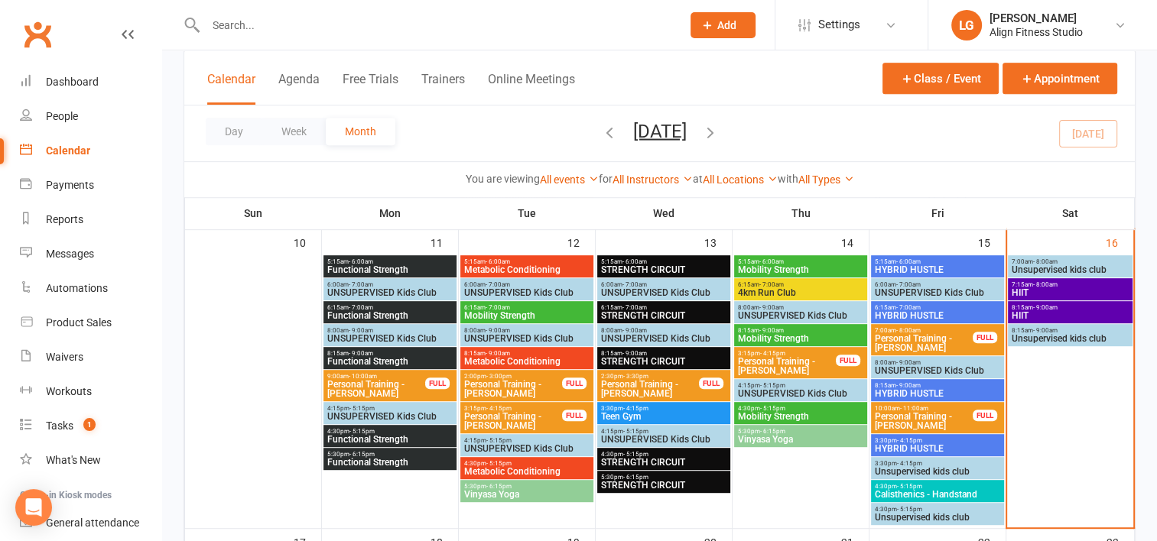
click at [365, 329] on span "- 9:00am" at bounding box center [361, 330] width 24 height 7
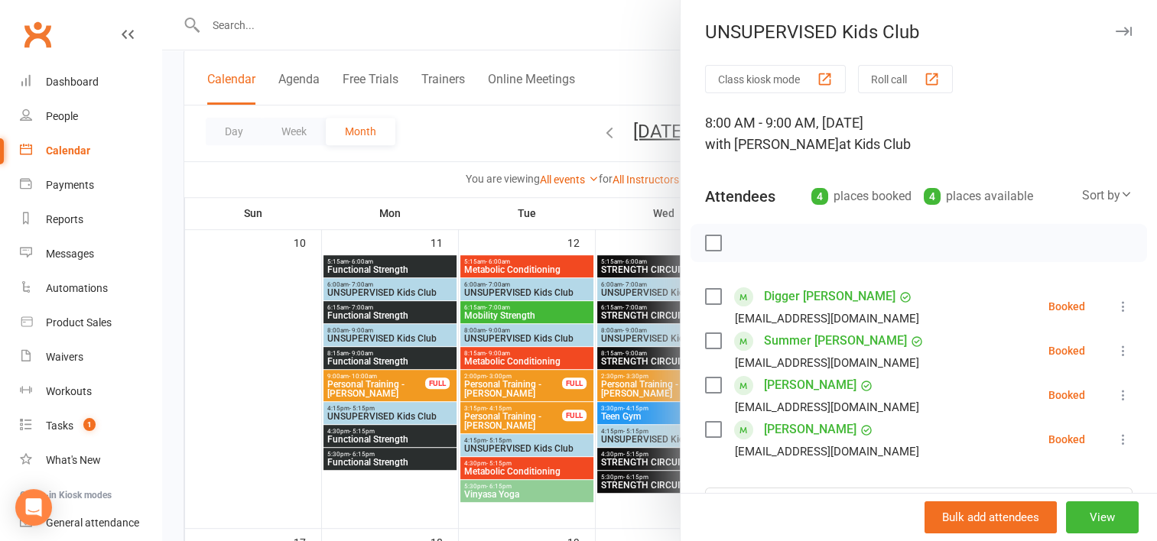
click at [490, 328] on div at bounding box center [659, 270] width 995 height 541
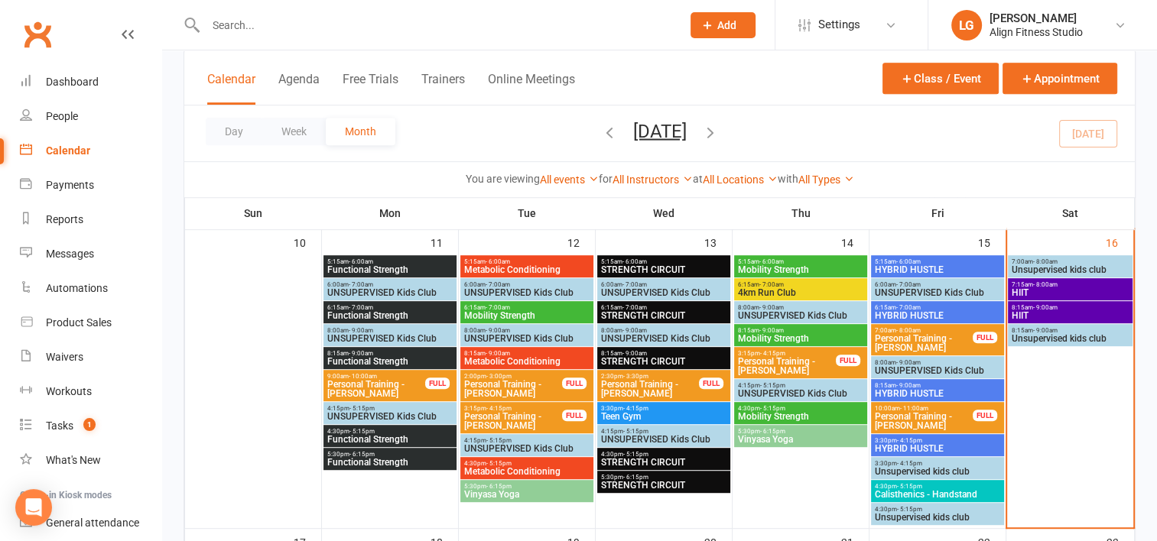
click at [490, 328] on span "- 9:00am" at bounding box center [497, 330] width 24 height 7
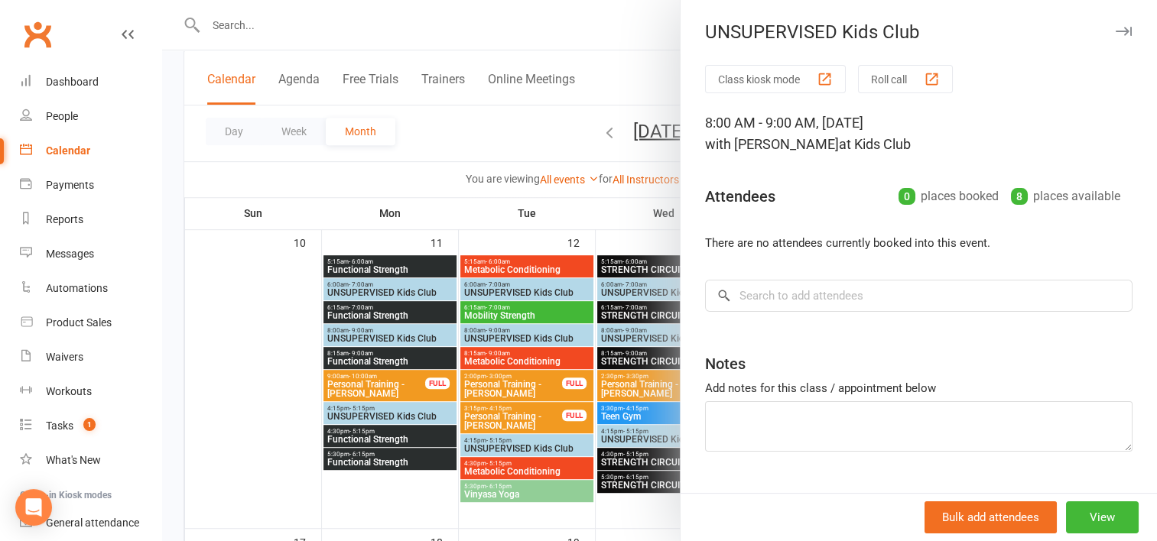
click at [621, 334] on div at bounding box center [659, 270] width 995 height 541
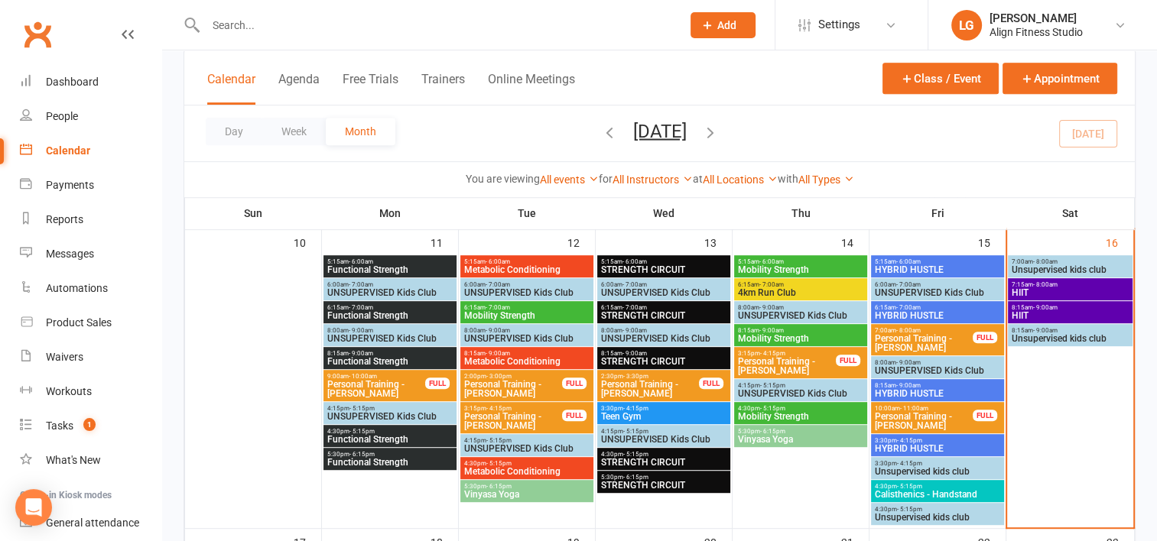
click at [621, 334] on span "UNSUPERVISED Kids Club" at bounding box center [663, 338] width 127 height 9
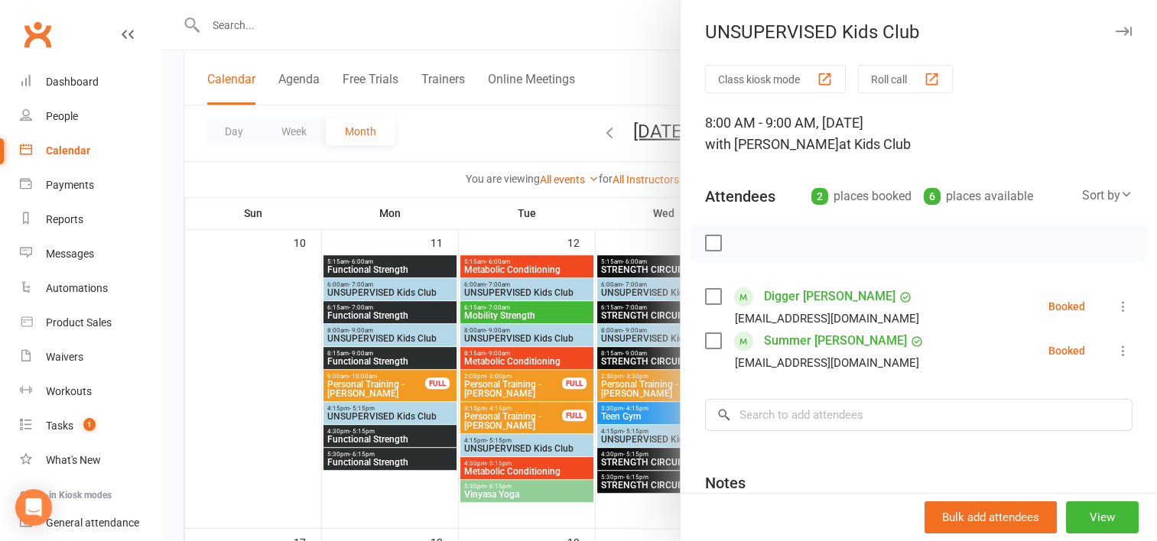
click at [617, 214] on div at bounding box center [659, 270] width 995 height 541
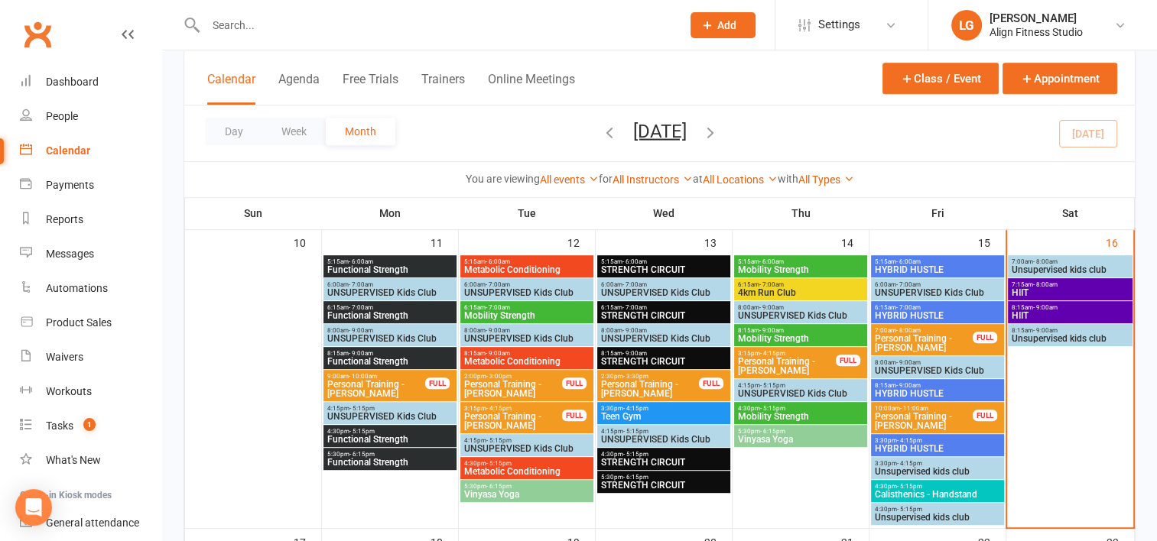
click at [779, 311] on span "UNSUPERVISED Kids Club" at bounding box center [800, 315] width 127 height 9
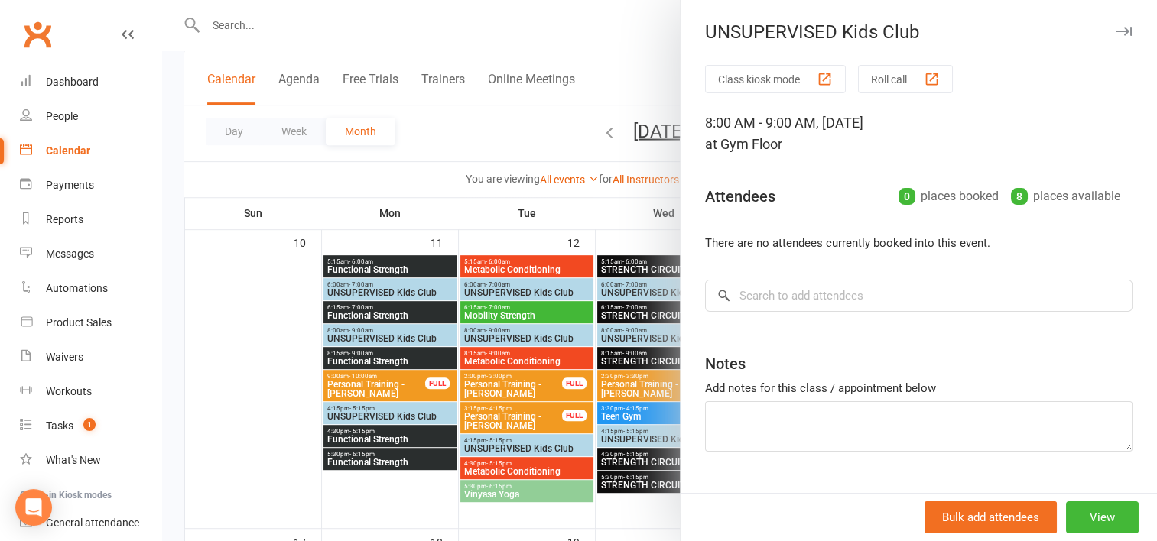
click at [625, 432] on div at bounding box center [659, 270] width 995 height 541
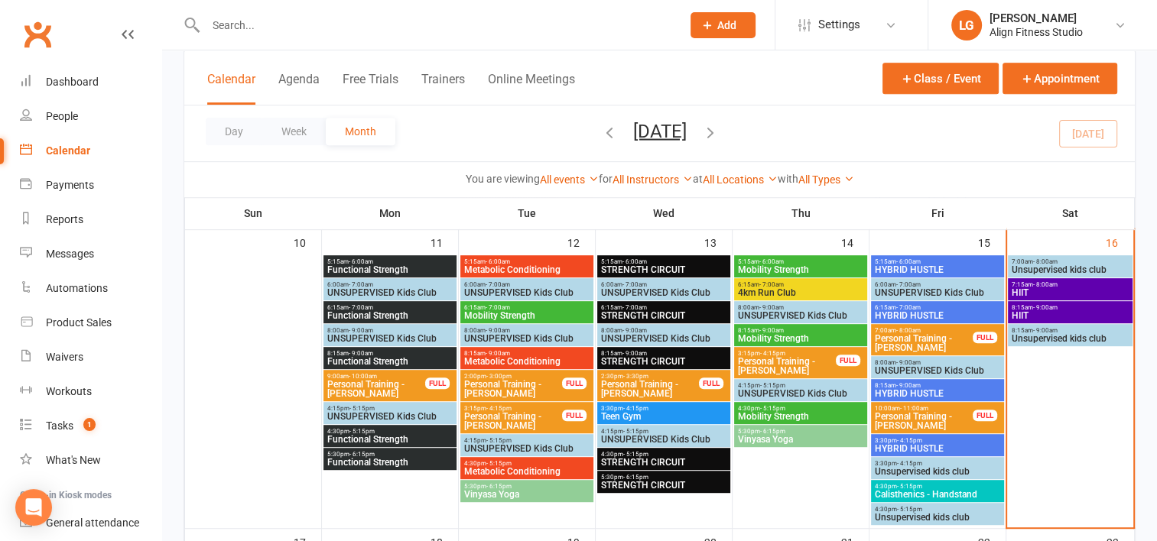
click at [625, 432] on span "- 5:15pm" at bounding box center [635, 431] width 25 height 7
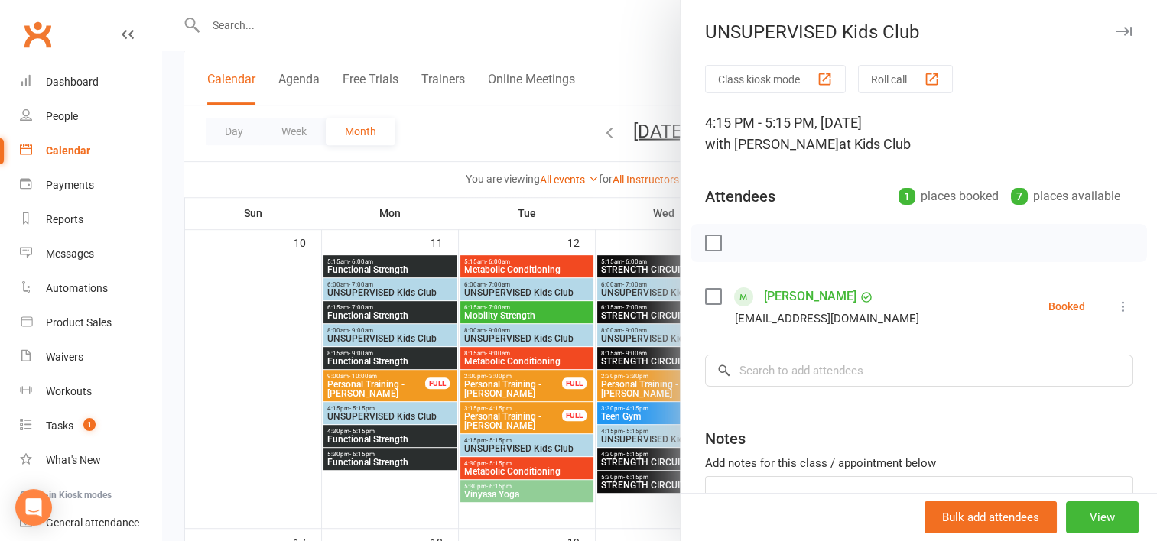
click at [523, 453] on div at bounding box center [659, 270] width 995 height 541
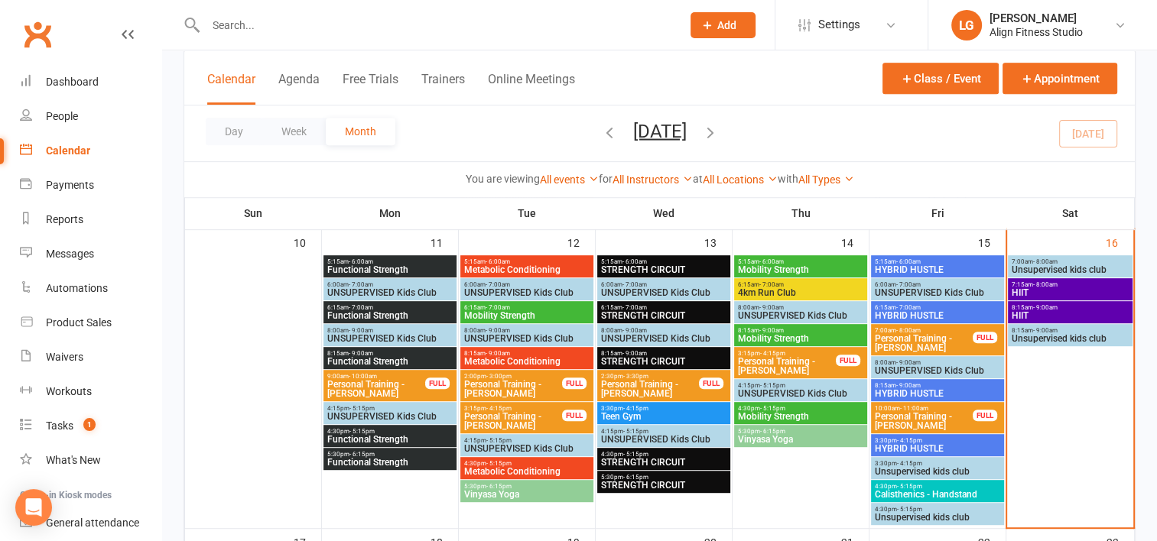
click at [523, 453] on span "UNSUPERVISED Kids Club" at bounding box center [526, 448] width 127 height 9
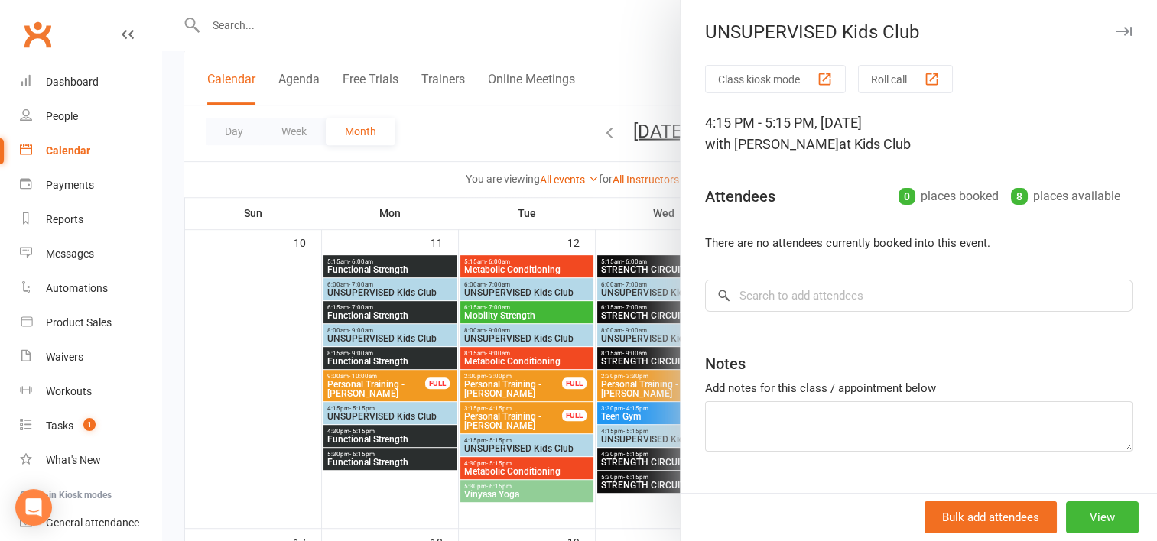
click at [372, 410] on div at bounding box center [659, 270] width 995 height 541
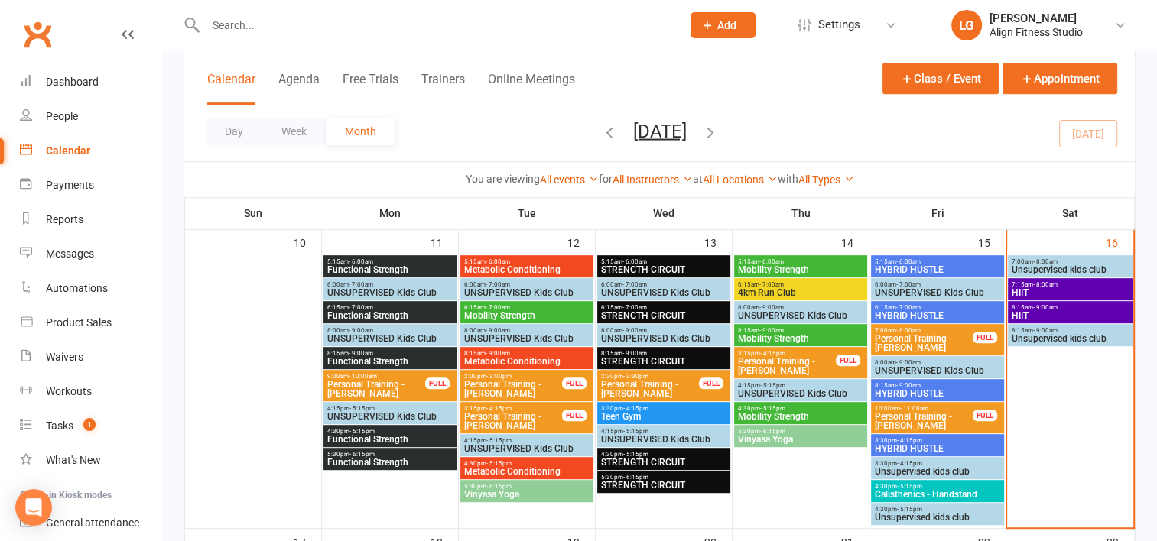
click at [372, 412] on span "UNSUPERVISED Kids Club" at bounding box center [389, 416] width 127 height 9
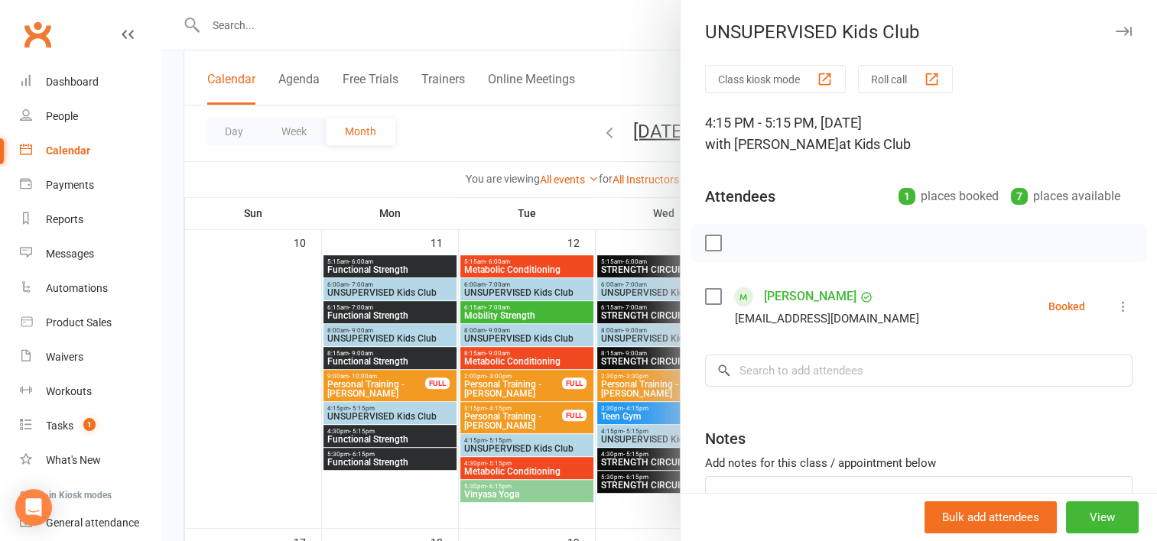
click at [245, 440] on div at bounding box center [659, 270] width 995 height 541
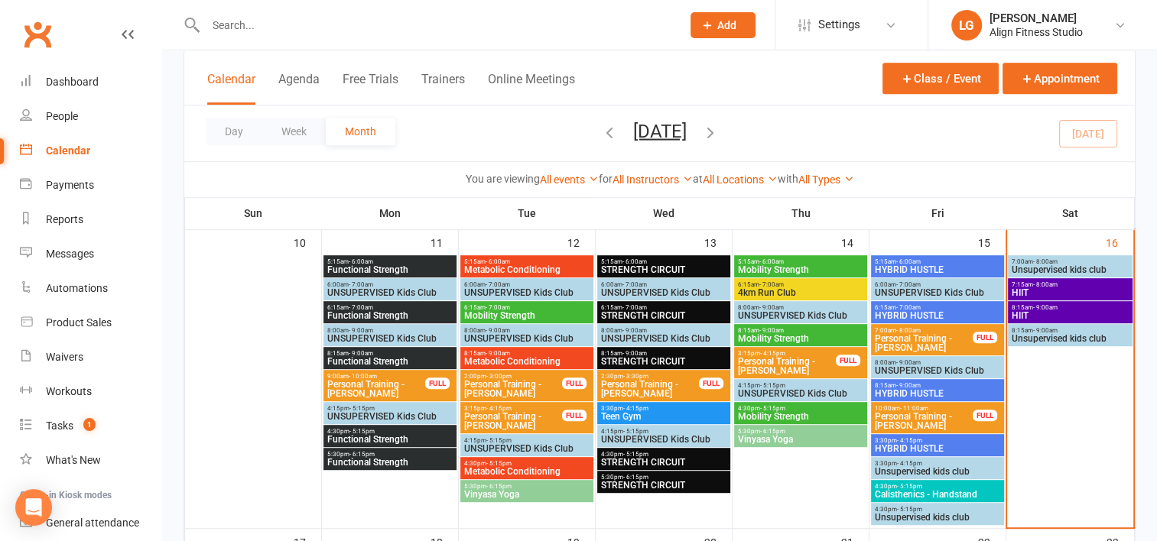
click at [775, 391] on span "UNSUPERVISED Kids Club" at bounding box center [800, 393] width 127 height 9
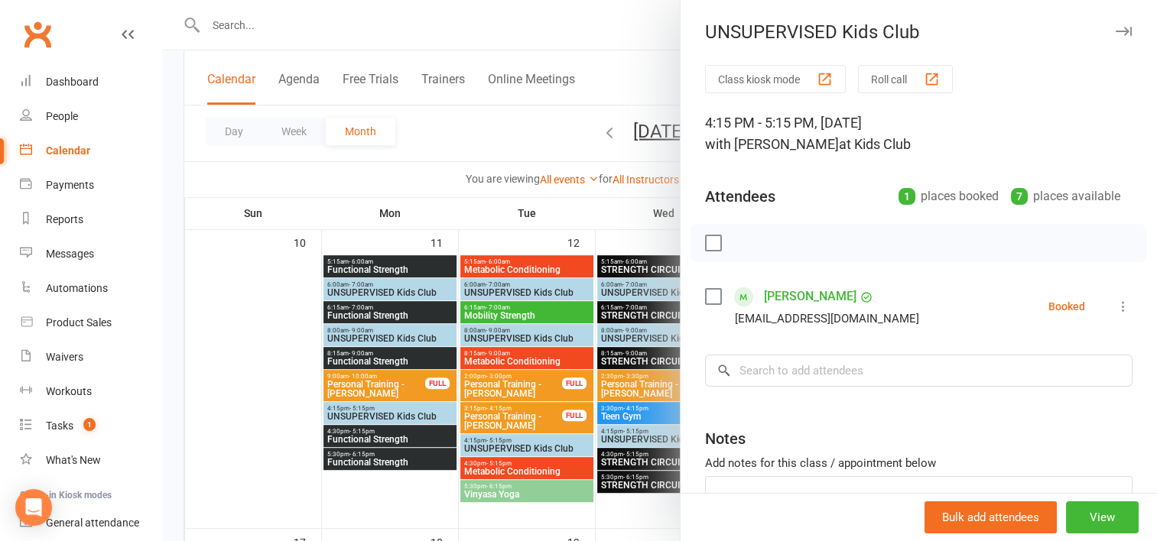
click at [605, 214] on div at bounding box center [659, 270] width 995 height 541
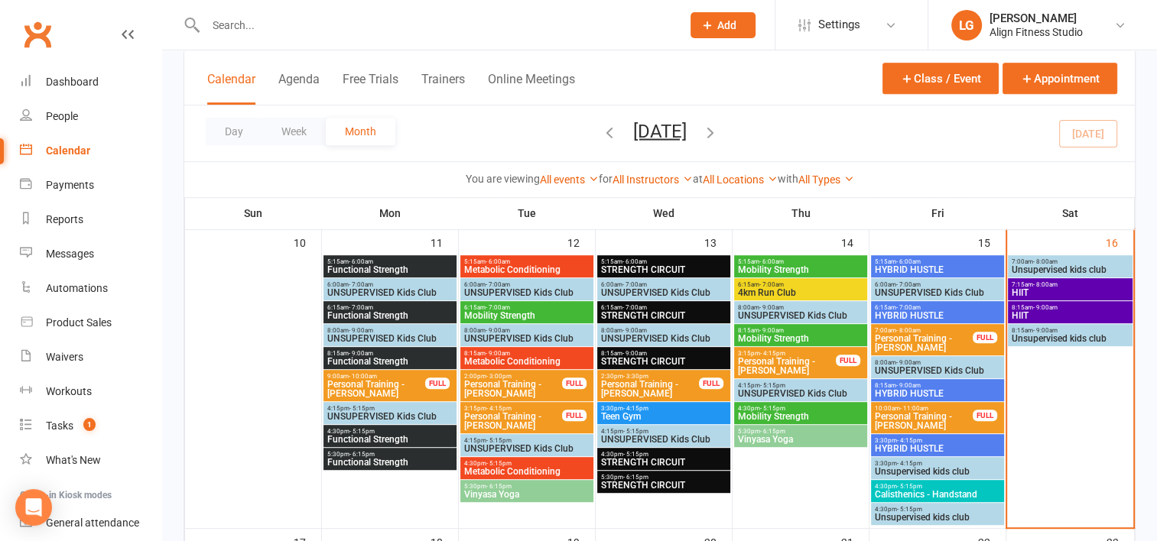
click at [798, 412] on span "Mobility Strength" at bounding box center [800, 416] width 127 height 9
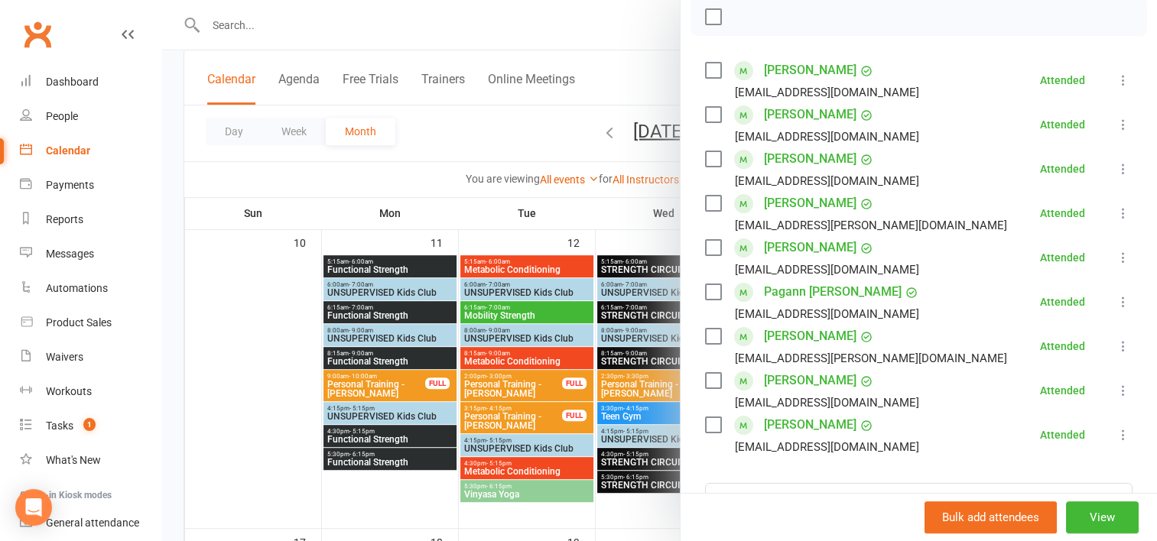
scroll to position [242, 0]
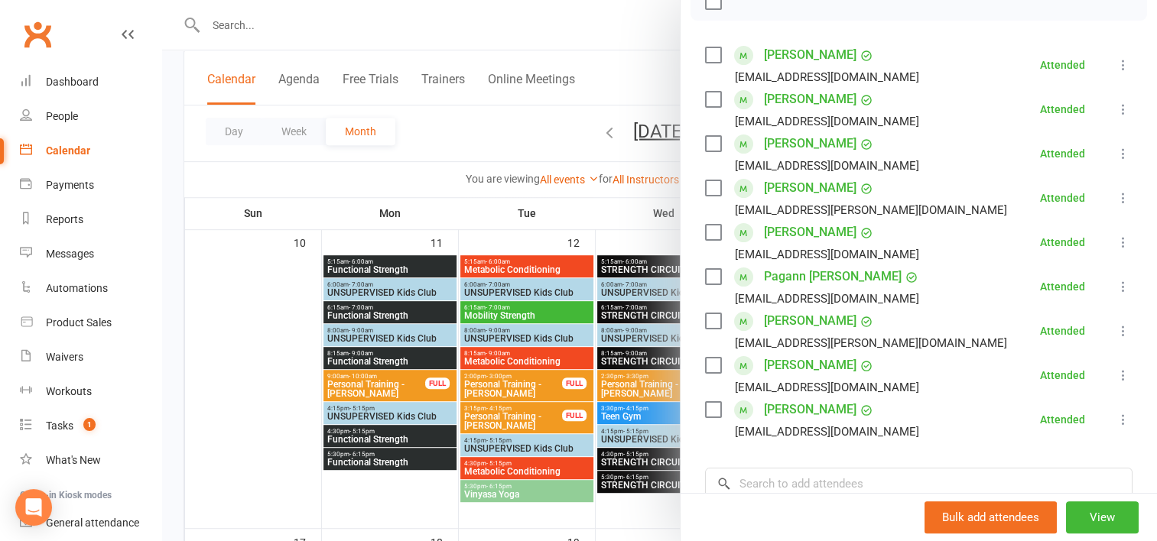
click at [788, 410] on link "Dani Vella" at bounding box center [810, 409] width 92 height 24
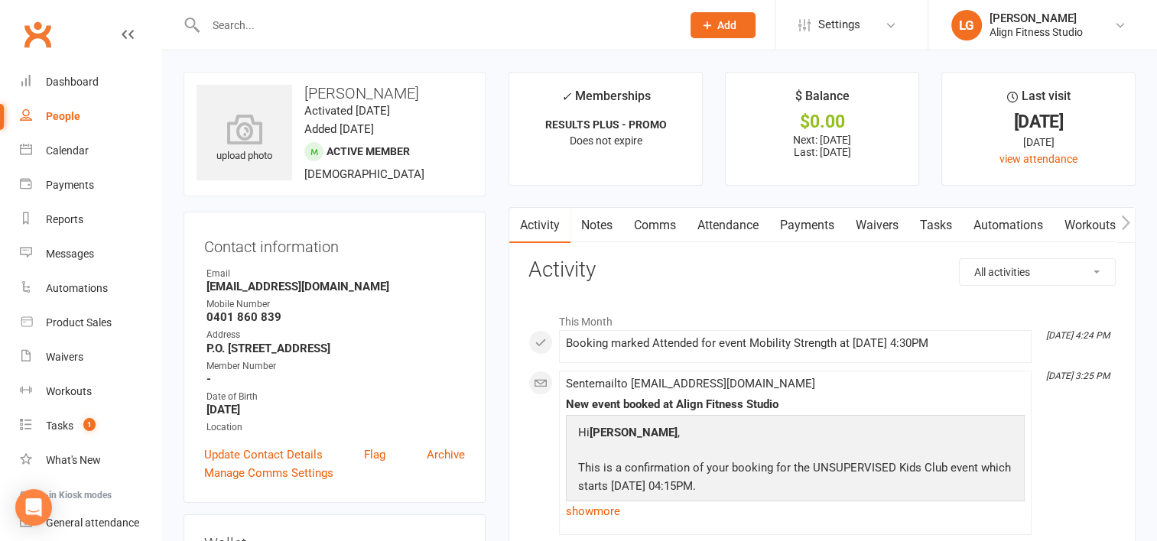
click at [898, 223] on link "Waivers" at bounding box center [877, 225] width 64 height 35
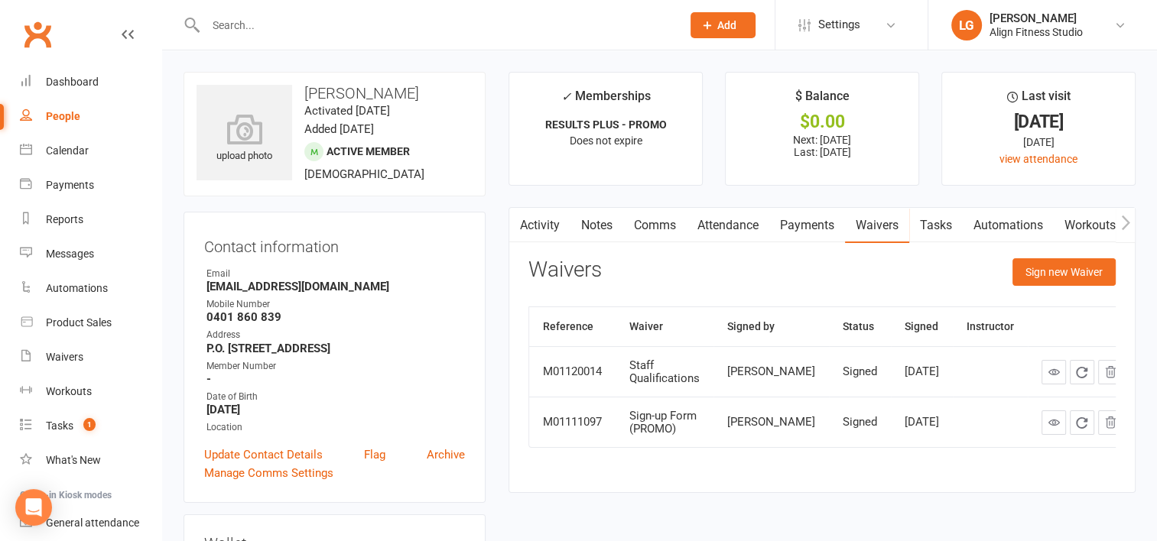
click at [800, 224] on link "Payments" at bounding box center [807, 225] width 76 height 35
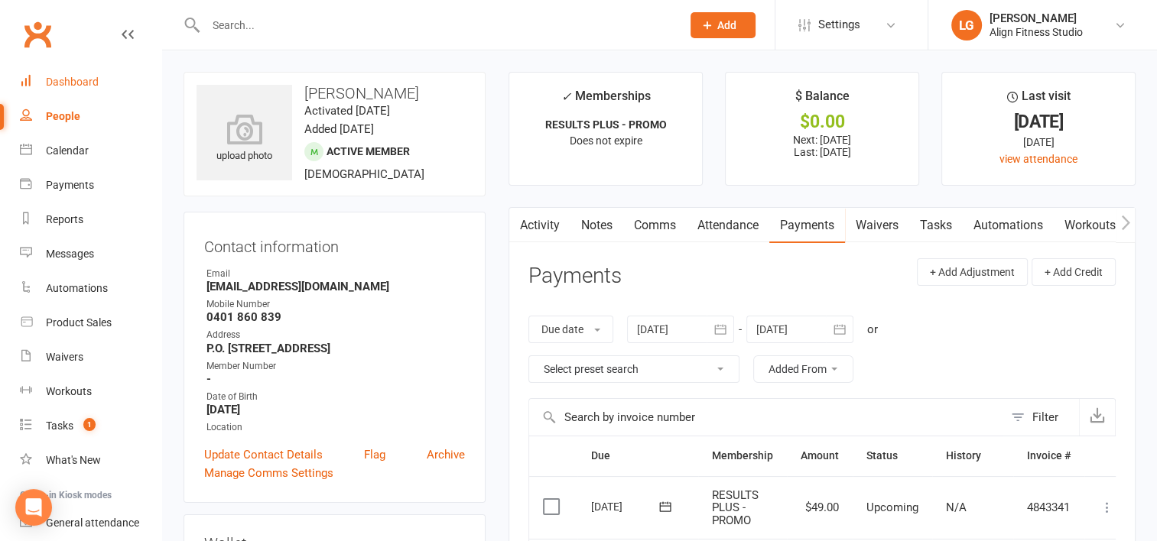
click at [83, 82] on div "Dashboard" at bounding box center [72, 82] width 53 height 12
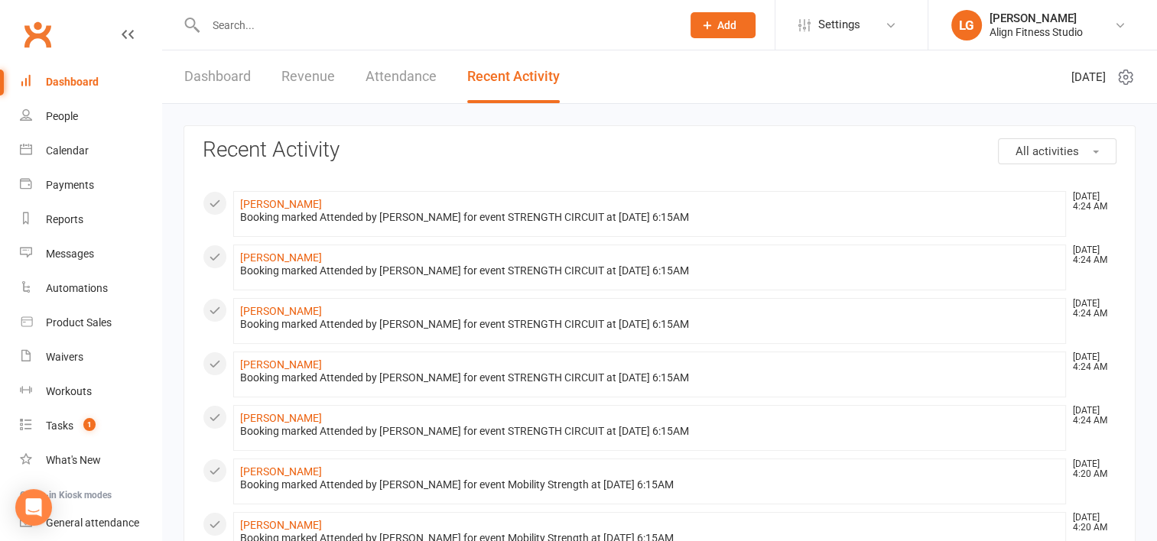
click at [404, 77] on link "Attendance" at bounding box center [400, 76] width 71 height 53
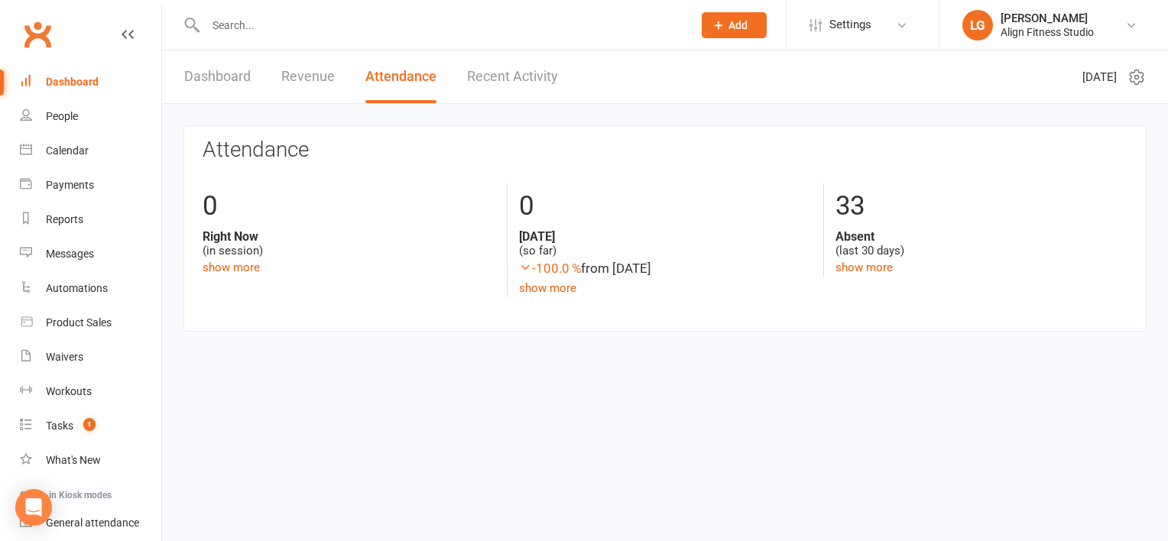
click at [228, 72] on link "Dashboard" at bounding box center [217, 76] width 67 height 53
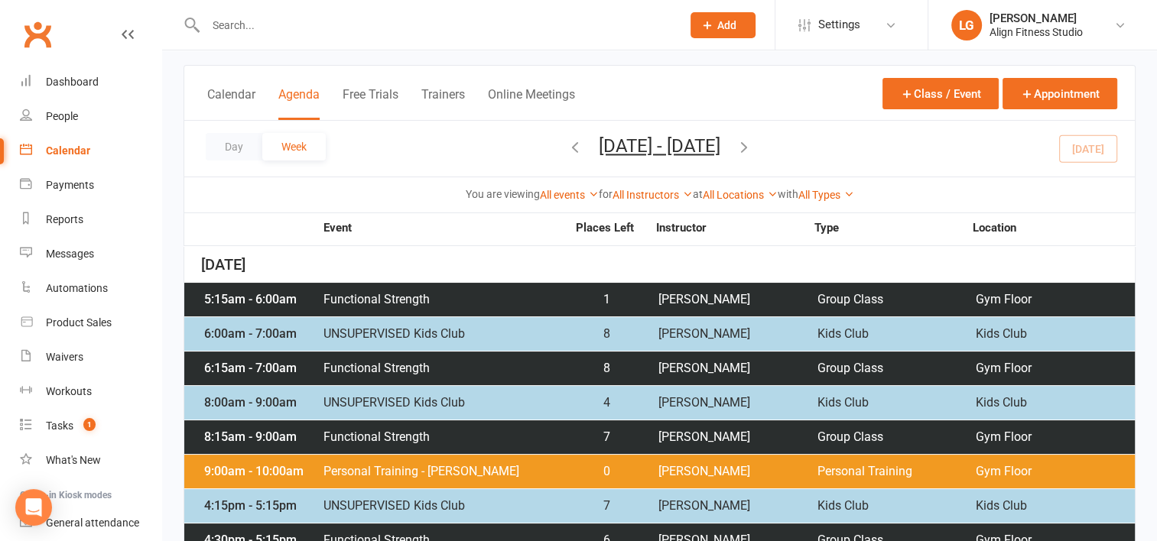
scroll to position [121, 0]
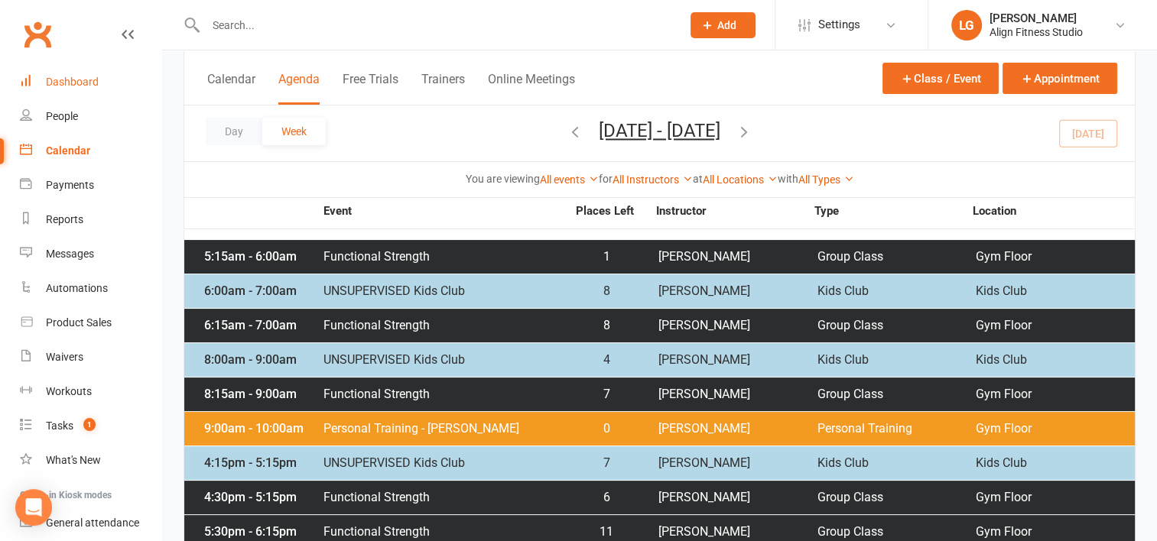
click at [70, 70] on link "Dashboard" at bounding box center [90, 82] width 141 height 34
